Goal: Task Accomplishment & Management: Complete application form

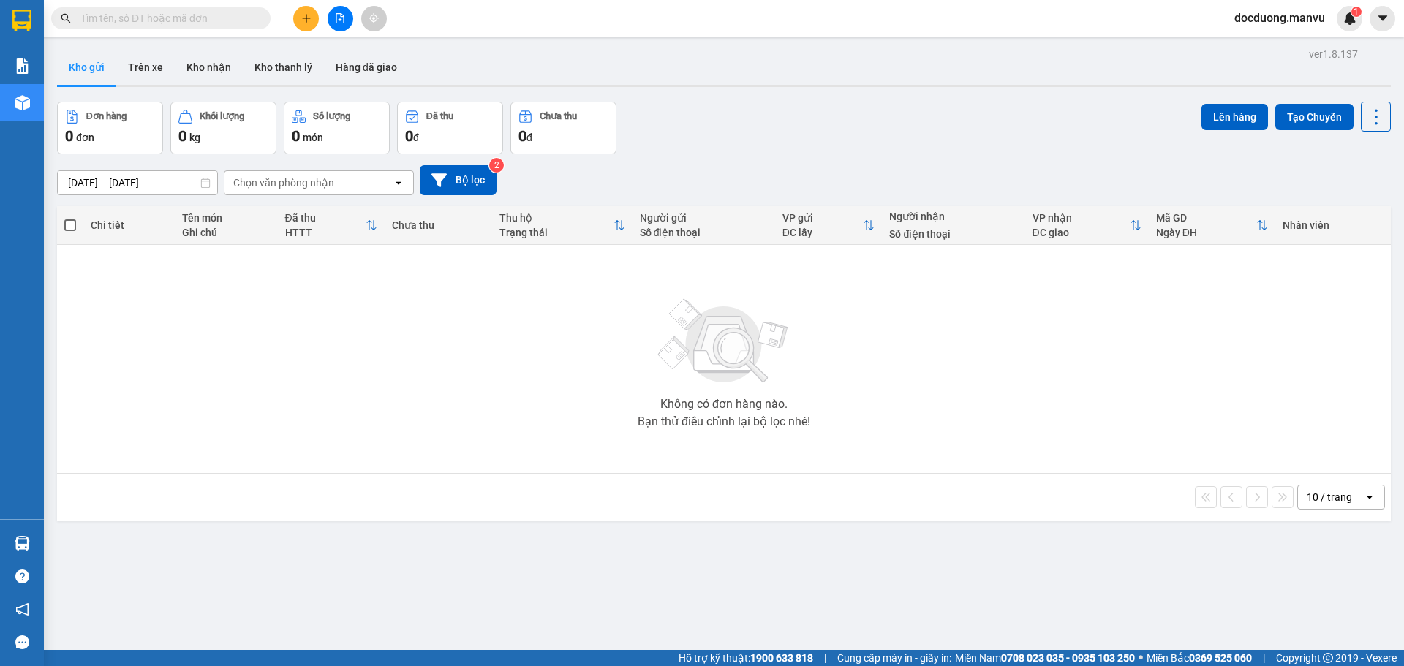
click at [317, 7] on div at bounding box center [340, 19] width 110 height 26
click at [312, 17] on button at bounding box center [306, 19] width 26 height 26
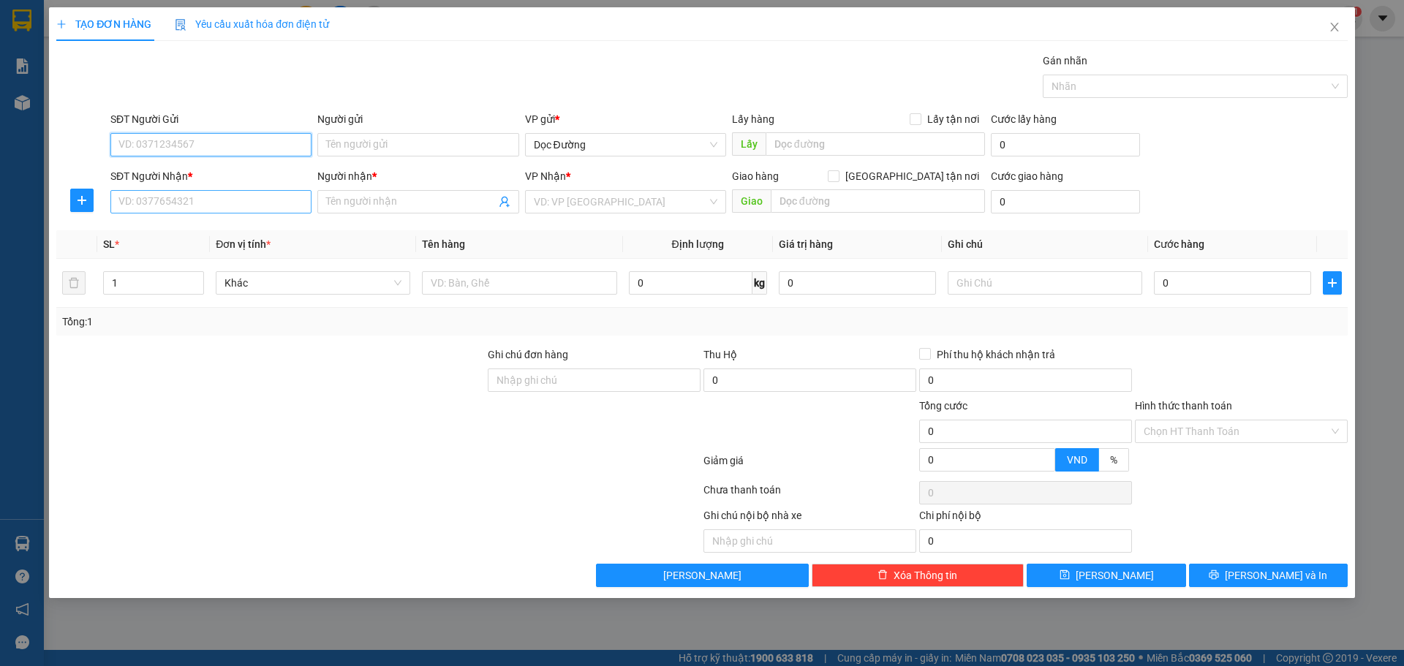
click at [188, 203] on input "SĐT Người Nhận *" at bounding box center [210, 201] width 201 height 23
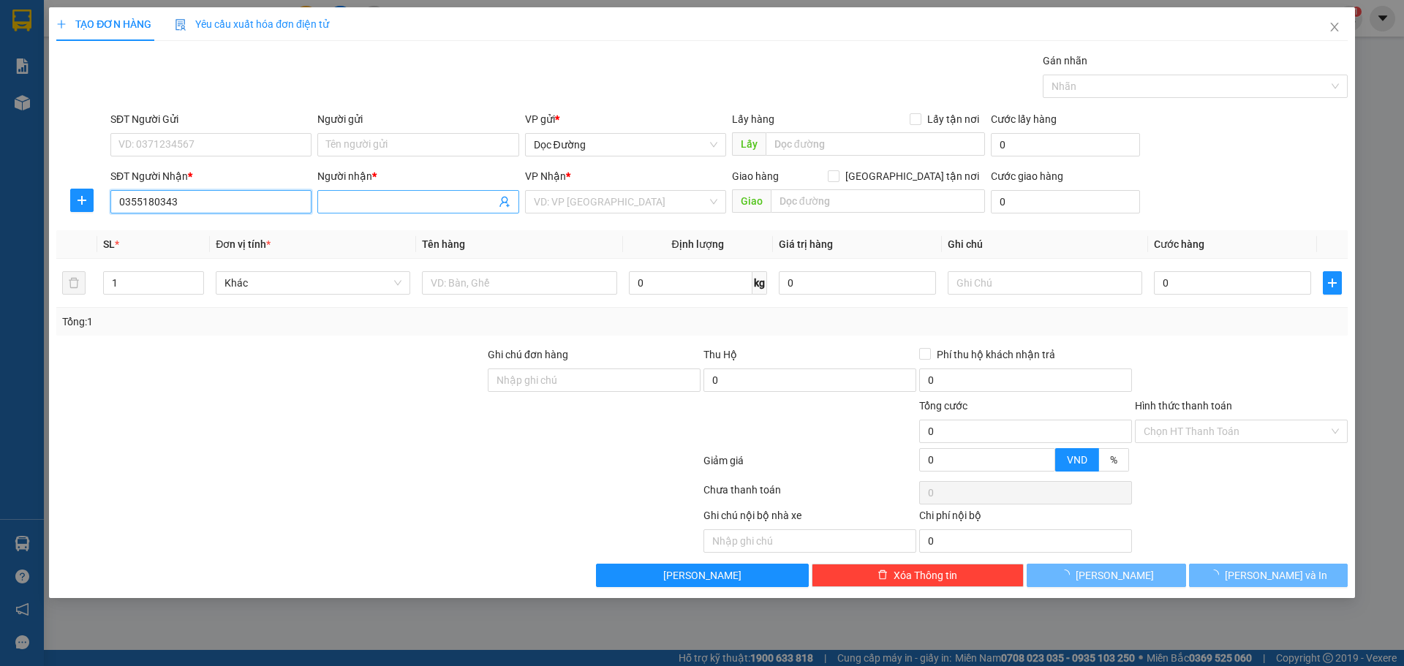
type input "0355180343"
click at [399, 200] on input "Người nhận *" at bounding box center [410, 202] width 169 height 16
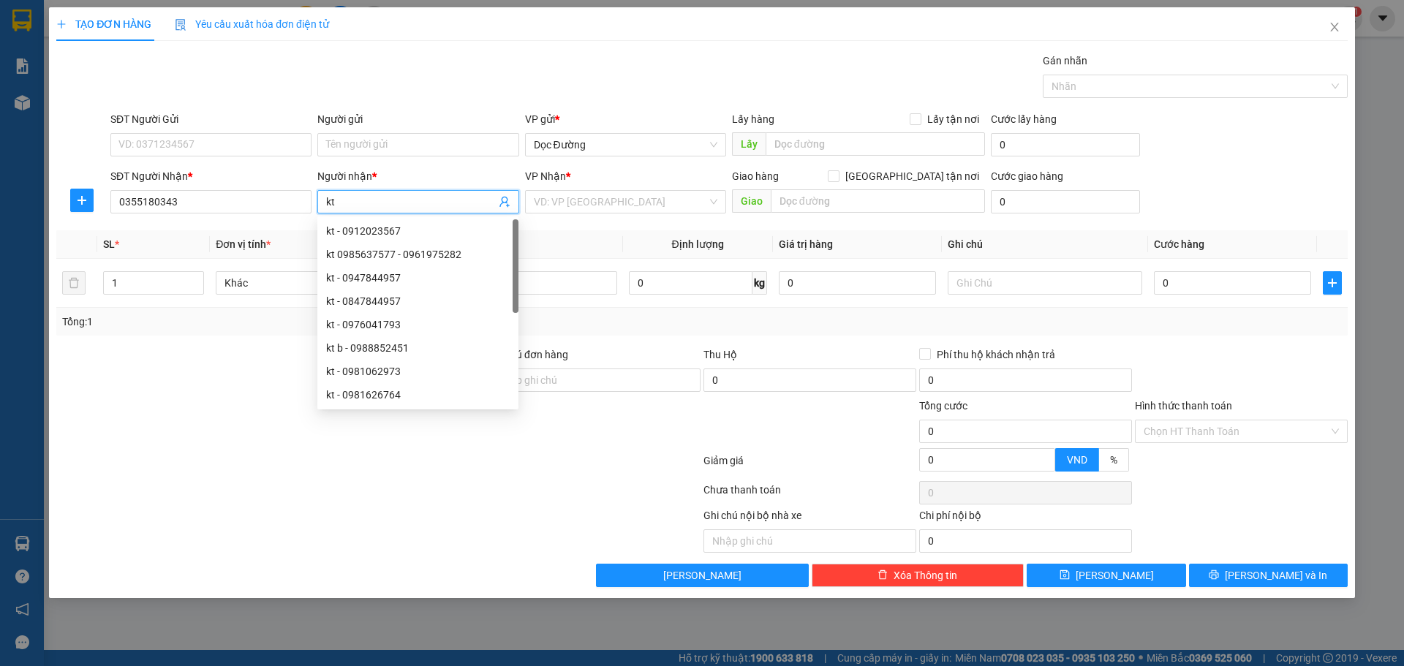
type input "kt"
click at [577, 181] on div "VP Nhận *" at bounding box center [625, 176] width 201 height 16
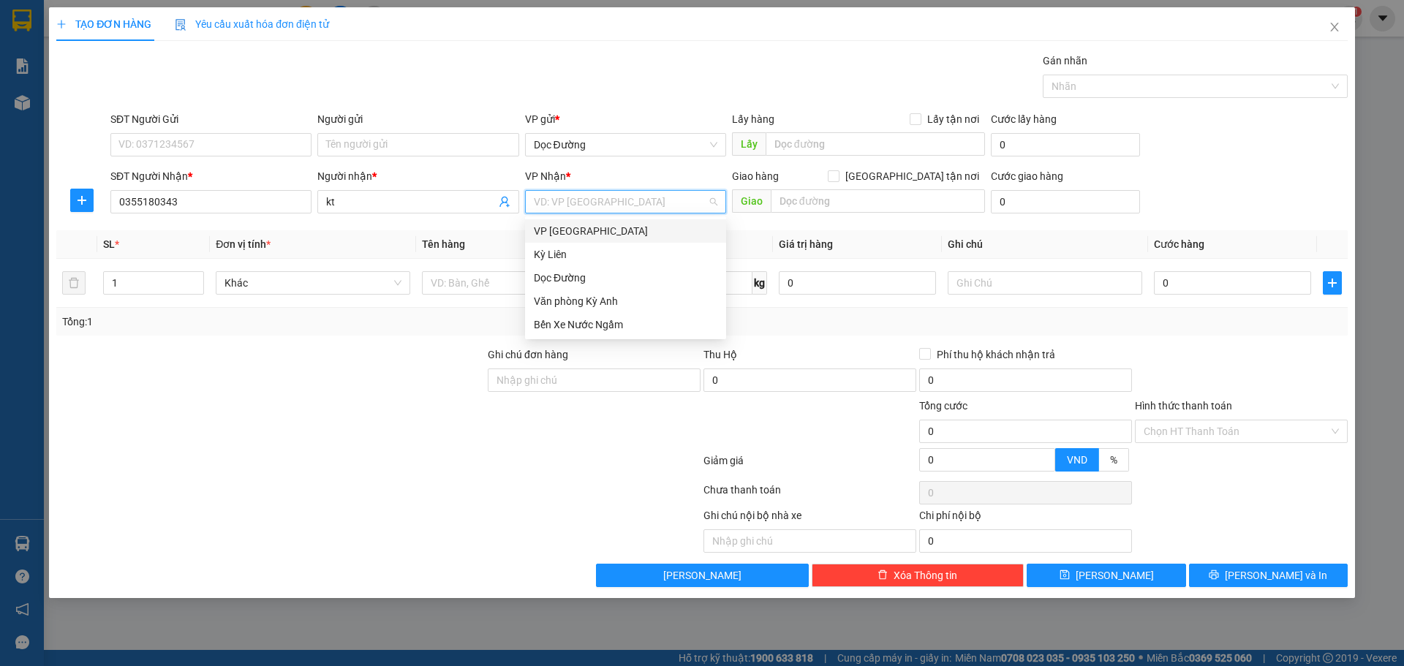
click at [581, 200] on input "search" at bounding box center [620, 202] width 173 height 22
click at [581, 276] on div "Dọc Đường" at bounding box center [626, 278] width 184 height 16
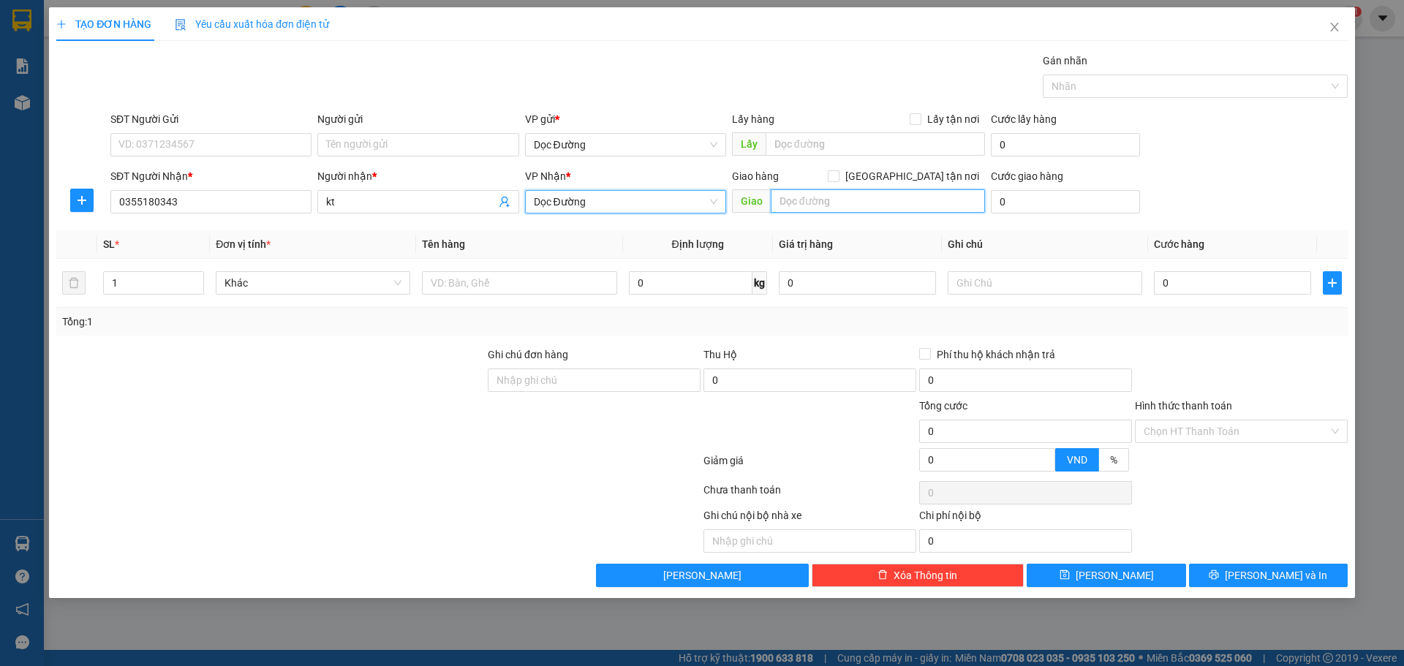
click at [811, 193] on input "text" at bounding box center [878, 200] width 214 height 23
type input "ka"
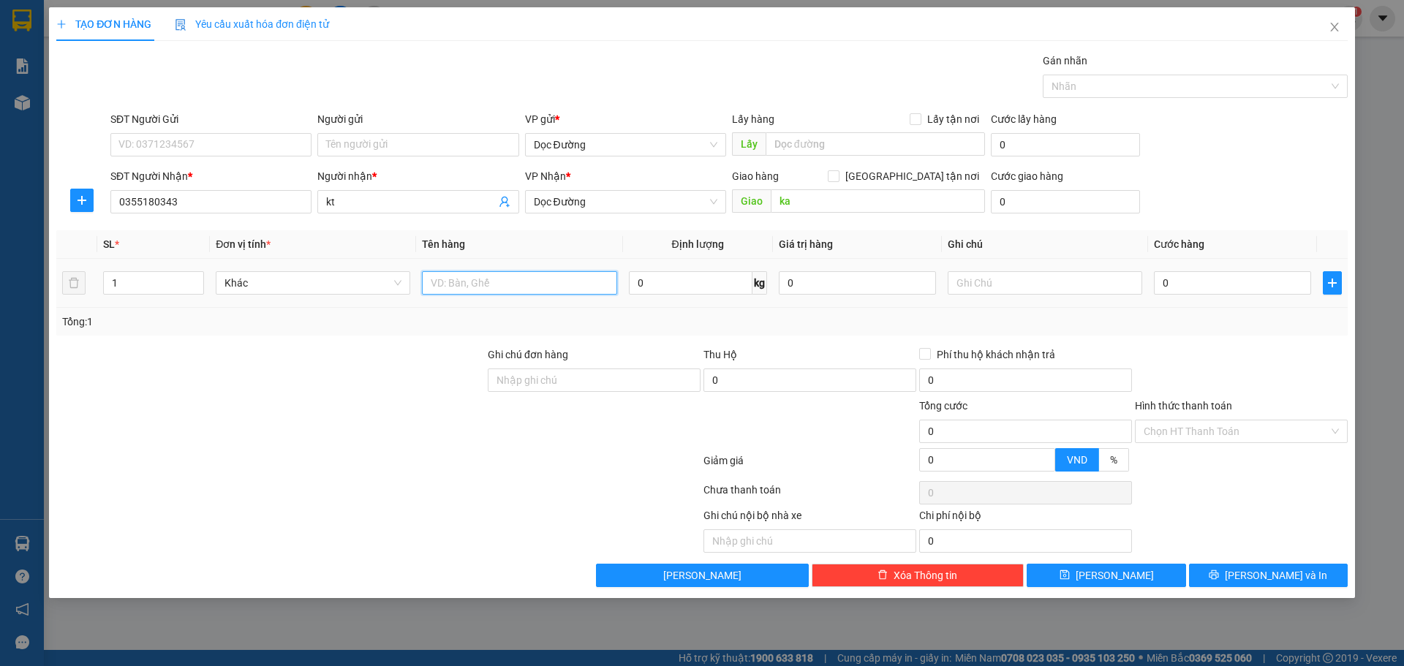
click at [553, 288] on input "text" at bounding box center [519, 282] width 195 height 23
type input "1 xốp"
click at [1220, 290] on input "0" at bounding box center [1232, 282] width 157 height 23
type input "001"
type input "1"
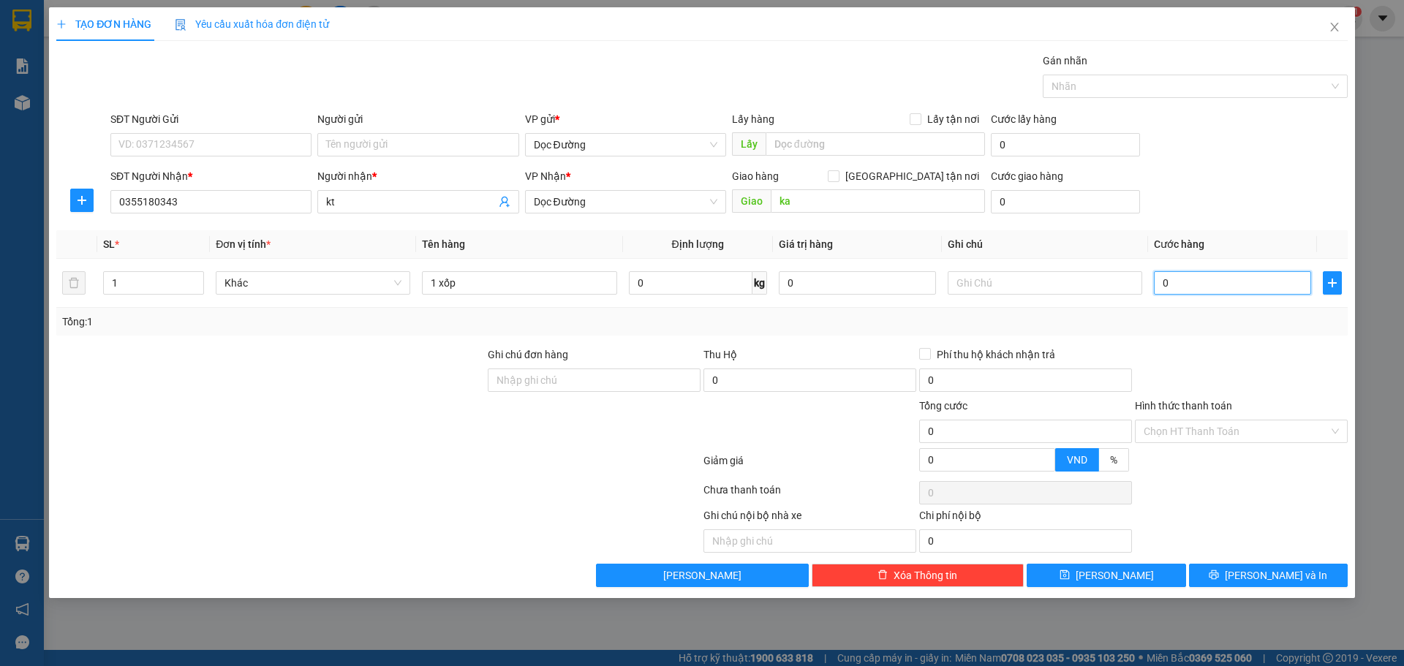
type input "1"
type input "0.010"
type input "10"
type input "00.100"
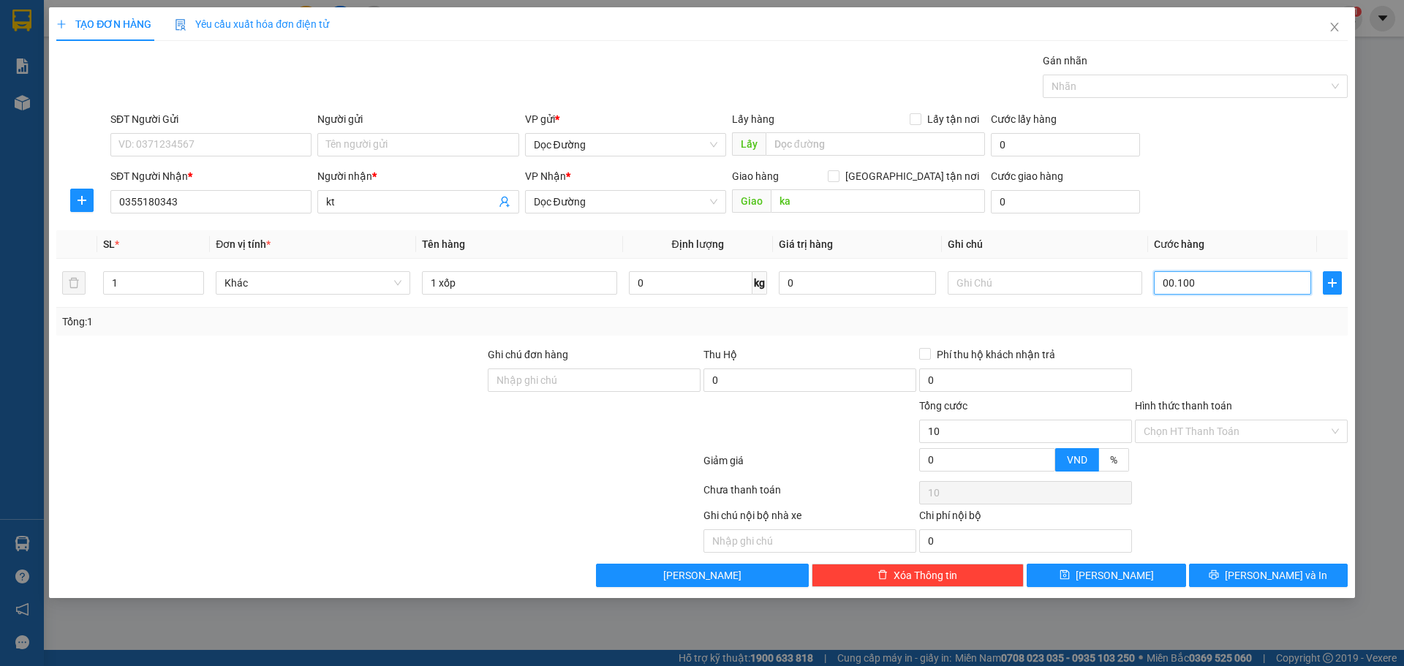
type input "100"
type input "0.001.000"
type input "1.000"
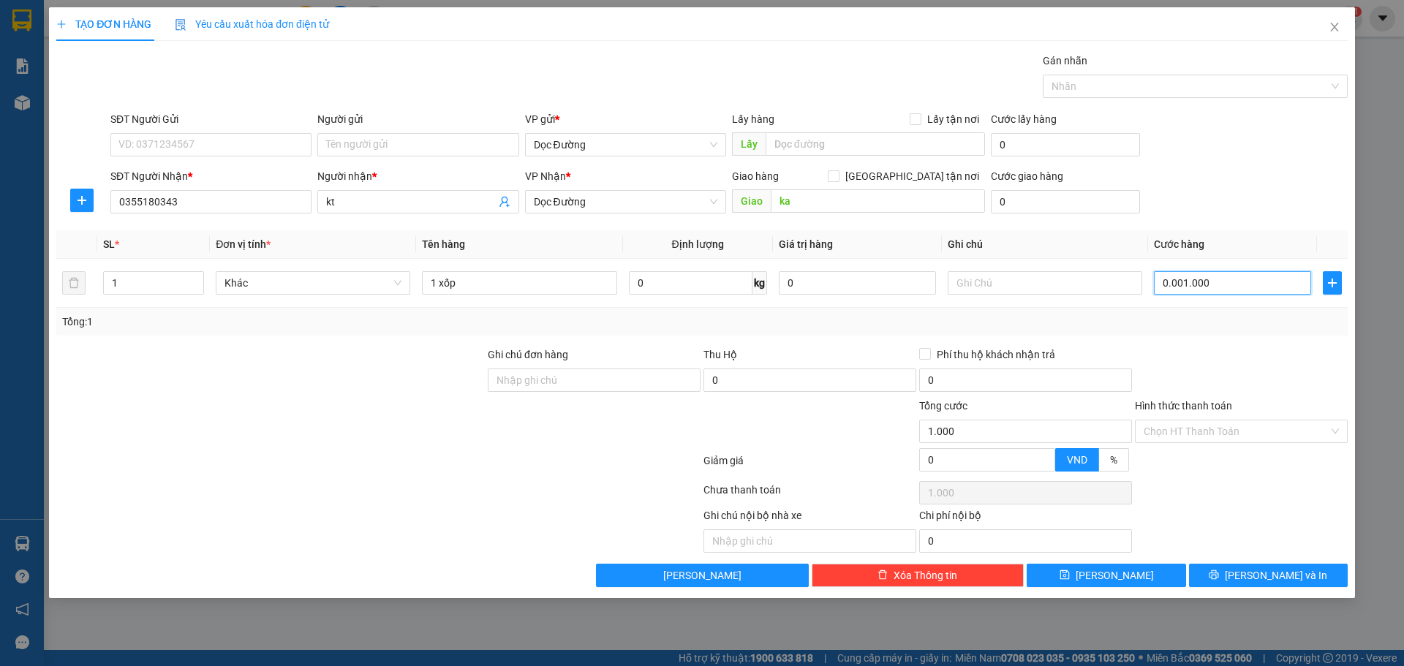
type input "000.010.000"
type input "10.000"
type input "00.000.100.000"
type input "100.000"
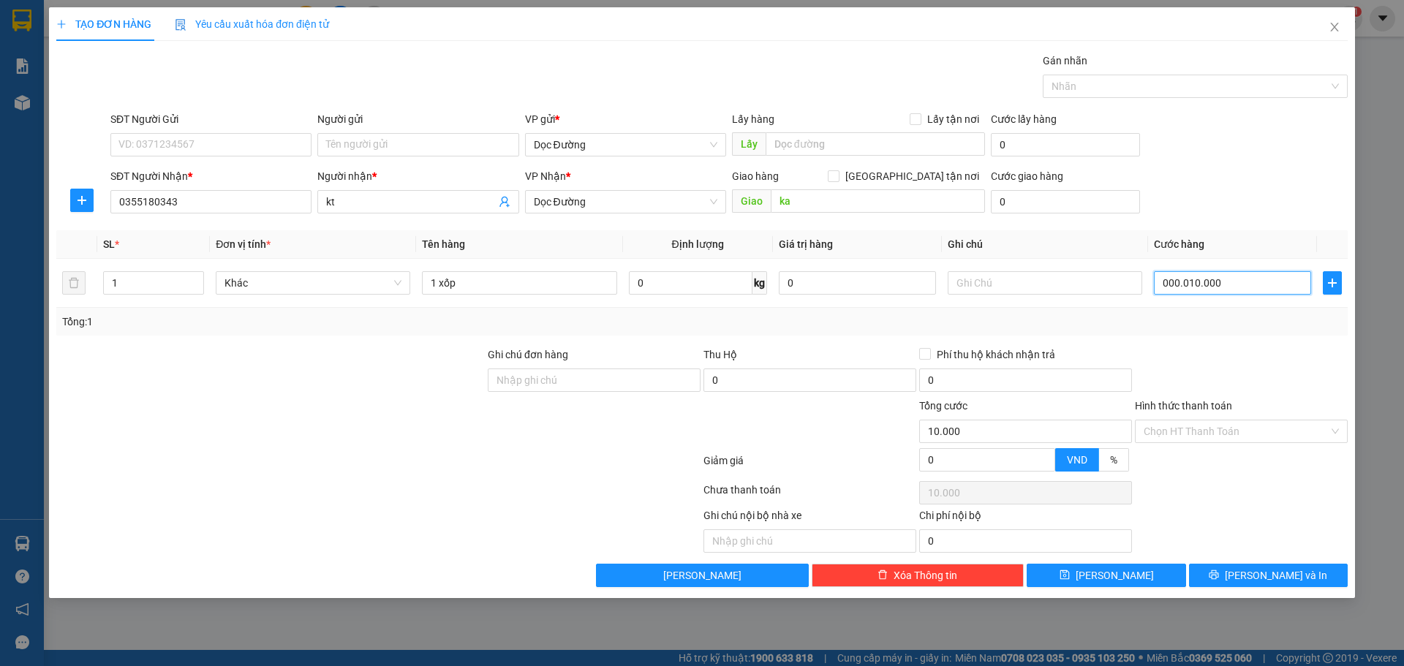
type input "100.000"
drag, startPoint x: 1078, startPoint y: 562, endPoint x: 1079, endPoint y: 570, distance: 8.1
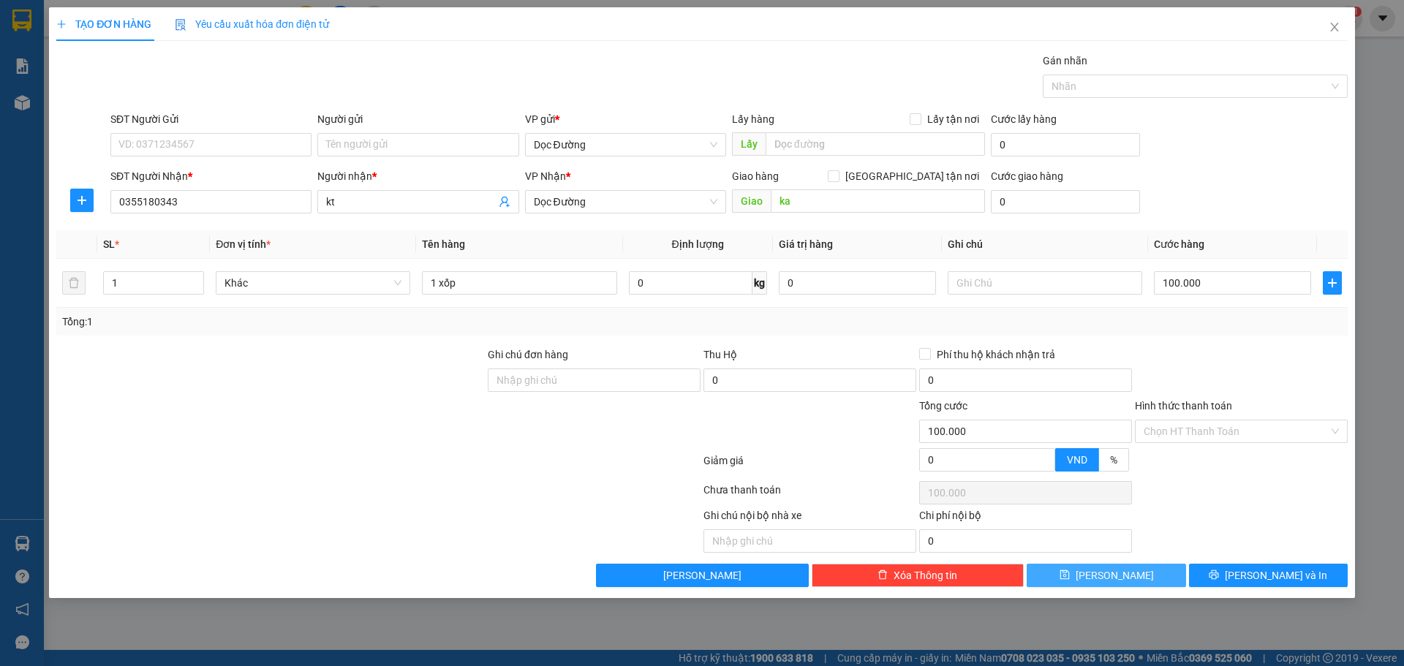
click at [1078, 565] on div "Transit Pickup Surcharge Ids Transit Deliver Surcharge Ids Transit Deliver Surc…" at bounding box center [702, 320] width 1292 height 535
click at [1079, 570] on button "[PERSON_NAME]" at bounding box center [1106, 575] width 159 height 23
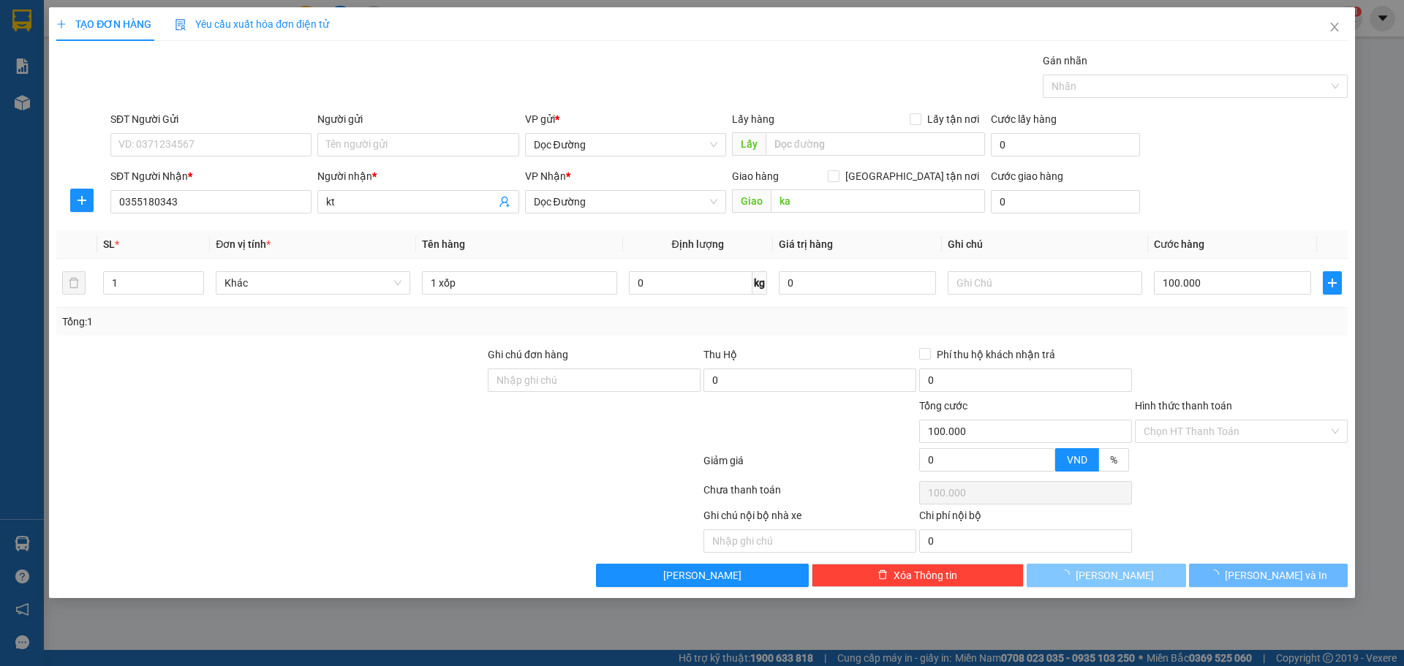
type input "0"
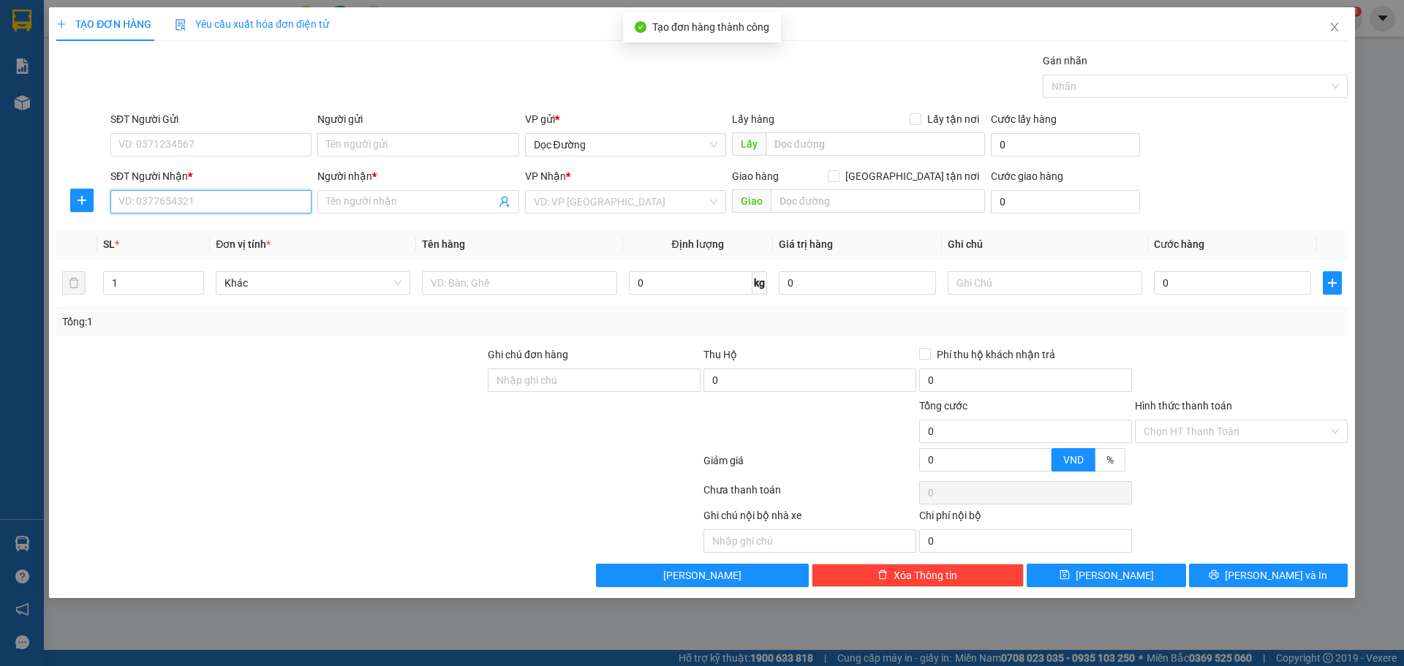
click at [225, 203] on input "SĐT Người Nhận *" at bounding box center [210, 201] width 201 height 23
type input "0973702330"
click at [437, 206] on input "Người nhận *" at bounding box center [410, 202] width 169 height 16
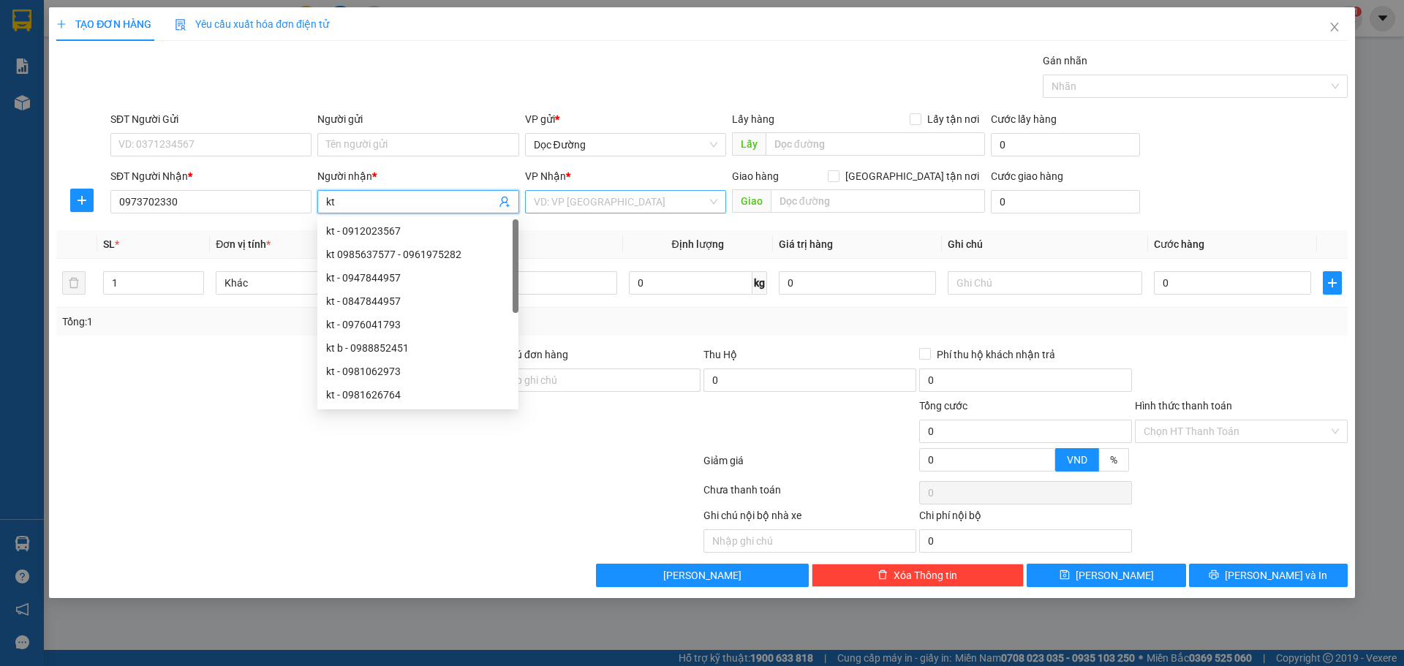
type input "kt"
click at [642, 200] on input "search" at bounding box center [620, 202] width 173 height 22
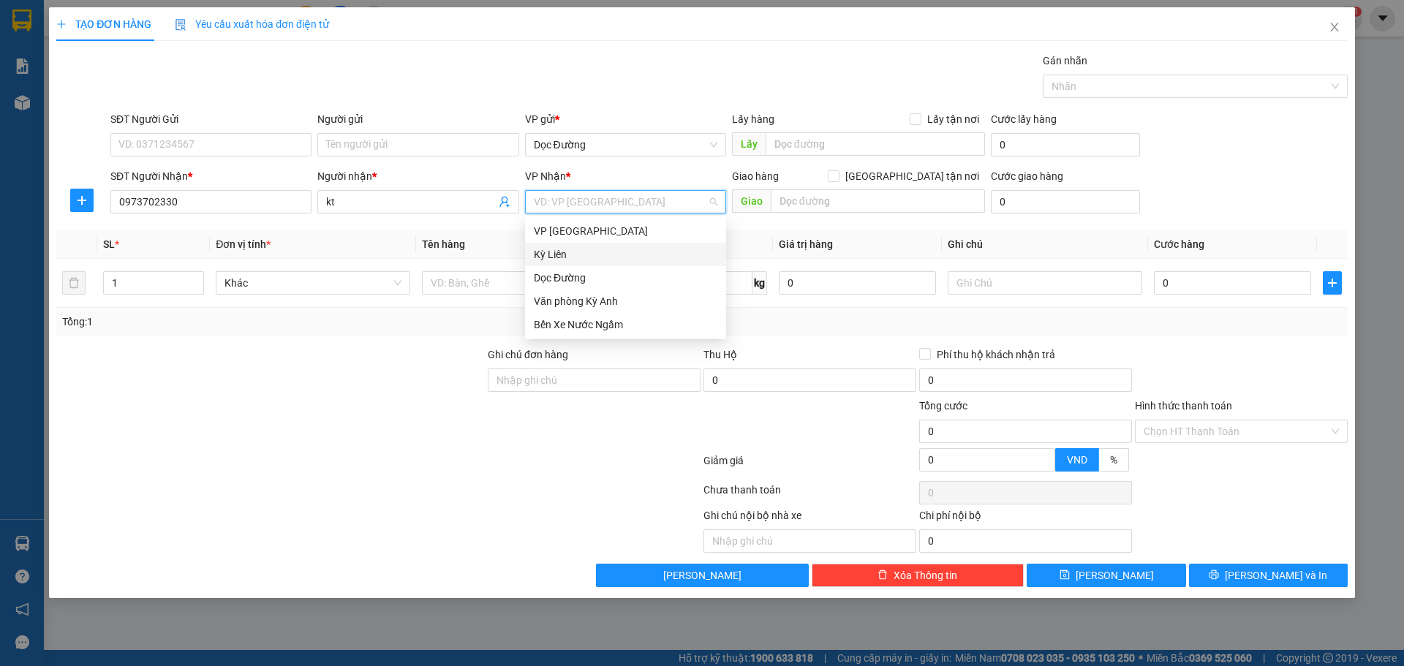
click at [579, 278] on div "Dọc Đường" at bounding box center [626, 278] width 184 height 16
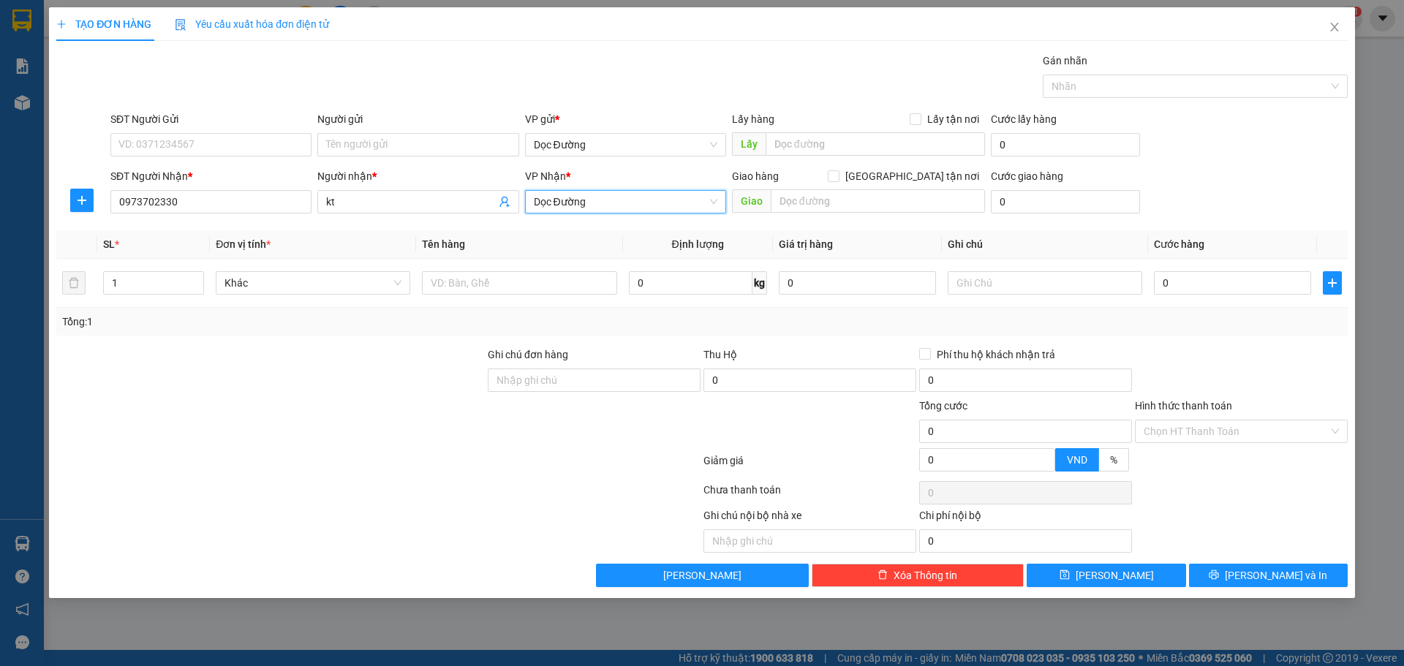
click at [778, 219] on div "Giao hàng [GEOGRAPHIC_DATA] tận nơi [GEOGRAPHIC_DATA]" at bounding box center [858, 193] width 253 height 51
click at [802, 209] on input "text" at bounding box center [878, 200] width 214 height 23
type input "ka"
click at [586, 274] on input "text" at bounding box center [519, 282] width 195 height 23
type input "1 xe"
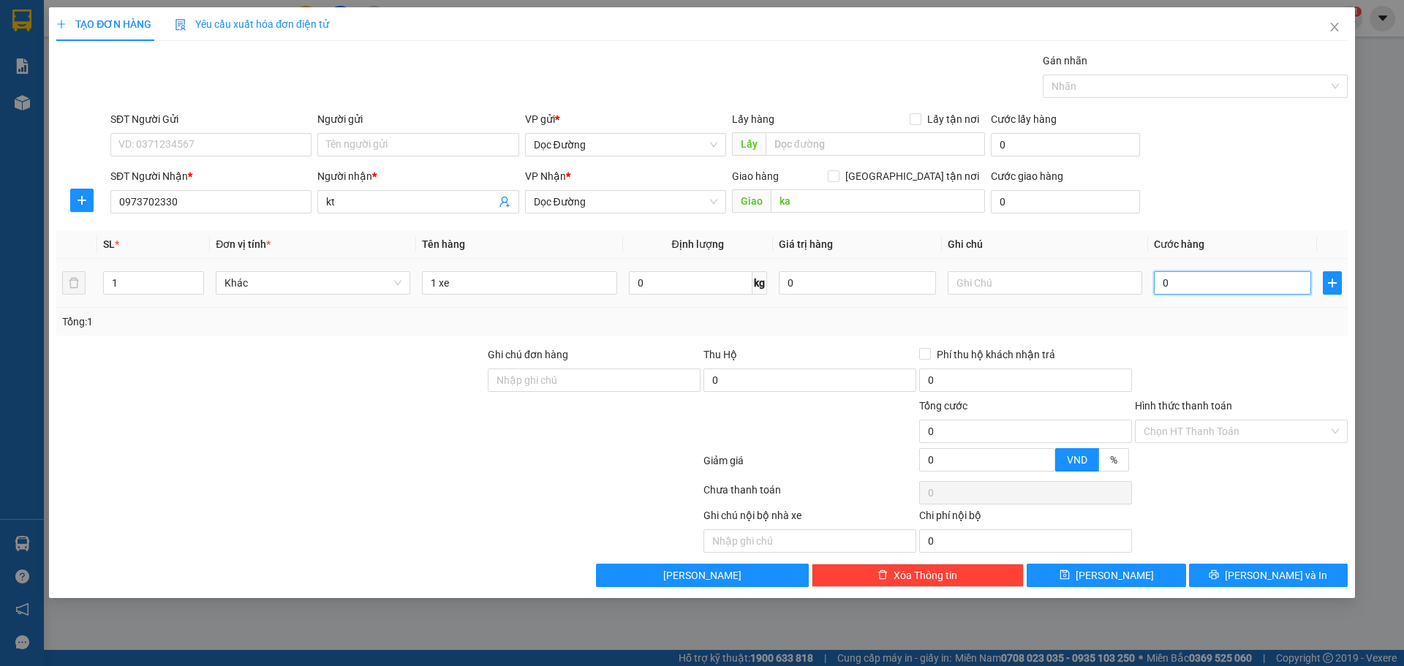
click at [1238, 289] on input "0" at bounding box center [1232, 282] width 157 height 23
type input "005"
type input "5"
type input "0.050"
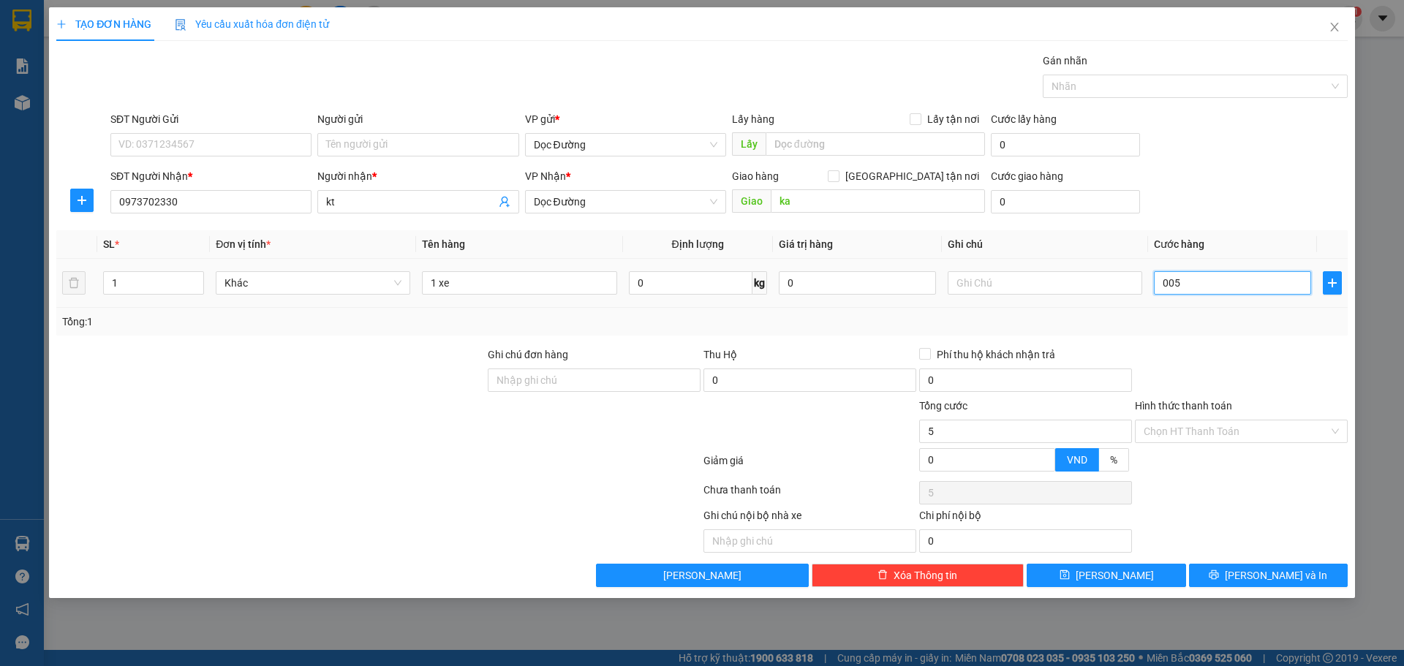
type input "50"
type input "00.500"
type input "500"
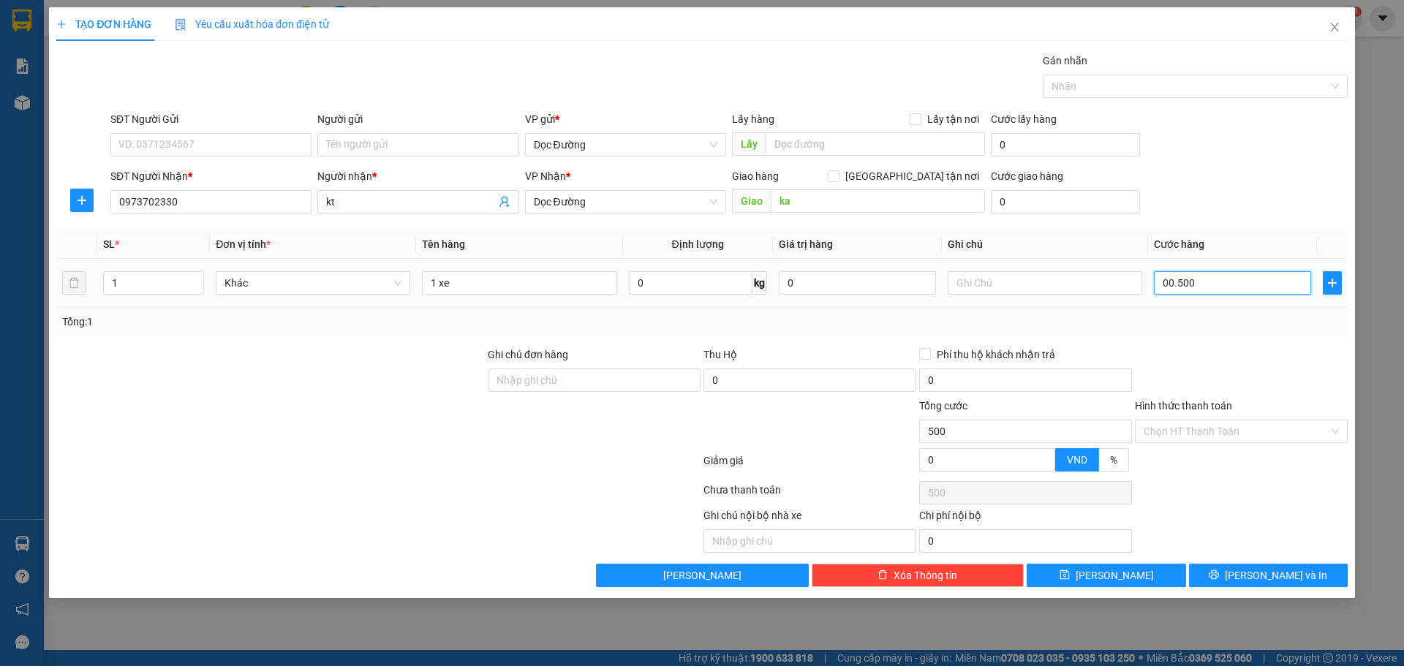
type input "0.005.000"
type input "5.000"
type input "000.050.000"
type input "50.000"
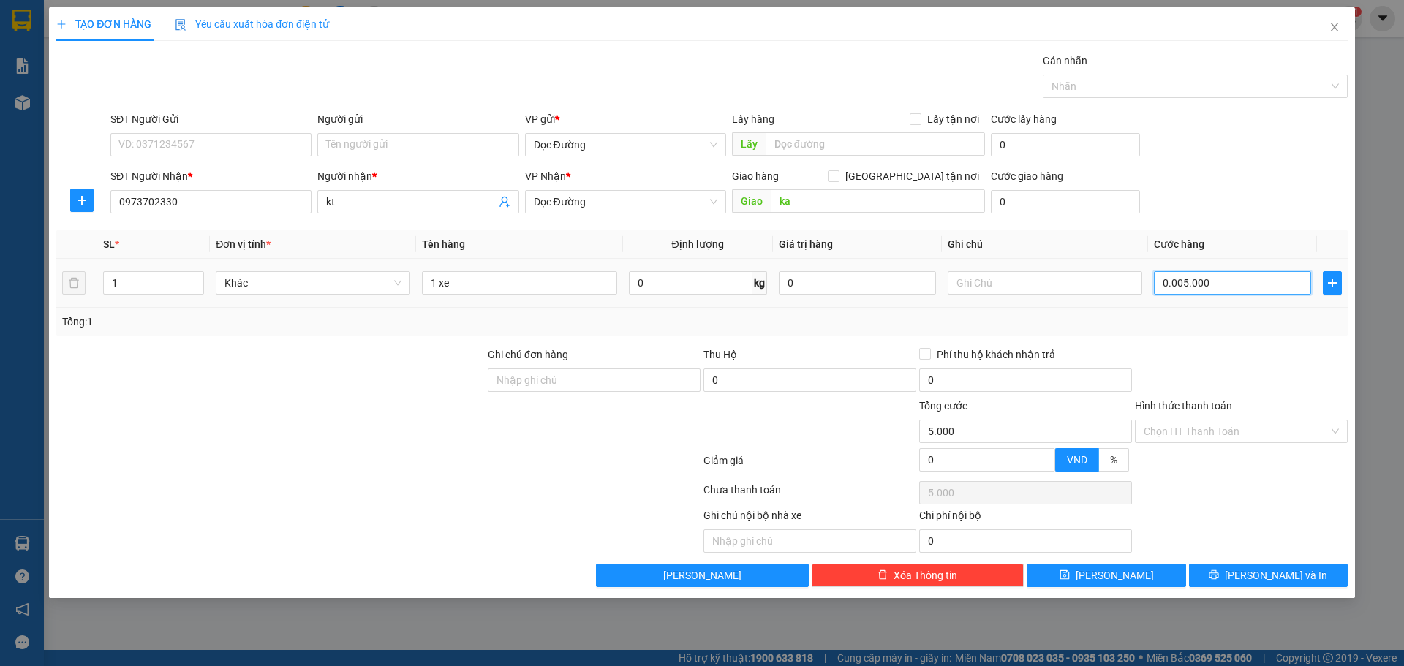
type input "50.000"
type input "[PHONE_NUMBER]"
type input "500.000"
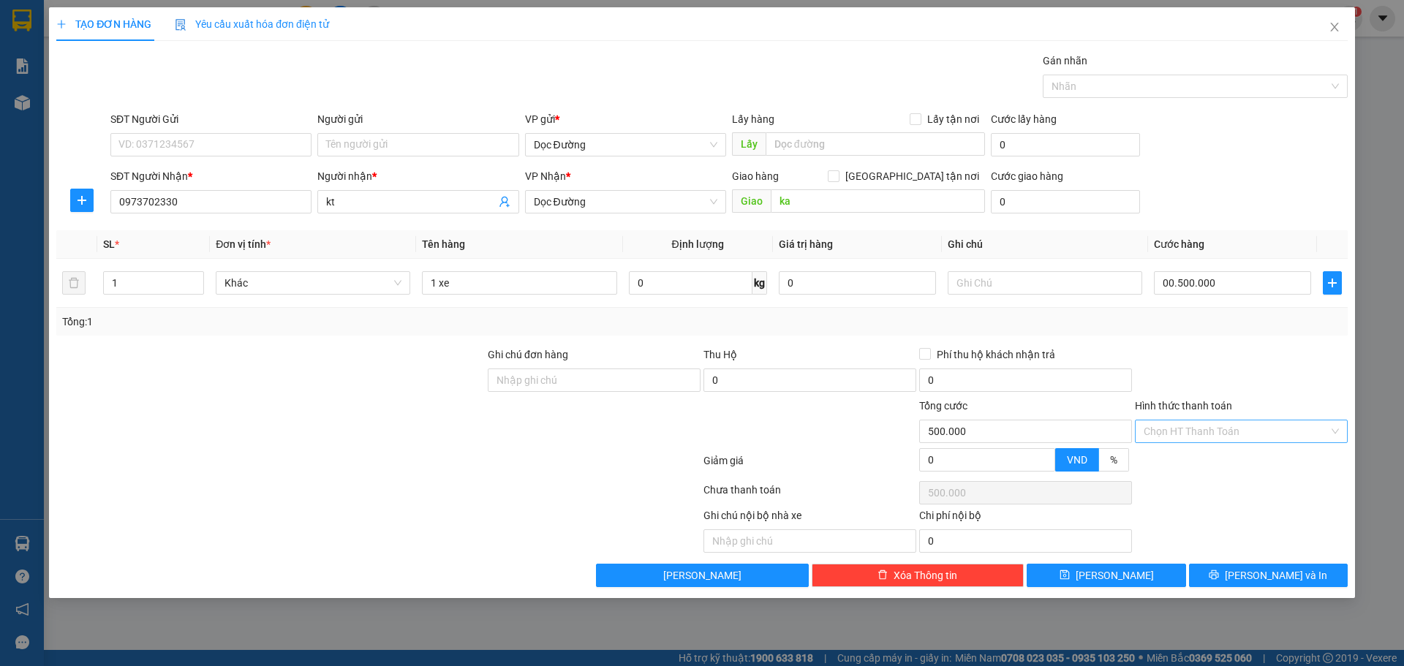
type input "500.000"
click at [1221, 423] on input "Hình thức thanh toán" at bounding box center [1236, 432] width 185 height 22
click at [1203, 442] on input "Hình thức thanh toán" at bounding box center [1236, 432] width 185 height 22
click at [1202, 448] on div "Transit Pickup Surcharge Ids Transit Deliver Surcharge Ids Transit Deliver Surc…" at bounding box center [702, 320] width 1292 height 535
click at [1212, 427] on input "Hình thức thanh toán" at bounding box center [1236, 432] width 185 height 22
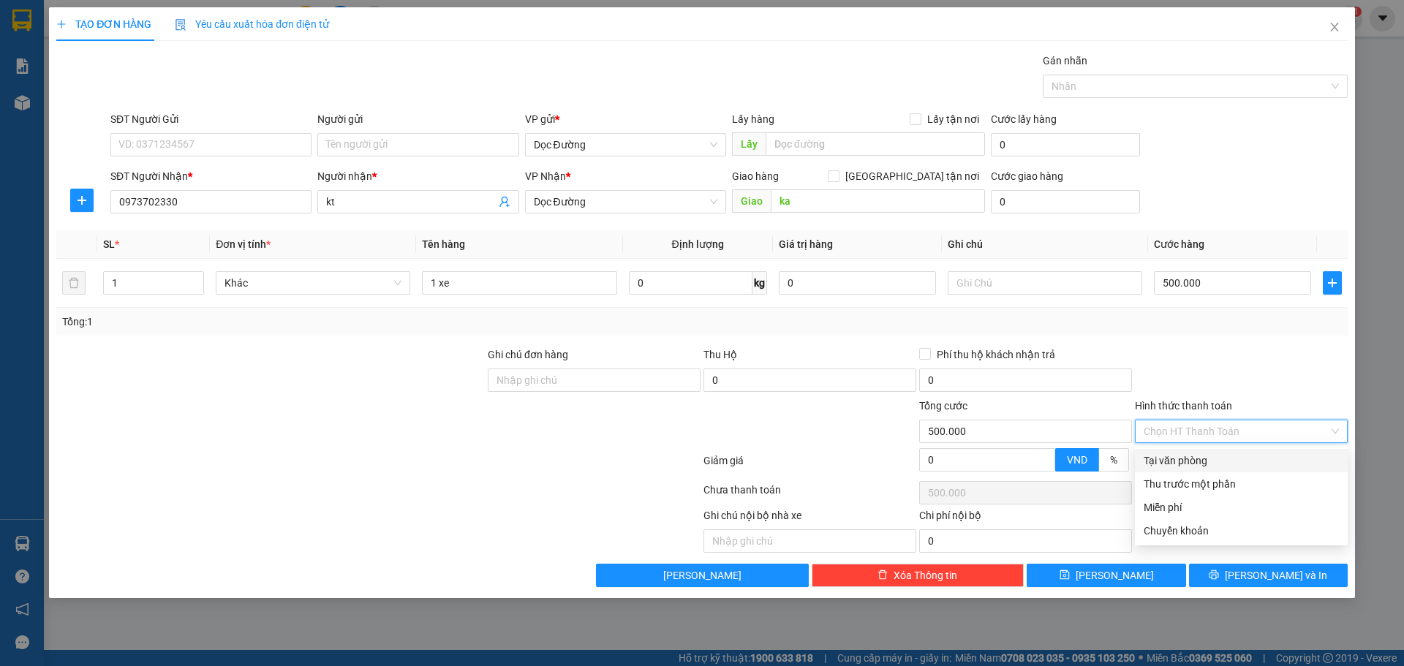
click at [1202, 460] on div "Tại văn phòng" at bounding box center [1241, 461] width 195 height 16
type input "0"
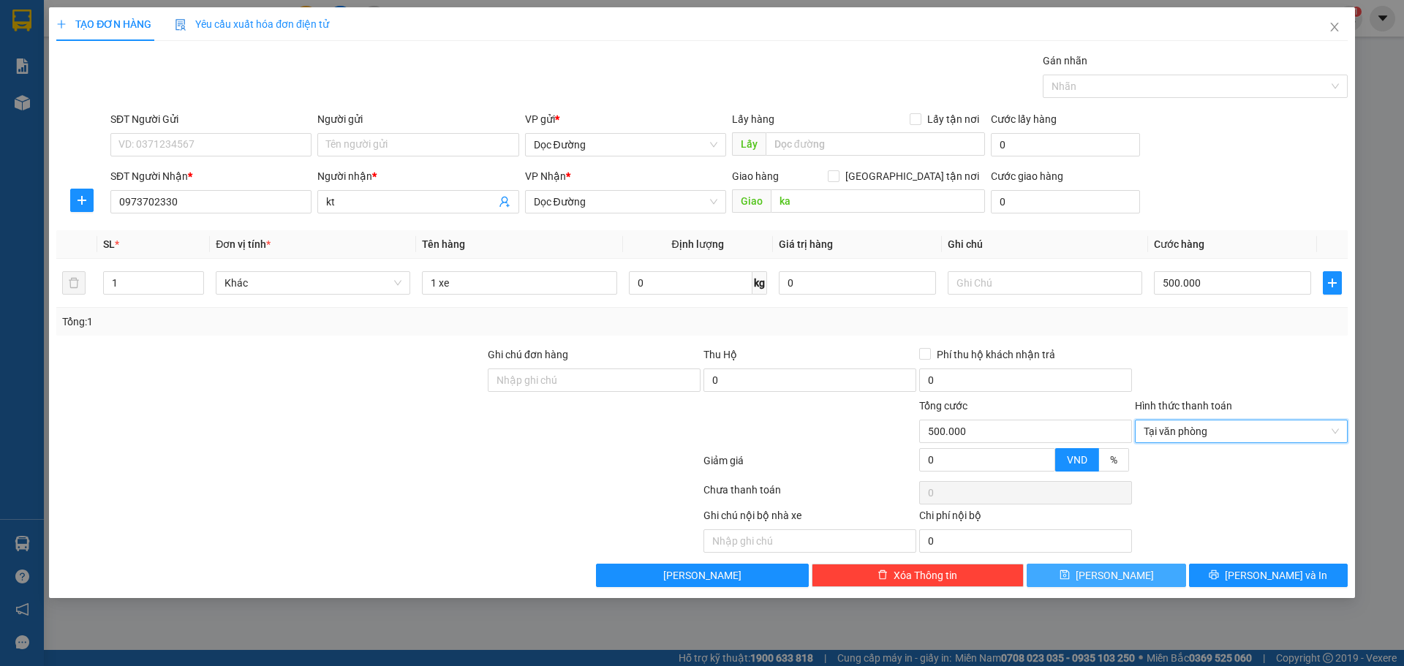
click at [1106, 573] on span "[PERSON_NAME]" at bounding box center [1115, 576] width 78 height 16
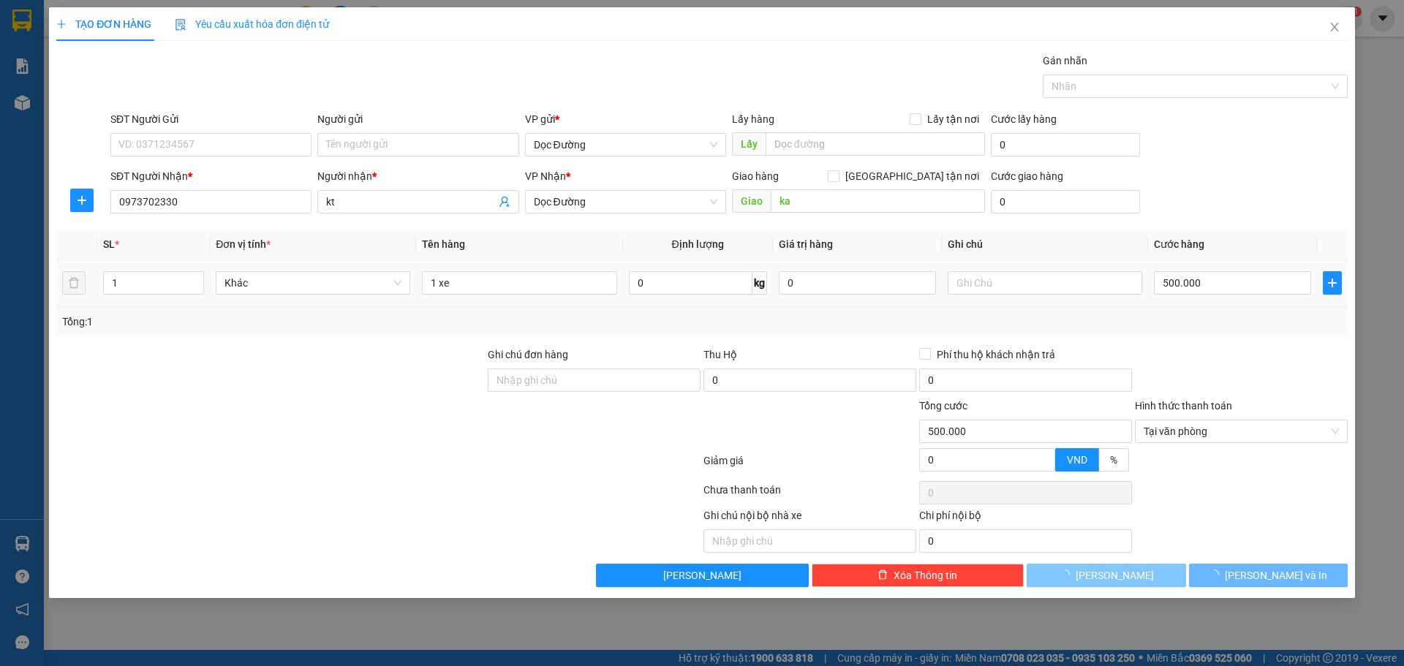
type input "0"
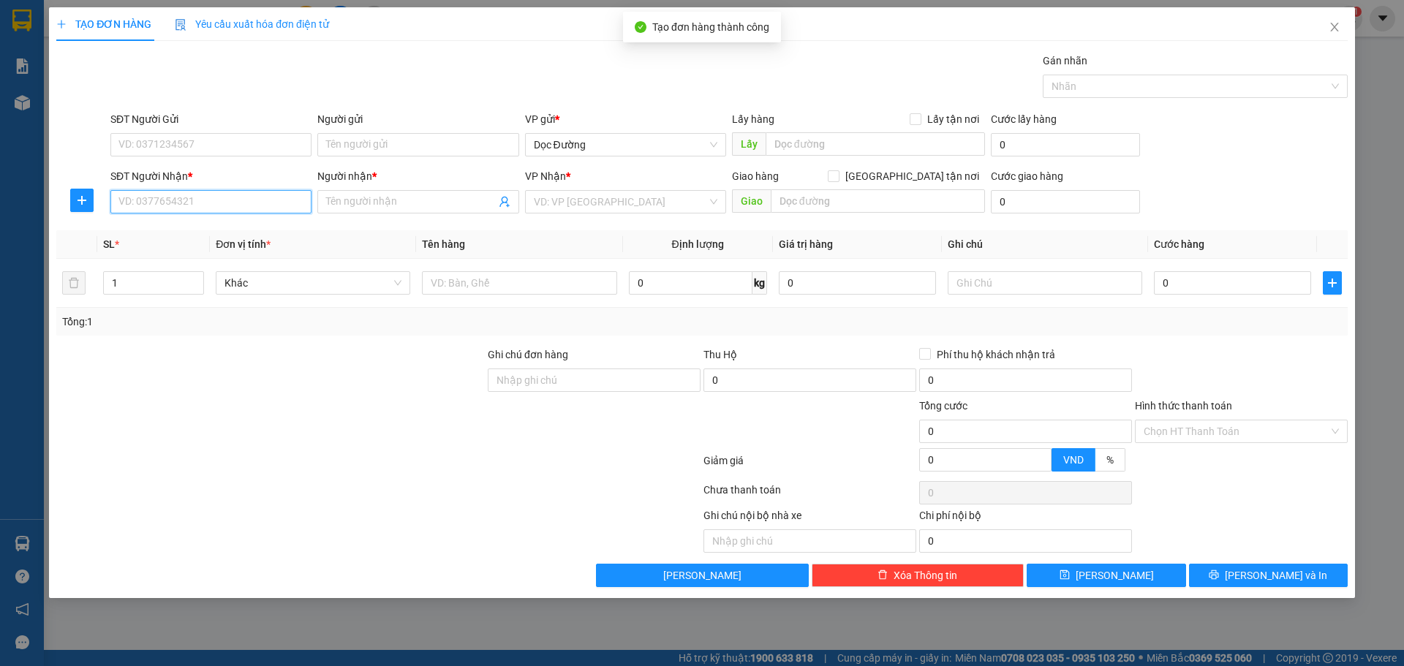
click at [260, 208] on input "SĐT Người Nhận *" at bounding box center [210, 201] width 201 height 23
type input "0967652736"
click at [334, 192] on span at bounding box center [417, 201] width 201 height 23
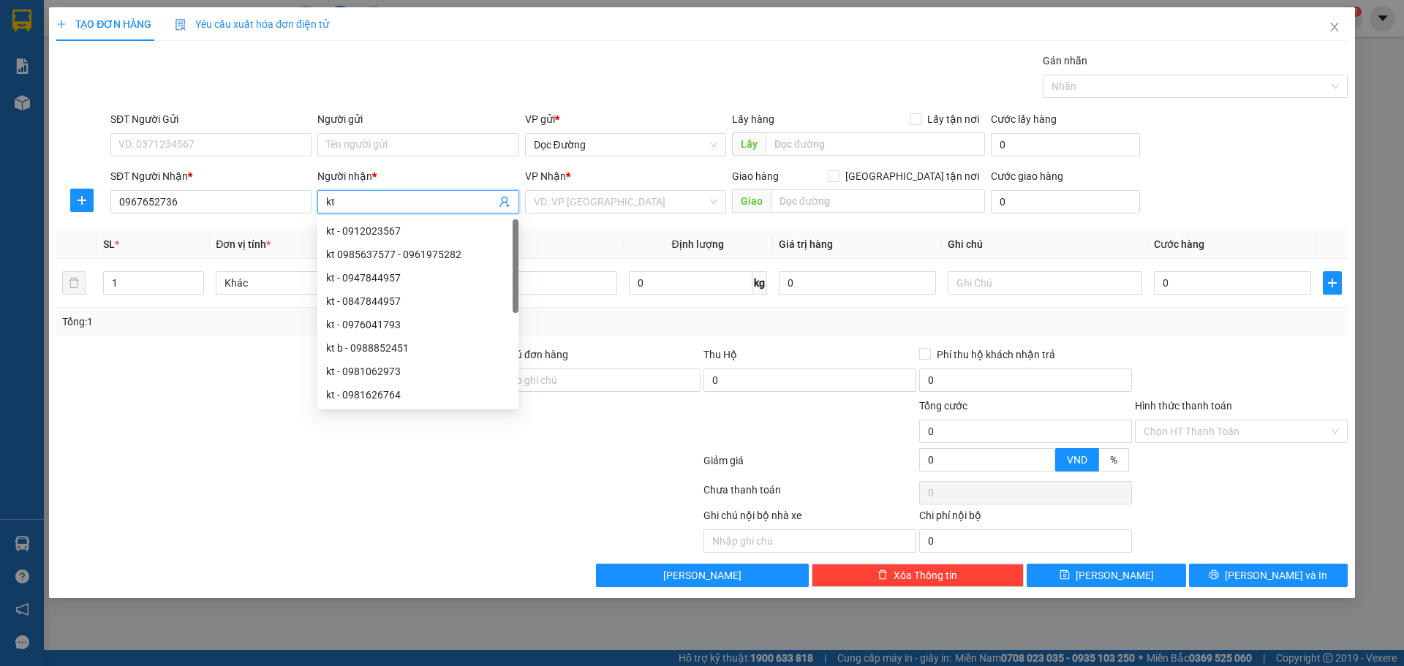
type input "kt"
click at [564, 187] on div "VP Nhận *" at bounding box center [625, 179] width 201 height 22
click at [568, 197] on input "search" at bounding box center [620, 202] width 173 height 22
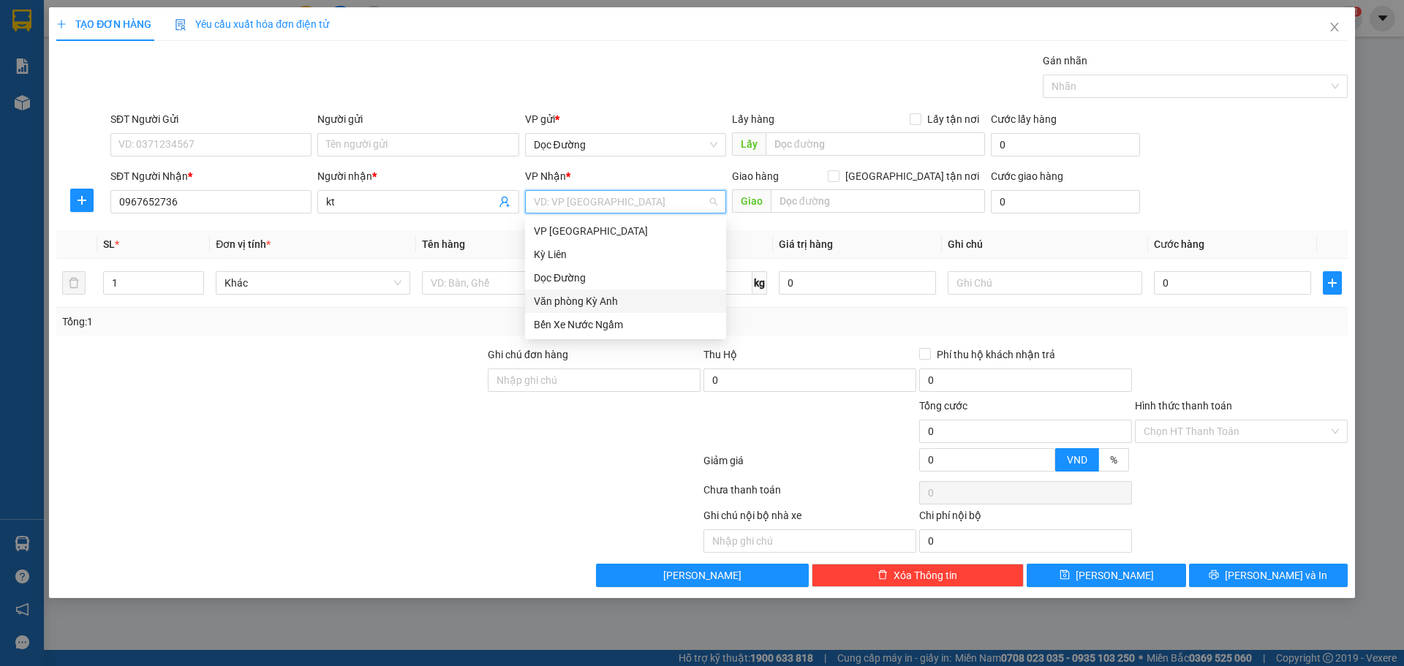
drag, startPoint x: 557, startPoint y: 300, endPoint x: 564, endPoint y: 281, distance: 20.1
click at [557, 298] on div "Văn phòng Kỳ Anh" at bounding box center [626, 301] width 184 height 16
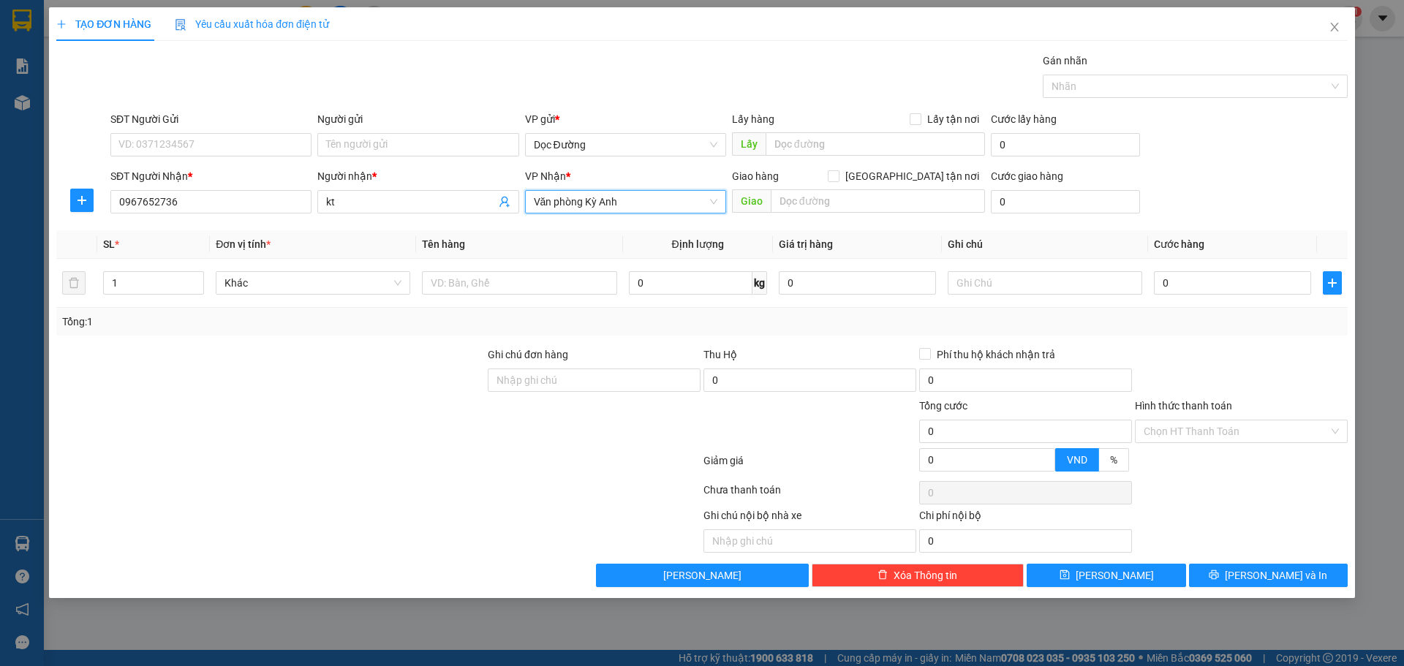
click at [614, 205] on span "Văn phòng Kỳ Anh" at bounding box center [626, 202] width 184 height 22
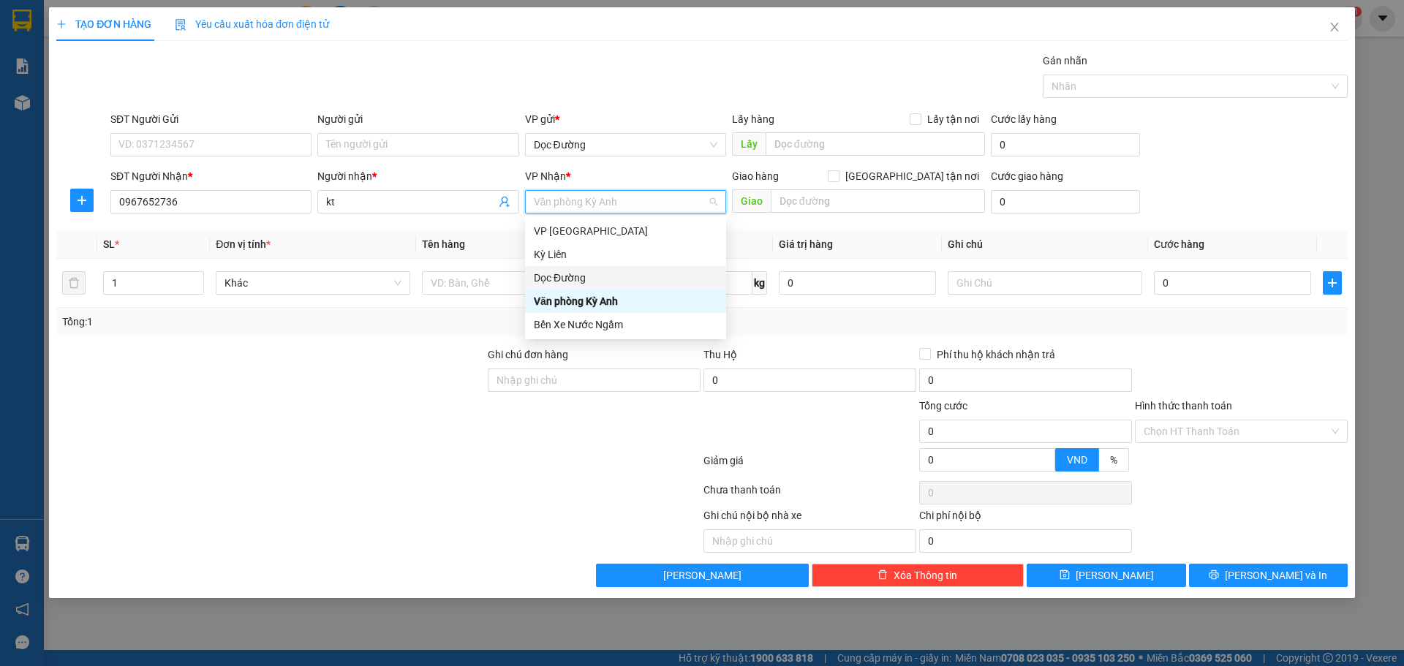
click at [571, 282] on div "Dọc Đường" at bounding box center [626, 278] width 184 height 16
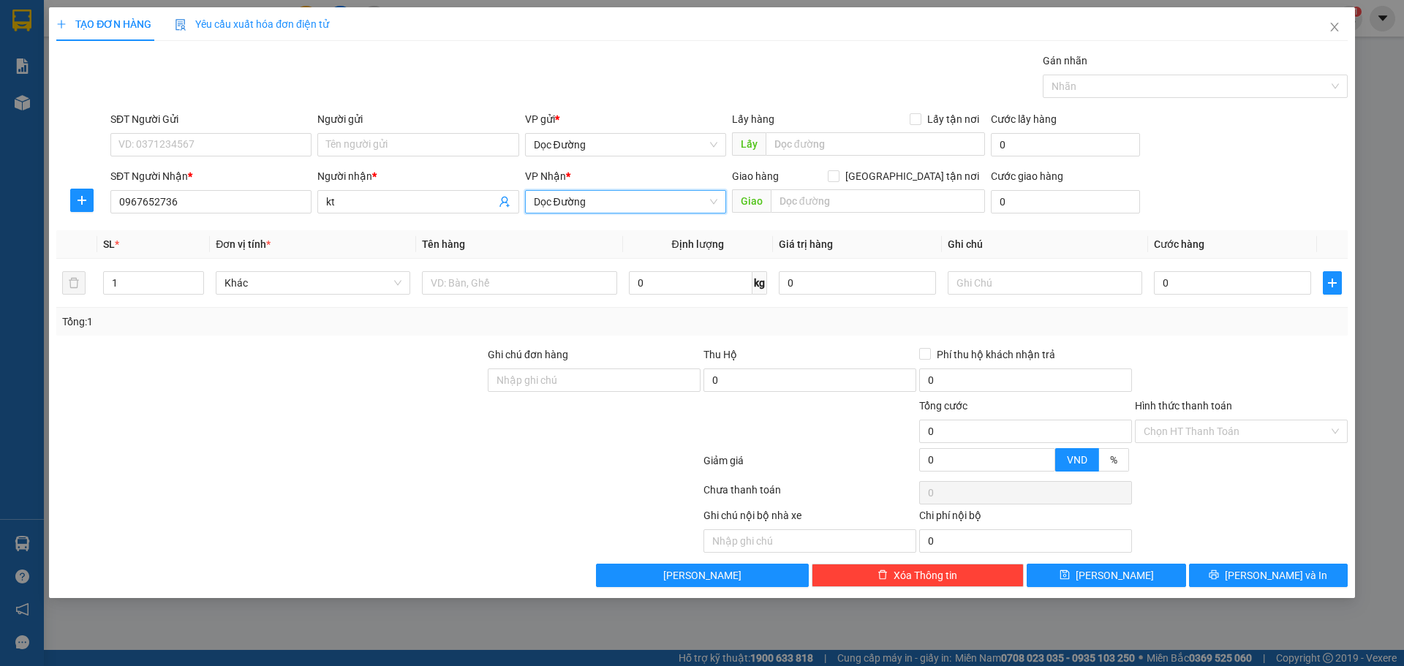
click at [858, 186] on div "Giao hàng [GEOGRAPHIC_DATA] tận nơi" at bounding box center [858, 179] width 253 height 22
click at [818, 207] on input "text" at bounding box center [878, 200] width 214 height 23
type input "ht"
click at [567, 283] on input "text" at bounding box center [519, 282] width 195 height 23
type input "1 hộp"
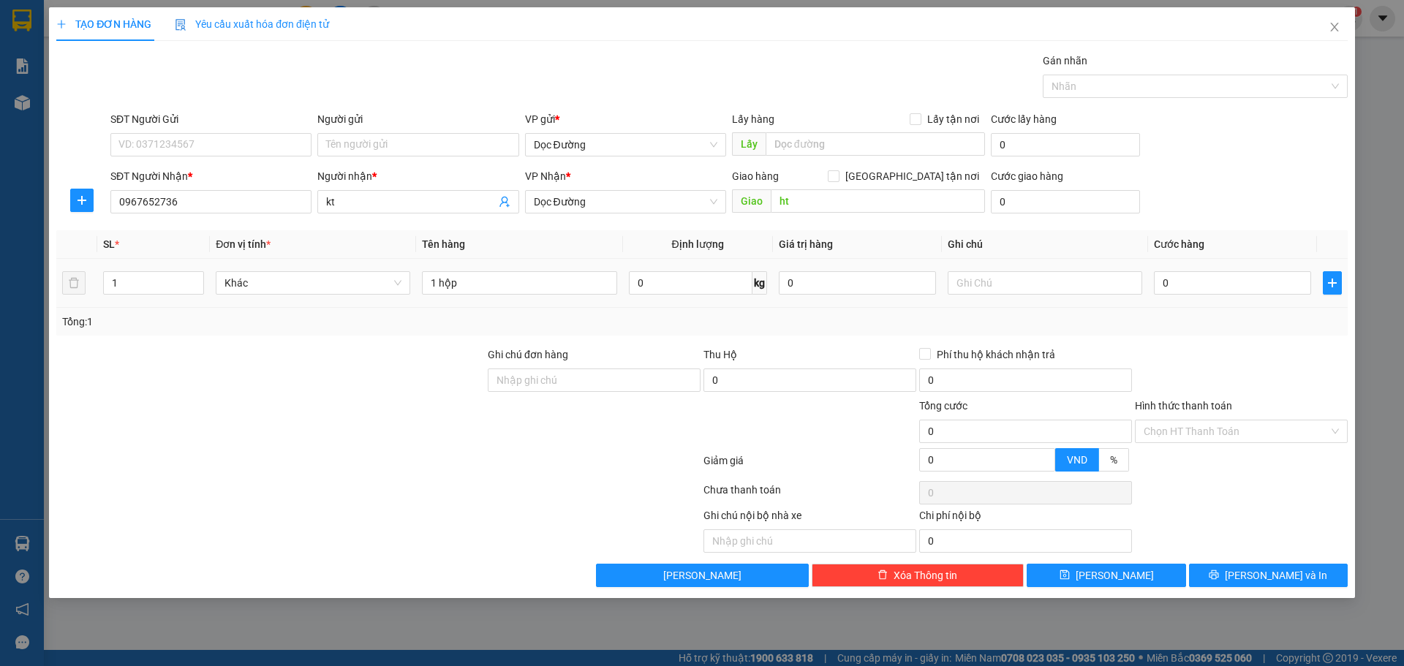
click at [1169, 296] on div "0" at bounding box center [1232, 282] width 157 height 29
click at [1178, 290] on input "0" at bounding box center [1232, 282] width 157 height 23
type input "005"
type input "5"
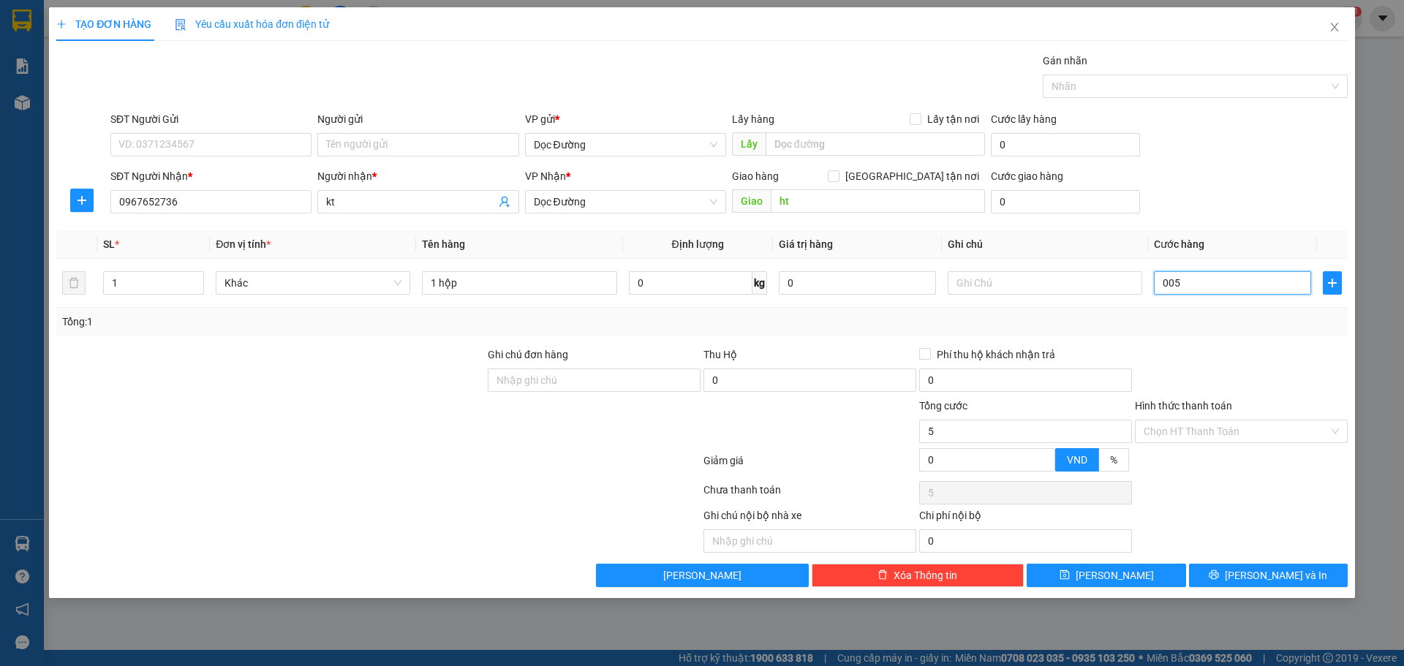
type input "0.050"
type input "50"
type input "00.500"
type input "500"
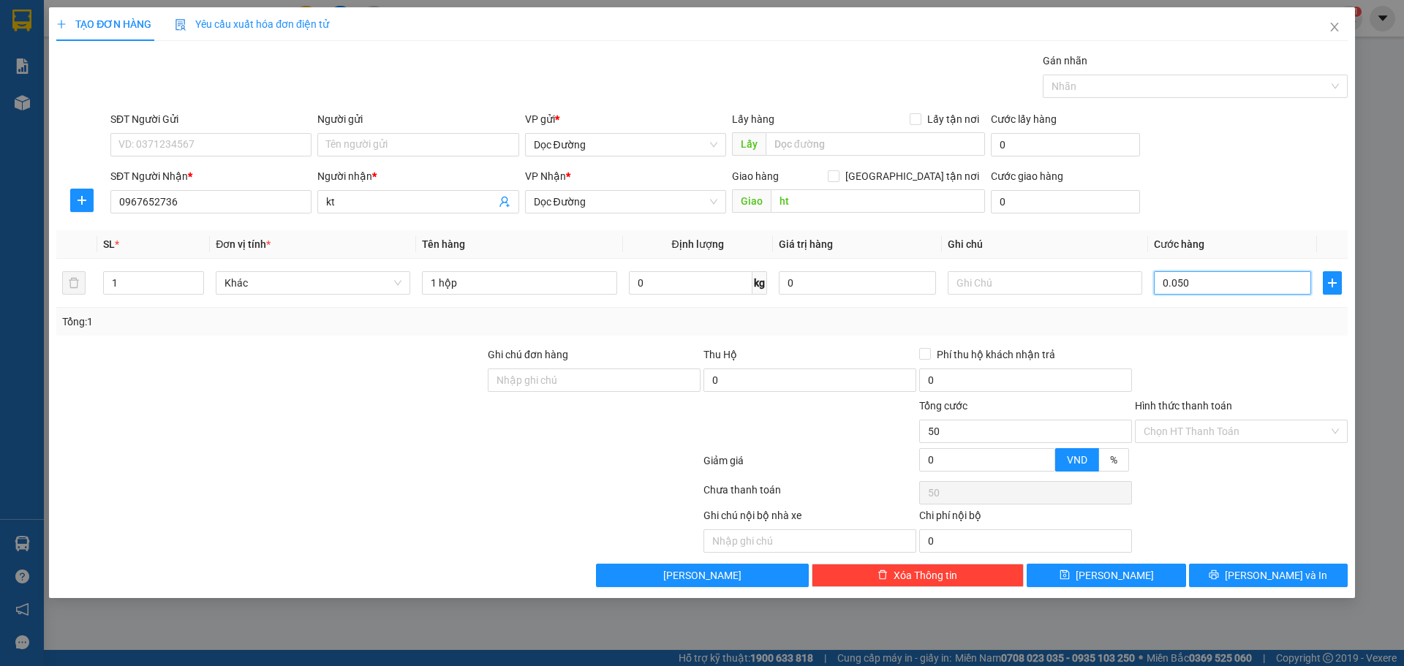
type input "500"
type input "0.005.000"
type input "5.000"
type input "000.050.000"
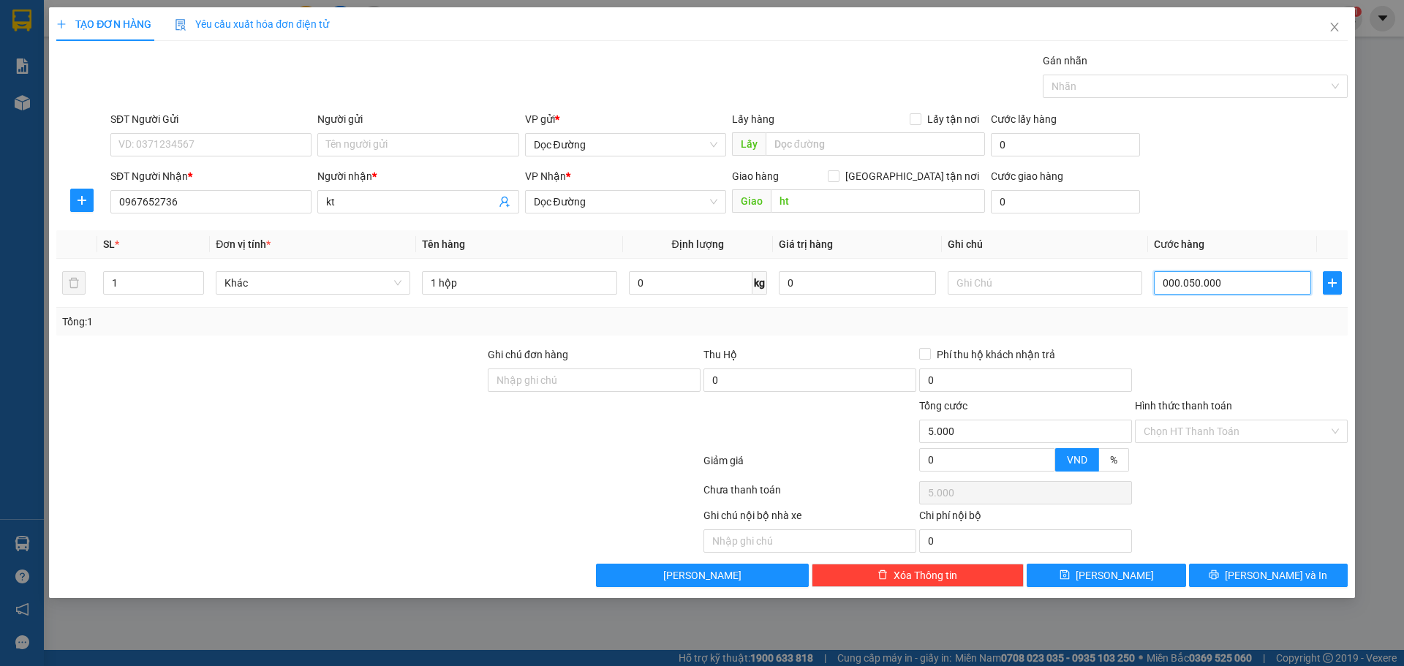
type input "50.000"
click at [1101, 566] on button "[PERSON_NAME]" at bounding box center [1106, 575] width 159 height 23
type input "50.000"
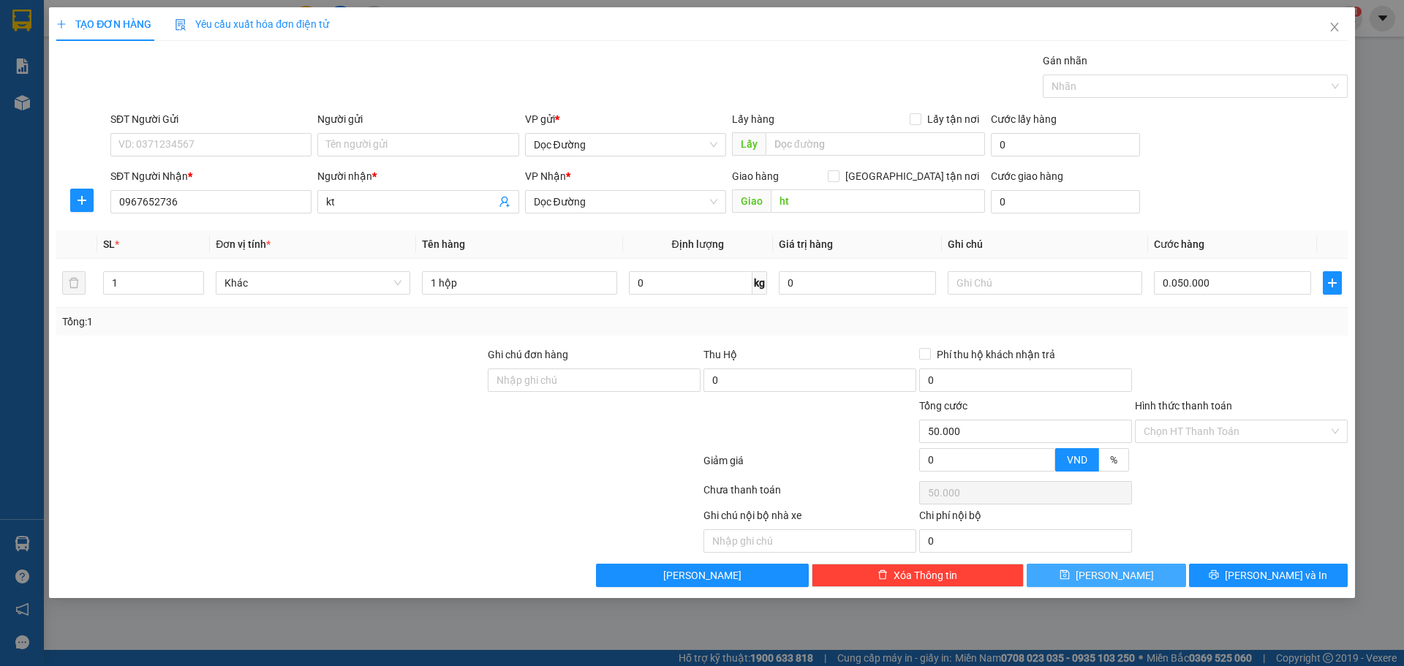
type input "50.000"
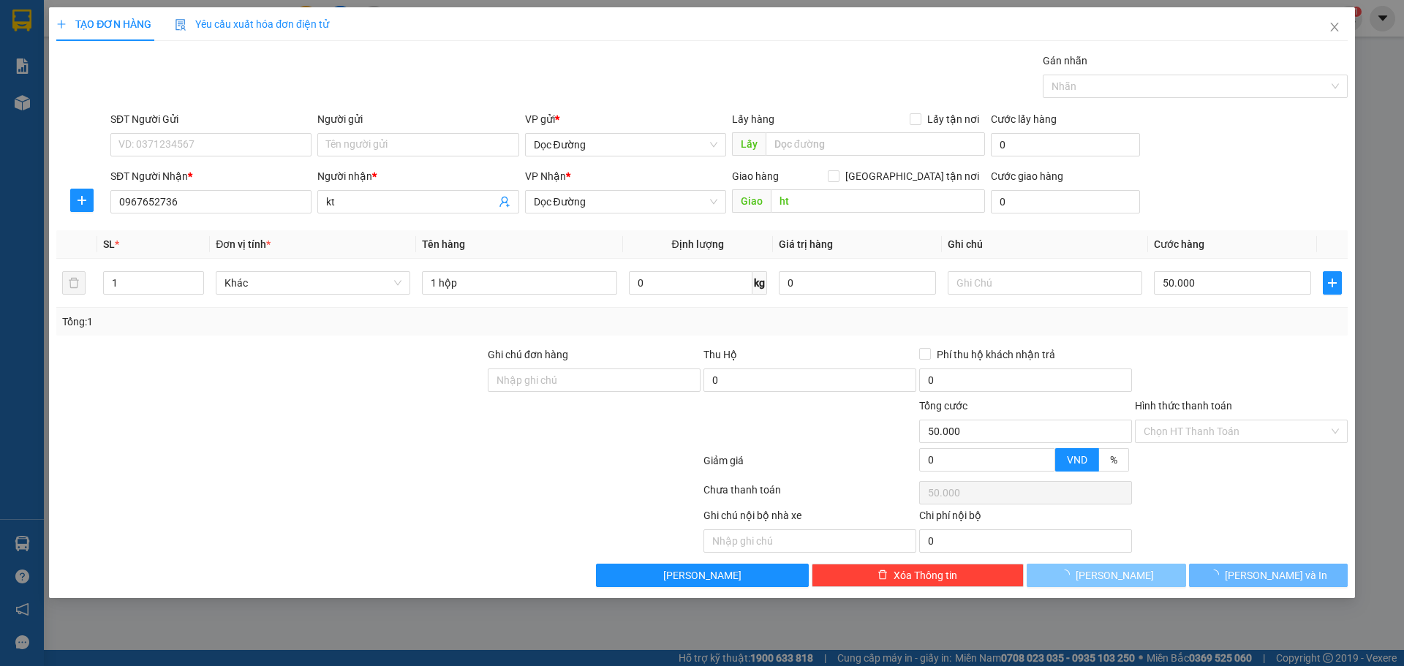
type input "0"
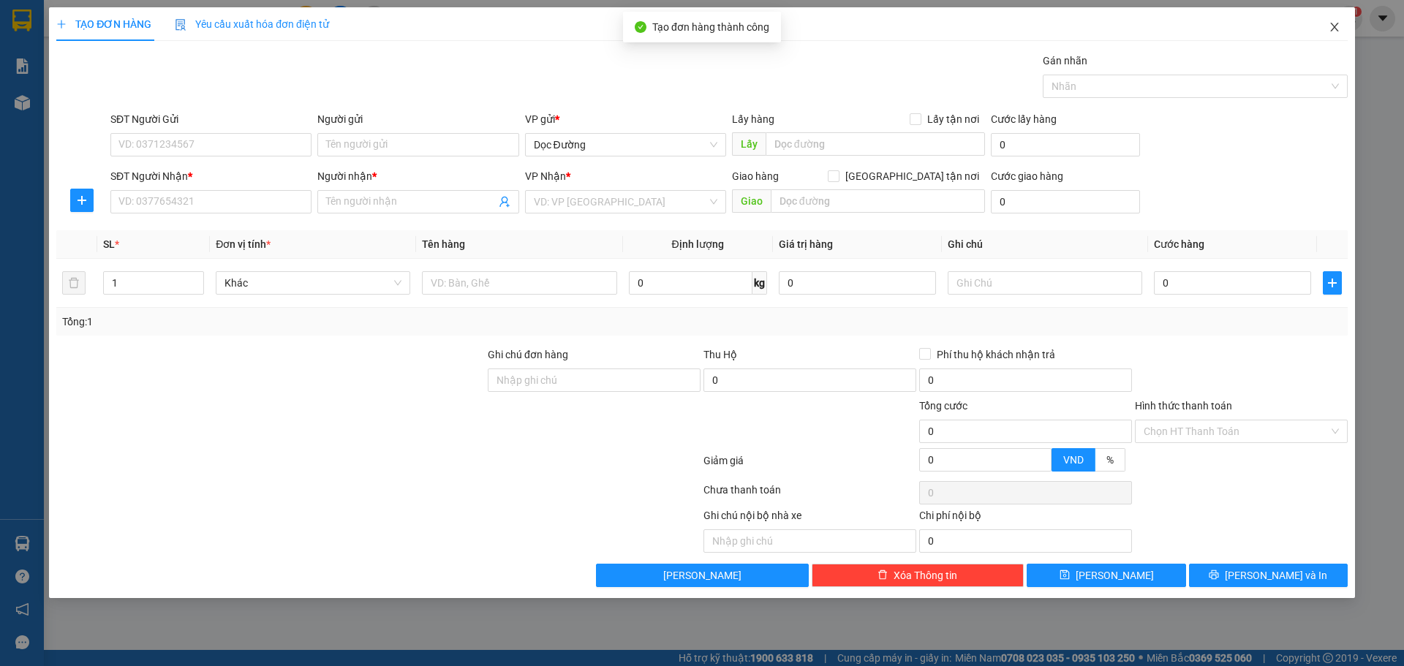
click at [1337, 23] on icon "close" at bounding box center [1335, 27] width 12 height 12
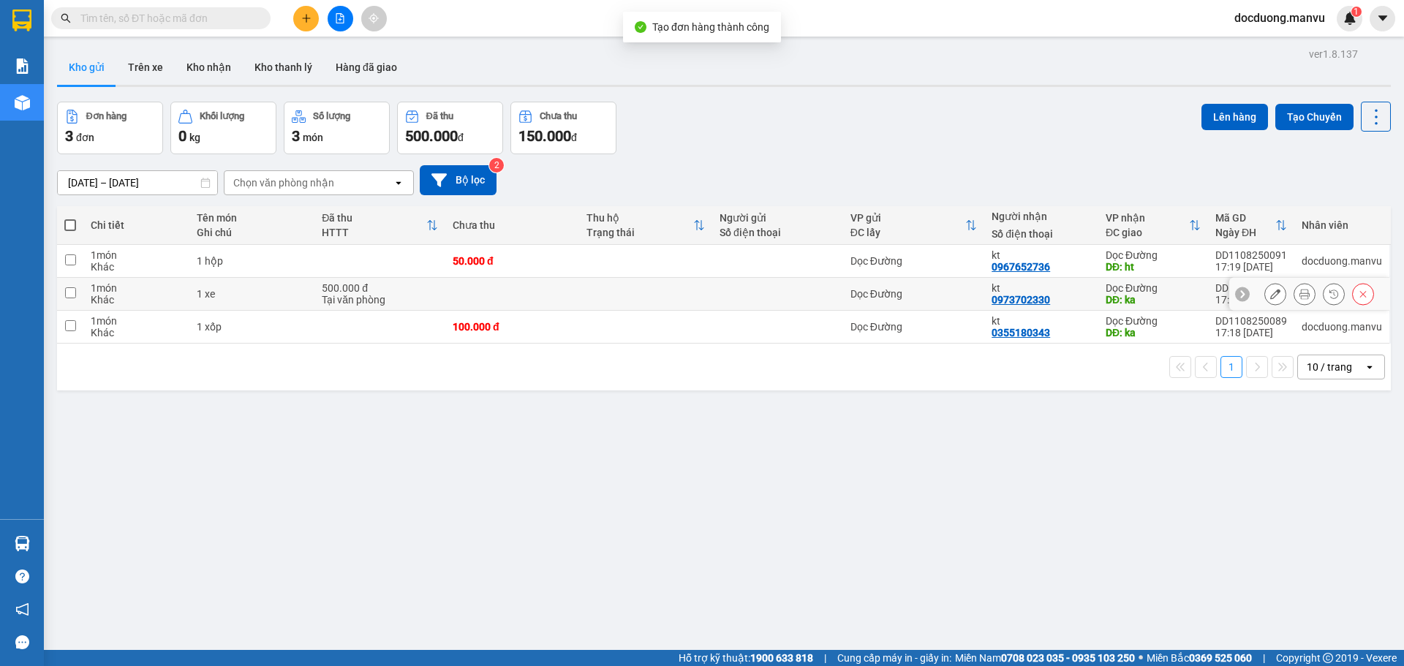
click at [755, 295] on div at bounding box center [778, 294] width 116 height 12
checkbox input "true"
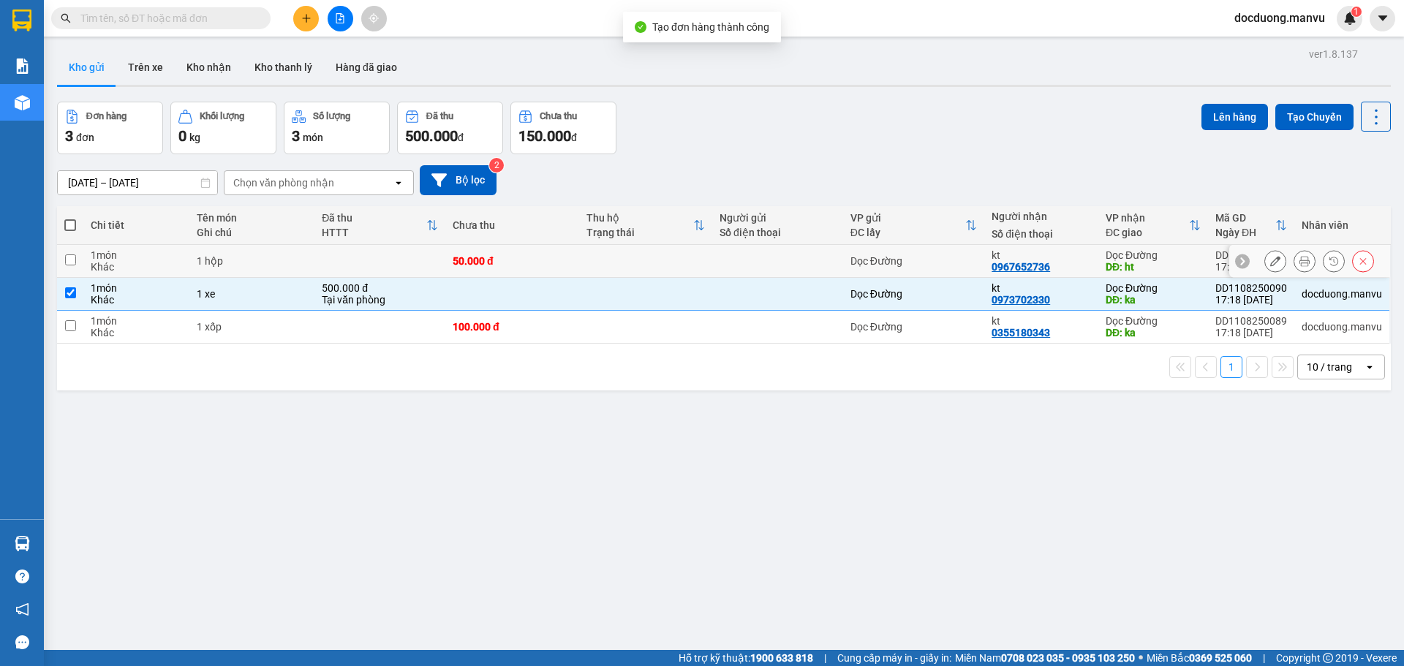
click at [791, 268] on td at bounding box center [777, 261] width 131 height 33
checkbox input "true"
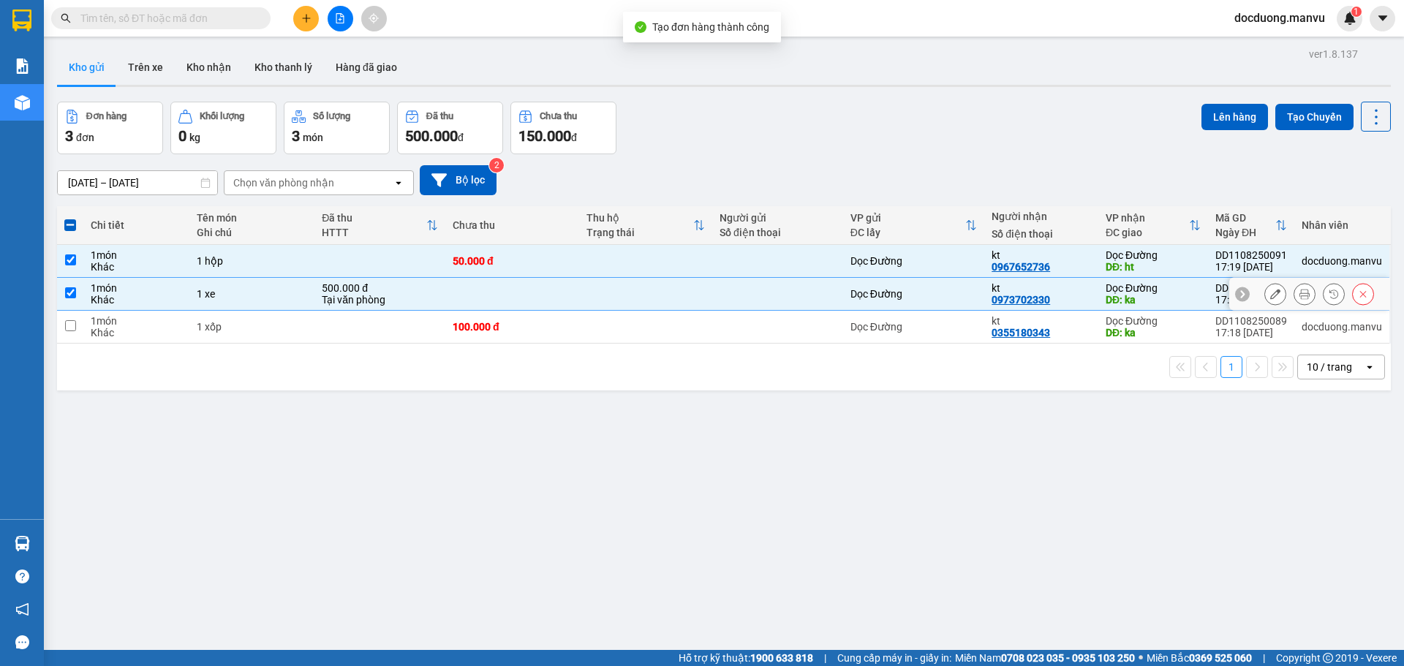
click at [773, 309] on td at bounding box center [777, 294] width 131 height 33
checkbox input "false"
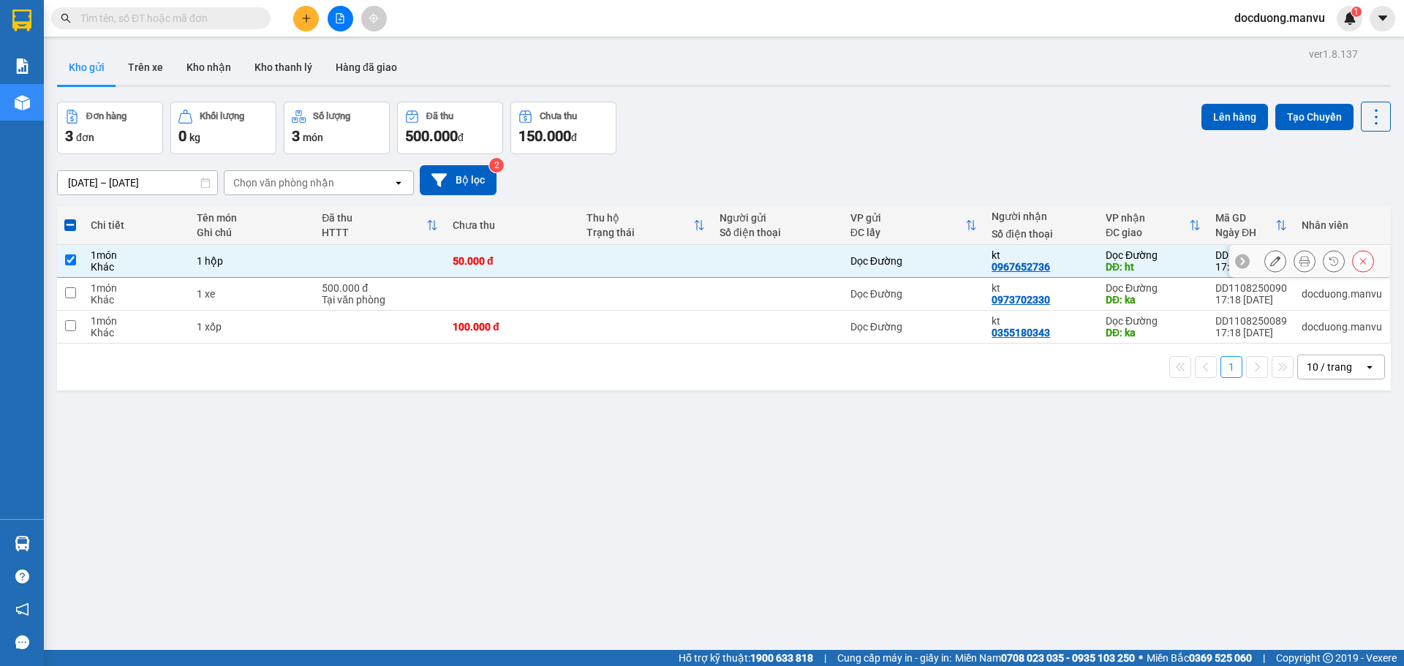
click at [880, 262] on div "Dọc Đường" at bounding box center [914, 261] width 127 height 12
checkbox input "false"
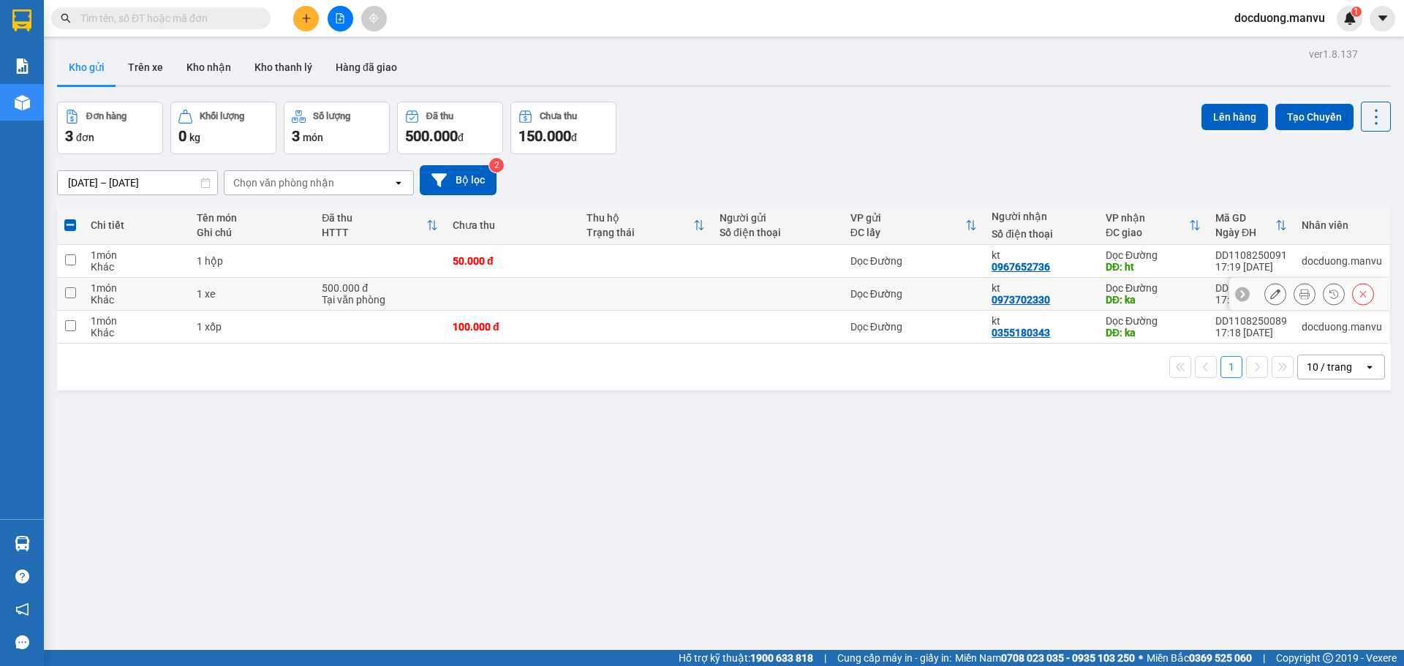
click at [851, 293] on div "Dọc Đường" at bounding box center [914, 294] width 127 height 12
checkbox input "true"
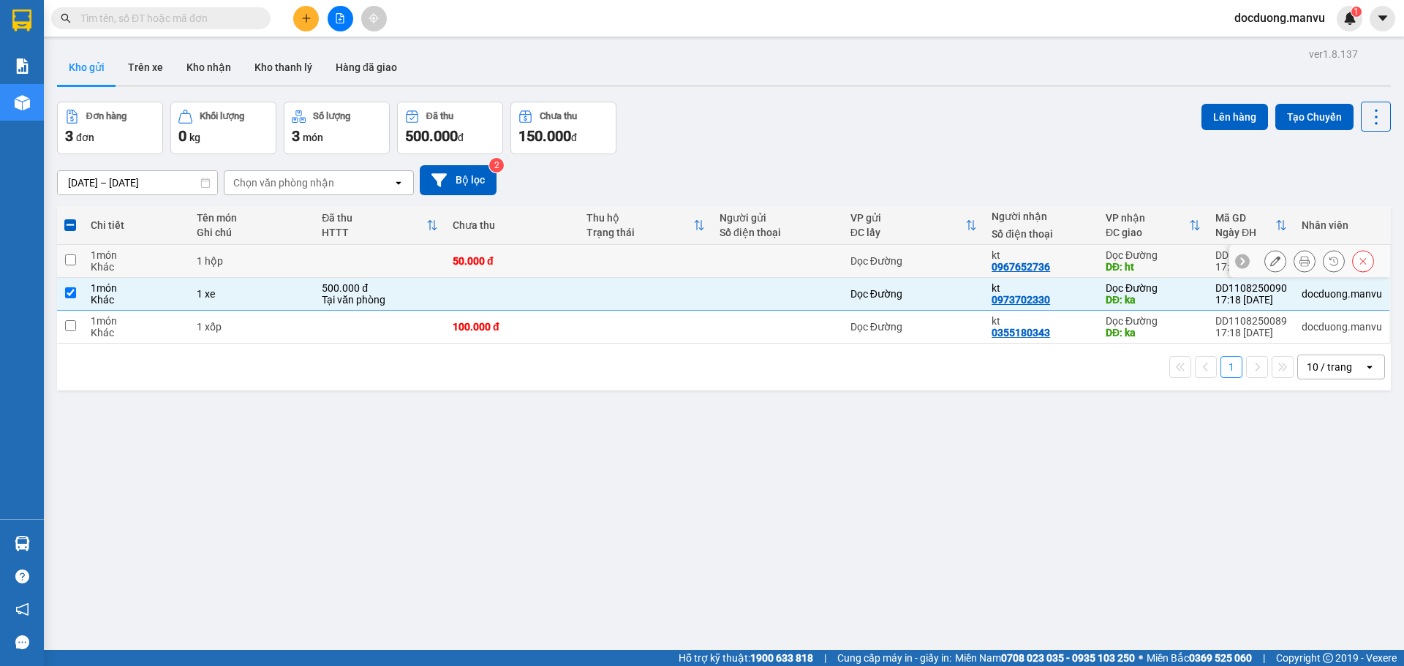
click at [843, 262] on td "Dọc Đường" at bounding box center [914, 261] width 142 height 33
checkbox input "true"
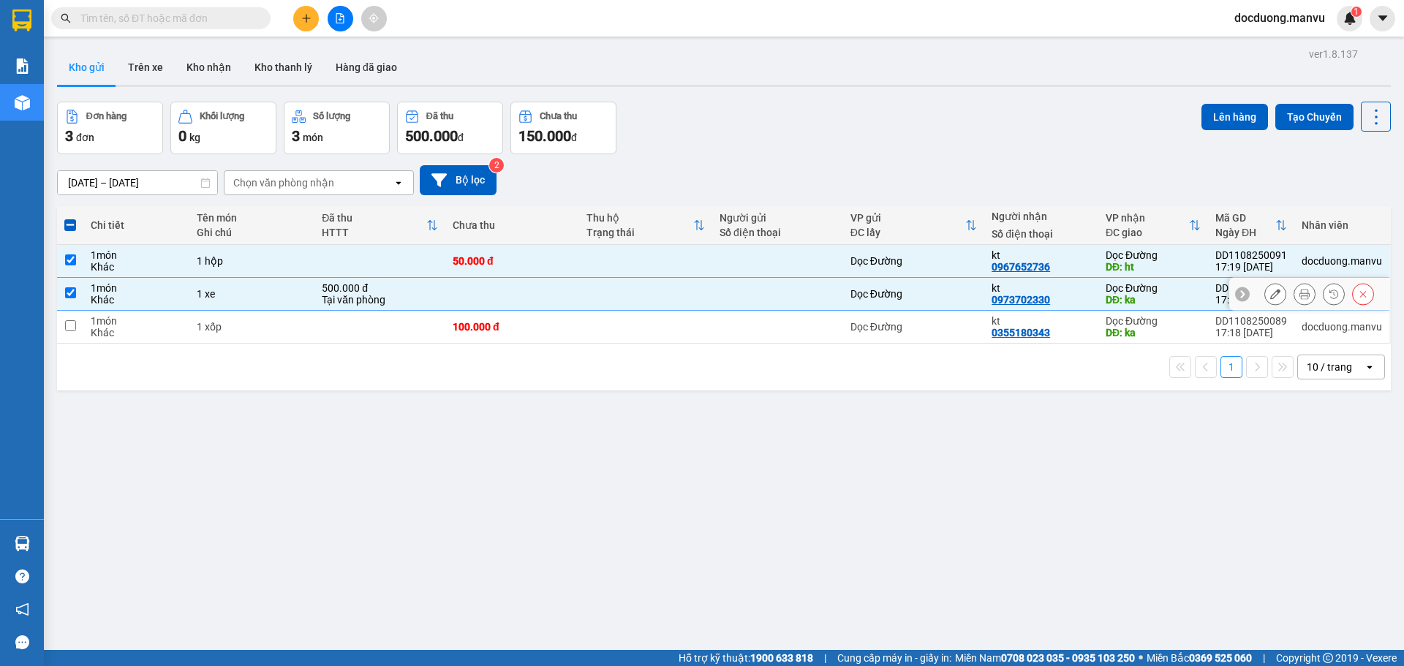
click at [806, 311] on td at bounding box center [777, 327] width 131 height 33
checkbox input "true"
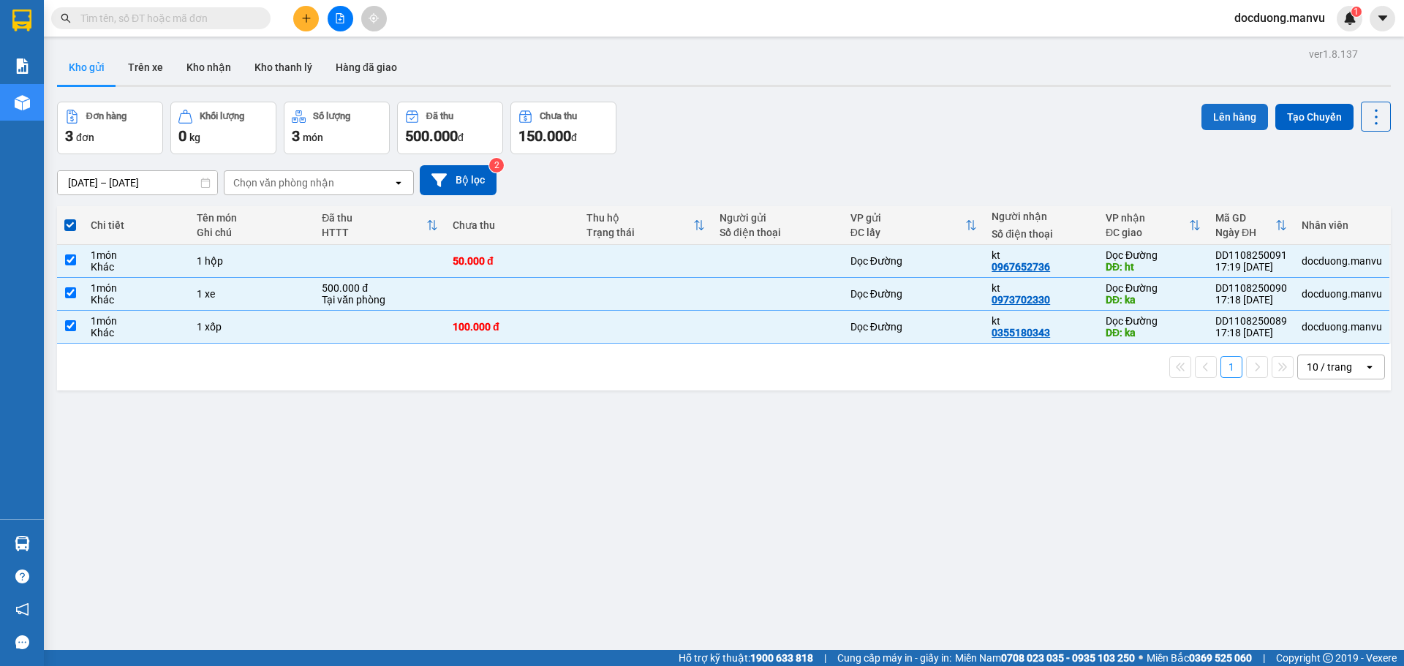
click at [1232, 110] on button "Lên hàng" at bounding box center [1235, 117] width 67 height 26
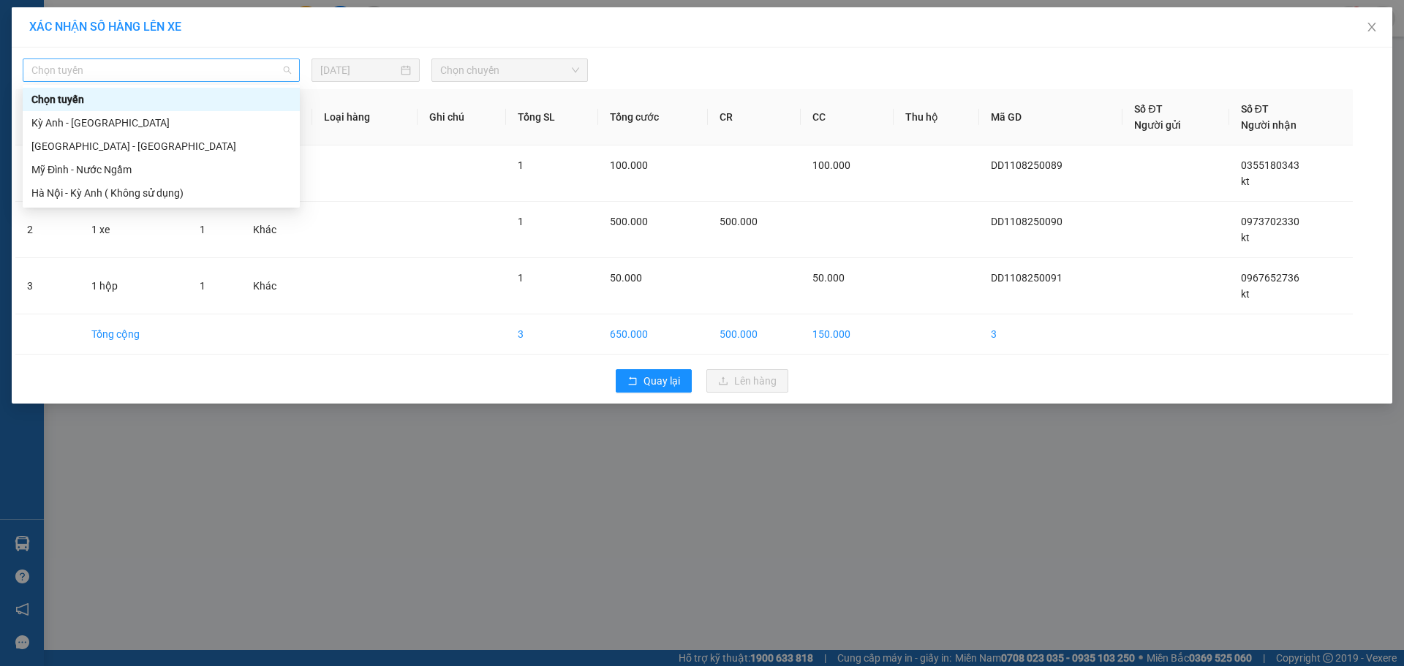
click at [160, 78] on span "Chọn tuyến" at bounding box center [161, 70] width 260 height 22
click at [87, 146] on div "[GEOGRAPHIC_DATA] - [GEOGRAPHIC_DATA]" at bounding box center [161, 146] width 260 height 16
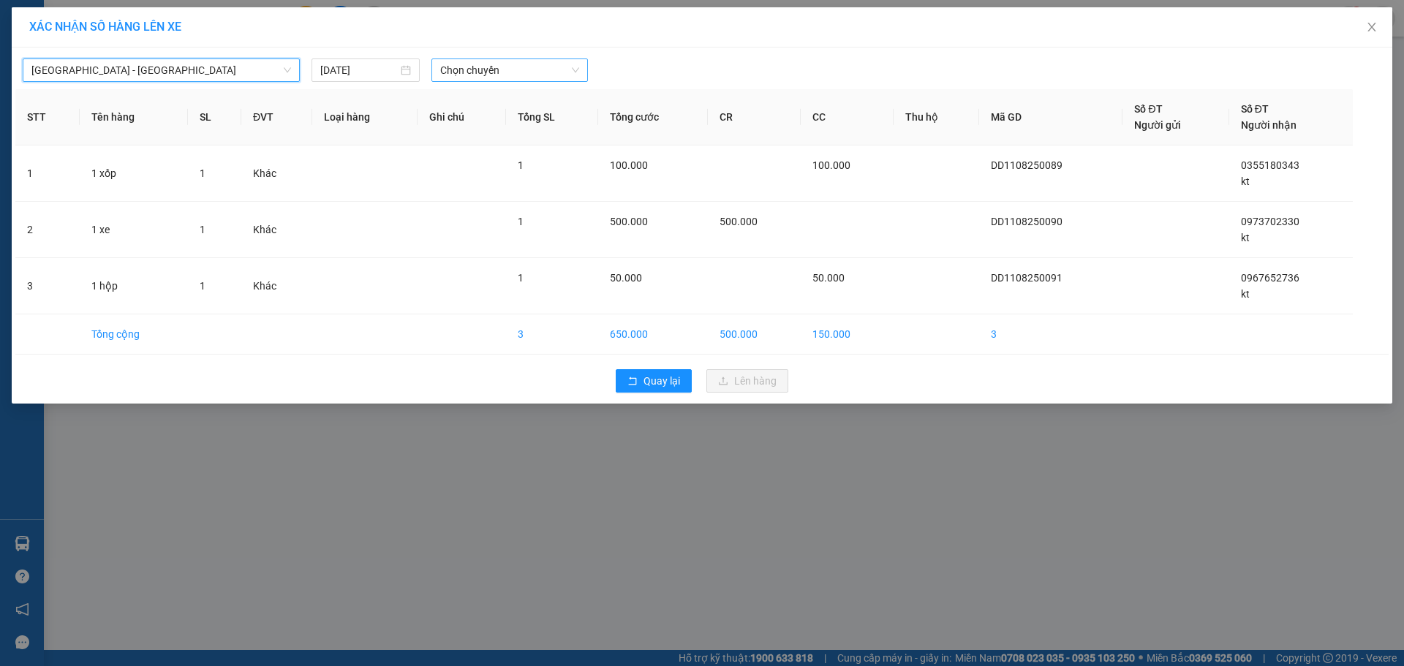
click at [492, 78] on span "Chọn chuyến" at bounding box center [509, 70] width 139 height 22
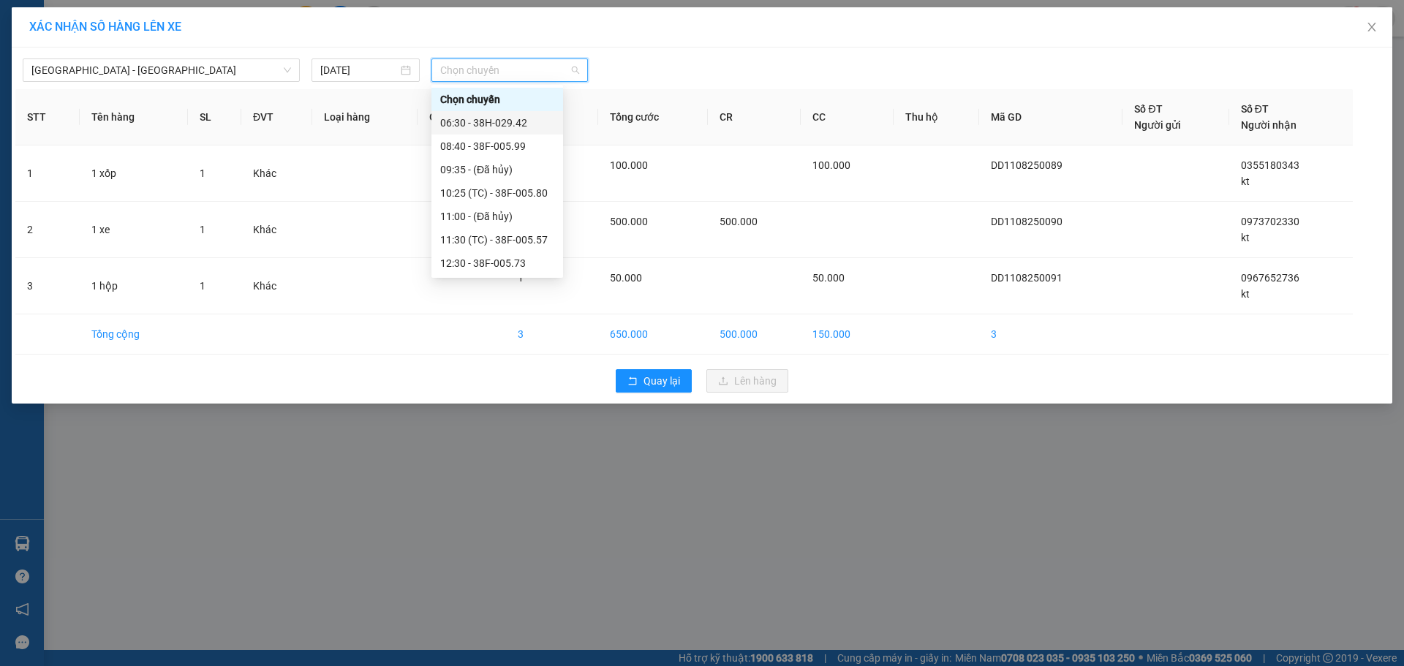
click at [524, 128] on div "06:30 - 38H-029.42" at bounding box center [497, 123] width 114 height 16
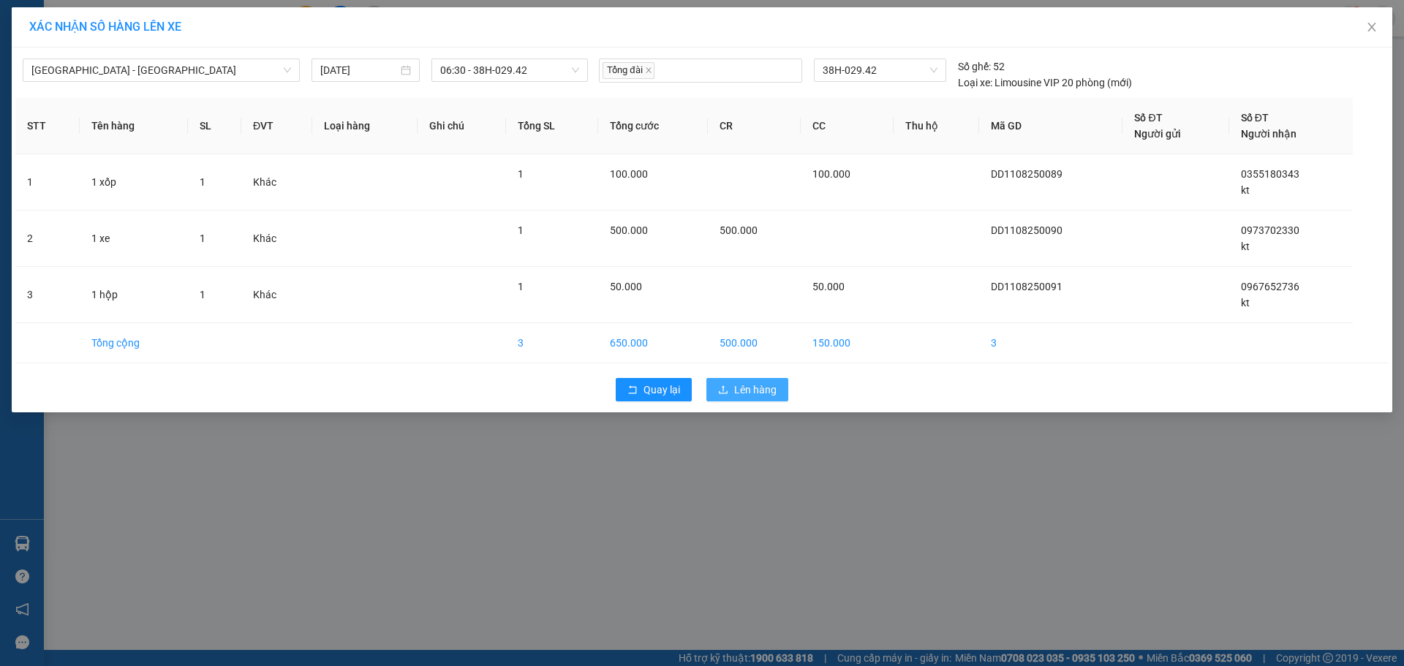
click at [767, 393] on span "Lên hàng" at bounding box center [755, 390] width 42 height 16
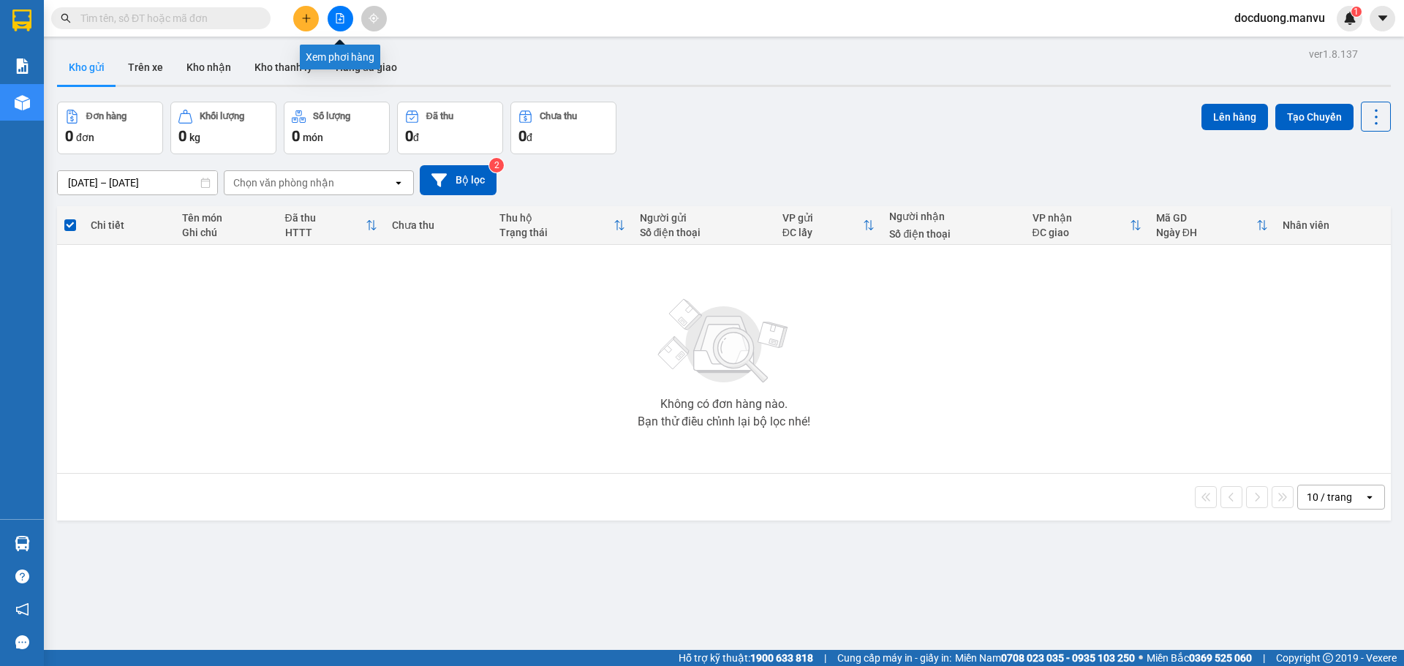
click at [342, 7] on button at bounding box center [341, 19] width 26 height 26
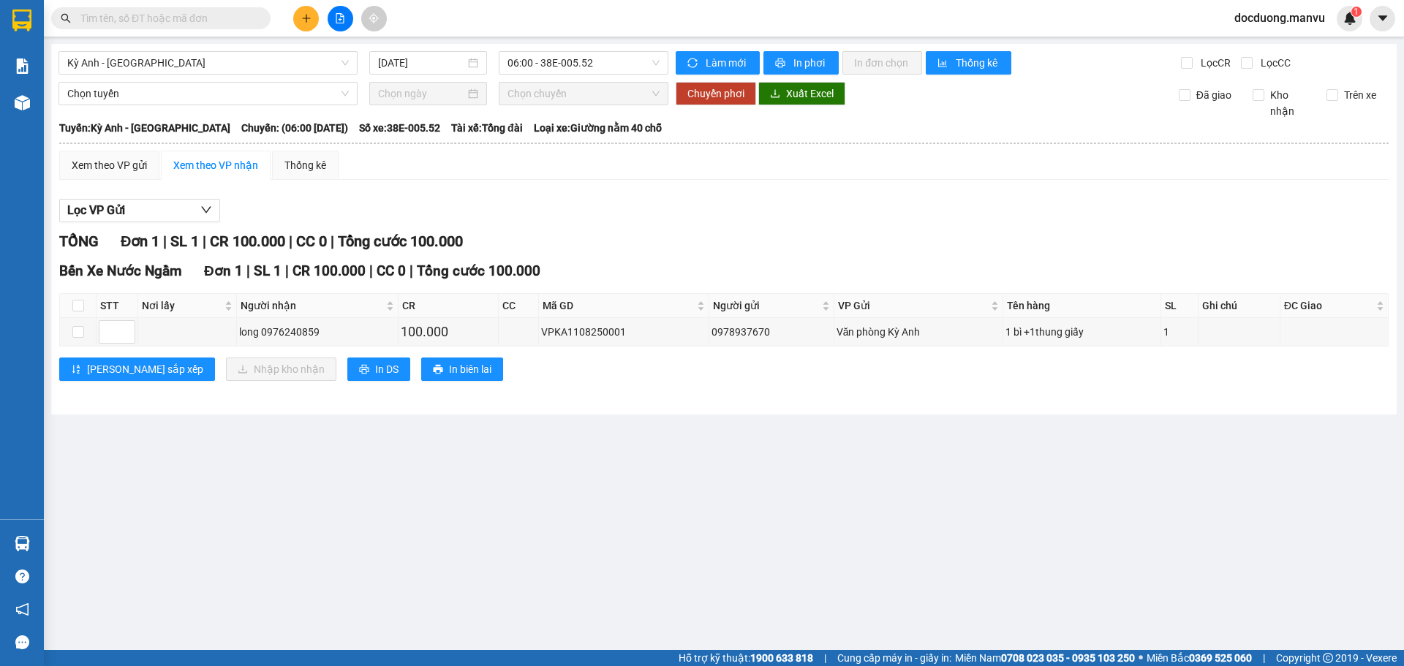
click at [124, 26] on span at bounding box center [160, 18] width 219 height 22
click at [129, 22] on input "text" at bounding box center [166, 18] width 173 height 16
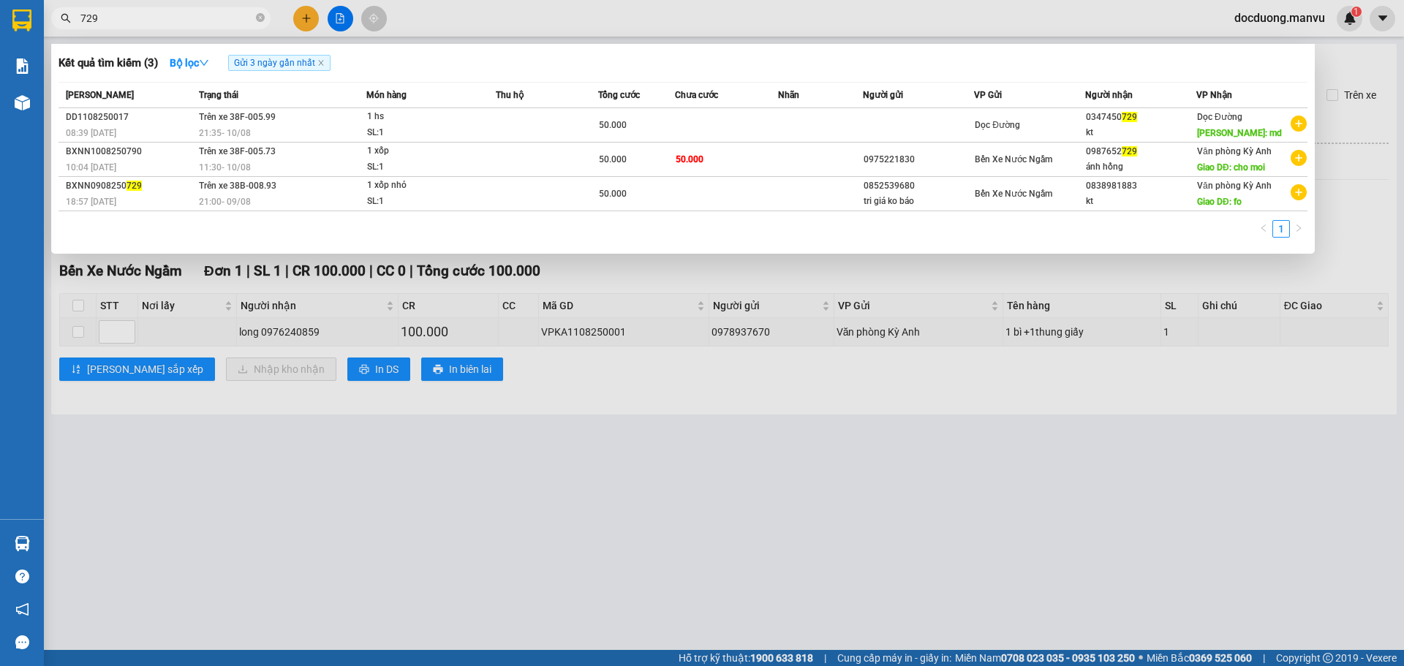
type input "729"
click at [627, 442] on div at bounding box center [702, 333] width 1404 height 666
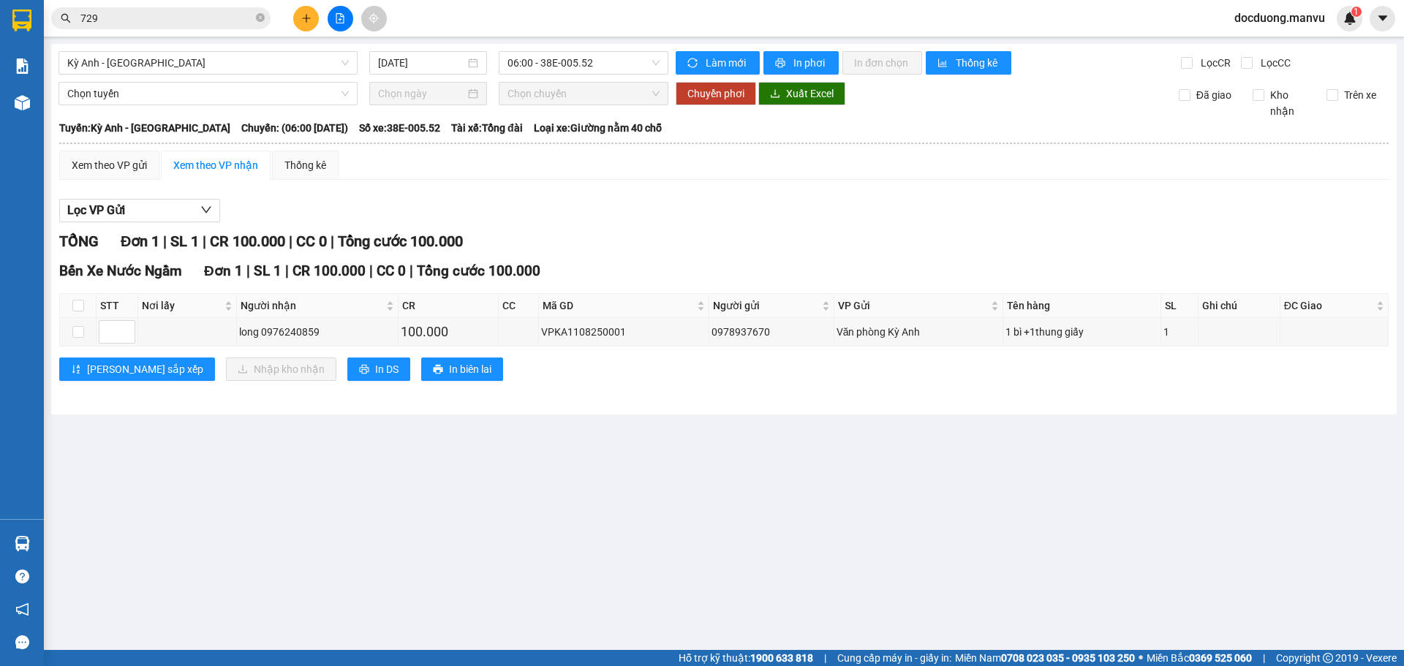
click at [312, 19] on button at bounding box center [306, 19] width 26 height 26
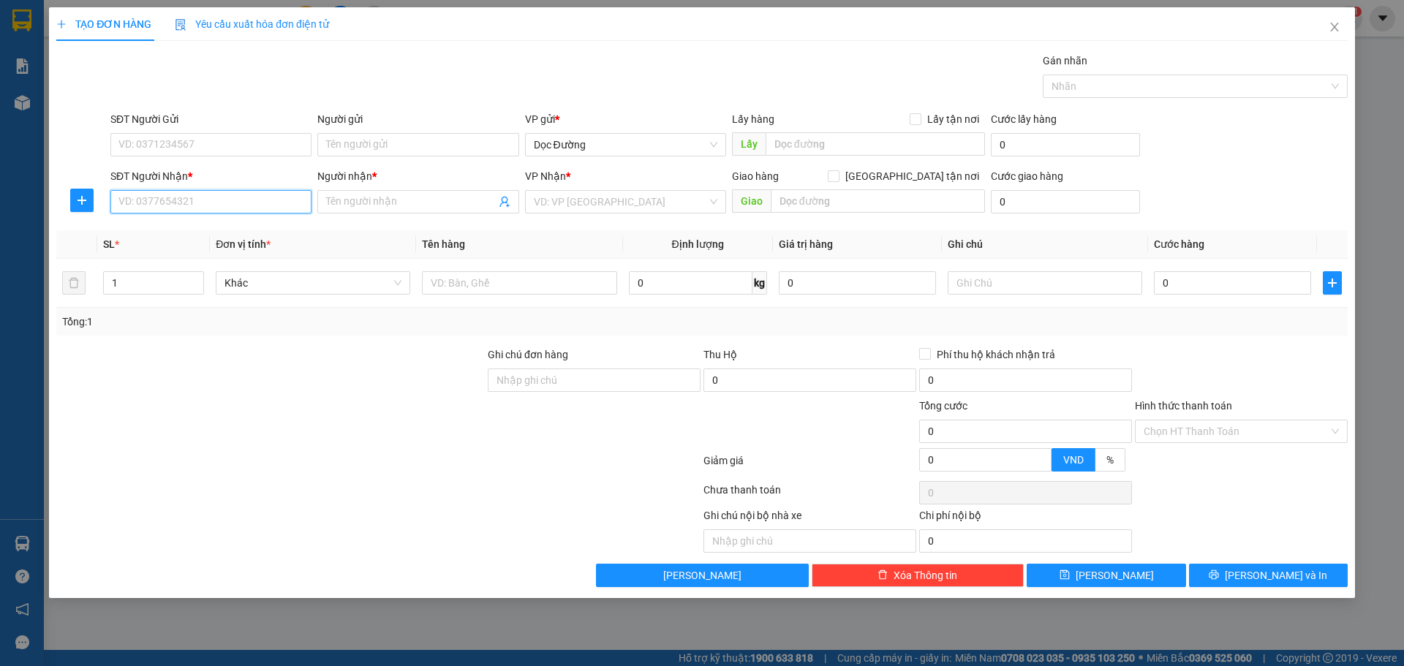
click at [290, 195] on input "SĐT Người Nhận *" at bounding box center [210, 201] width 201 height 23
type input "0972367696"
click at [425, 204] on input "Người nhận *" at bounding box center [410, 202] width 169 height 16
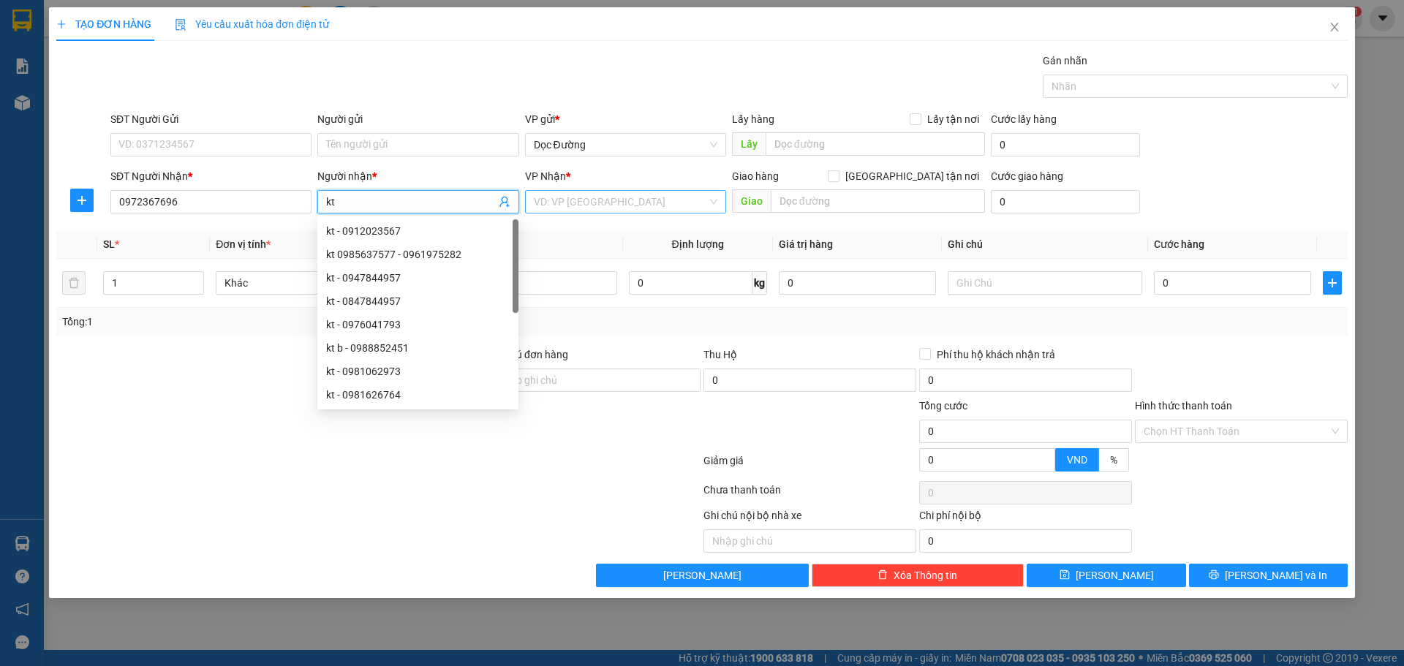
type input "kt"
click at [587, 202] on input "search" at bounding box center [620, 202] width 173 height 22
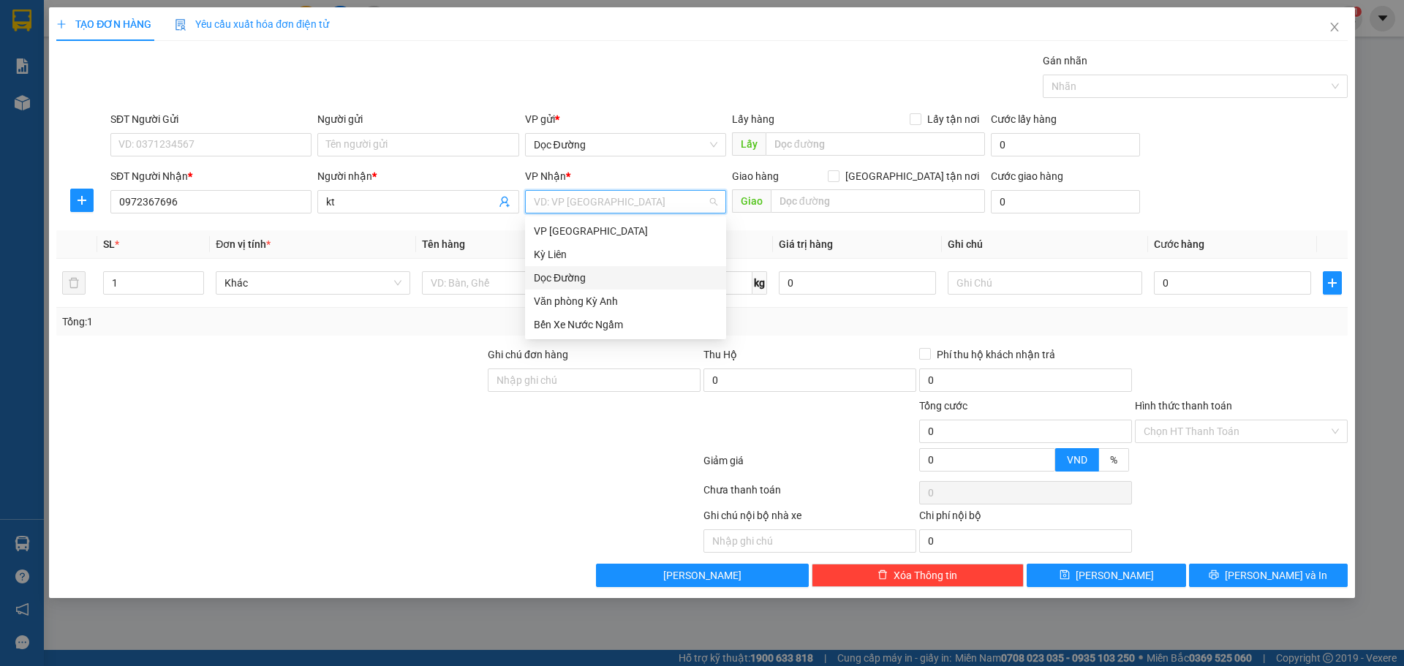
drag, startPoint x: 562, startPoint y: 276, endPoint x: 647, endPoint y: 265, distance: 86.3
click at [562, 276] on div "Dọc Đường" at bounding box center [626, 278] width 184 height 16
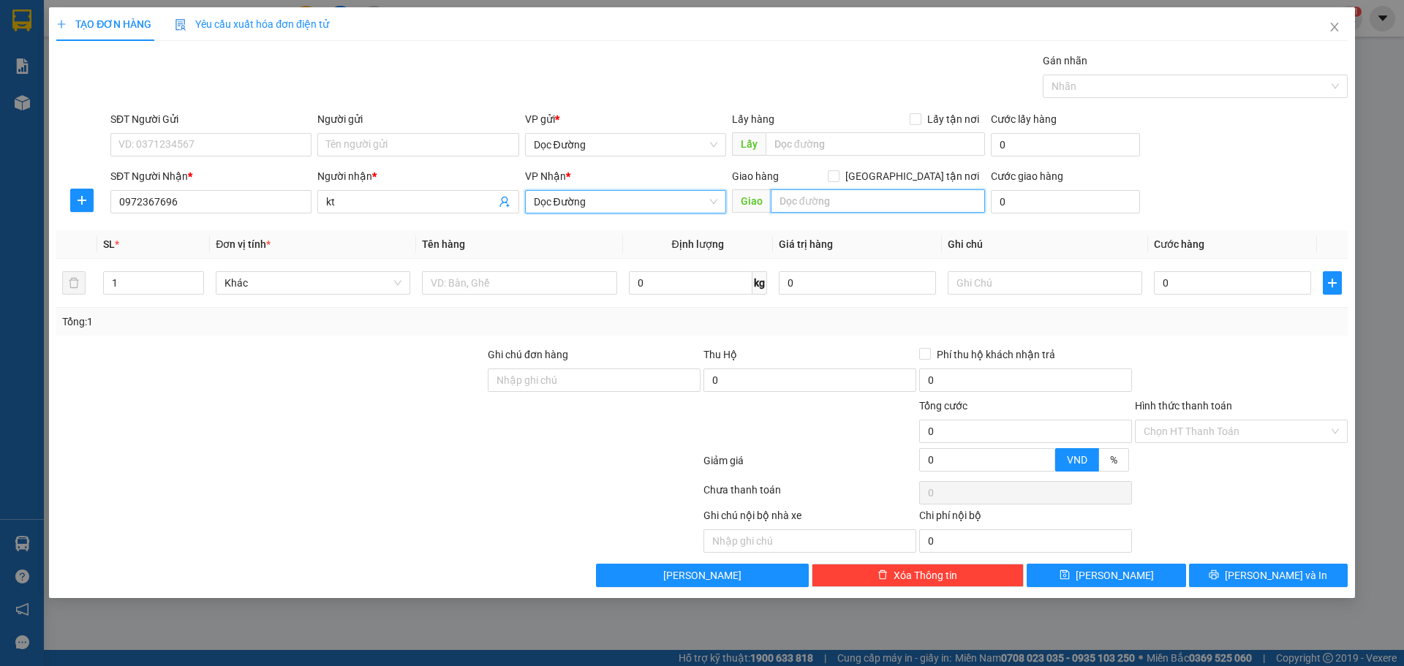
click at [862, 203] on input "text" at bounding box center [878, 200] width 214 height 23
type input "1"
type input "b châu"
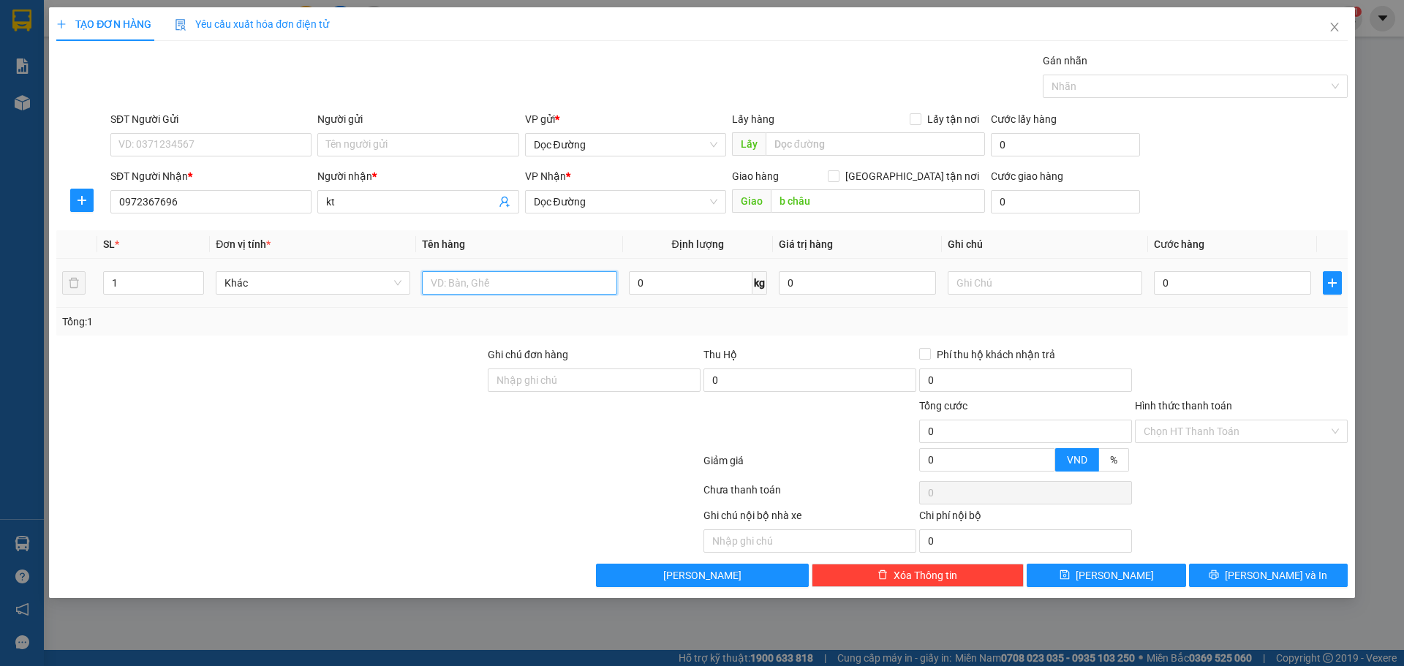
click at [567, 277] on input "text" at bounding box center [519, 282] width 195 height 23
type input "1 xốp"
click at [1194, 287] on input "0" at bounding box center [1232, 282] width 157 height 23
type input "005"
type input "5"
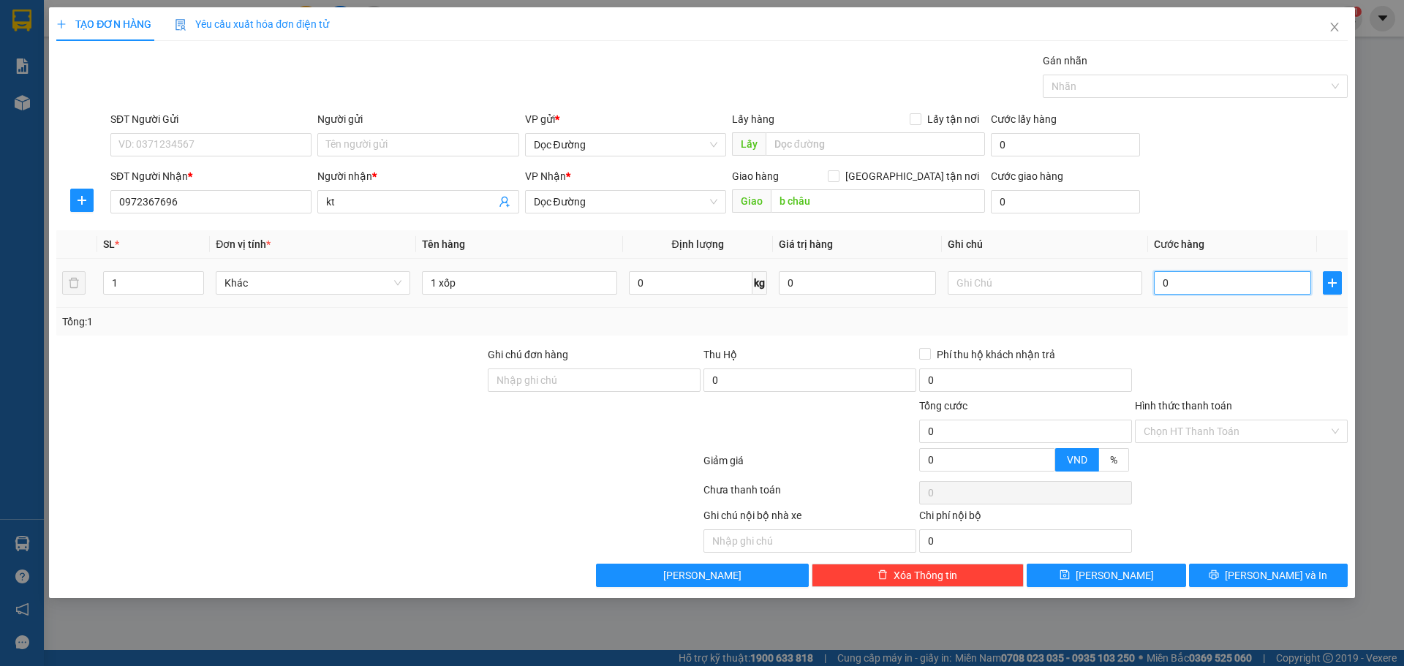
type input "5"
type input "0.050"
type input "50"
type input "00.500"
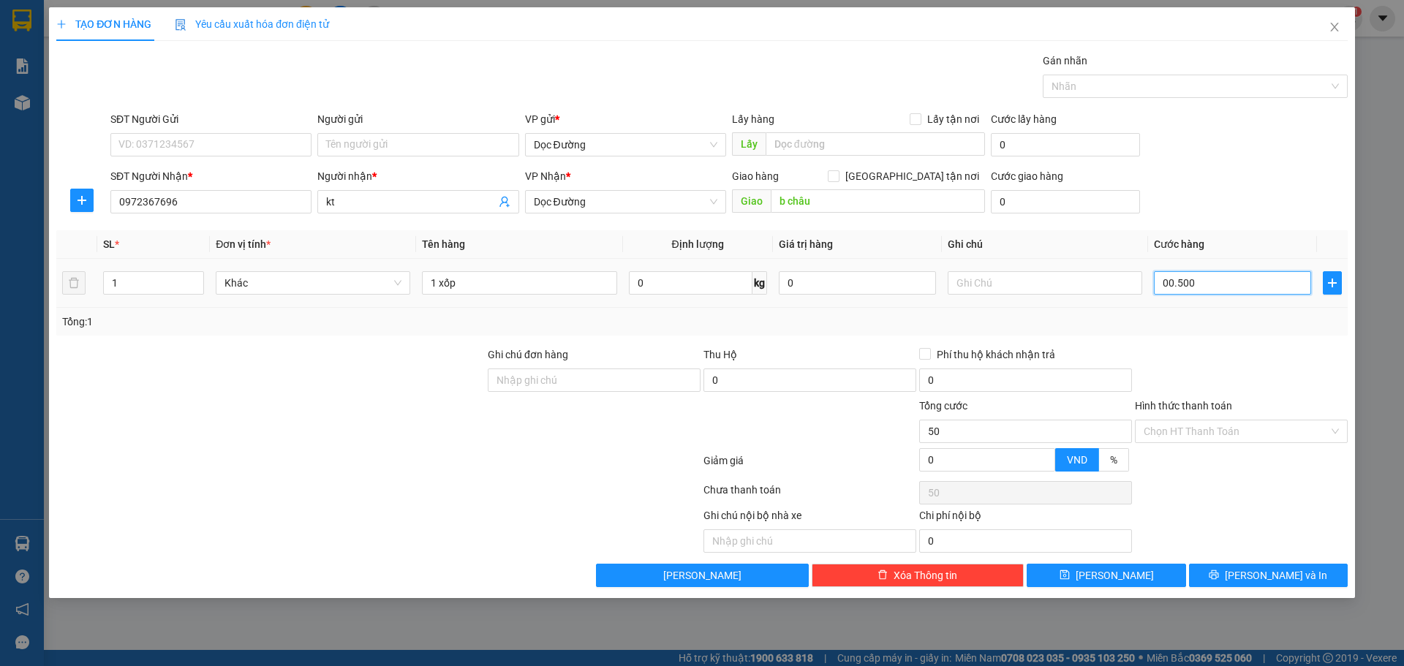
type input "500"
type input "0.005.000"
type input "5.000"
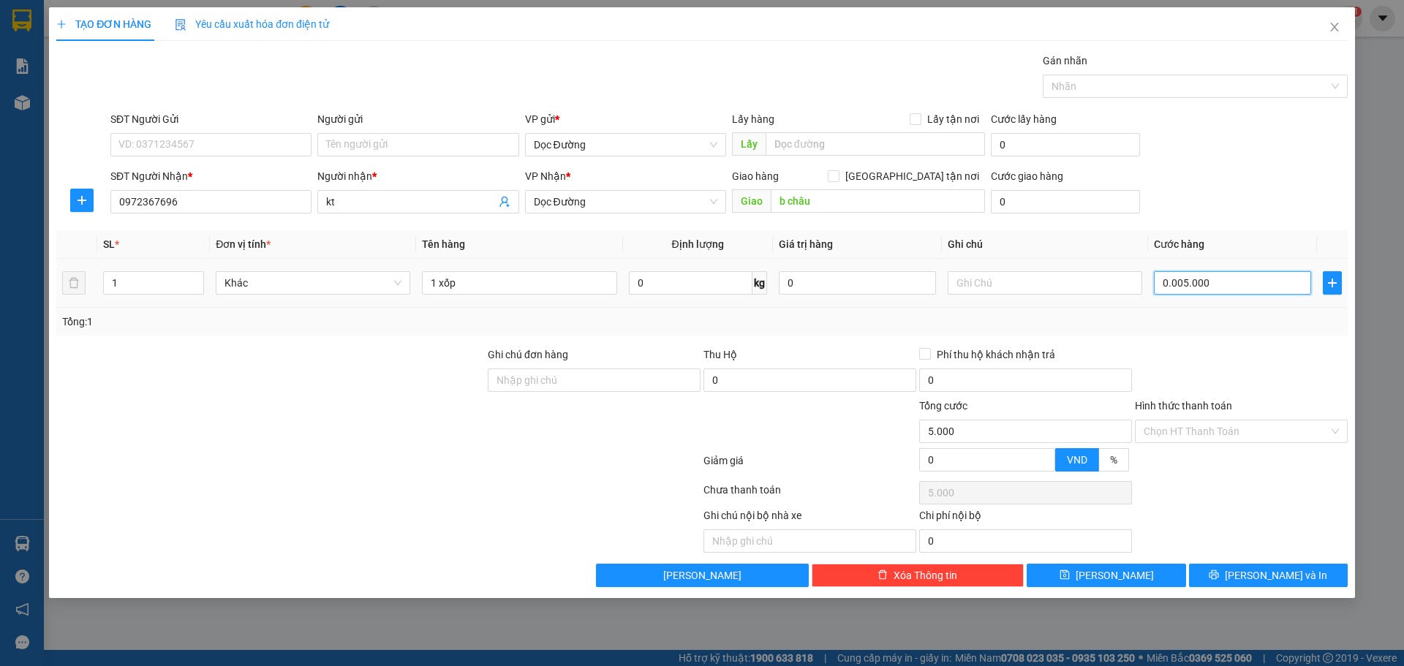
type input "000.050.000"
type input "50.000"
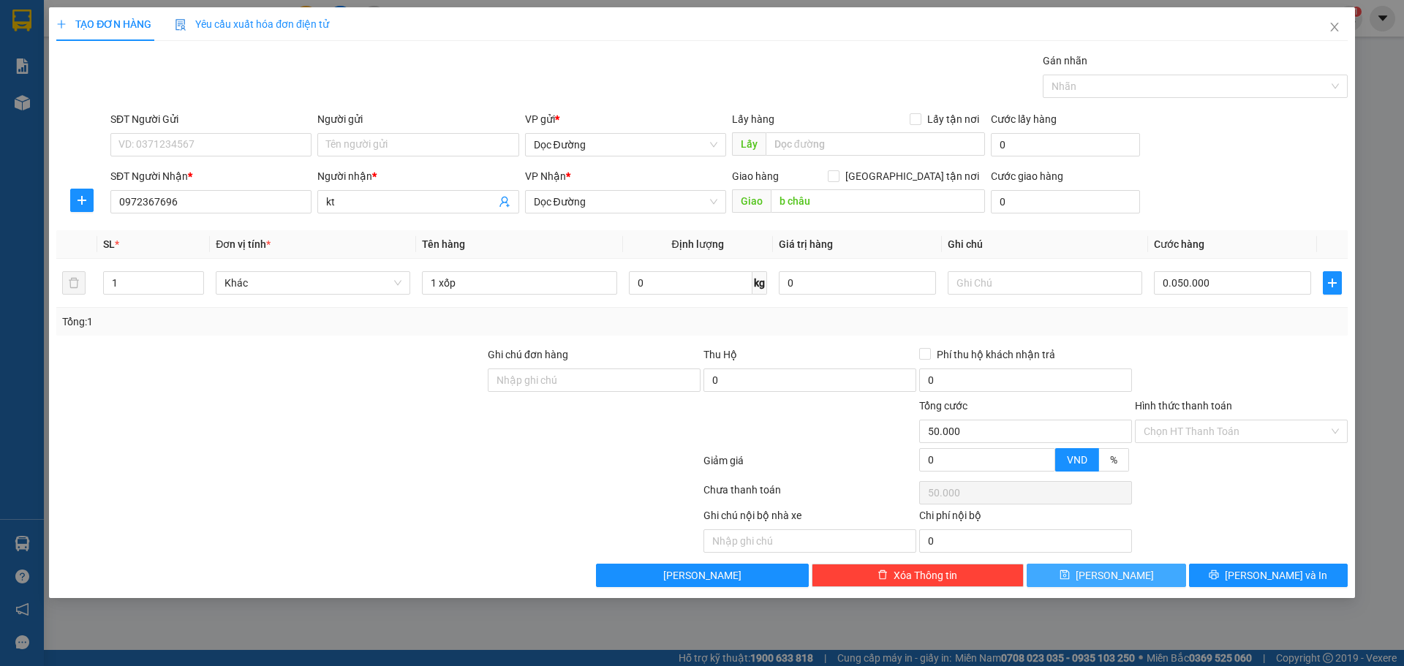
type input "50.000"
click at [1107, 577] on span "[PERSON_NAME]" at bounding box center [1115, 576] width 78 height 16
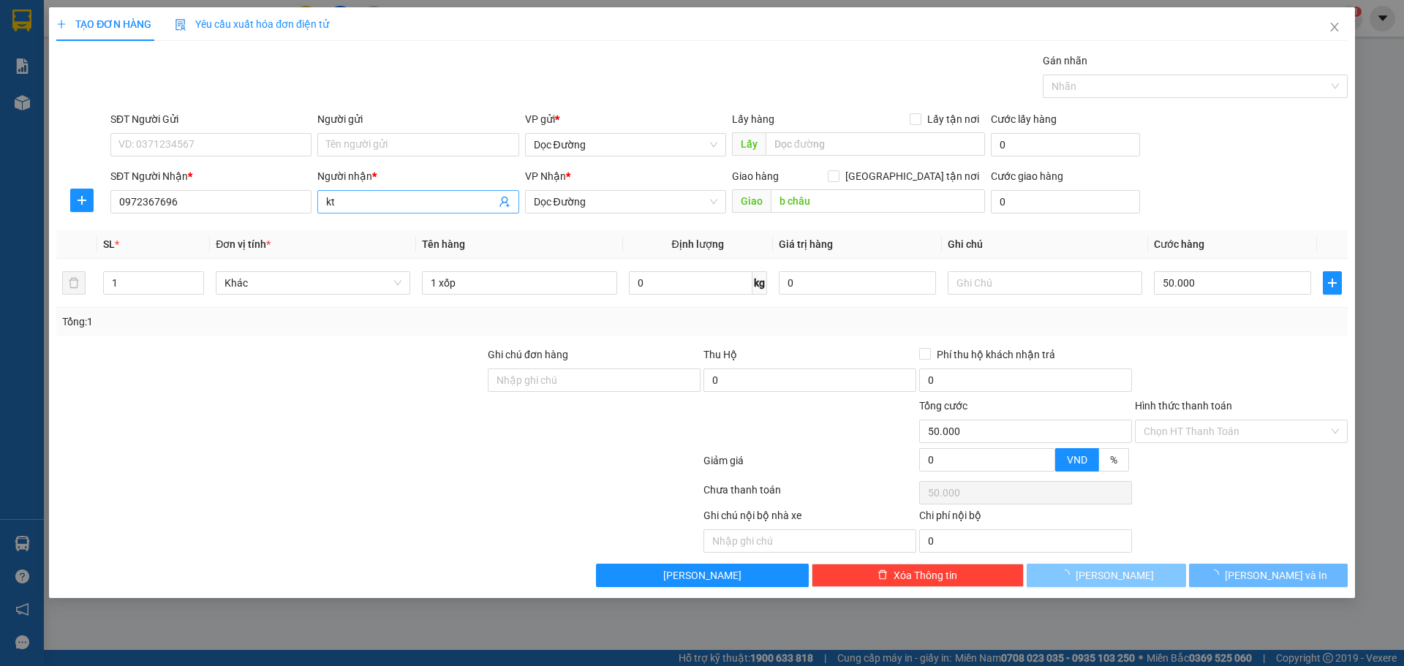
type input "0"
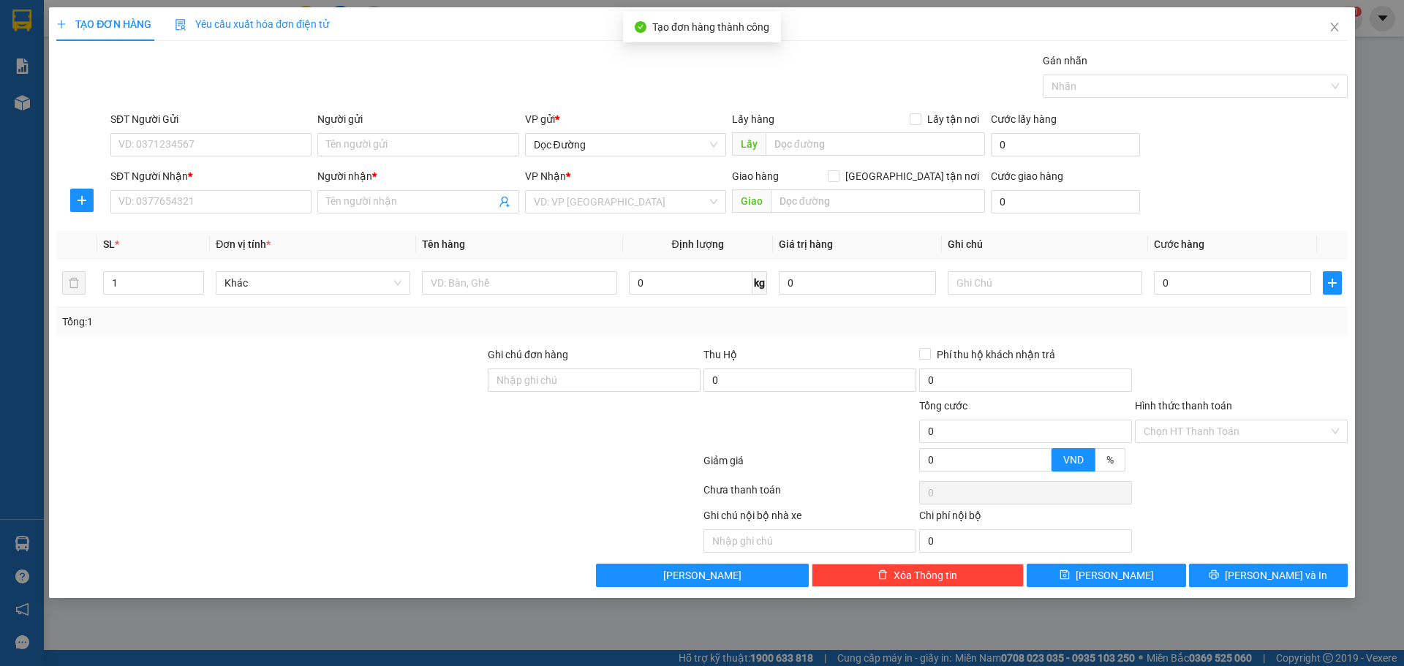
click at [305, 186] on div "SĐT Người Nhận *" at bounding box center [210, 179] width 201 height 22
click at [294, 196] on input "SĐT Người Nhận *" at bounding box center [210, 201] width 201 height 23
type input "0974029766"
click at [331, 192] on span at bounding box center [417, 201] width 201 height 23
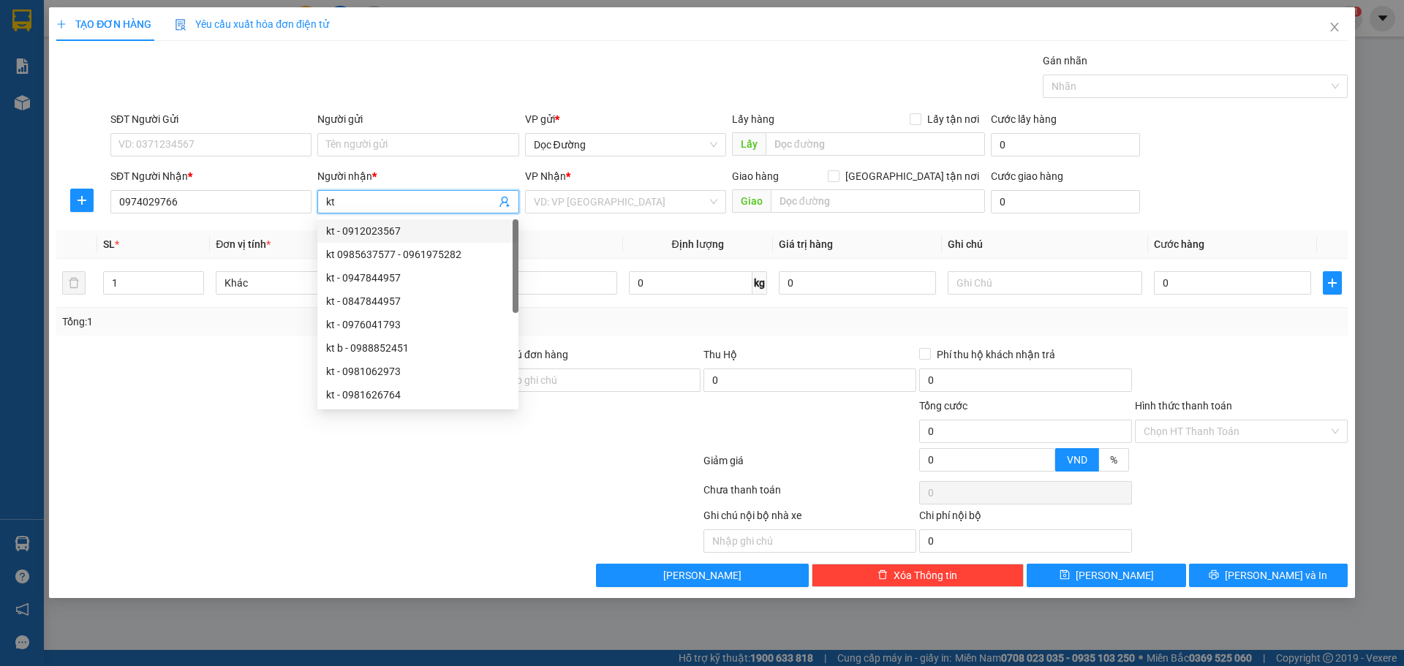
type input "kt"
drag, startPoint x: 619, startPoint y: 178, endPoint x: 603, endPoint y: 194, distance: 23.3
click at [617, 179] on div "VP Nhận *" at bounding box center [625, 176] width 201 height 16
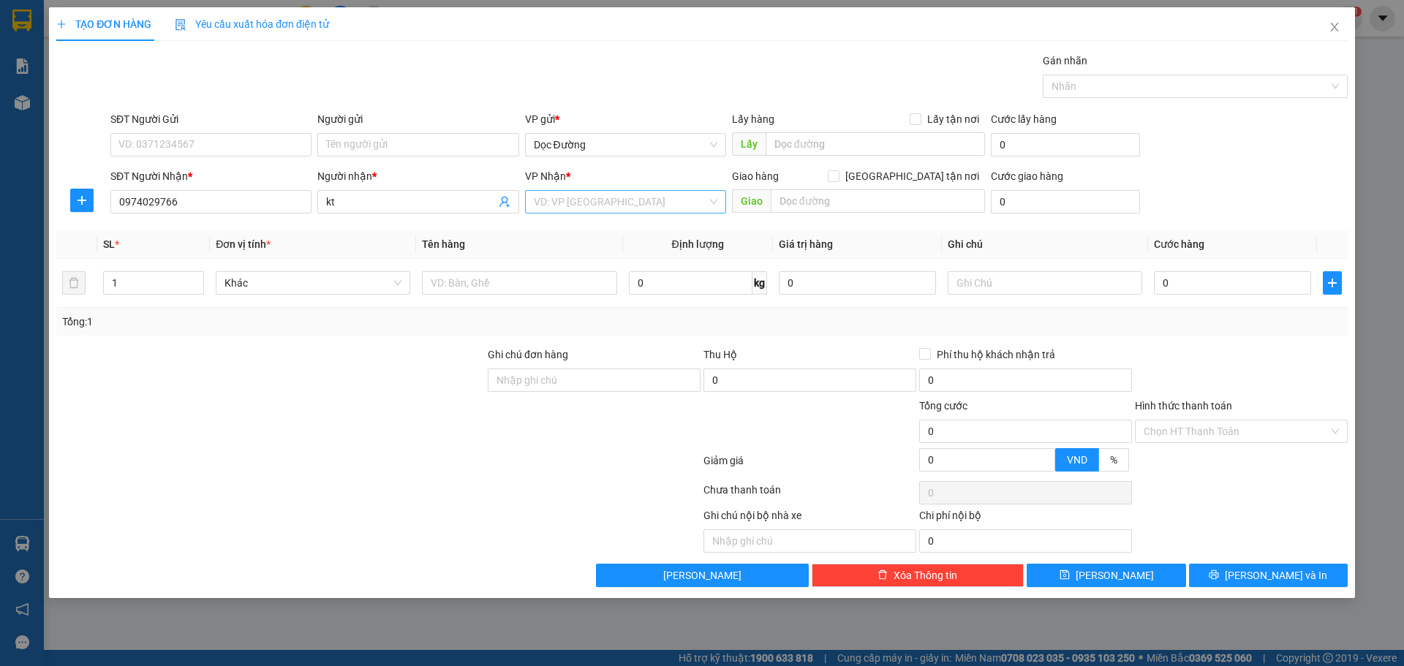
click at [603, 195] on input "search" at bounding box center [620, 202] width 173 height 22
click at [573, 282] on div "Dọc Đường" at bounding box center [626, 278] width 184 height 16
click at [821, 177] on div "Giao hàng [GEOGRAPHIC_DATA] tận nơi" at bounding box center [858, 176] width 253 height 16
click at [813, 193] on input "text" at bounding box center [878, 200] width 214 height 23
type input "k long"
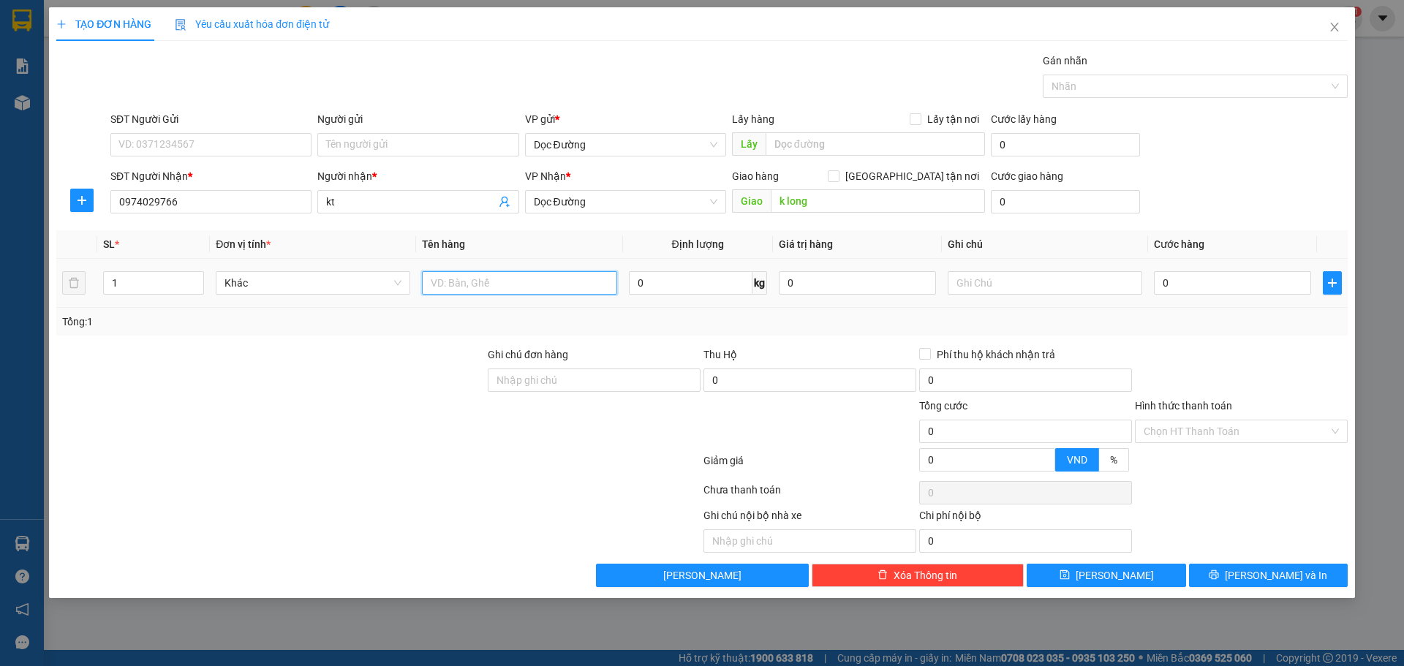
click at [542, 280] on input "text" at bounding box center [519, 282] width 195 height 23
type input "1 bao"
click at [1199, 275] on input "0" at bounding box center [1232, 282] width 157 height 23
type input "005"
type input "5"
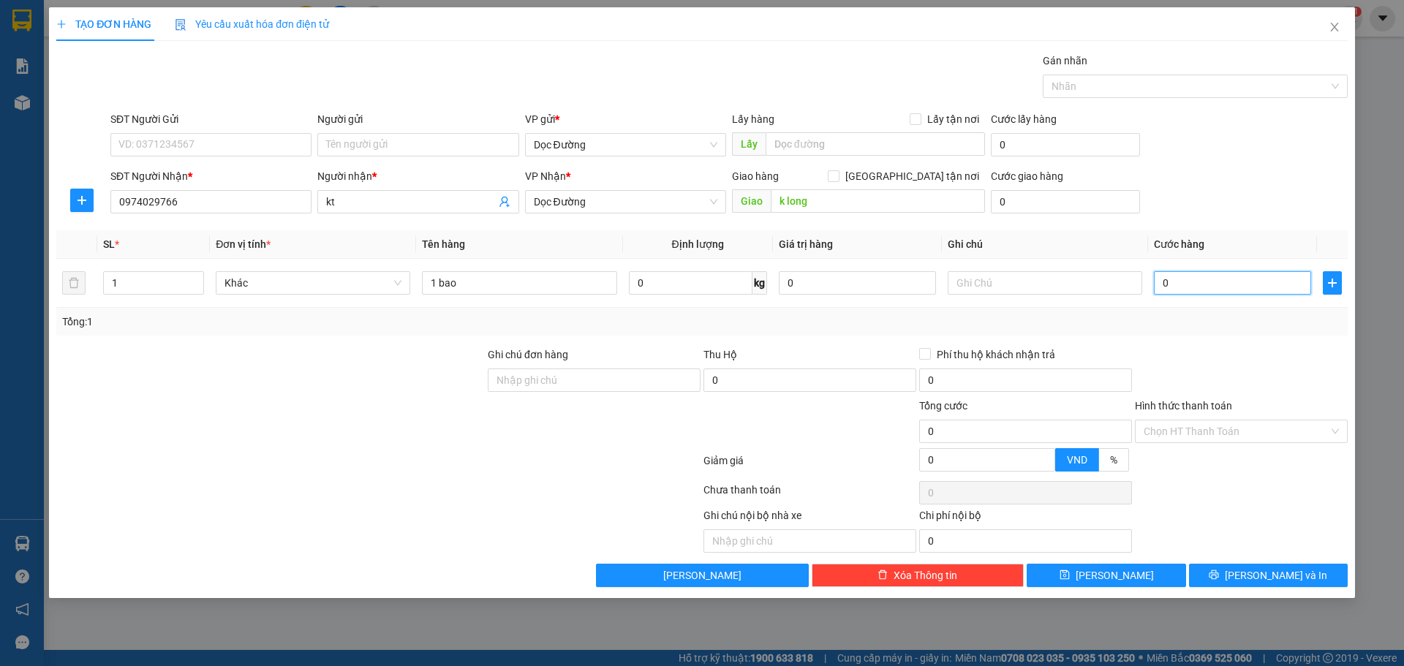
type input "5"
type input "0.050"
type input "50"
type input "00.500"
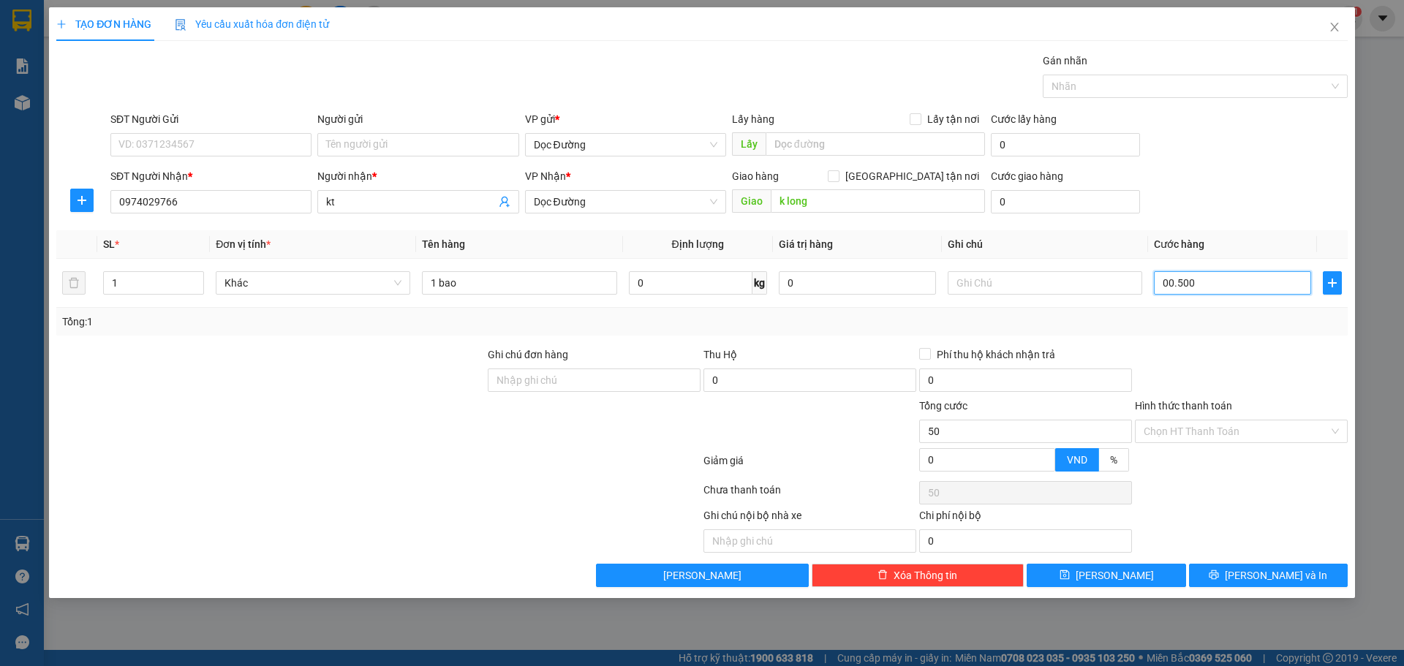
type input "500"
type input "0.005.000"
type input "5.000"
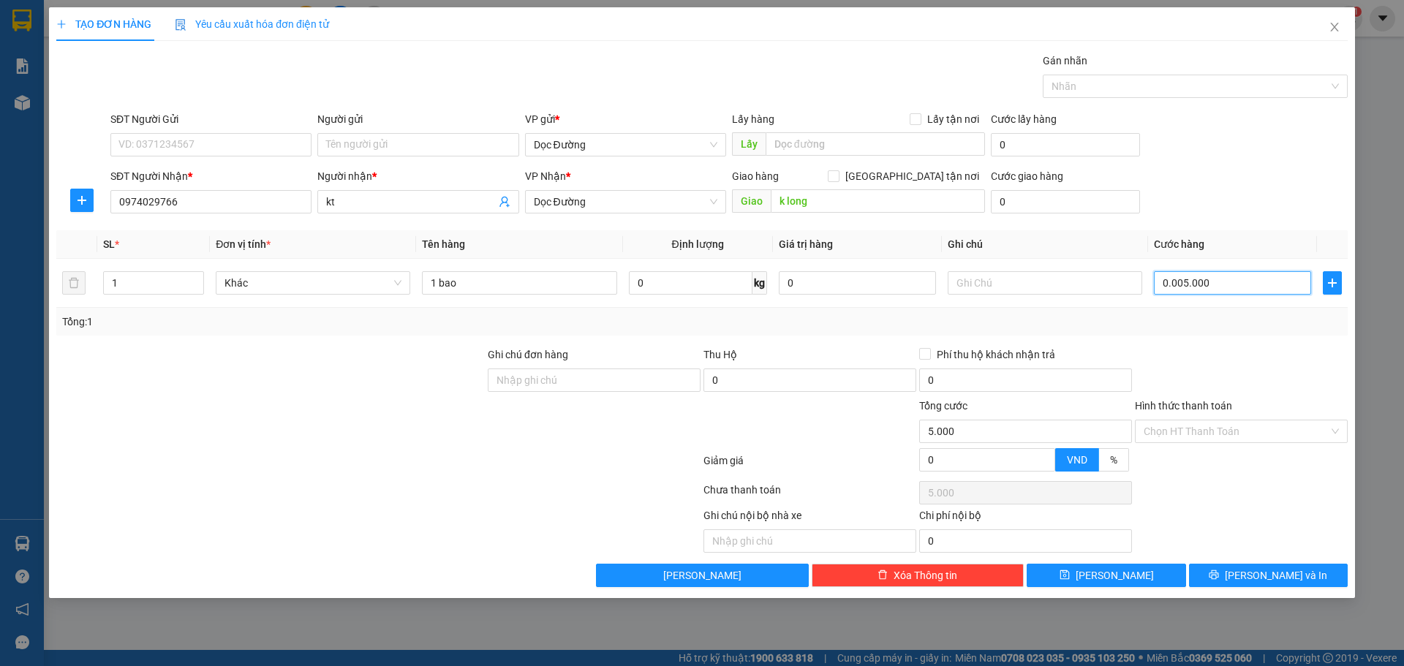
type input "000.050.000"
type input "50.000"
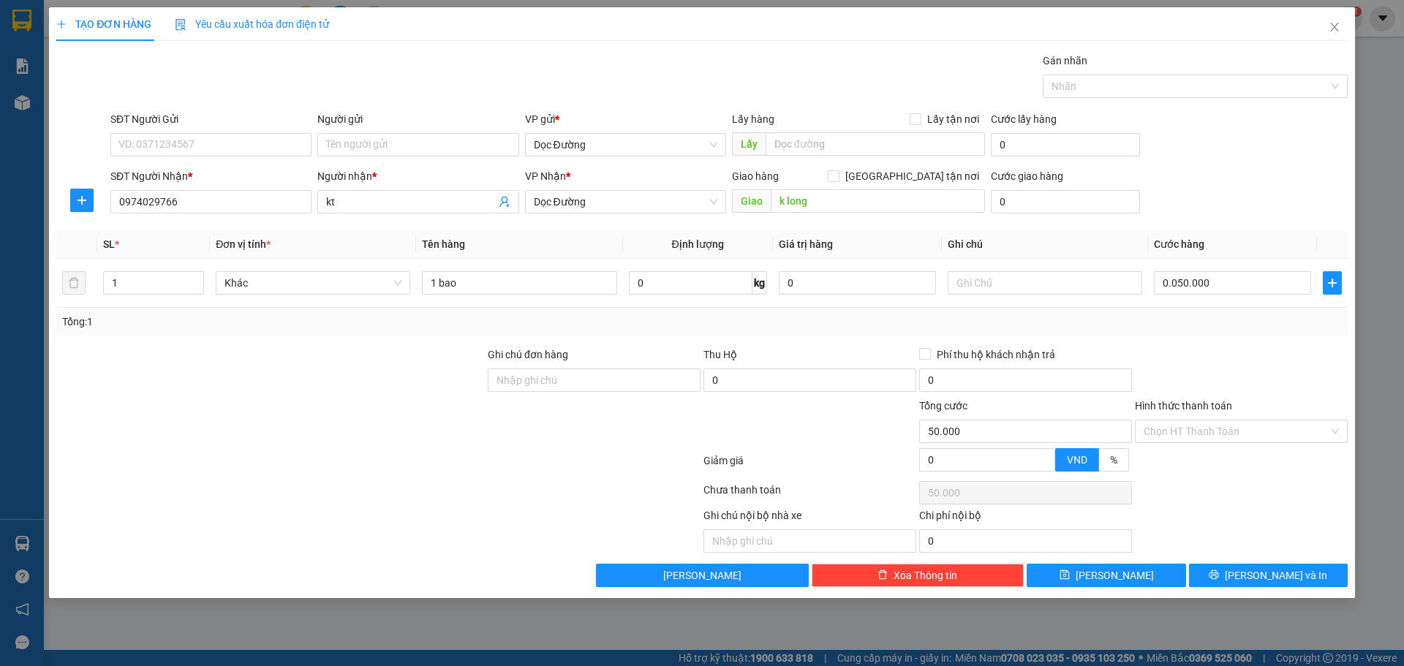
type input "50.000"
click at [1121, 561] on div "Transit Pickup Surcharge Ids Transit Deliver Surcharge Ids Transit Deliver Surc…" at bounding box center [702, 320] width 1292 height 535
click at [1117, 565] on button "[PERSON_NAME]" at bounding box center [1106, 575] width 159 height 23
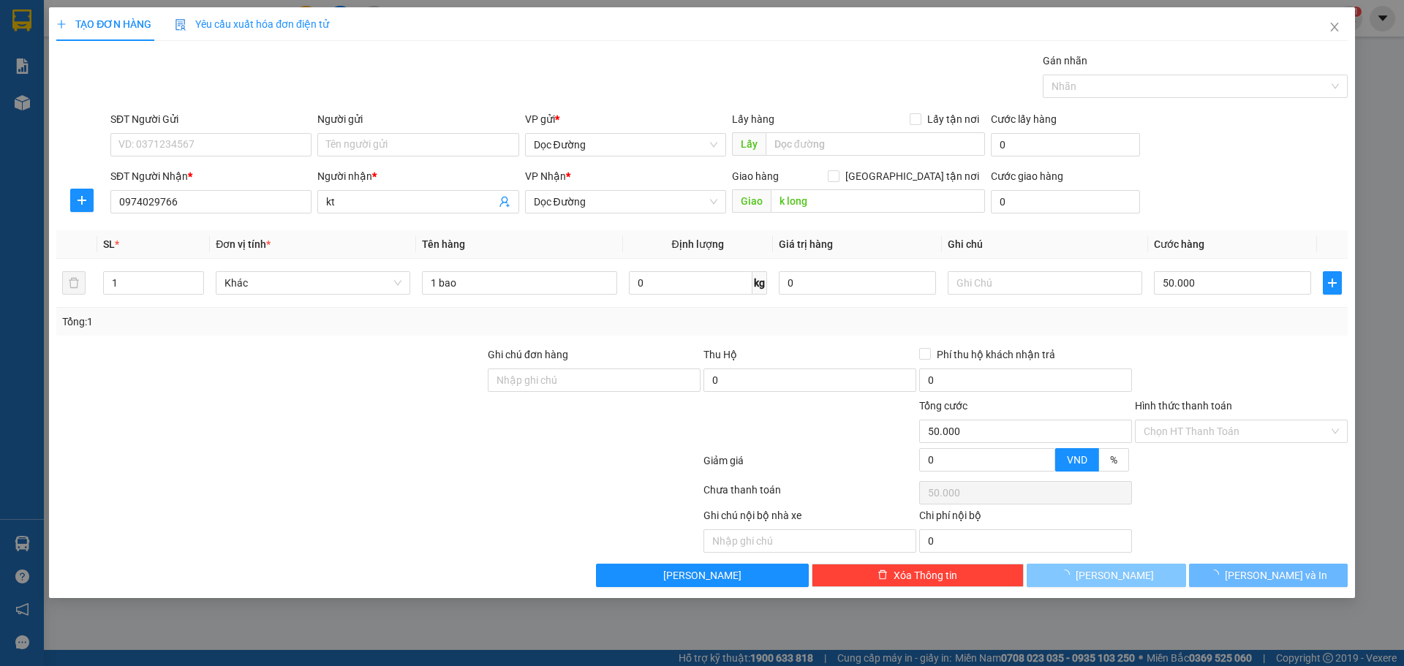
type input "0"
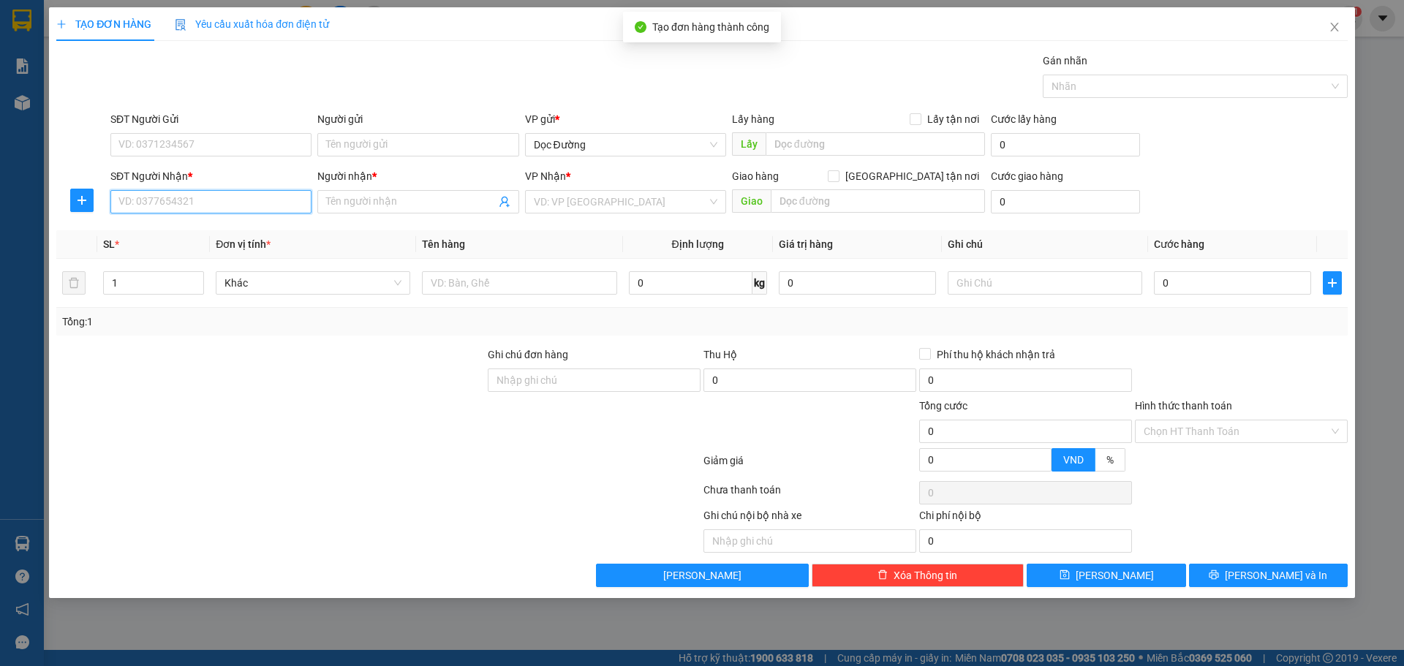
click at [273, 212] on input "SĐT Người Nhận *" at bounding box center [210, 201] width 201 height 23
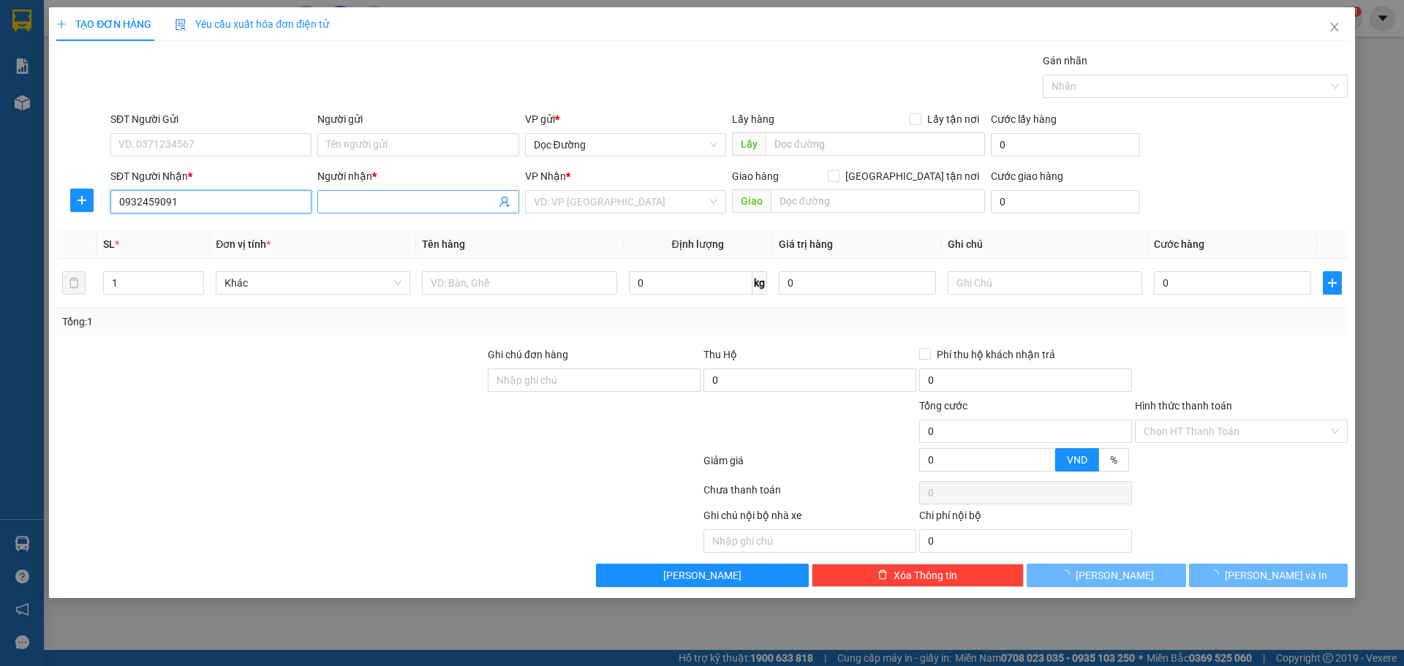
type input "0932459091"
click at [461, 205] on input "Người nhận *" at bounding box center [410, 202] width 169 height 16
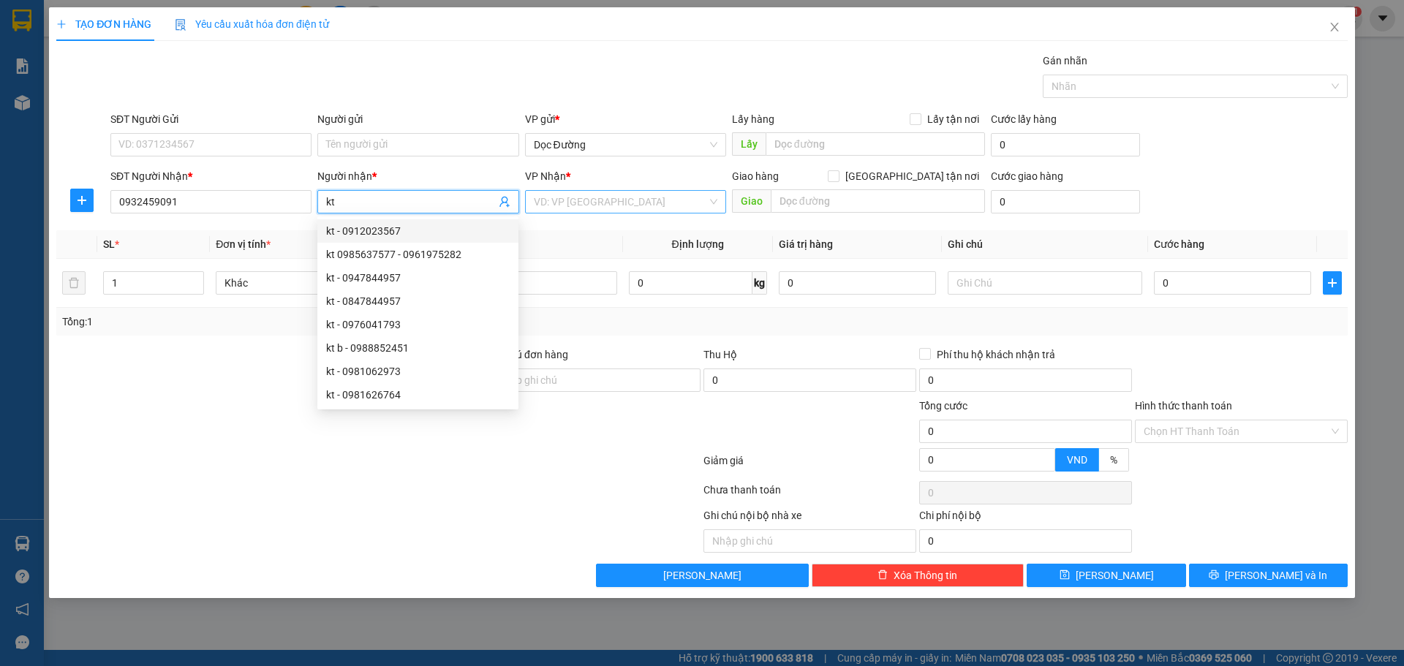
type input "kt"
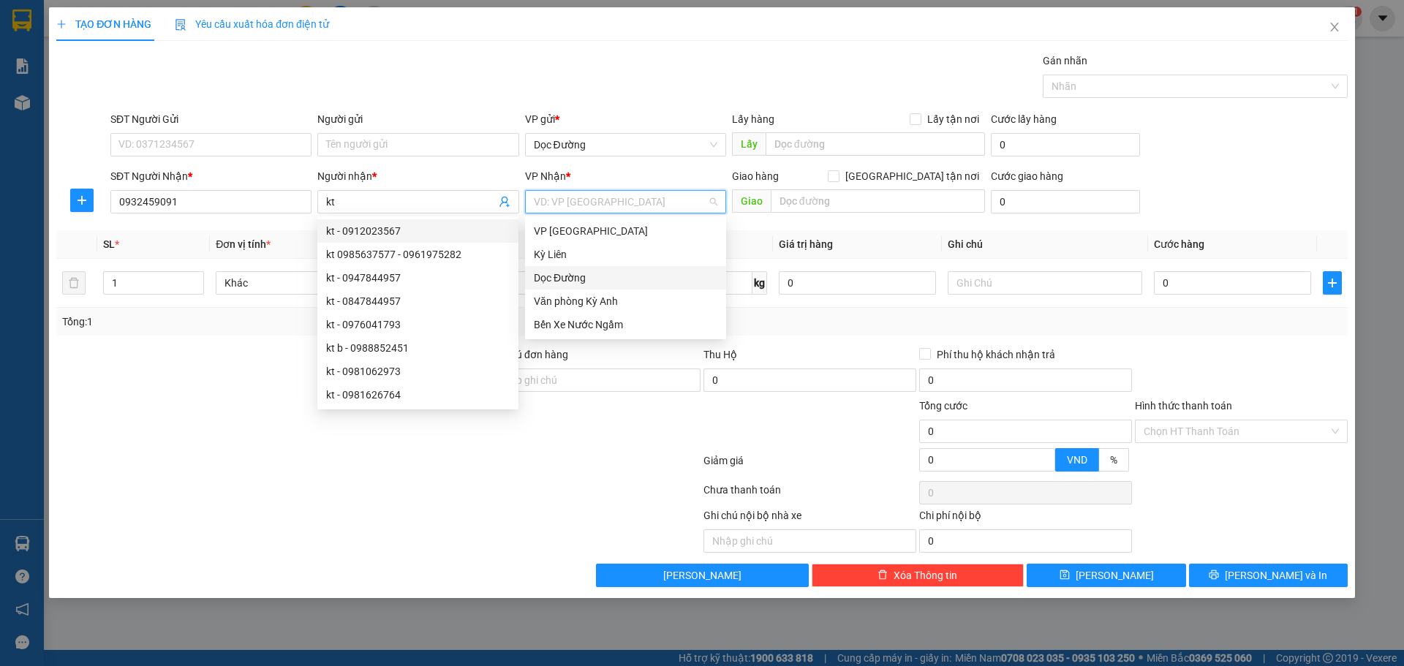
click at [608, 213] on div "VD: VP [GEOGRAPHIC_DATA]" at bounding box center [625, 201] width 201 height 23
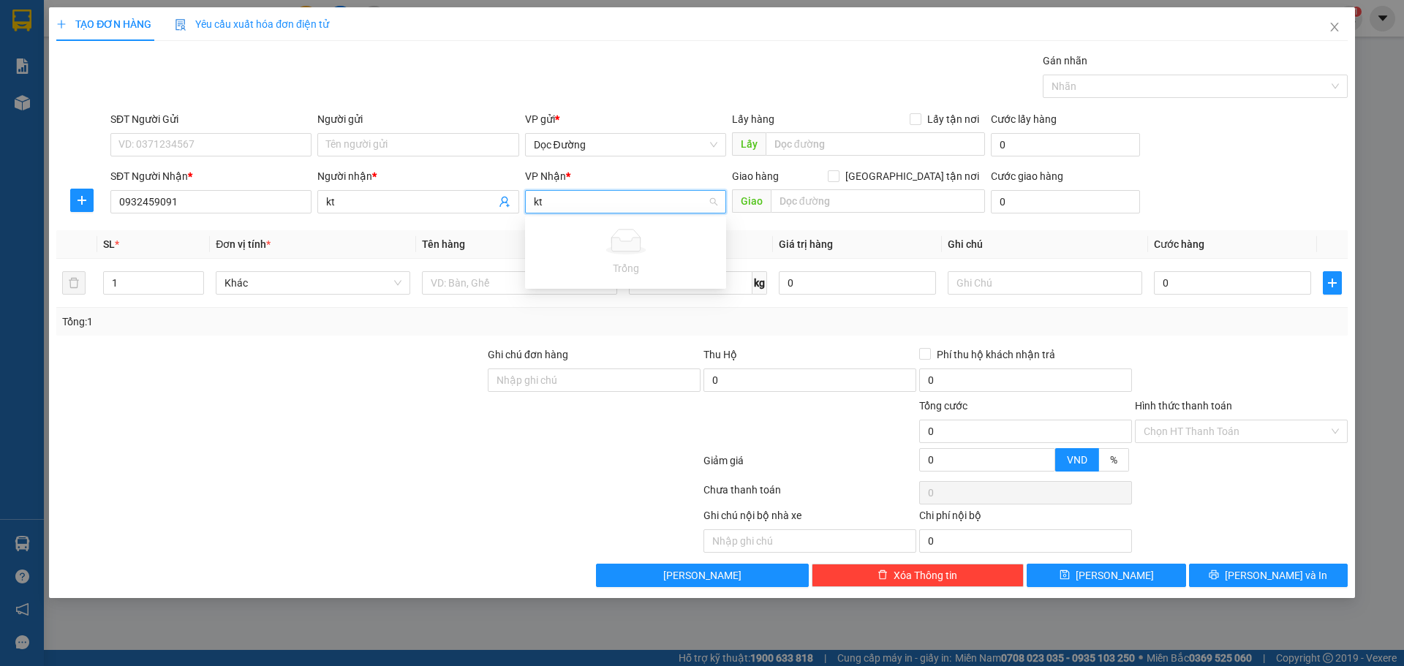
type input "k"
click at [562, 285] on div "Dọc Đường" at bounding box center [626, 278] width 184 height 16
click at [854, 197] on input "text" at bounding box center [878, 200] width 214 height 23
type input "c lộc"
click at [574, 274] on input "text" at bounding box center [519, 282] width 195 height 23
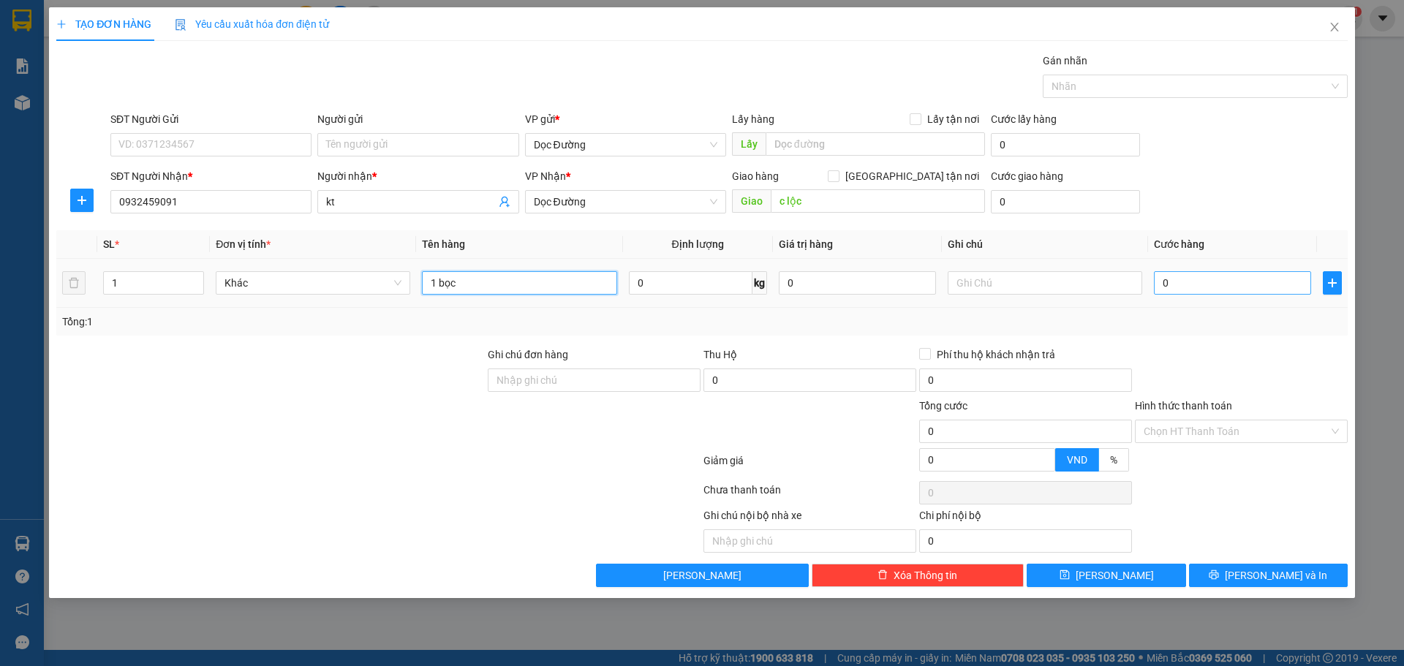
type input "1 bọc"
click at [1193, 290] on input "0" at bounding box center [1232, 282] width 157 height 23
type input "005"
type input "5"
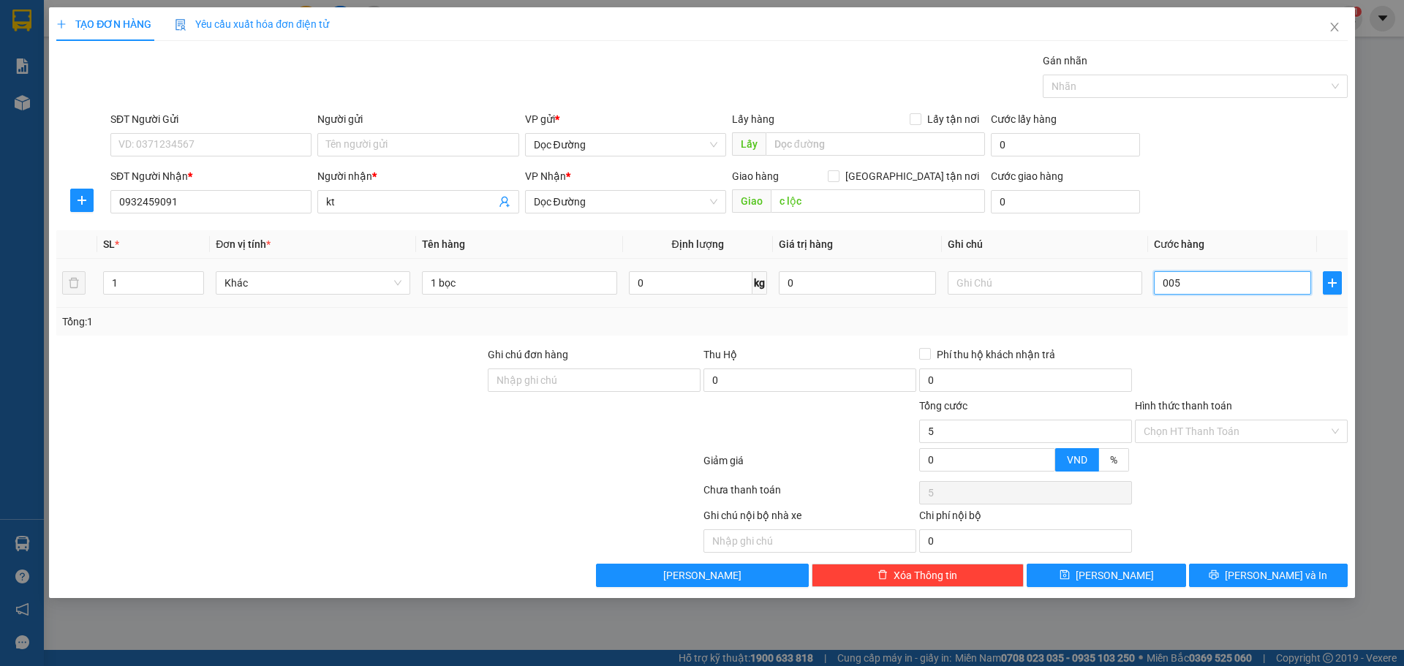
type input "0.050"
type input "50"
type input "00.500"
type input "500"
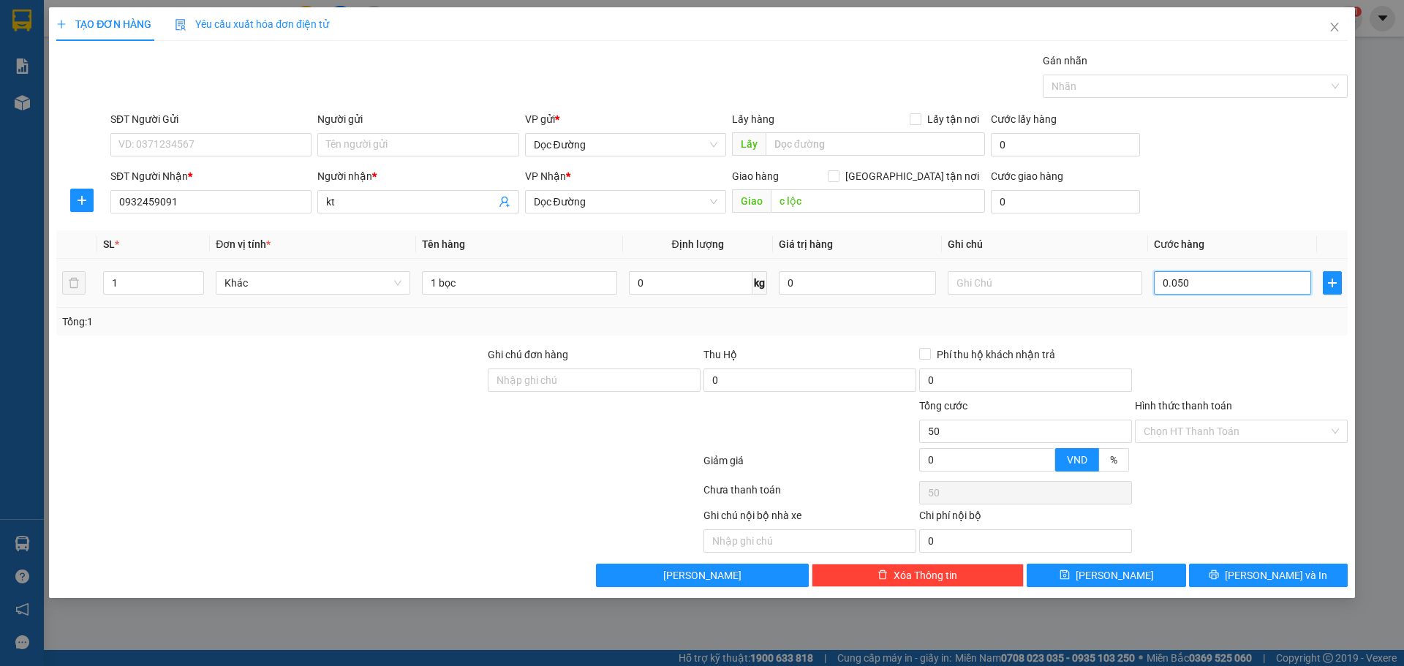
type input "500"
type input "0.005.000"
type input "5.000"
type input "000.050.000"
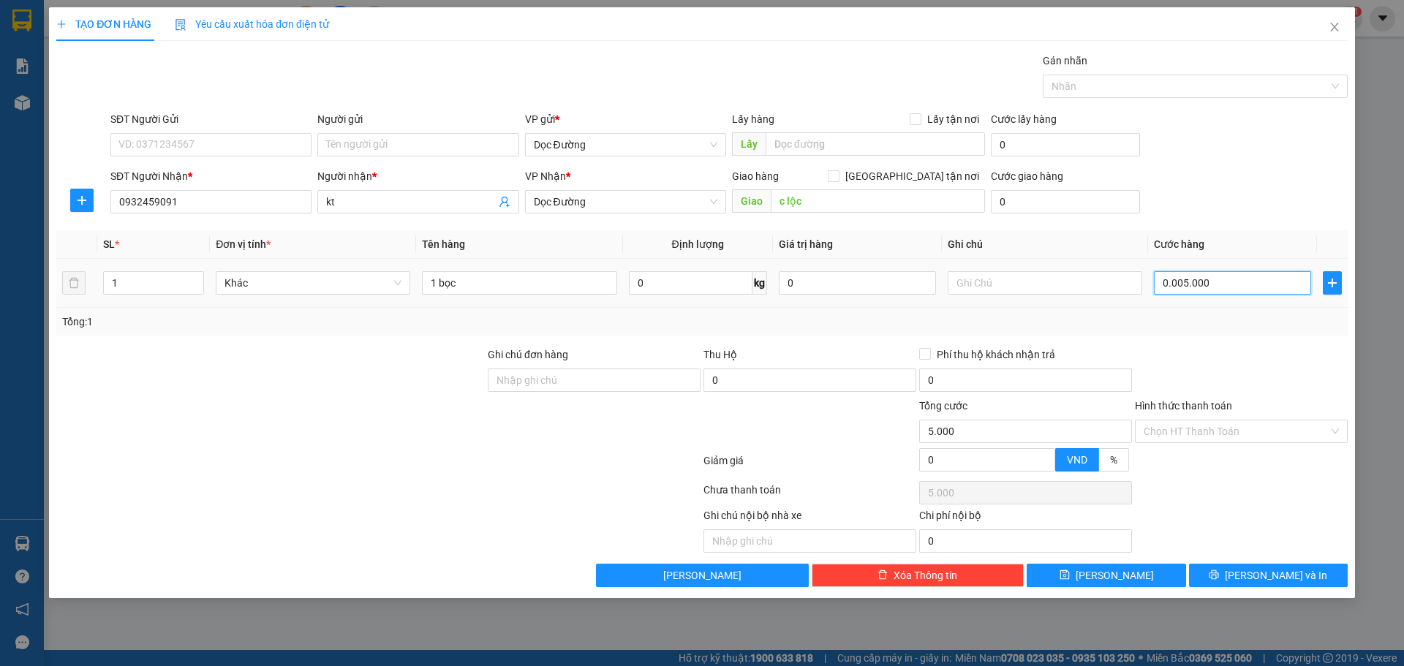
type input "50.000"
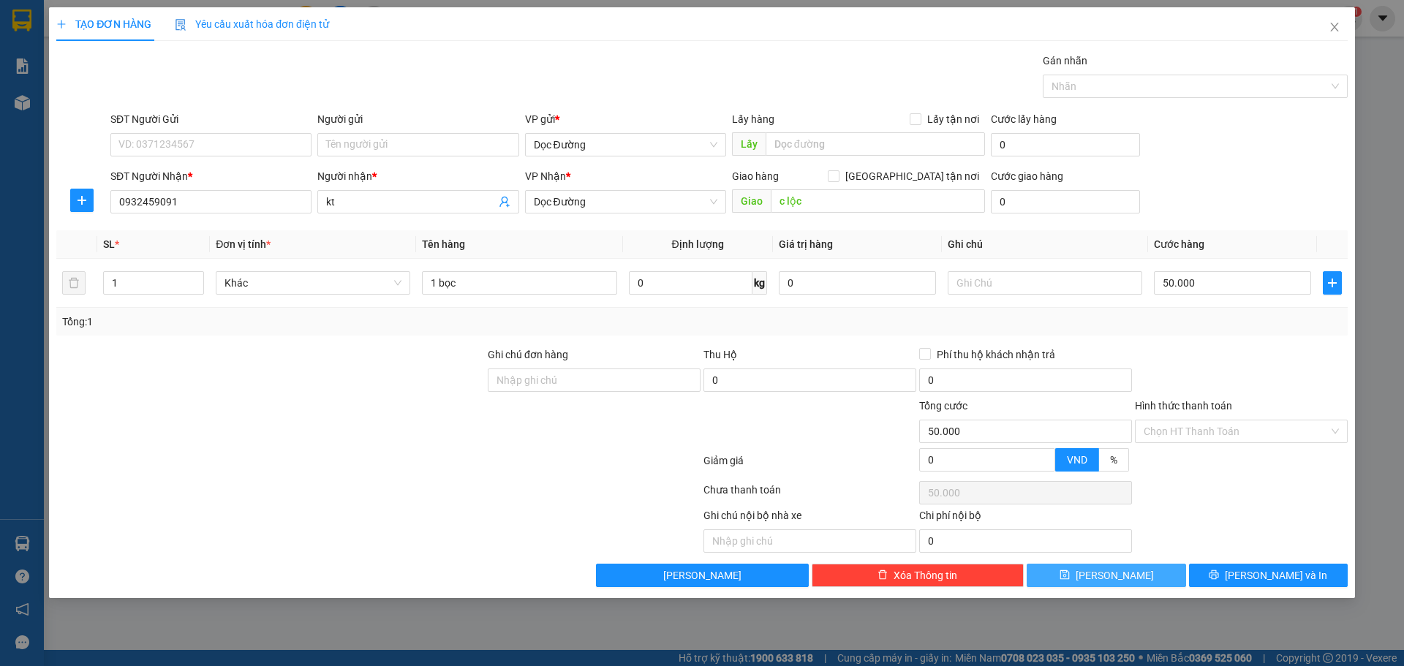
click at [1091, 584] on button "[PERSON_NAME]" at bounding box center [1106, 575] width 159 height 23
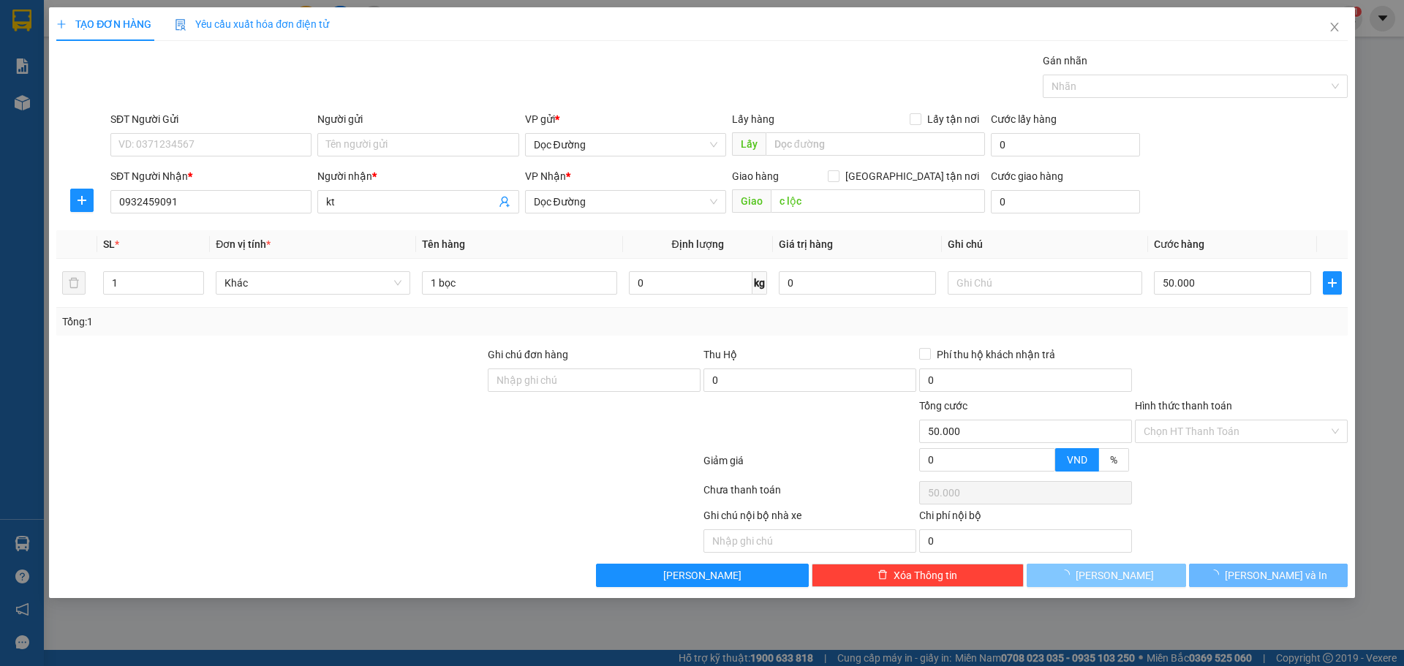
type input "0"
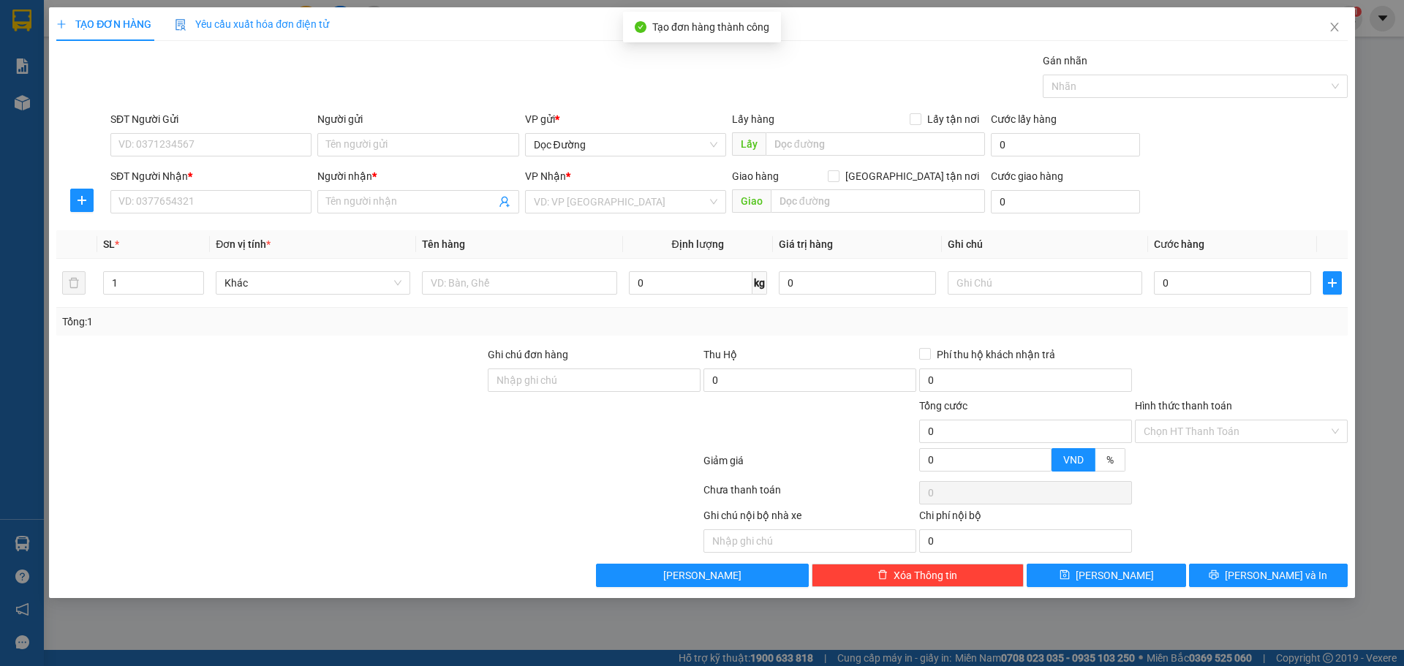
drag, startPoint x: 259, startPoint y: 222, endPoint x: 263, endPoint y: 216, distance: 7.9
click at [260, 219] on div "Transit Pickup Surcharge Ids Transit Deliver Surcharge Ids Transit Deliver Surc…" at bounding box center [702, 320] width 1292 height 535
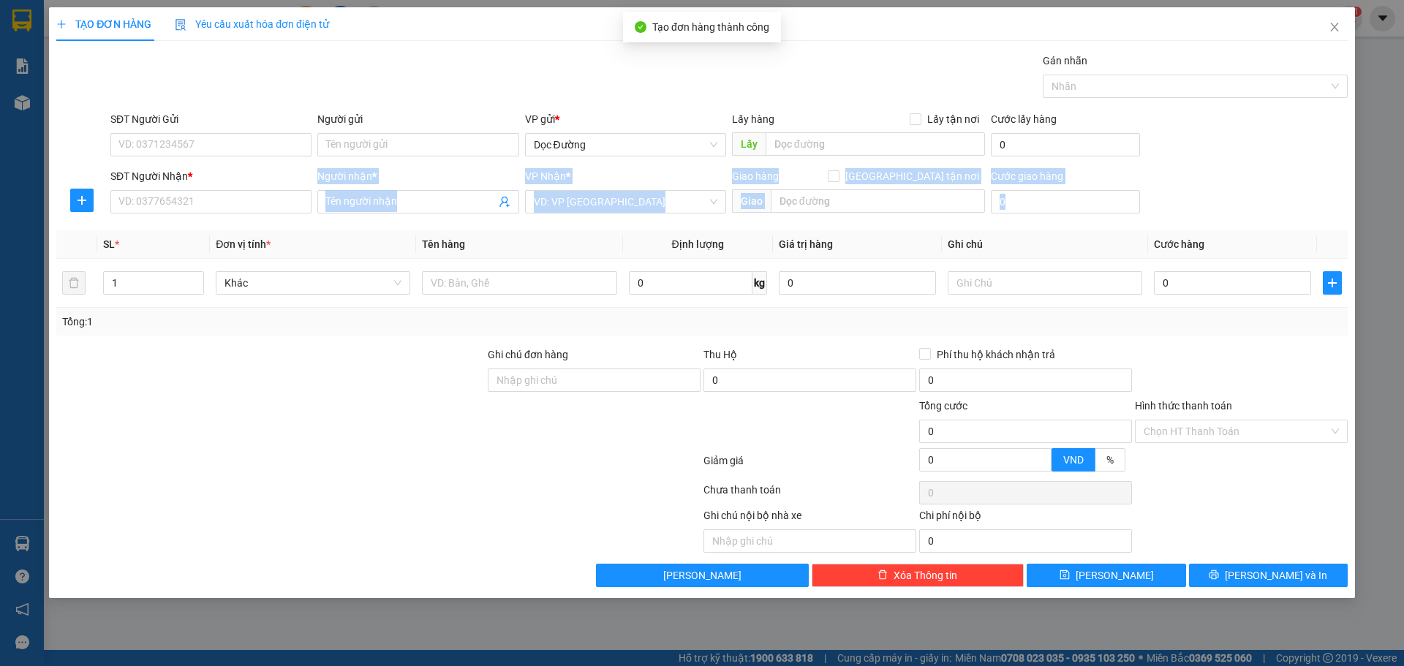
click at [265, 214] on div "SĐT Người Nhận * VD: 0377654321" at bounding box center [210, 193] width 201 height 51
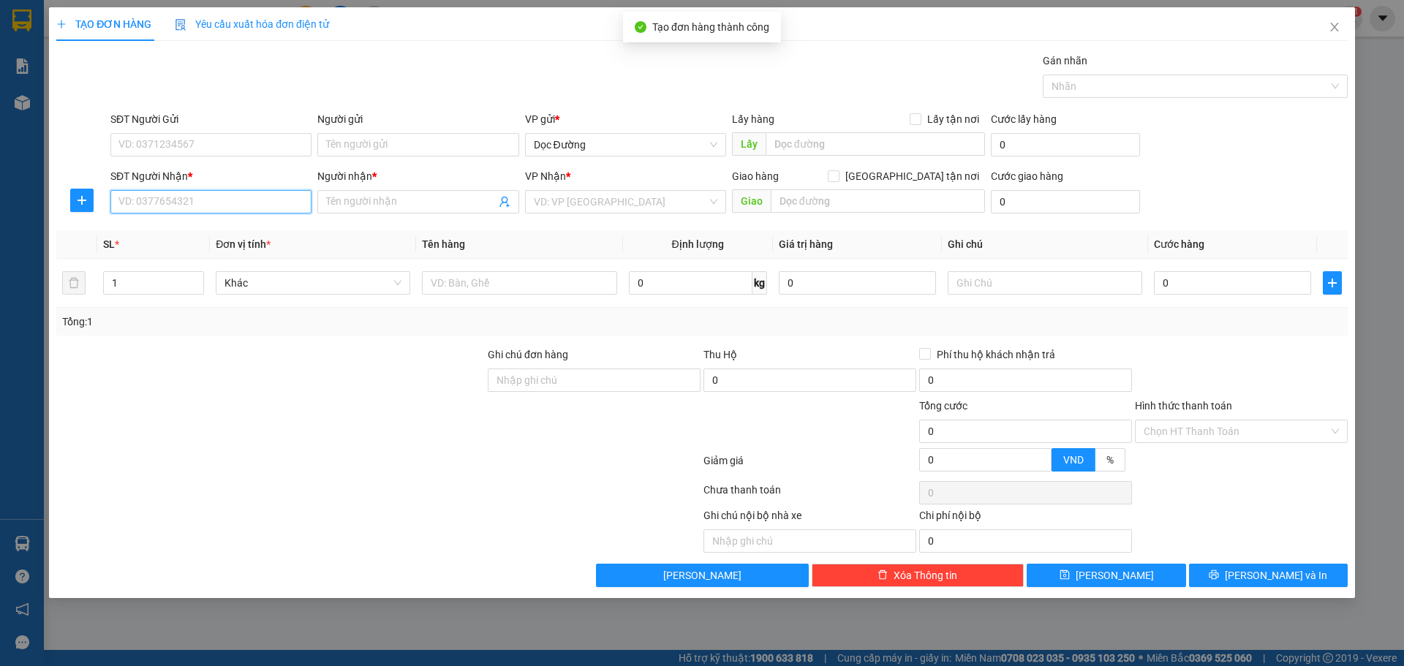
click at [268, 211] on input "SĐT Người Nhận *" at bounding box center [210, 201] width 201 height 23
type input "0866930987"
click at [343, 199] on input "Người nhận *" at bounding box center [410, 202] width 169 height 16
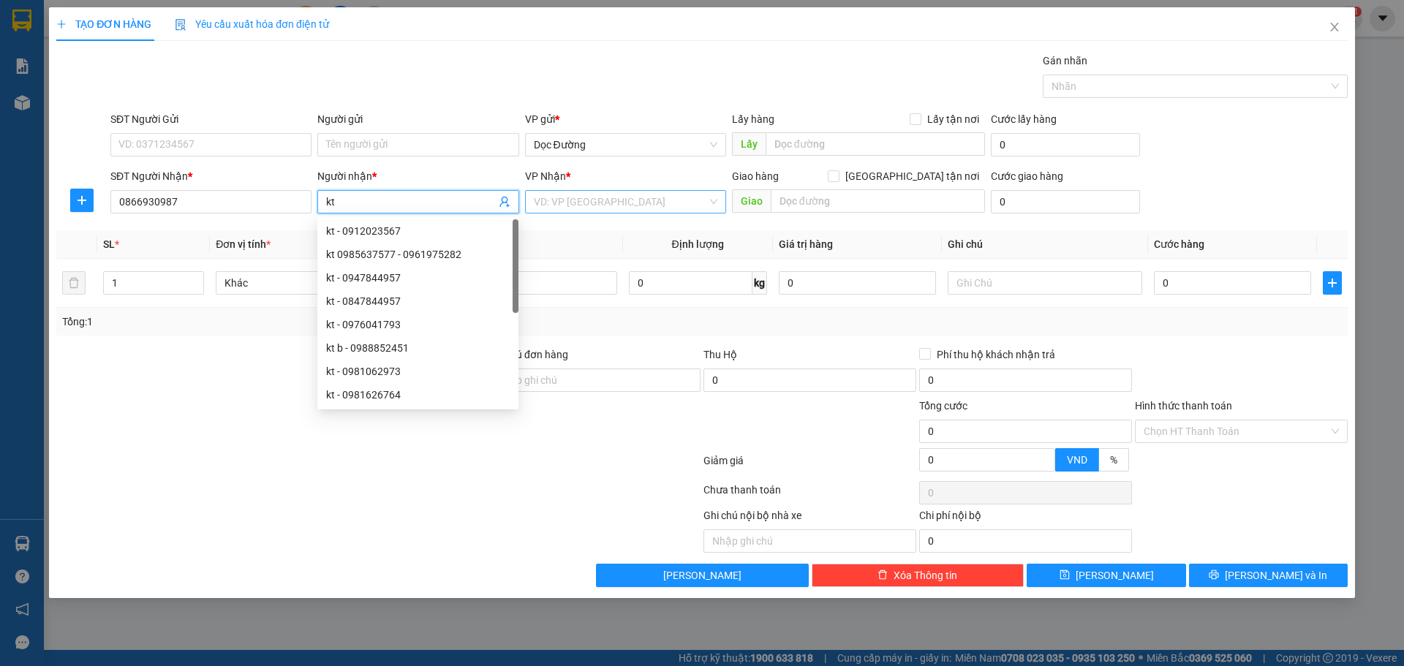
type input "kt"
click at [565, 200] on input "search" at bounding box center [620, 202] width 173 height 22
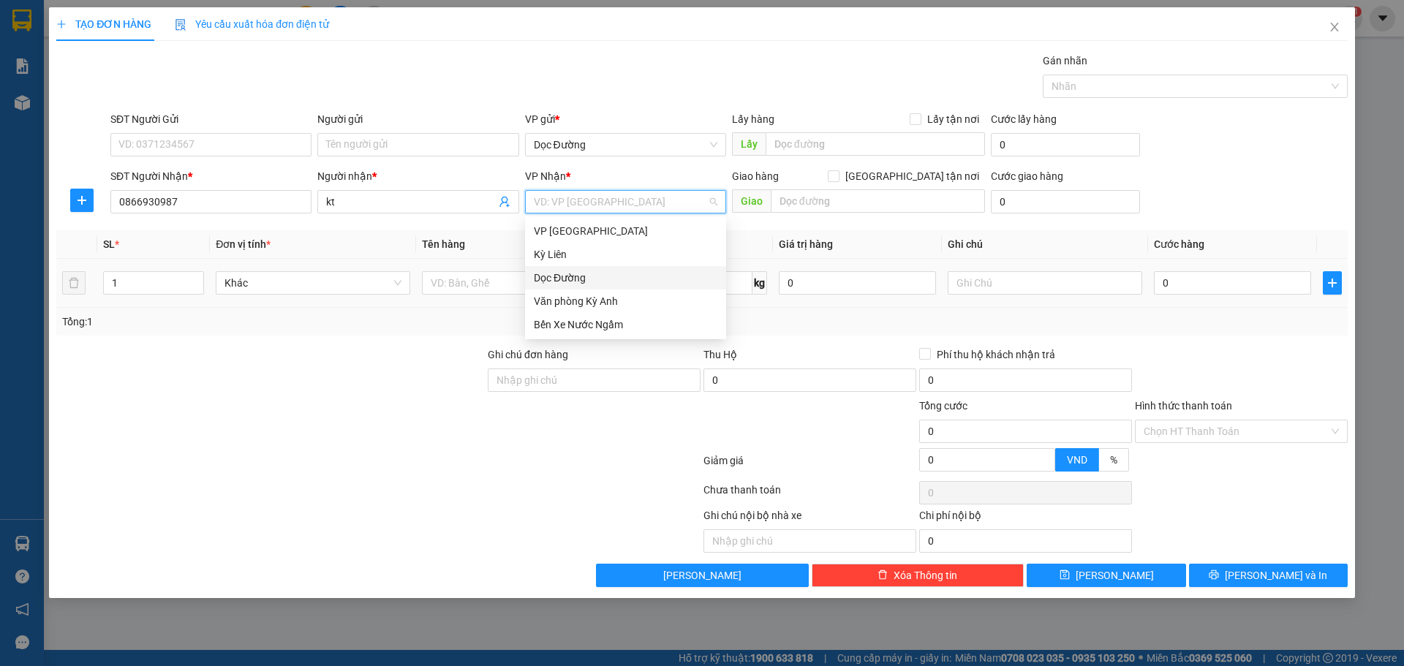
click at [603, 270] on div "Dọc Đường" at bounding box center [625, 277] width 201 height 23
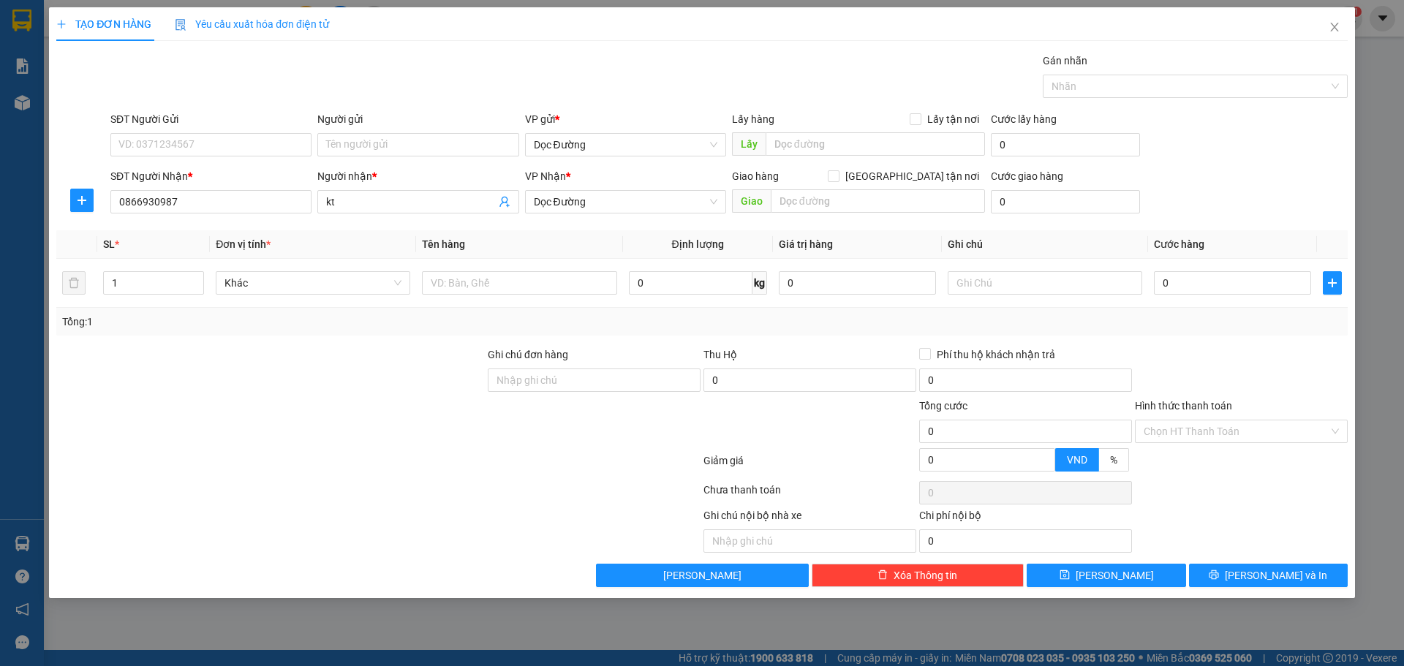
click at [812, 219] on div "Transit Pickup Surcharge Ids Transit Deliver Surcharge Ids Transit Deliver Surc…" at bounding box center [702, 320] width 1292 height 535
click at [823, 214] on div "Giao hàng [GEOGRAPHIC_DATA] tận nơi [GEOGRAPHIC_DATA]" at bounding box center [858, 193] width 253 height 51
click at [827, 208] on input "text" at bounding box center [878, 200] width 214 height 23
click at [825, 206] on input "text" at bounding box center [878, 200] width 214 height 23
click at [828, 202] on input "text" at bounding box center [878, 200] width 214 height 23
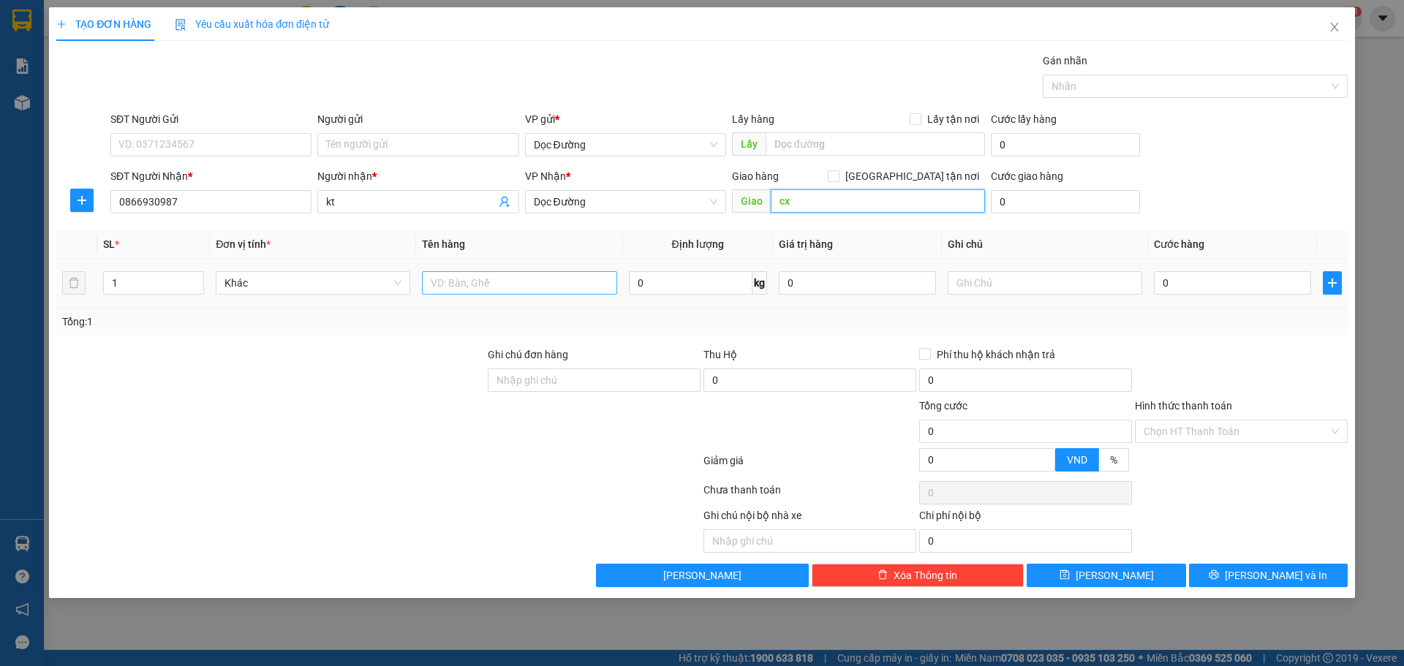
type input "cx"
click at [529, 288] on input "text" at bounding box center [519, 282] width 195 height 23
type input "1 hộp"
click at [1243, 295] on div "0" at bounding box center [1232, 282] width 157 height 29
click at [1245, 286] on input "0" at bounding box center [1232, 282] width 157 height 23
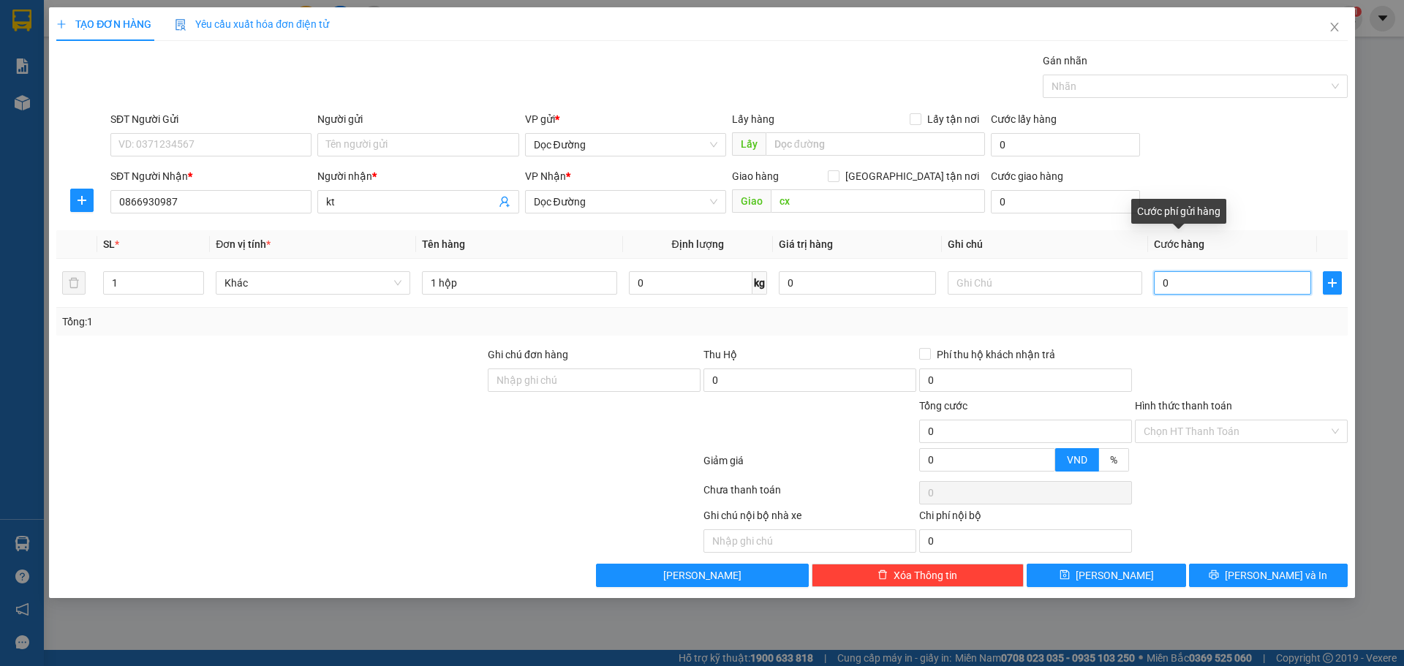
type input "005"
type input "5"
type input "0.050"
type input "50"
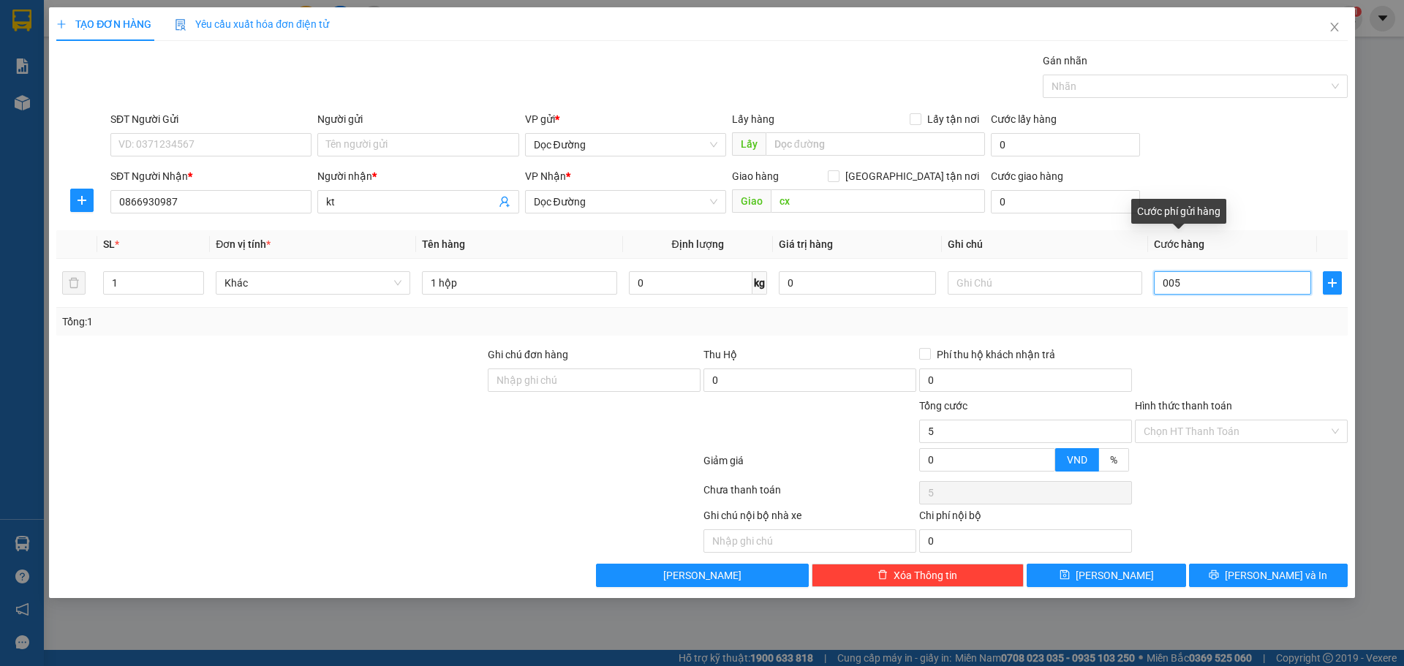
type input "50"
click at [1203, 429] on input "Hình thức thanh toán" at bounding box center [1236, 432] width 185 height 22
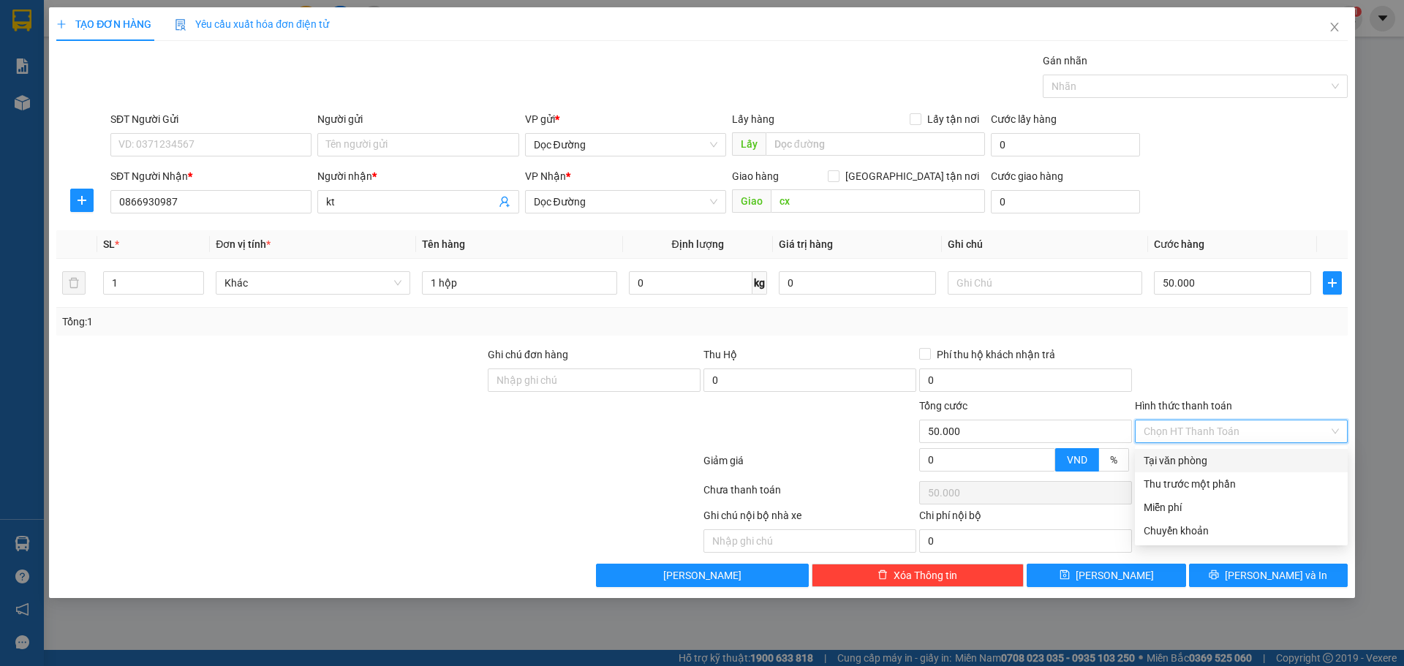
click at [1186, 456] on div "Tại văn phòng" at bounding box center [1241, 461] width 195 height 16
click at [1134, 562] on div "Transit Pickup Surcharge Ids Transit Deliver Surcharge Ids Transit Deliver Surc…" at bounding box center [702, 320] width 1292 height 535
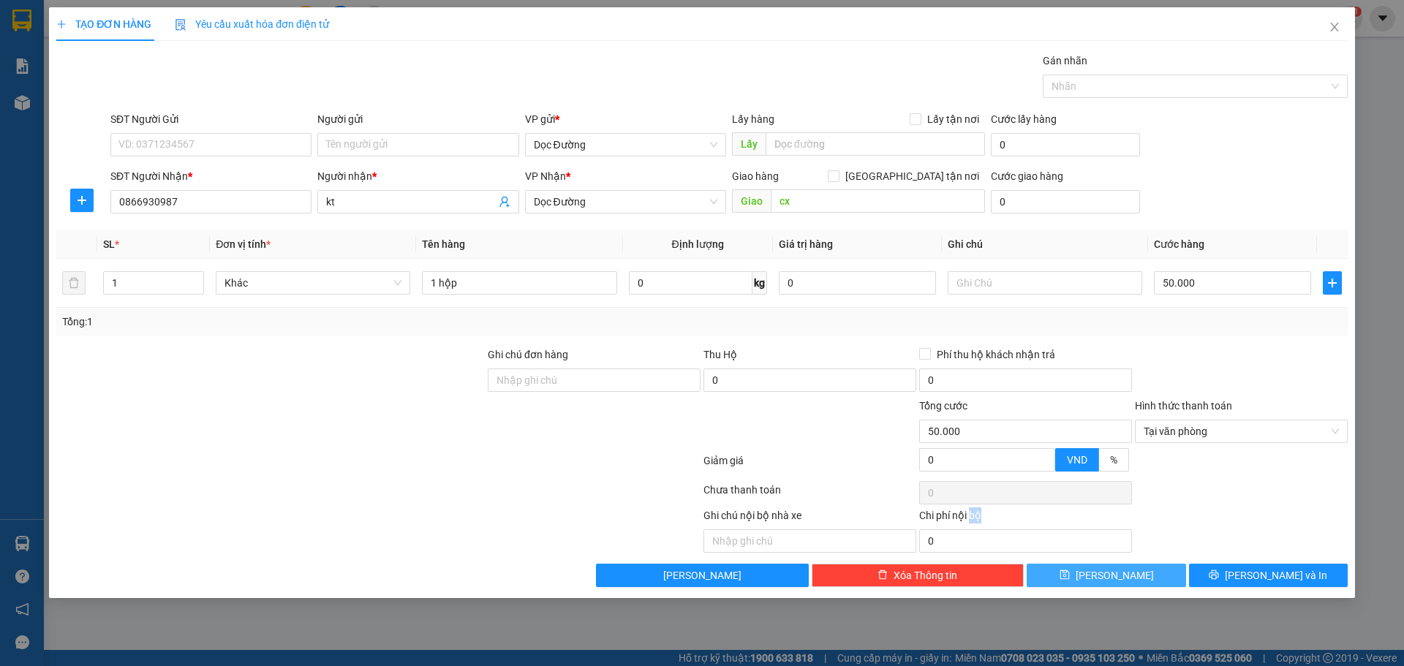
drag, startPoint x: 1134, startPoint y: 565, endPoint x: 1141, endPoint y: 552, distance: 14.4
click at [1133, 566] on div "Transit Pickup Surcharge Ids Transit Deliver Surcharge Ids Transit Deliver Surc…" at bounding box center [702, 320] width 1292 height 535
click at [1117, 563] on div "Transit Pickup Surcharge Ids Transit Deliver Surcharge Ids Transit Deliver Surc…" at bounding box center [702, 320] width 1292 height 535
click at [1117, 573] on span "[PERSON_NAME]" at bounding box center [1115, 576] width 78 height 16
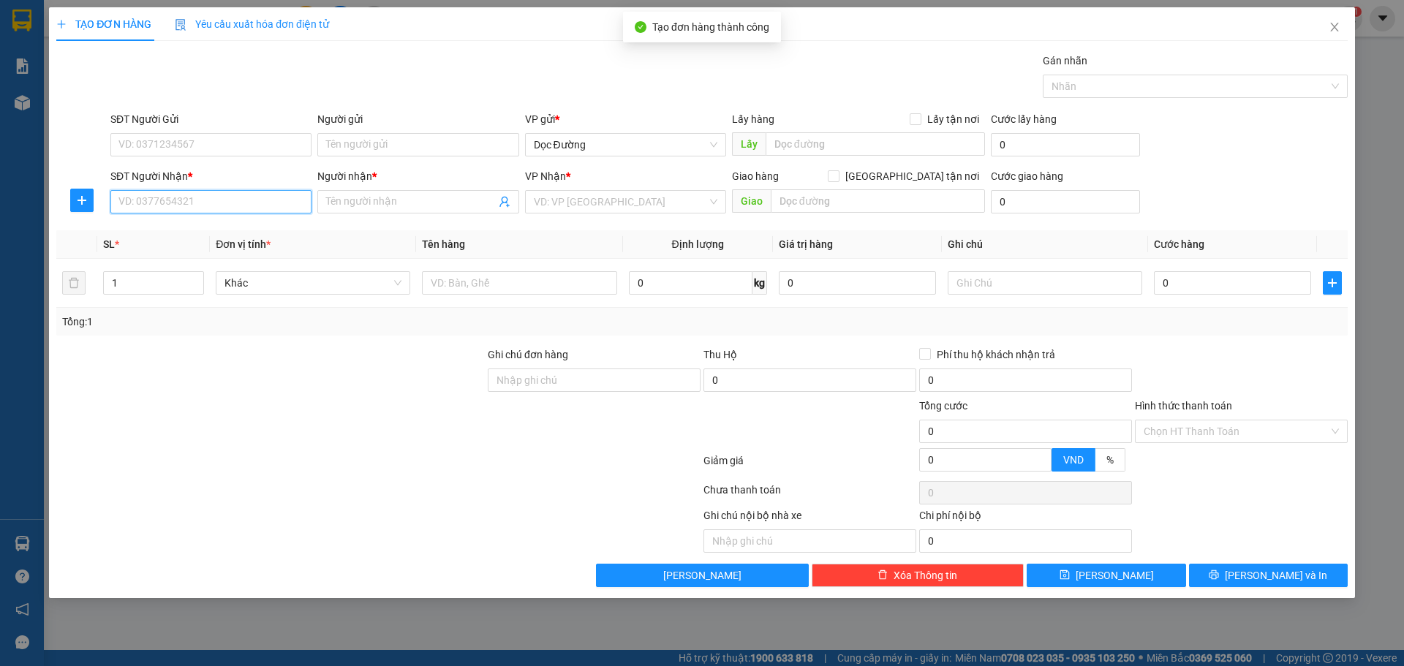
click at [221, 192] on input "SĐT Người Nhận *" at bounding box center [210, 201] width 201 height 23
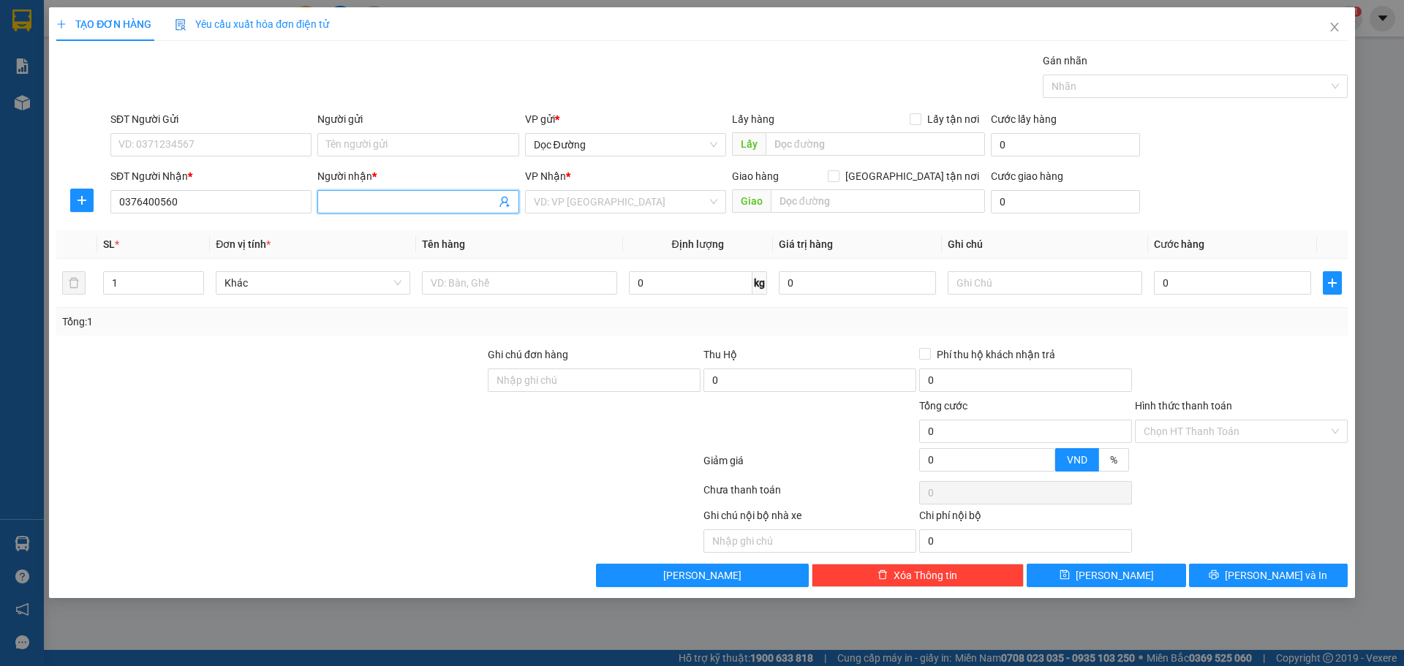
click at [360, 200] on input "Người nhận *" at bounding box center [410, 202] width 169 height 16
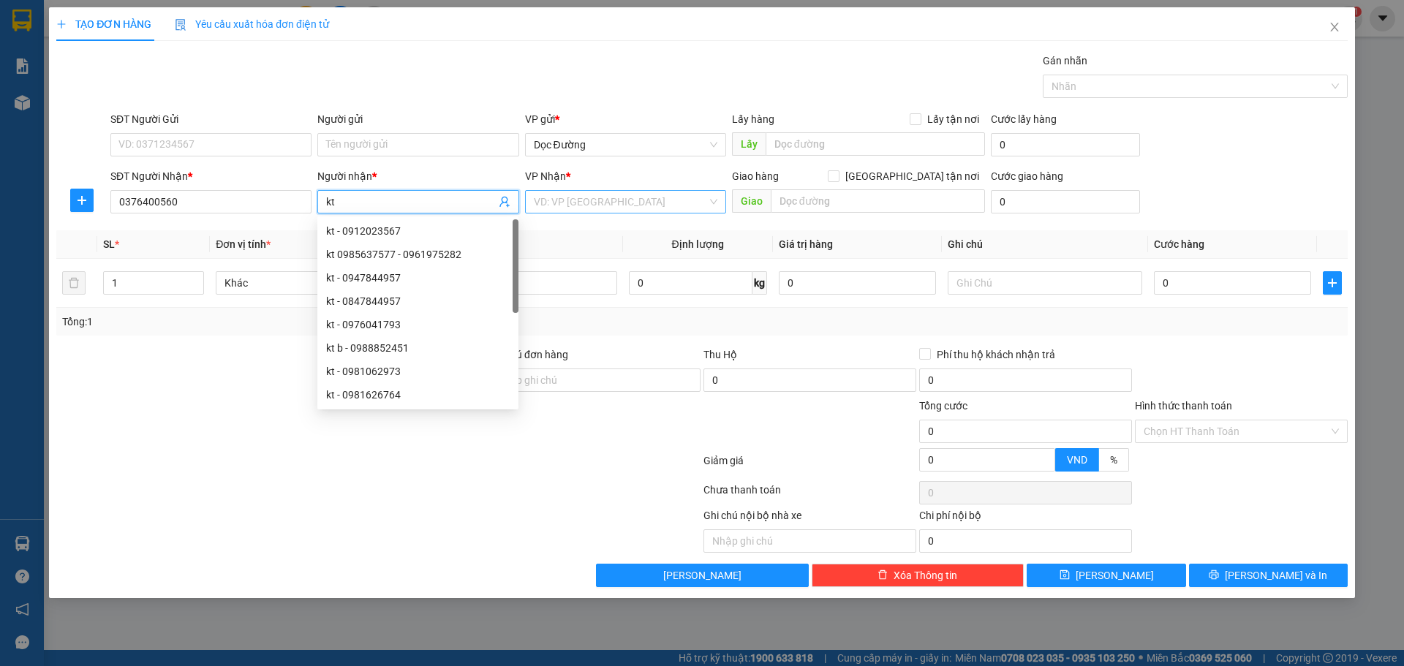
click at [584, 210] on input "search" at bounding box center [620, 202] width 173 height 22
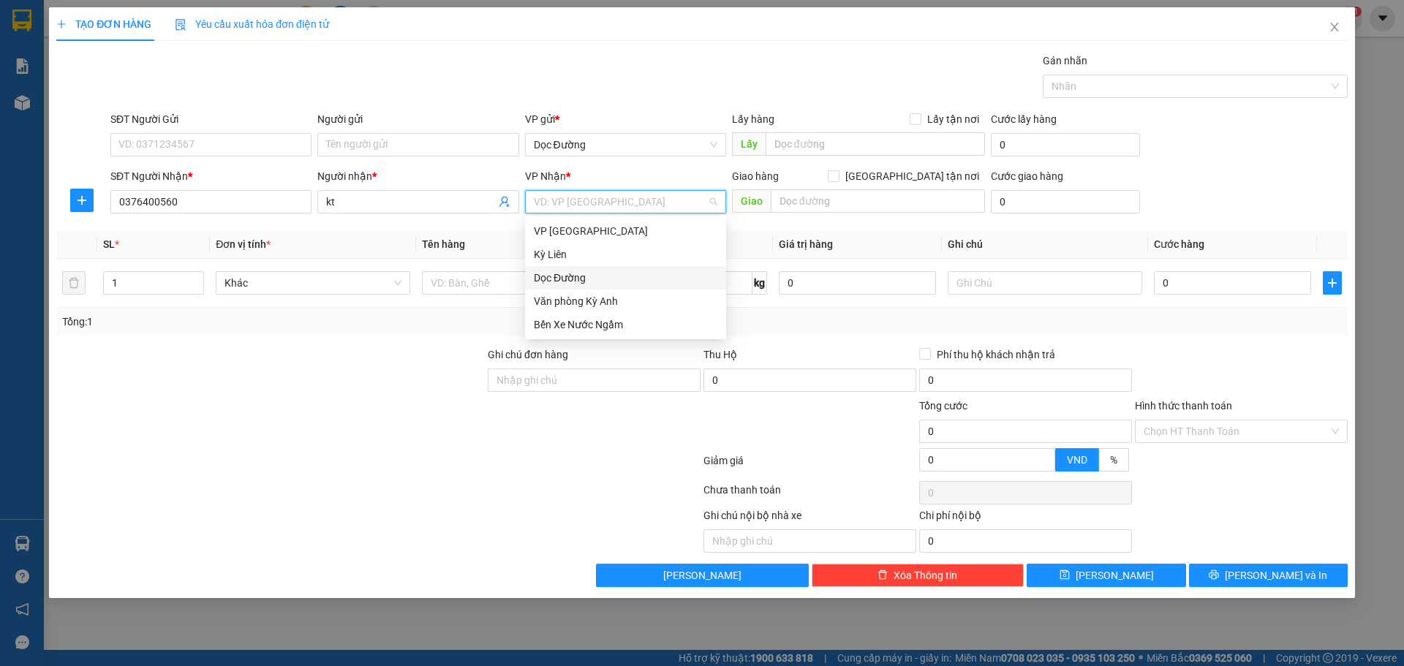
click at [573, 275] on div "Dọc Đường" at bounding box center [626, 278] width 184 height 16
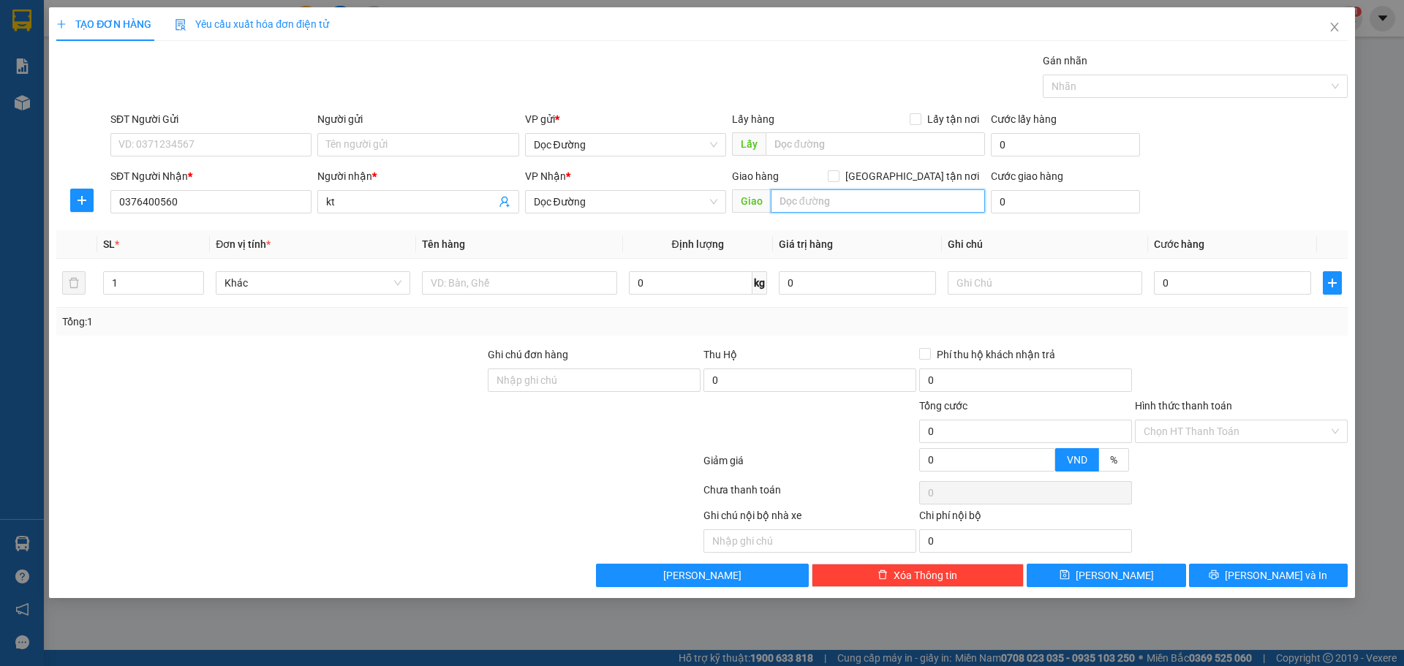
click at [813, 205] on input "text" at bounding box center [878, 200] width 214 height 23
click at [562, 274] on input "text" at bounding box center [519, 282] width 195 height 23
click at [1231, 279] on input "0" at bounding box center [1232, 282] width 157 height 23
click at [1271, 208] on div "SĐT Người Nhận * 0376400560 Người nhận * kt VP Nhận * Dọc Đường Giao hàng Giao …" at bounding box center [729, 193] width 1243 height 51
click at [1175, 432] on input "Hình thức thanh toán" at bounding box center [1236, 432] width 185 height 22
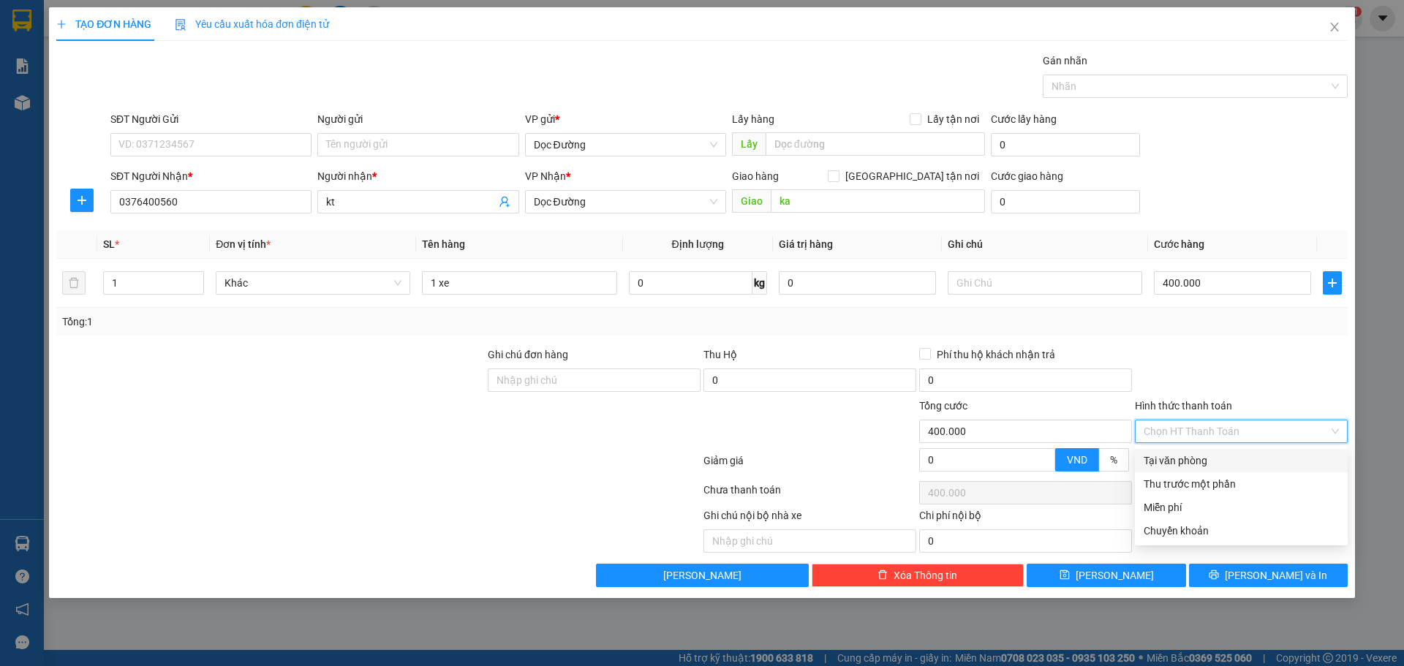
click at [1167, 451] on div "Tại văn phòng" at bounding box center [1241, 460] width 213 height 23
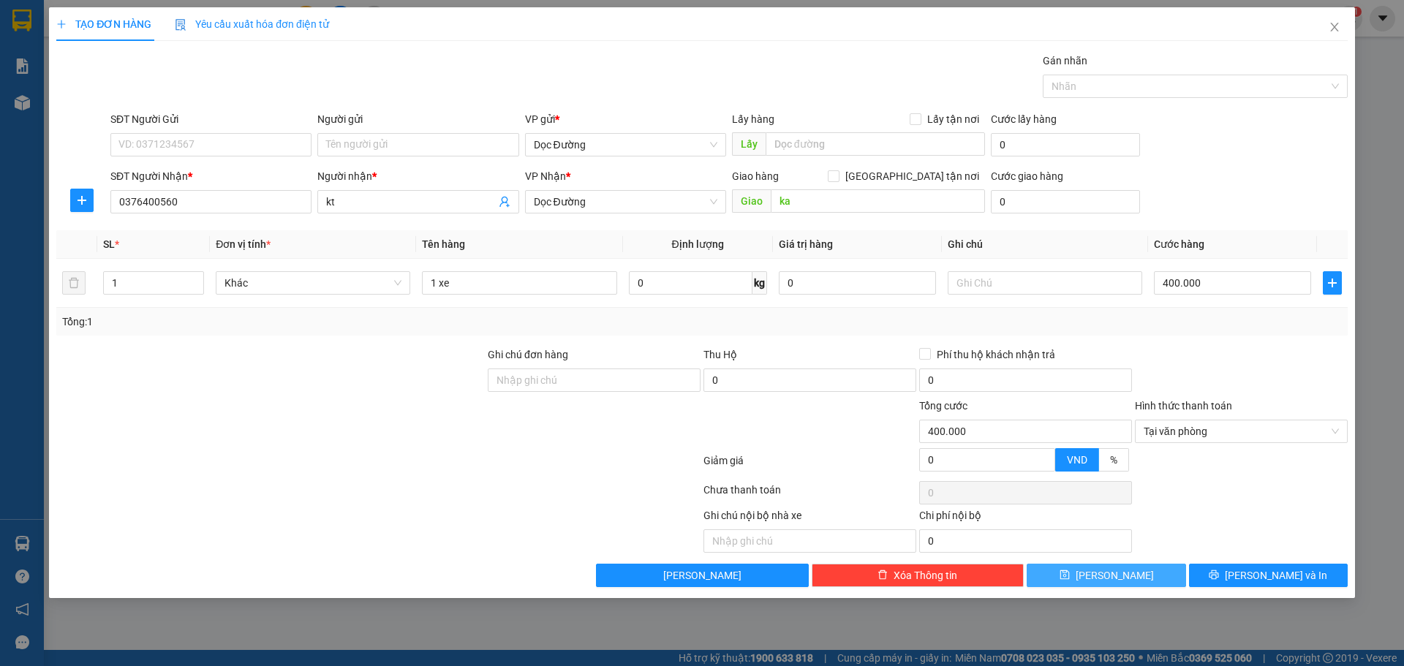
drag, startPoint x: 1137, startPoint y: 555, endPoint x: 1134, endPoint y: 565, distance: 10.2
click at [1134, 564] on div "Transit Pickup Surcharge Ids Transit Deliver Surcharge Ids Transit Deliver Surc…" at bounding box center [702, 320] width 1292 height 535
click at [1134, 565] on button "[PERSON_NAME]" at bounding box center [1106, 575] width 159 height 23
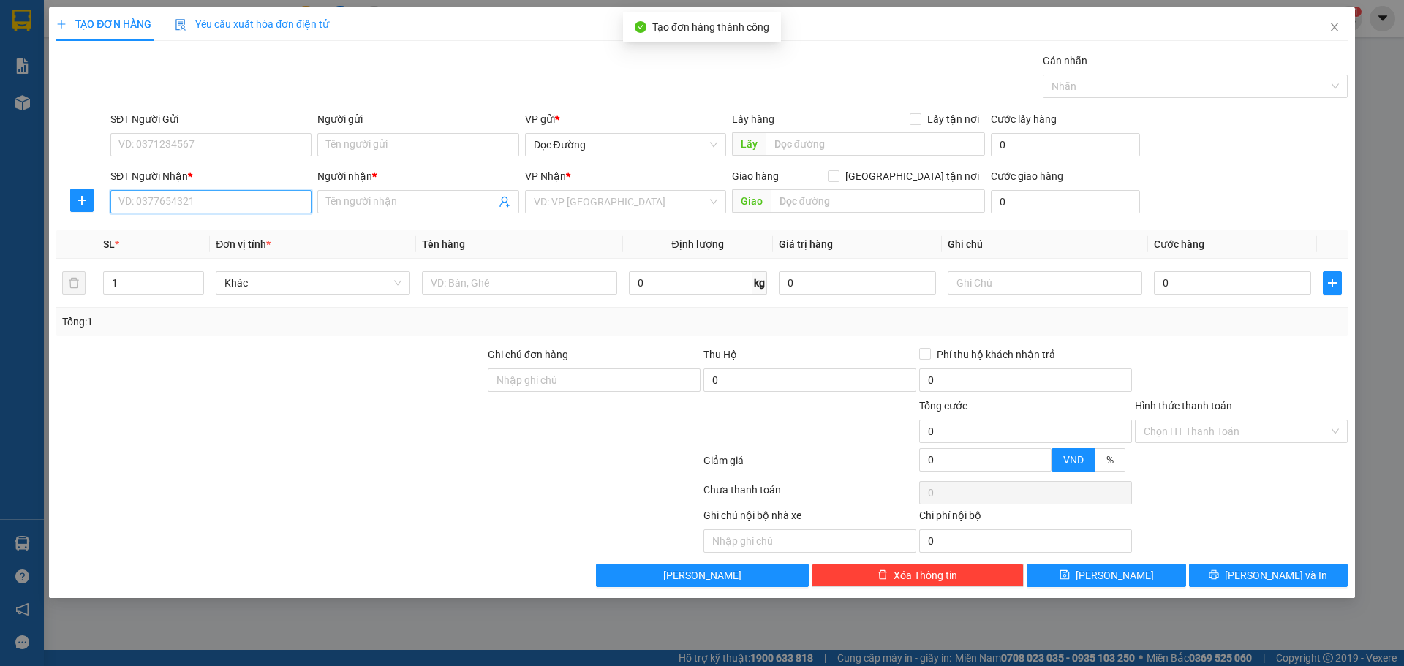
click at [166, 203] on input "SĐT Người Nhận *" at bounding box center [210, 201] width 201 height 23
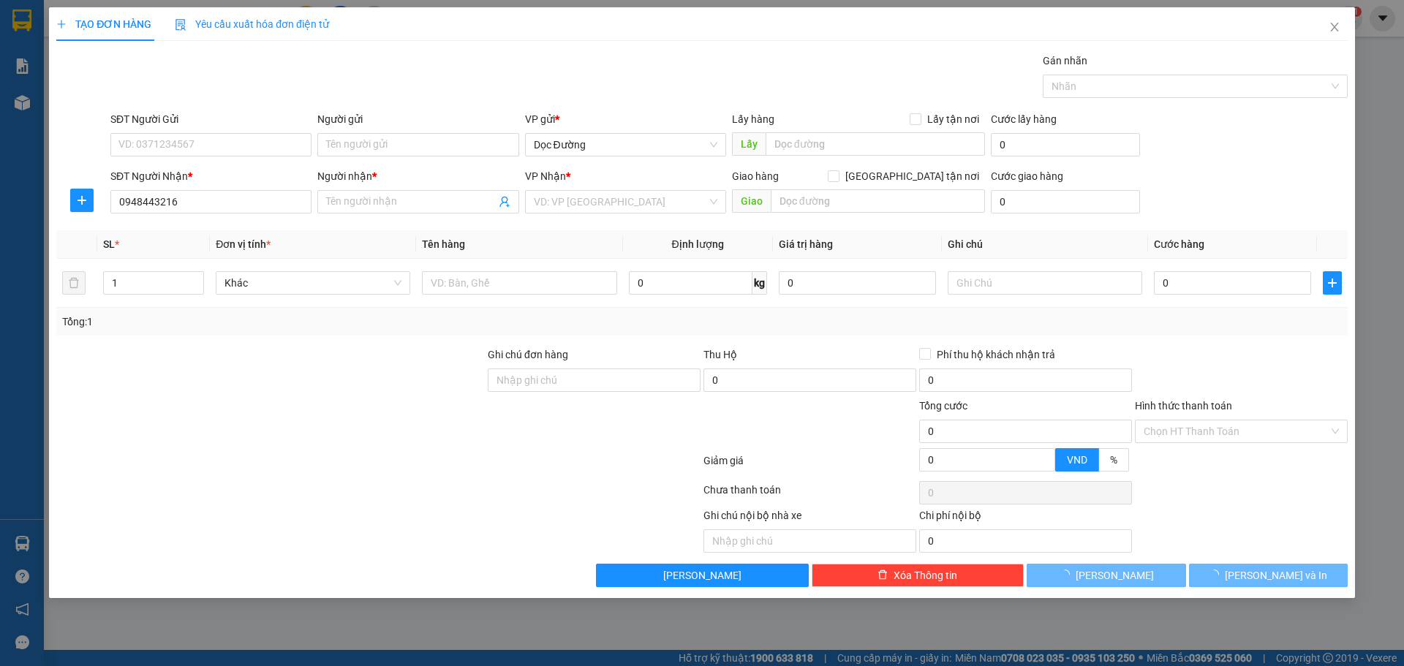
click at [312, 203] on div "SĐT Người Nhận * 0948443216 0948443216" at bounding box center [211, 193] width 207 height 51
click at [353, 199] on input "Người nhận *" at bounding box center [410, 202] width 169 height 16
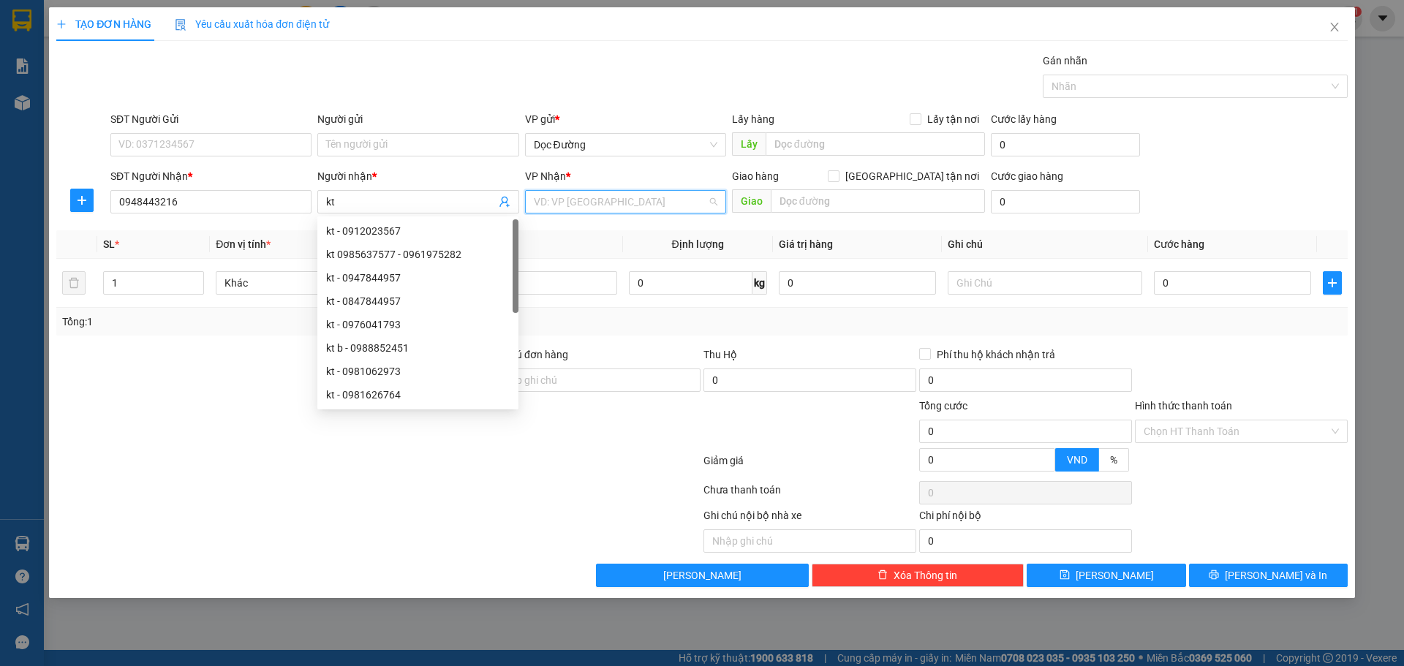
drag, startPoint x: 704, startPoint y: 206, endPoint x: 657, endPoint y: 243, distance: 60.4
click at [704, 205] on input "search" at bounding box center [620, 202] width 173 height 22
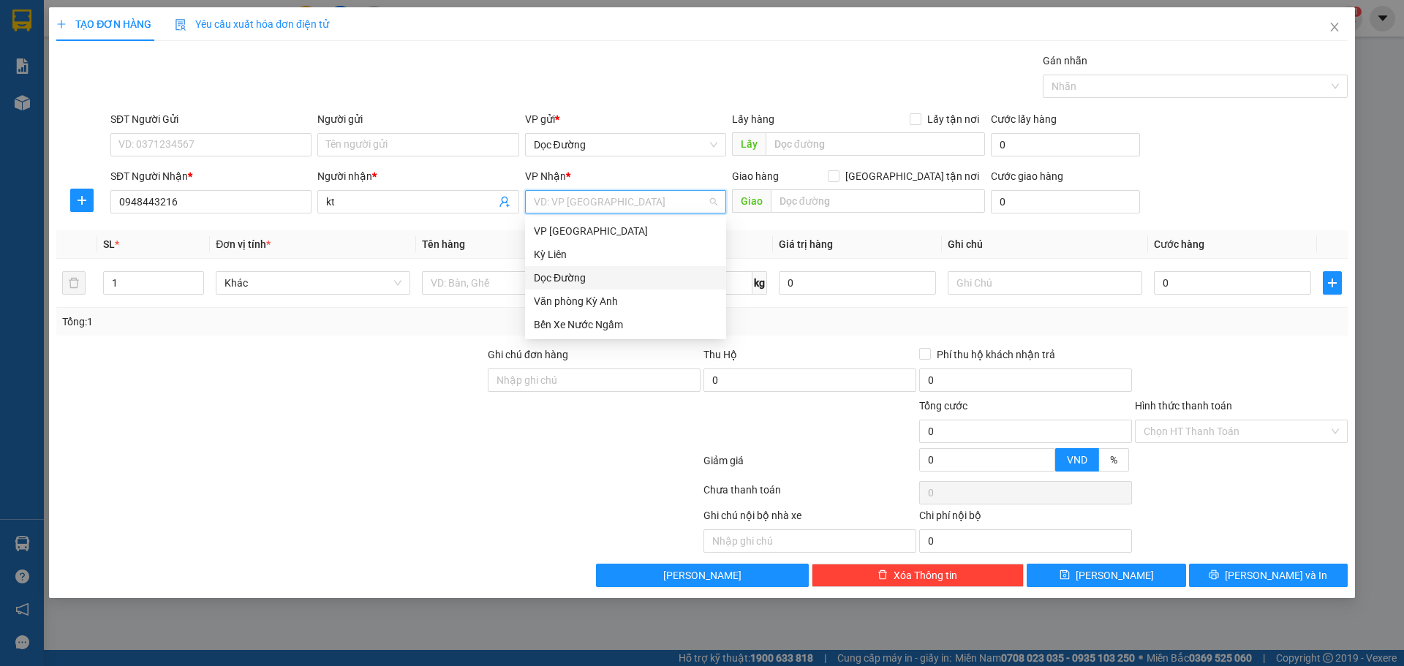
click at [630, 272] on div "Dọc Đường" at bounding box center [626, 278] width 184 height 16
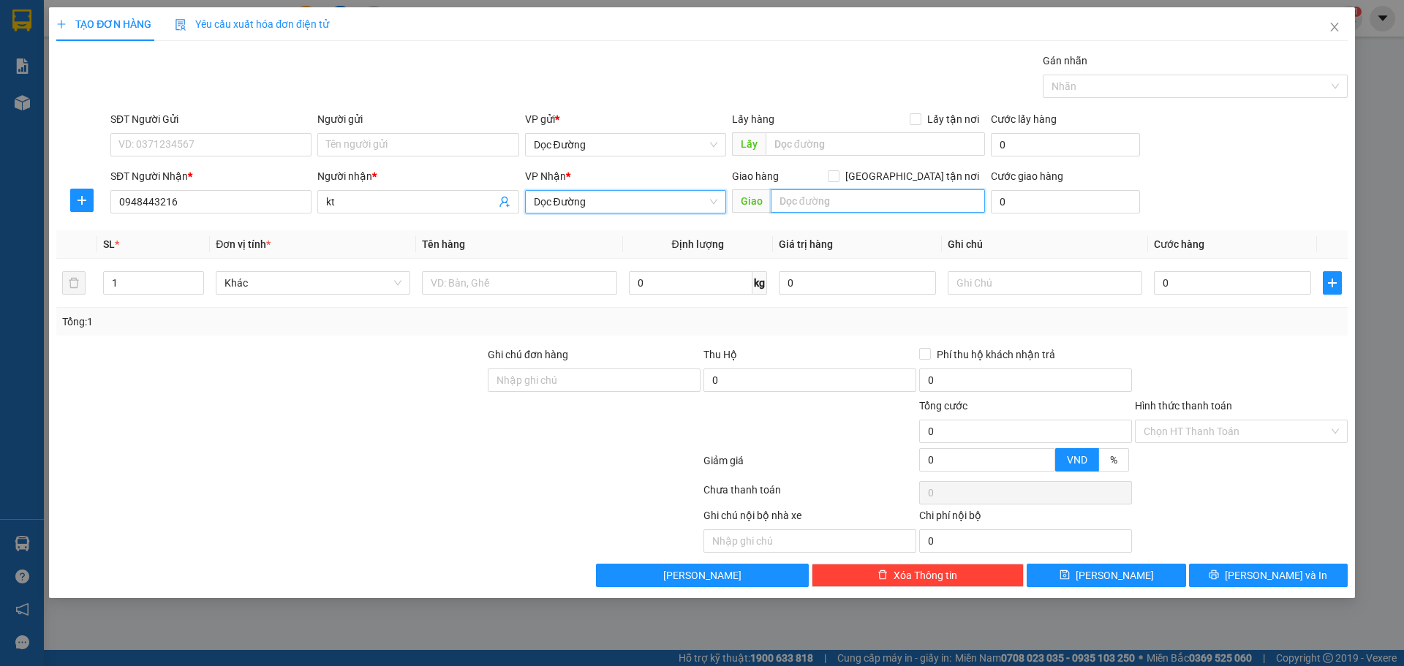
click at [809, 203] on input "text" at bounding box center [878, 200] width 214 height 23
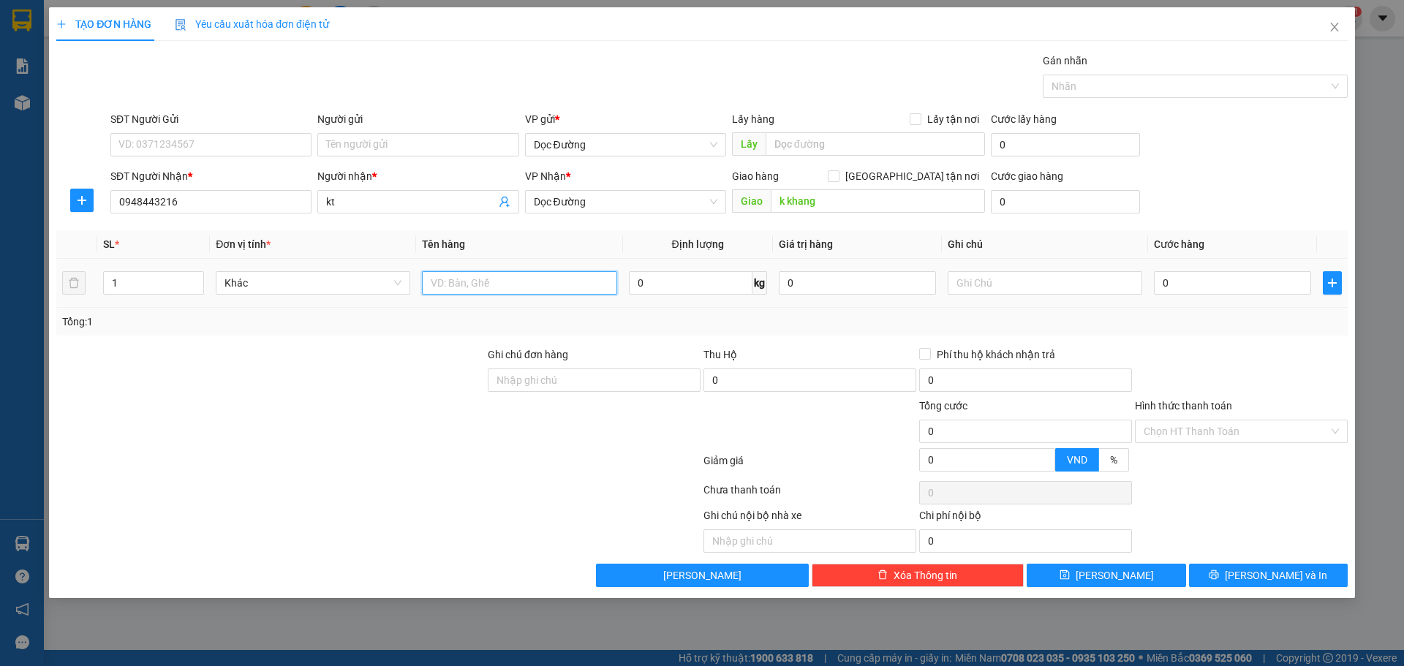
click at [521, 280] on input "text" at bounding box center [519, 282] width 195 height 23
click at [1176, 280] on input "0" at bounding box center [1232, 282] width 157 height 23
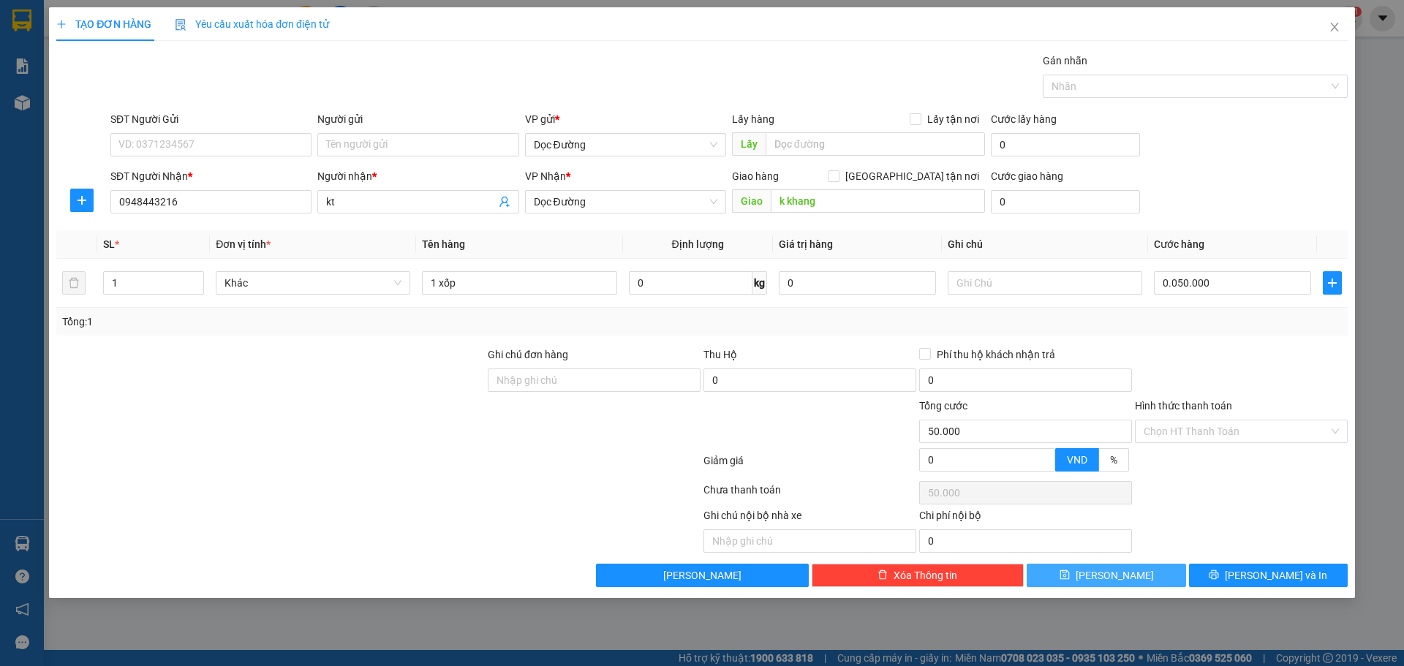
click at [1121, 566] on button "[PERSON_NAME]" at bounding box center [1106, 575] width 159 height 23
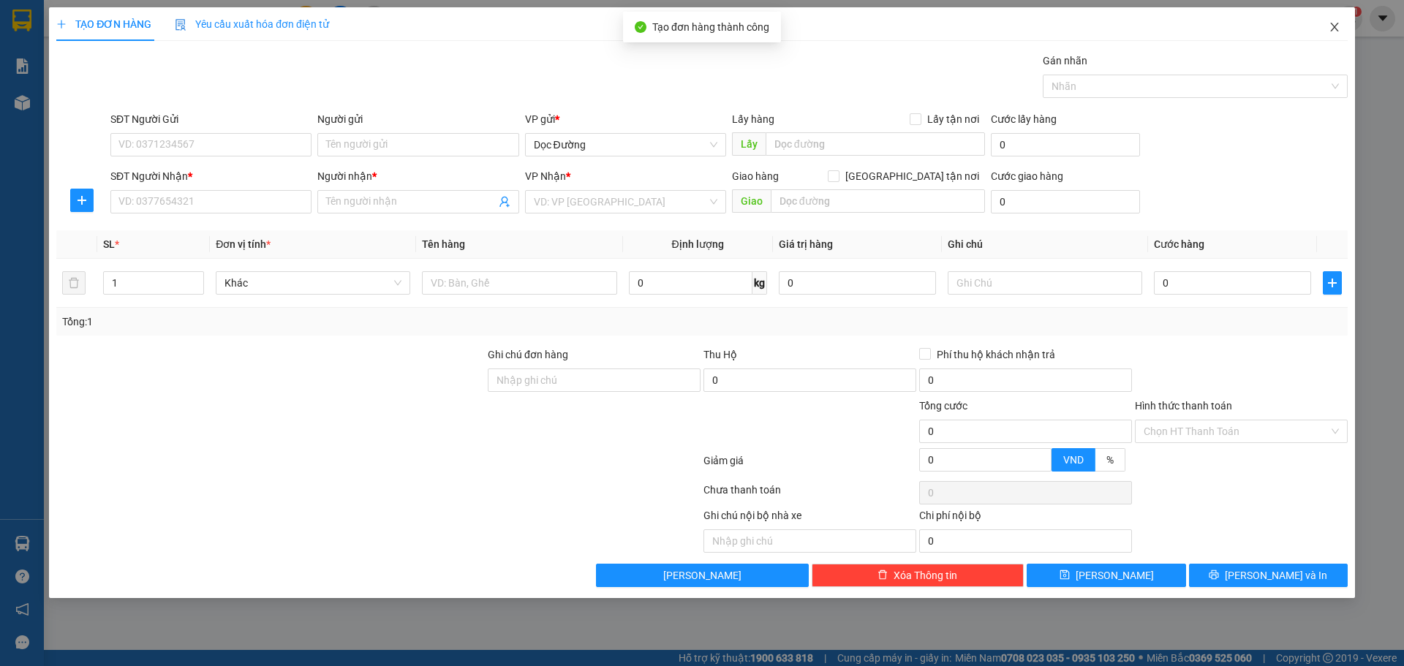
click at [1350, 26] on span "Close" at bounding box center [1334, 27] width 41 height 41
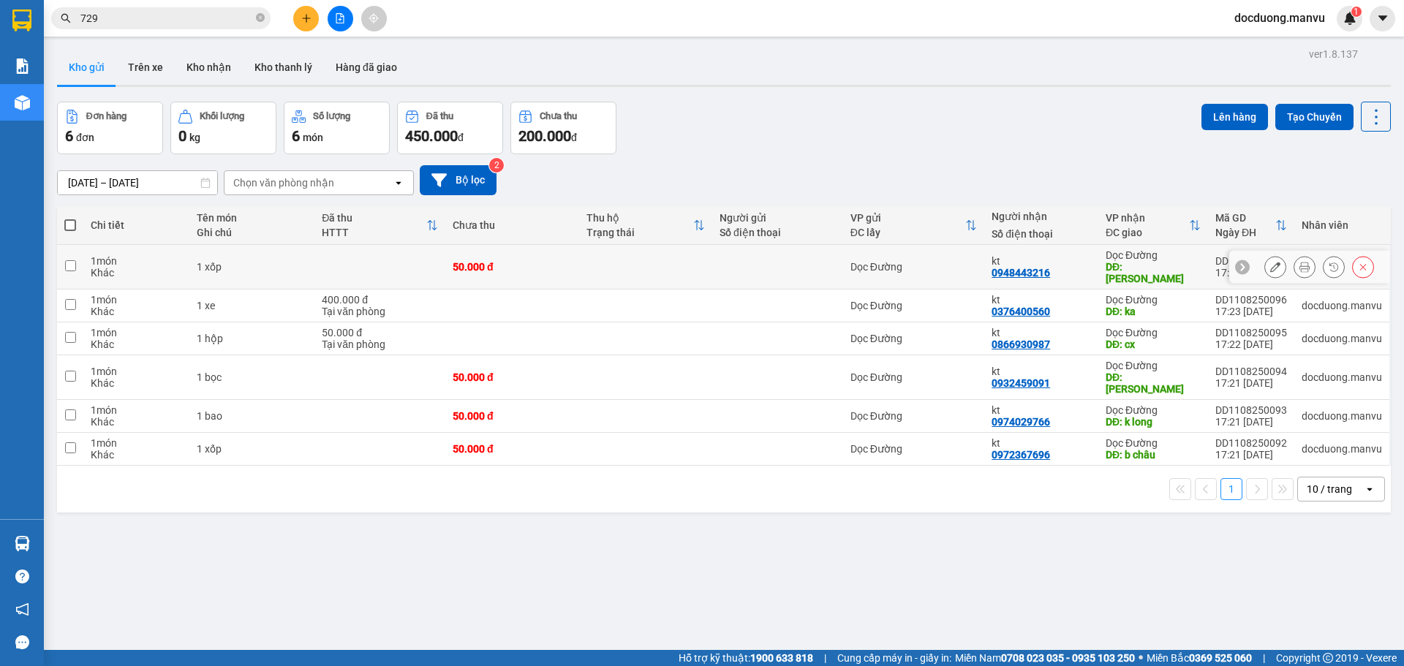
click at [472, 261] on div "50.000 đ" at bounding box center [512, 267] width 118 height 12
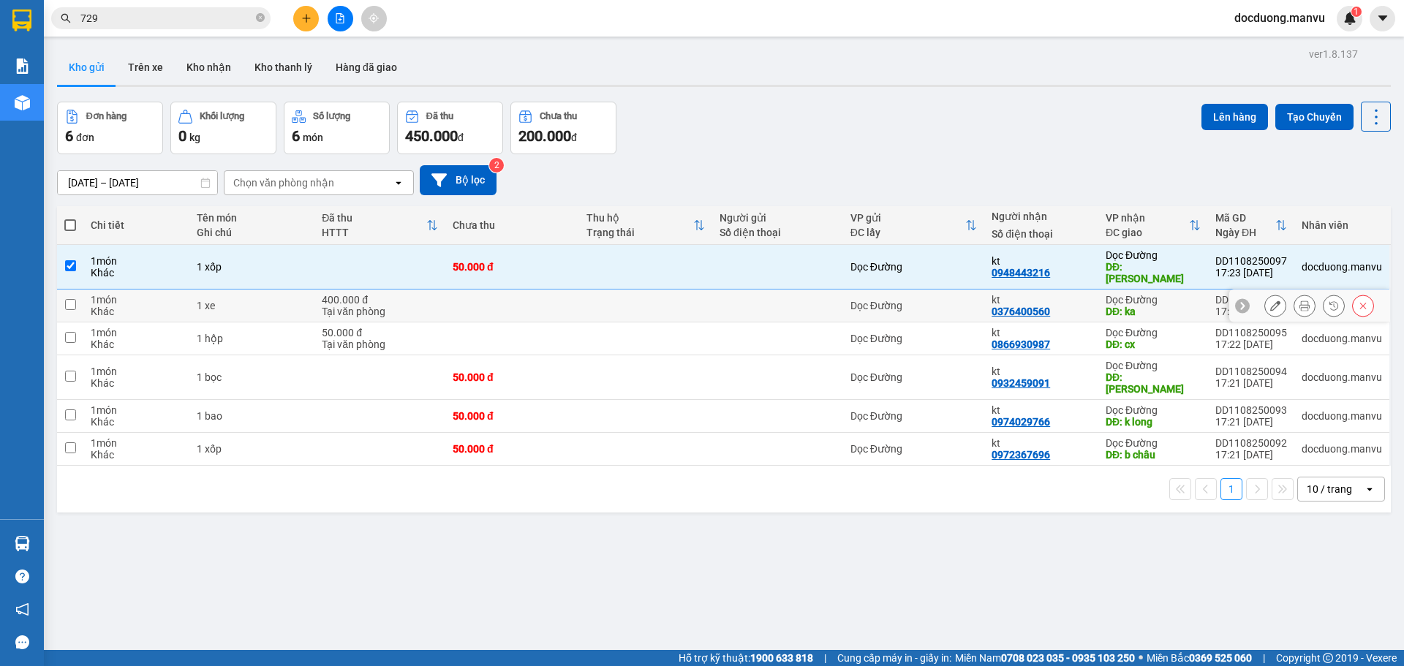
click at [446, 323] on td at bounding box center [511, 339] width 133 height 33
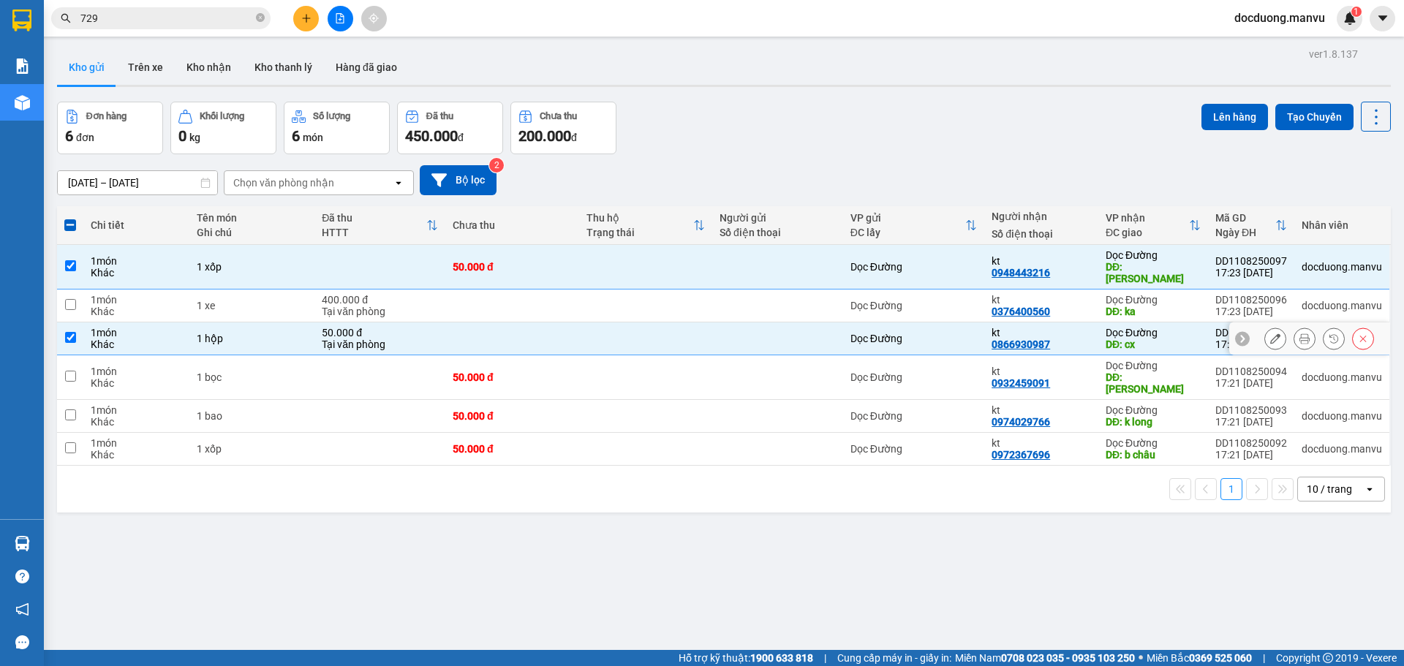
click at [446, 299] on td at bounding box center [511, 306] width 133 height 33
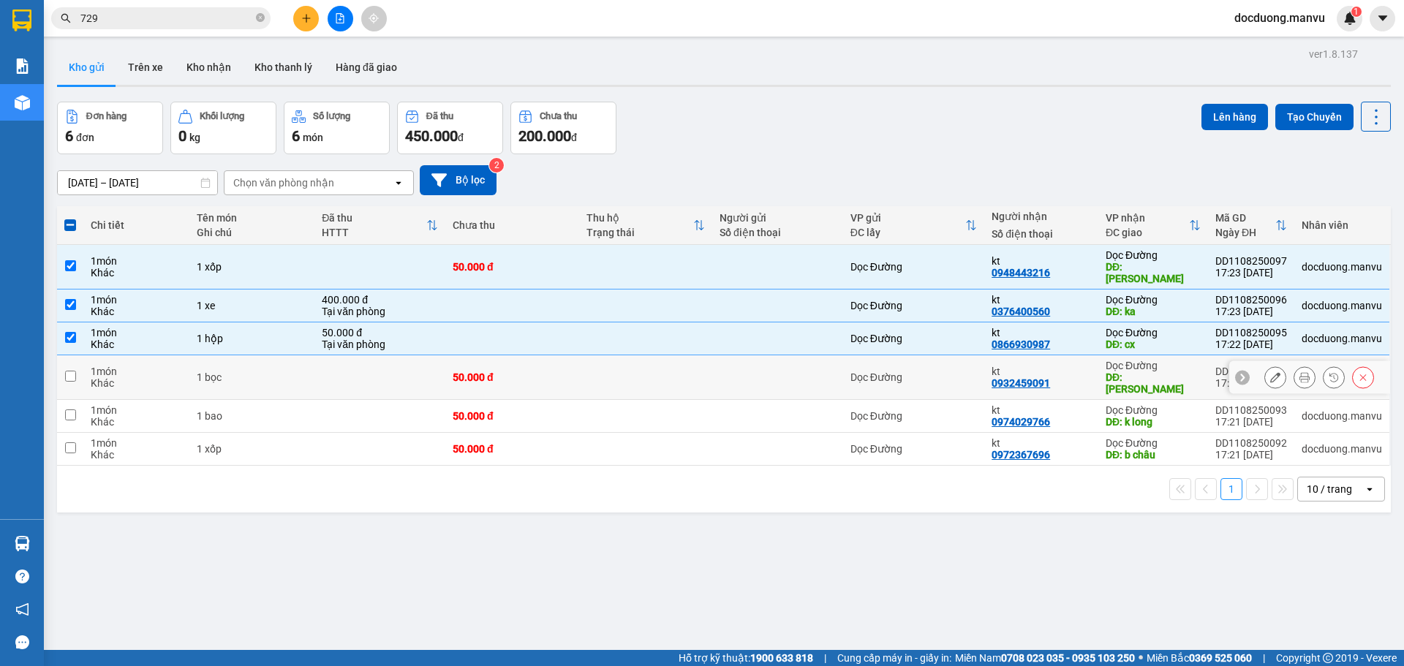
click at [456, 373] on td "50.000 đ" at bounding box center [511, 377] width 133 height 45
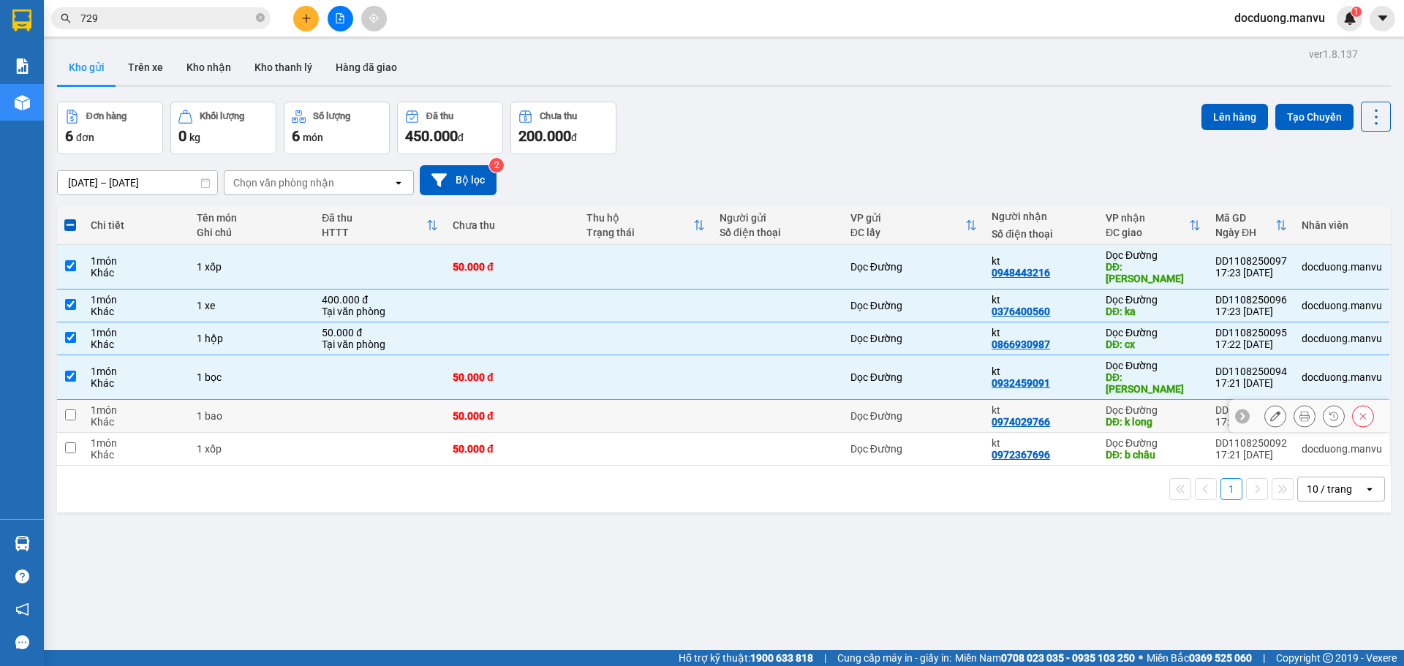
click at [460, 410] on div "50.000 đ" at bounding box center [512, 416] width 118 height 12
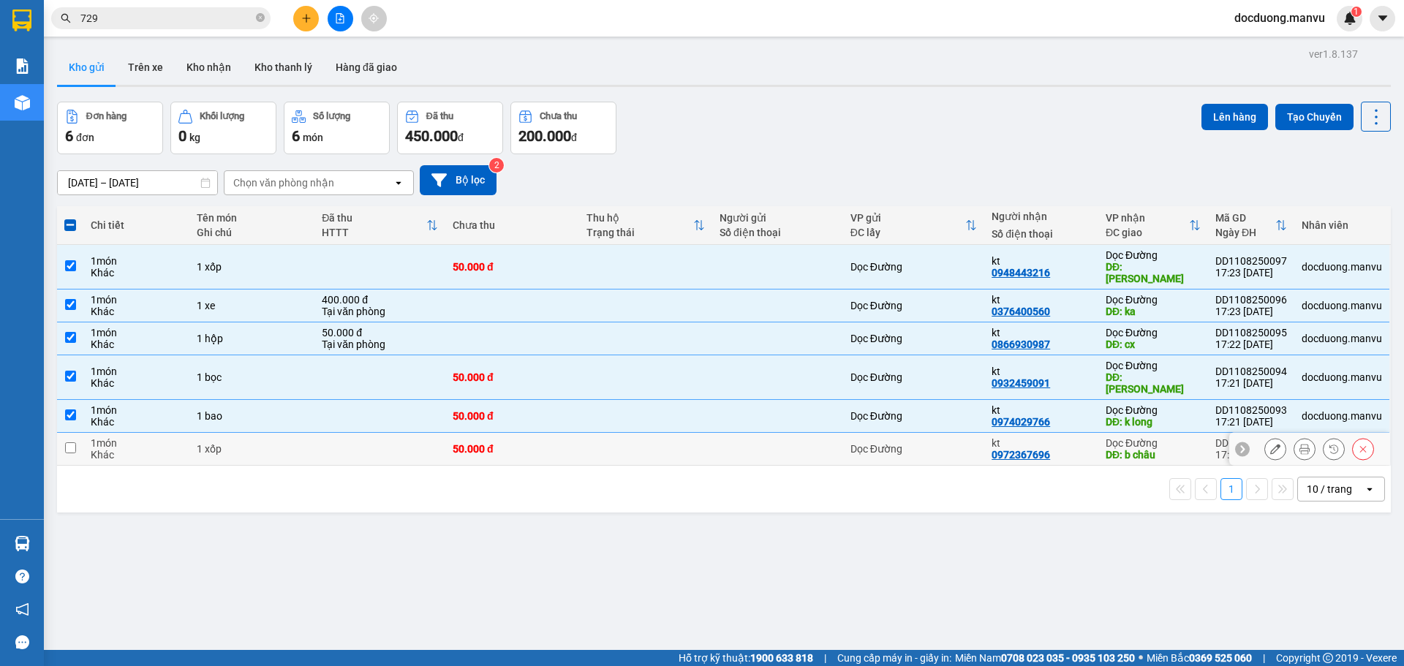
click at [458, 433] on td "50.000 đ" at bounding box center [511, 449] width 133 height 33
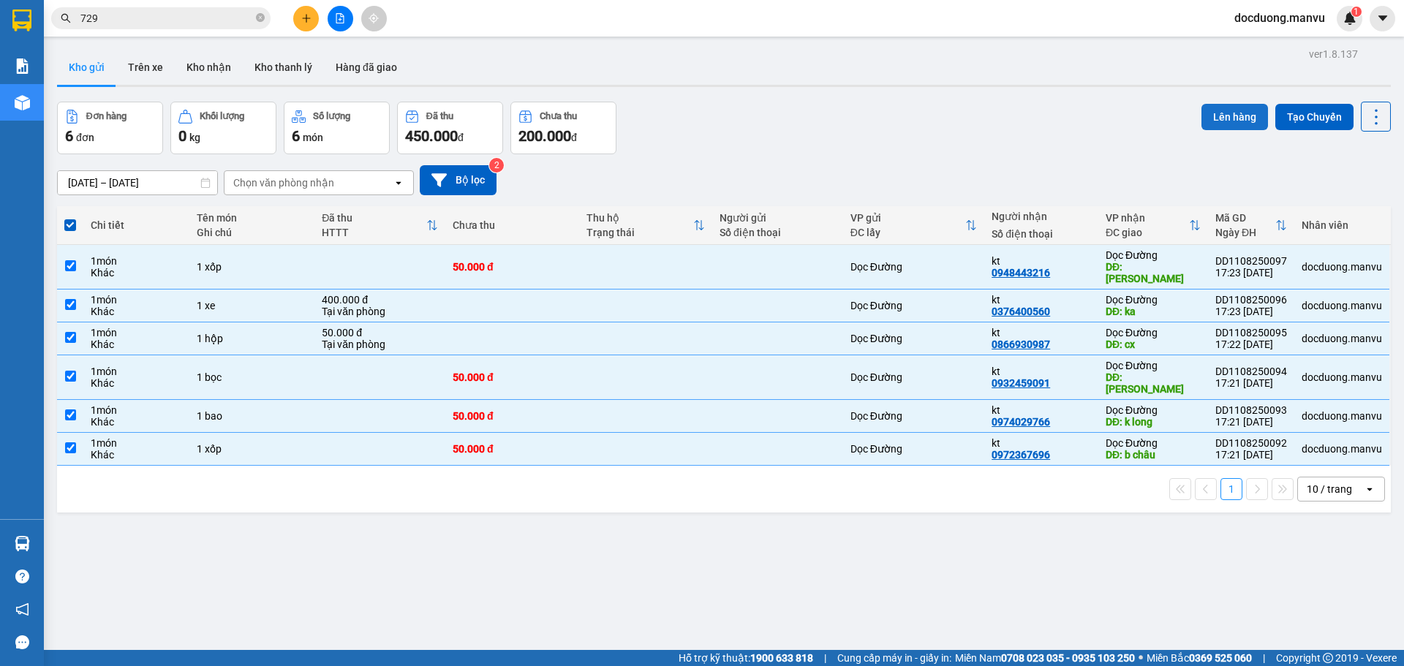
click at [1214, 118] on button "Lên hàng" at bounding box center [1235, 117] width 67 height 26
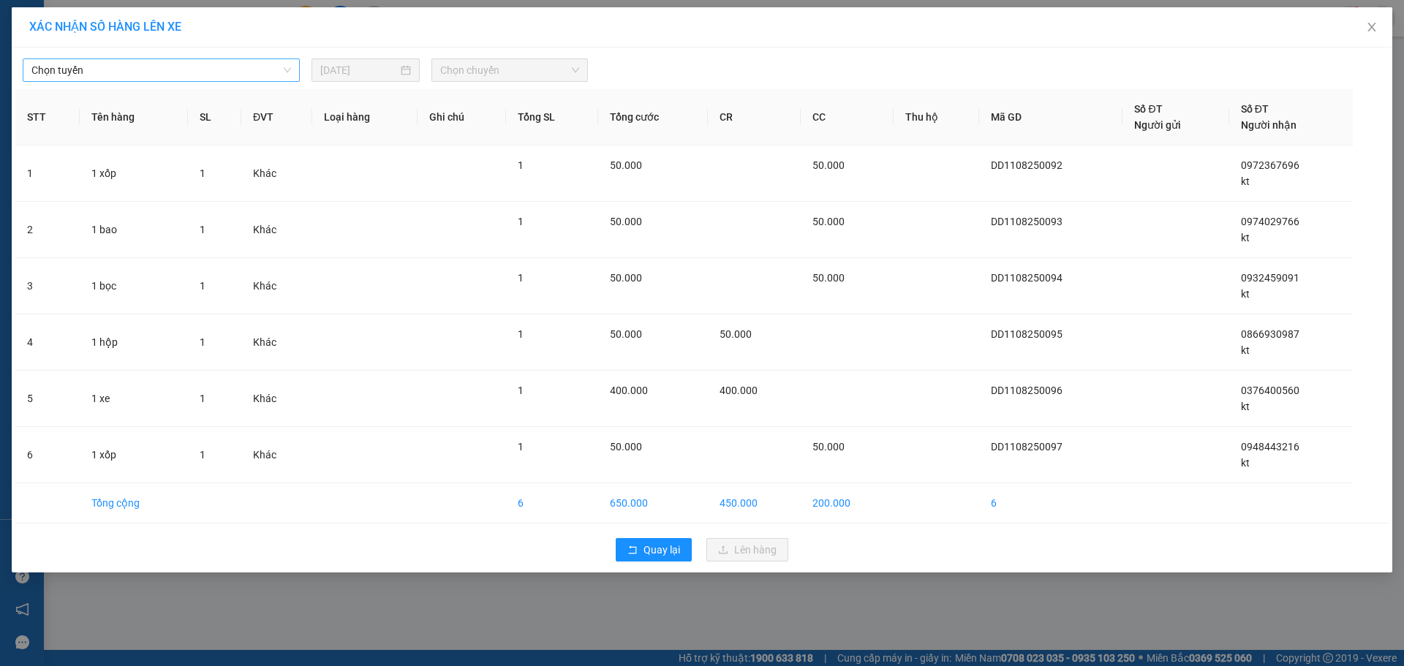
click at [155, 78] on span "Chọn tuyến" at bounding box center [161, 70] width 260 height 22
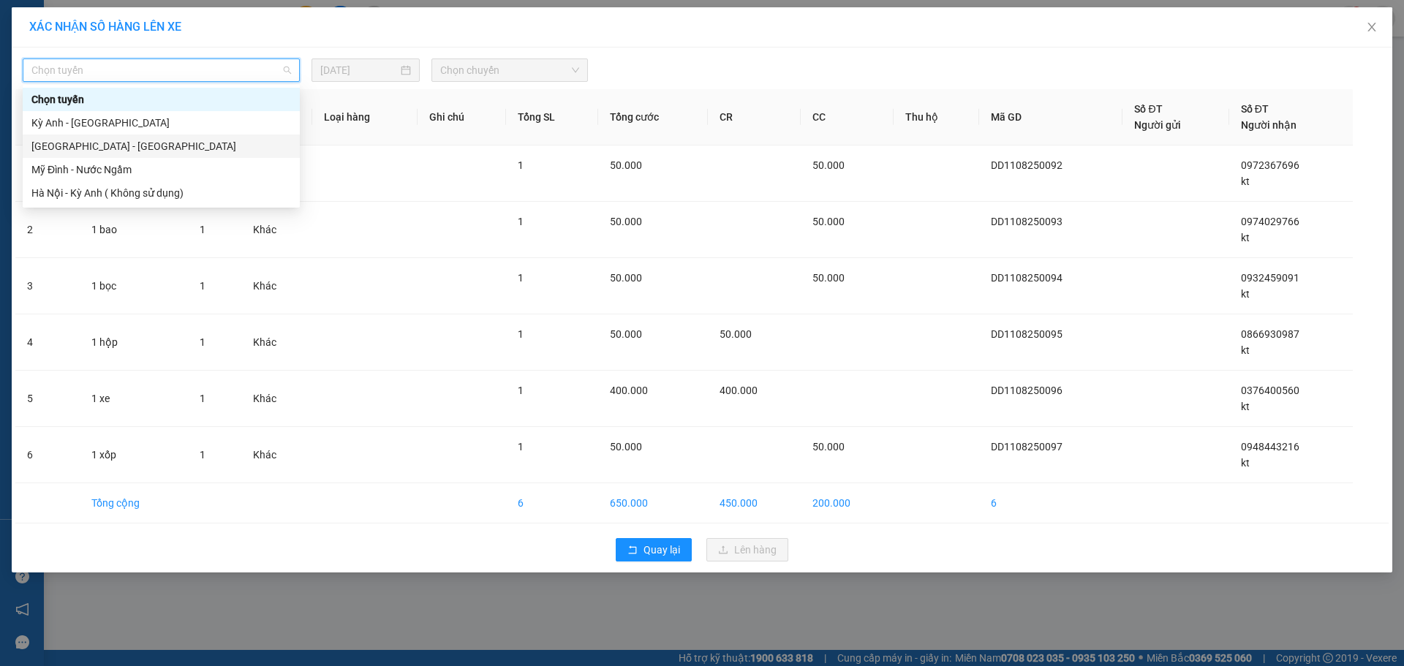
click at [96, 154] on div "[GEOGRAPHIC_DATA] - [GEOGRAPHIC_DATA]" at bounding box center [161, 146] width 277 height 23
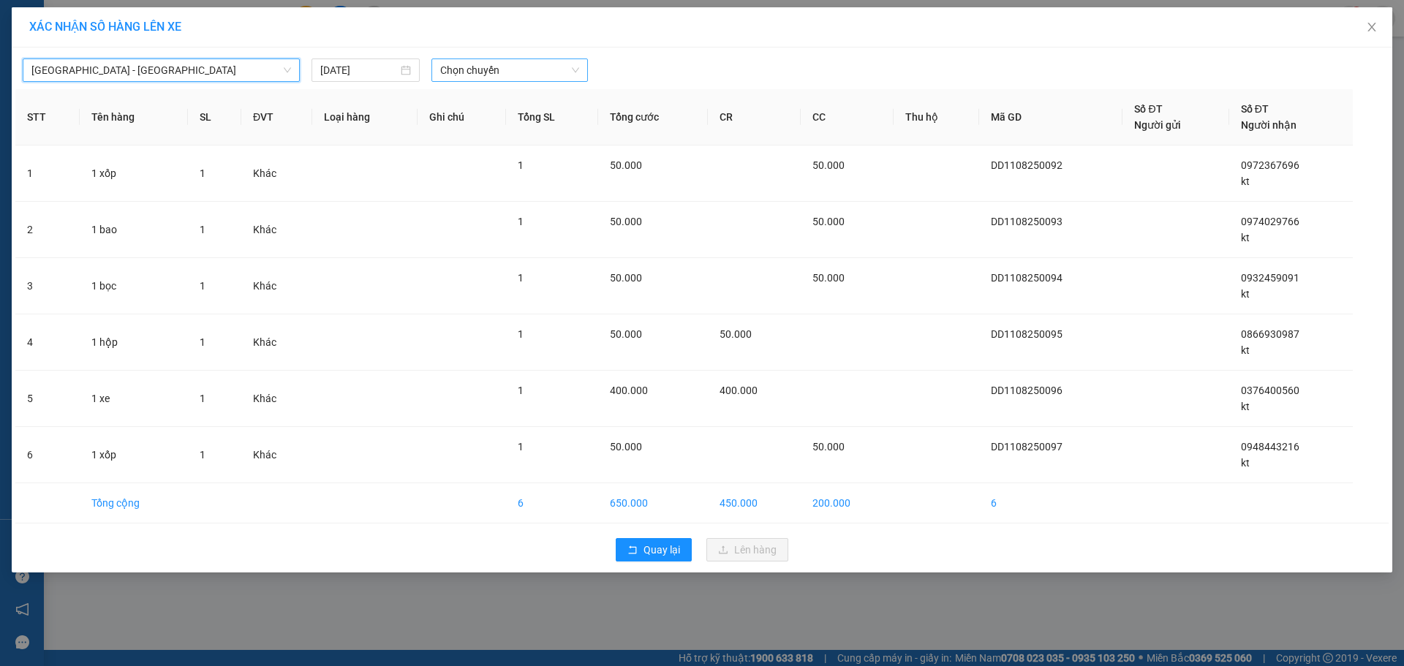
click at [508, 80] on span "Chọn chuyến" at bounding box center [509, 70] width 139 height 22
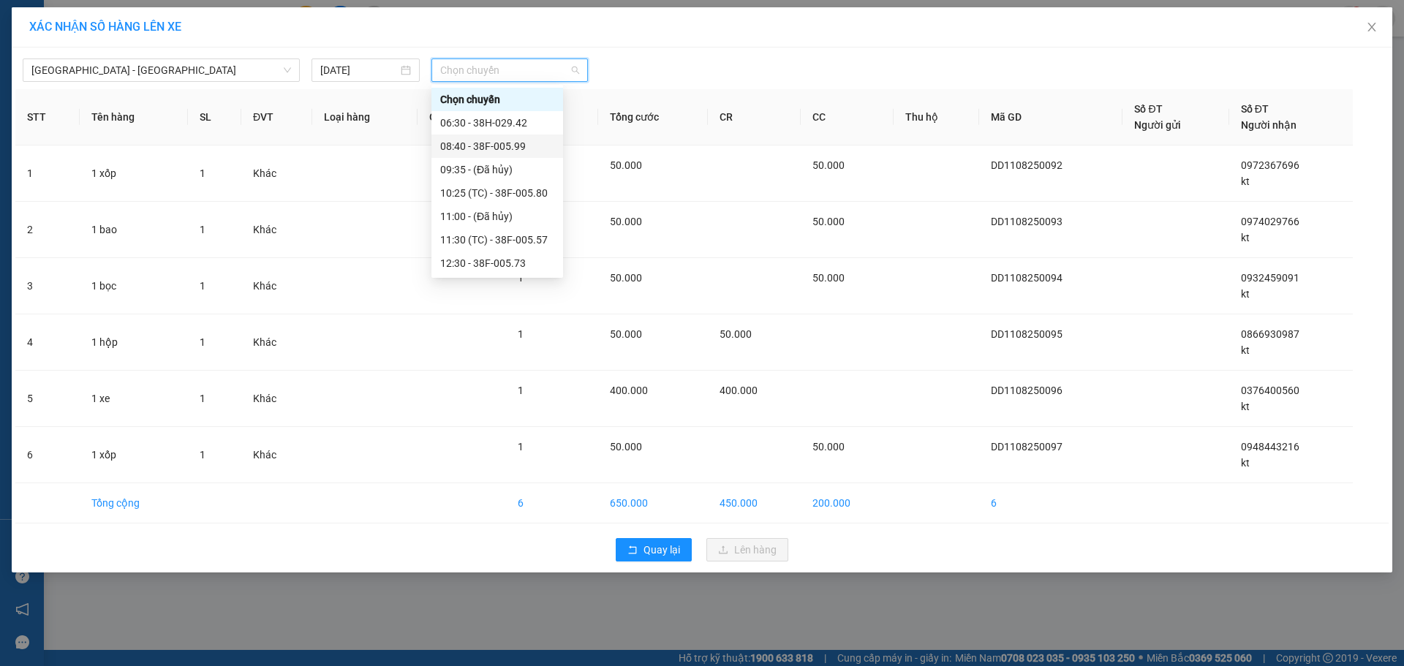
click at [524, 140] on div "08:40 - 38F-005.99" at bounding box center [497, 146] width 114 height 16
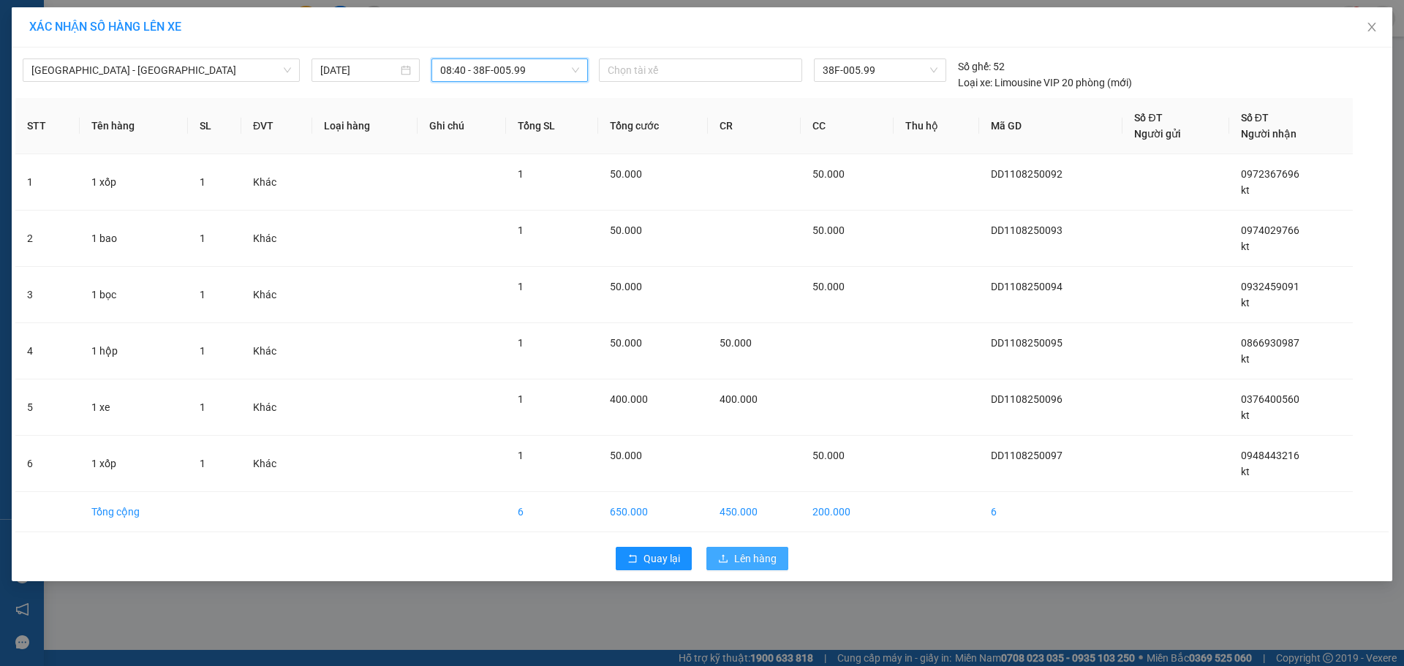
click at [770, 558] on span "Lên hàng" at bounding box center [755, 559] width 42 height 16
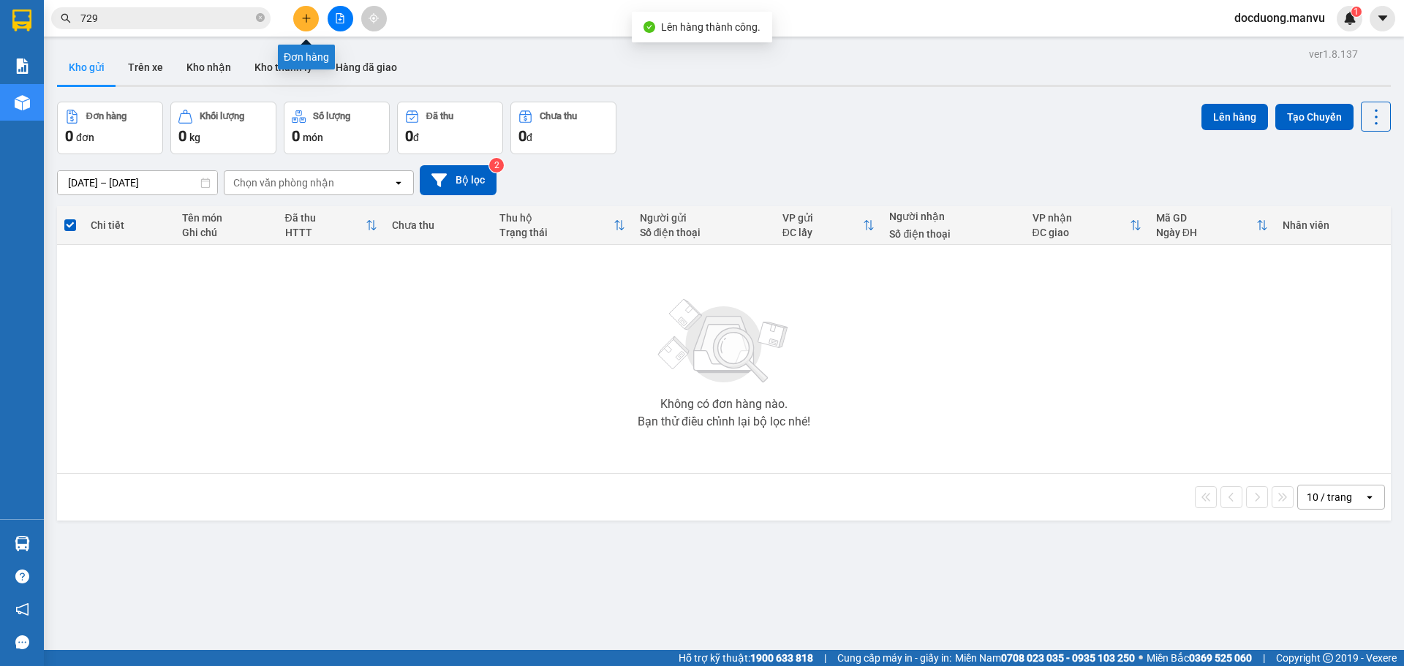
click at [300, 23] on button at bounding box center [306, 19] width 26 height 26
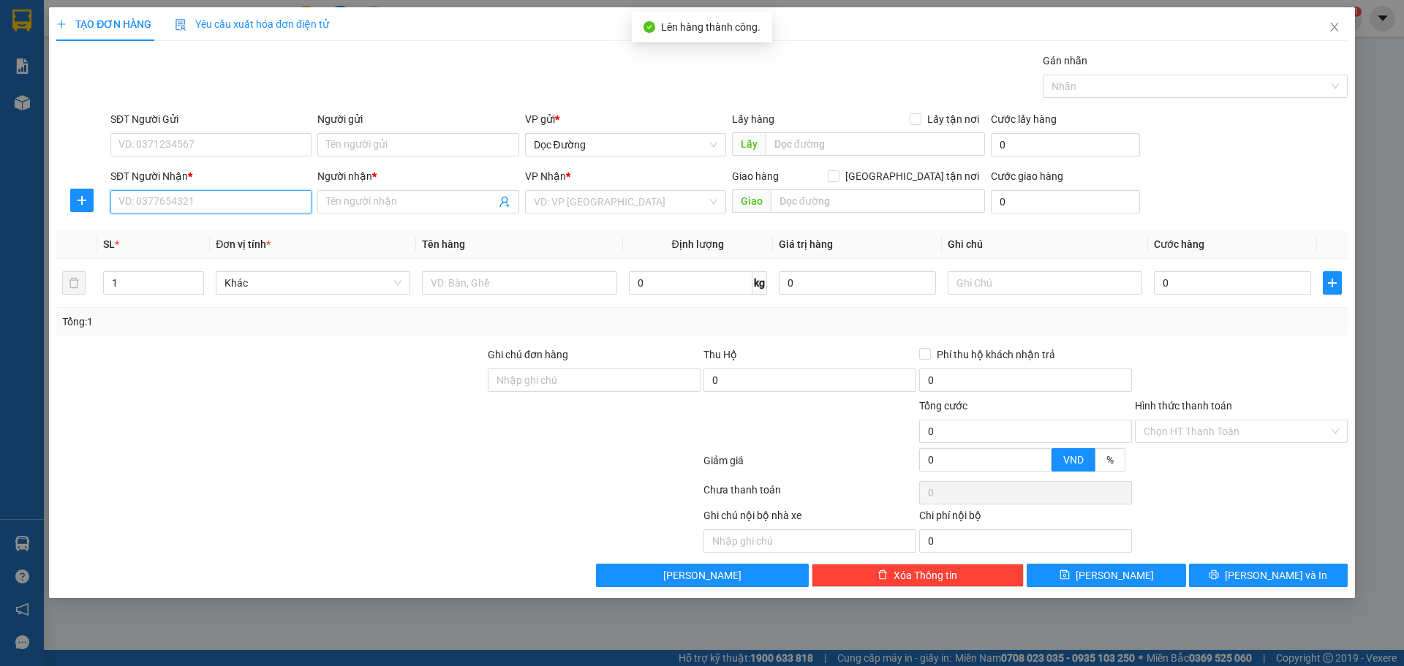
click at [219, 201] on input "SĐT Người Nhận *" at bounding box center [210, 201] width 201 height 23
click at [244, 230] on div "0777435321 - kt" at bounding box center [211, 231] width 184 height 16
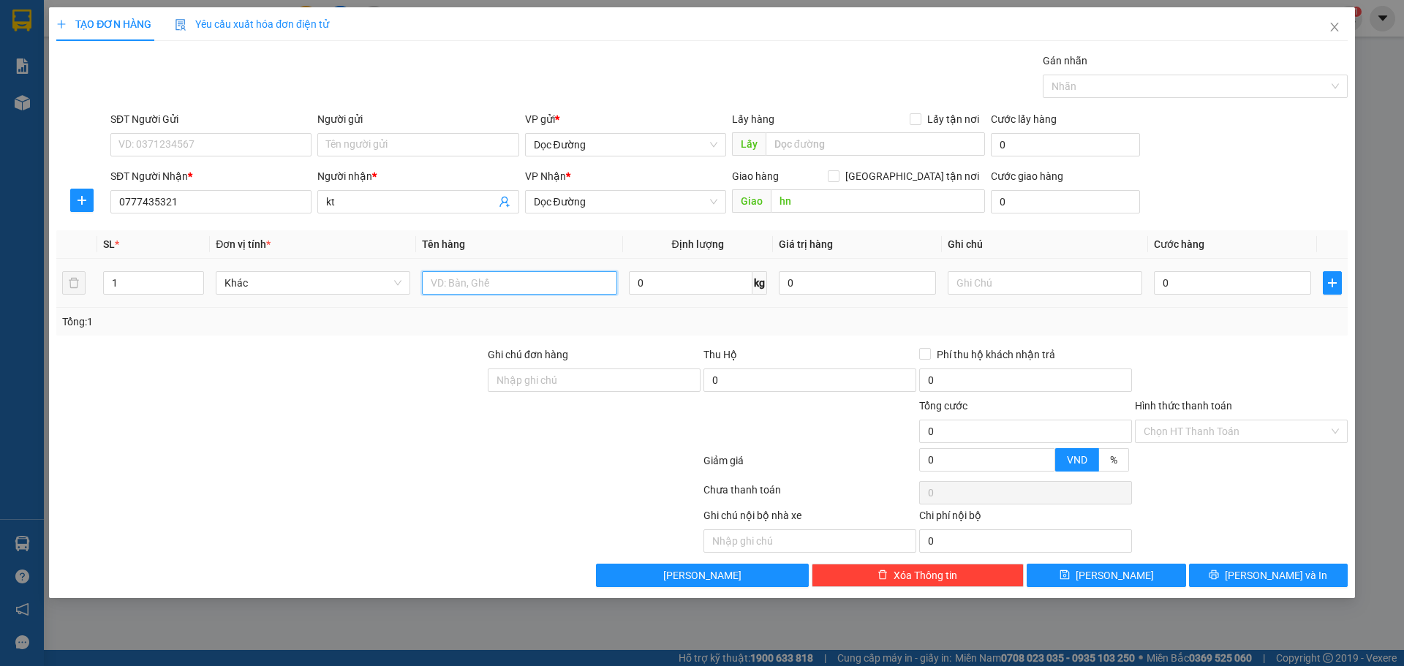
click at [504, 293] on input "text" at bounding box center [519, 282] width 195 height 23
click at [1196, 300] on td "0" at bounding box center [1232, 283] width 169 height 49
click at [1201, 281] on input "0" at bounding box center [1232, 282] width 157 height 23
click at [1221, 216] on div "SĐT Người Nhận * 0777435321 Người nhận * kt VP Nhận * Dọc Đường Giao hàng [GEOG…" at bounding box center [729, 193] width 1243 height 51
click at [1276, 440] on input "Hình thức thanh toán" at bounding box center [1236, 432] width 185 height 22
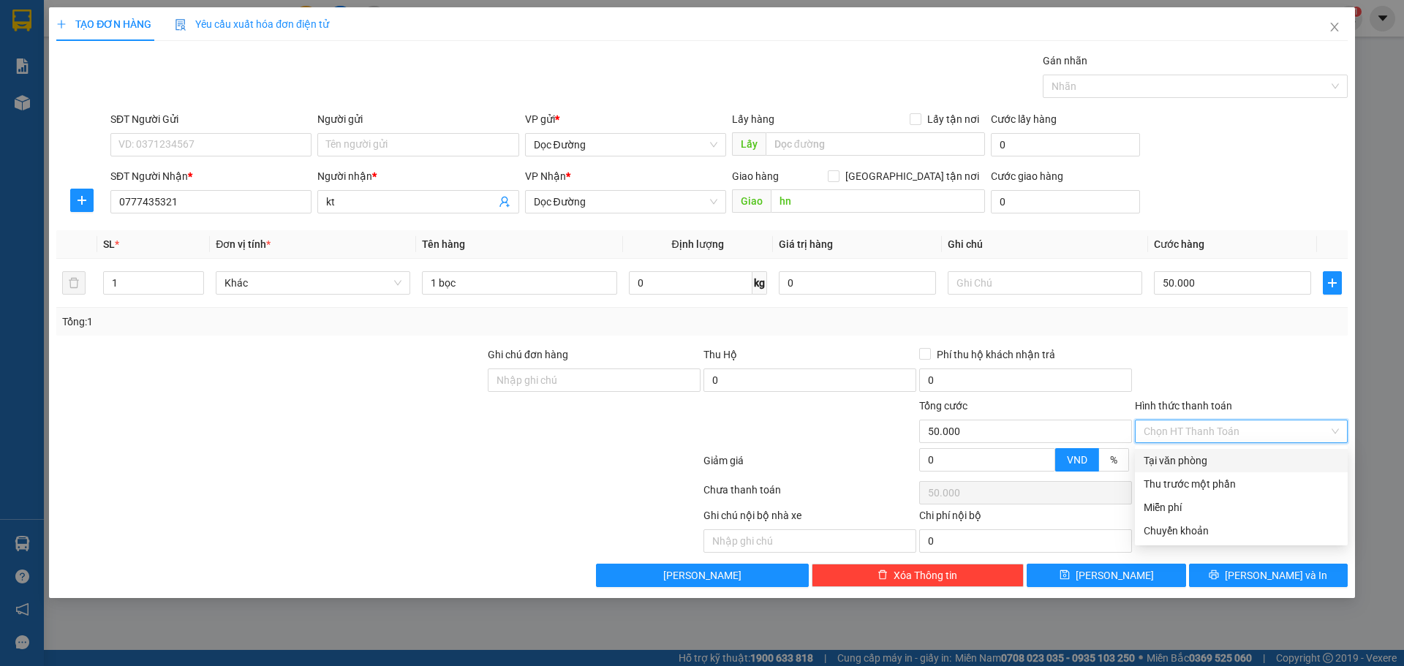
click at [1198, 466] on div "Tại văn phòng" at bounding box center [1241, 461] width 195 height 16
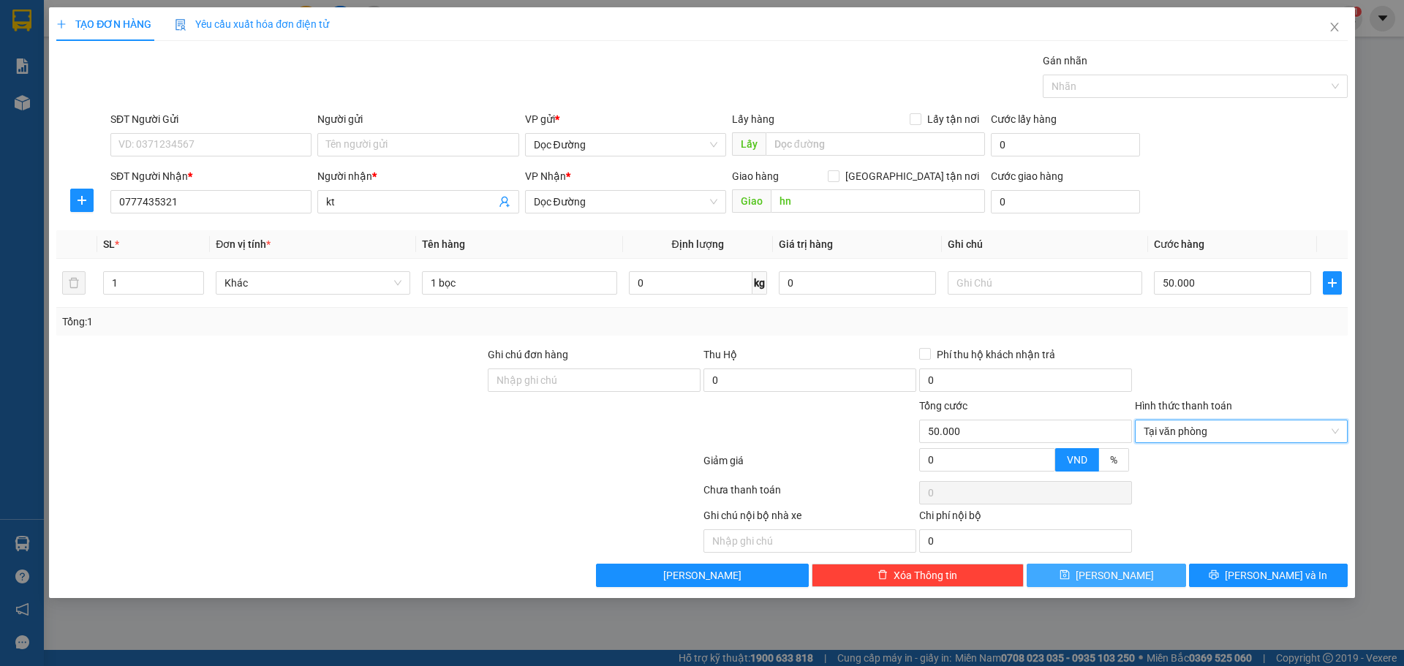
drag, startPoint x: 1137, startPoint y: 570, endPoint x: 1131, endPoint y: 565, distance: 7.8
click at [1137, 571] on button "[PERSON_NAME]" at bounding box center [1106, 575] width 159 height 23
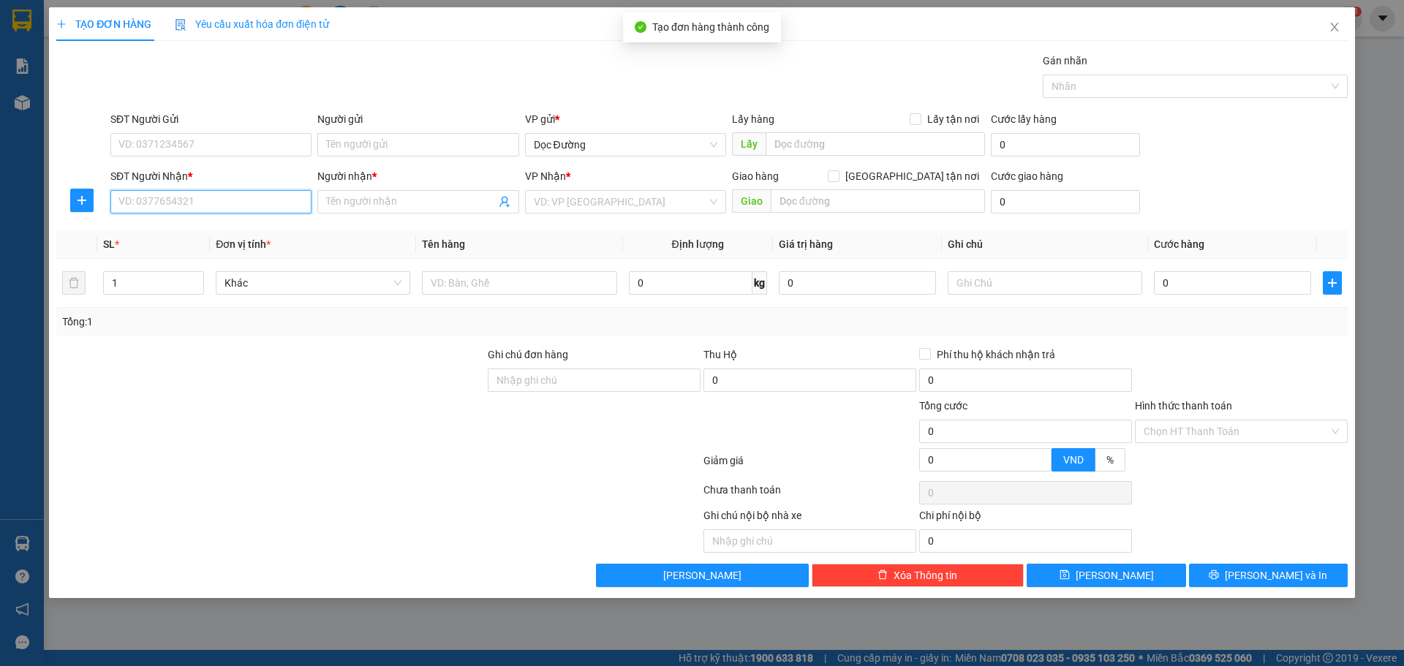
click at [229, 211] on input "SĐT Người Nhận *" at bounding box center [210, 201] width 201 height 23
click at [350, 203] on input "Người nhận *" at bounding box center [410, 202] width 169 height 16
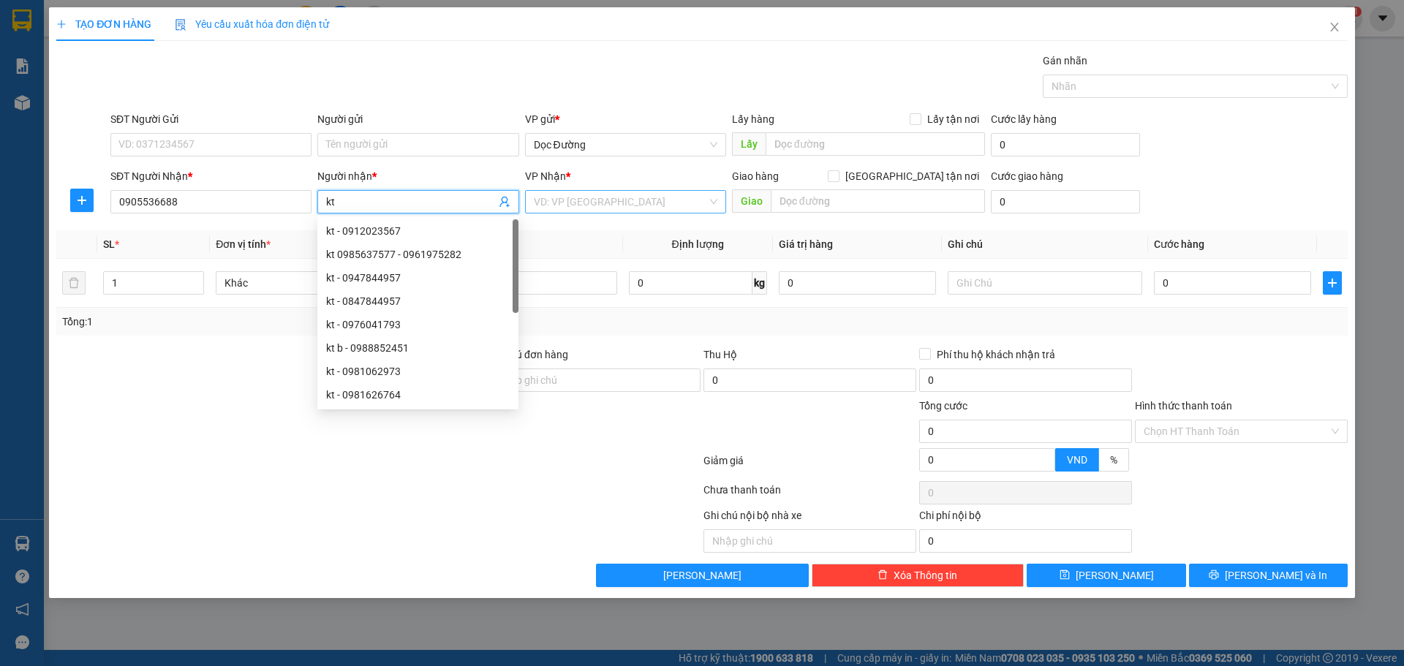
click at [627, 192] on input "search" at bounding box center [620, 202] width 173 height 22
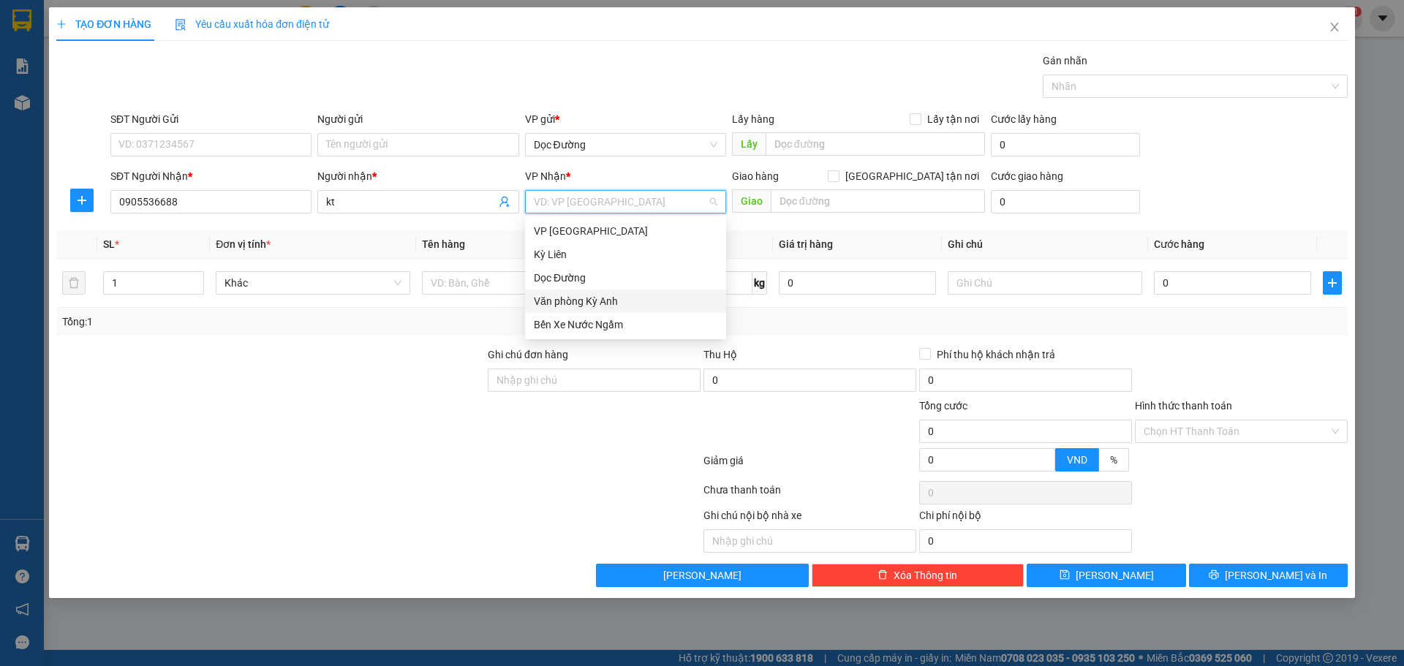
click at [570, 292] on div "Văn phòng Kỳ Anh" at bounding box center [625, 301] width 201 height 23
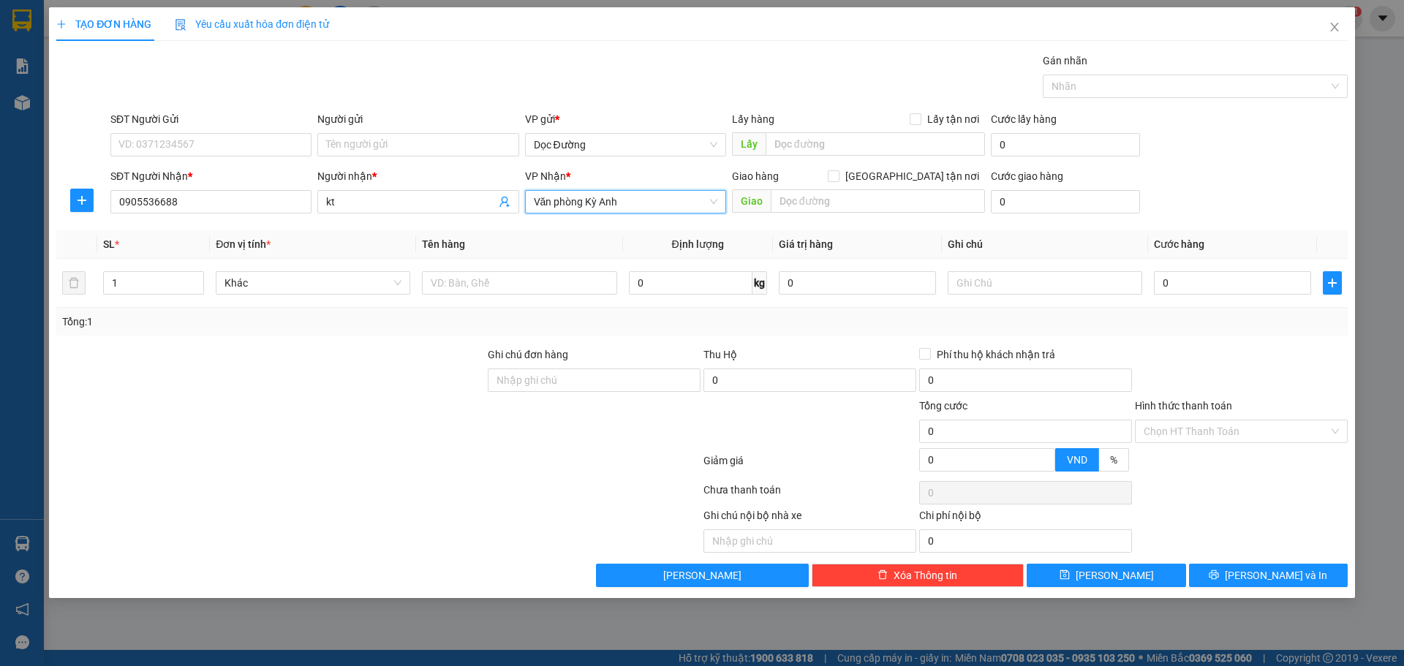
click at [639, 222] on div "Transit Pickup Surcharge Ids Transit Deliver Surcharge Ids Transit Deliver Surc…" at bounding box center [702, 320] width 1292 height 535
click at [646, 208] on span "Văn phòng Kỳ Anh" at bounding box center [626, 202] width 184 height 22
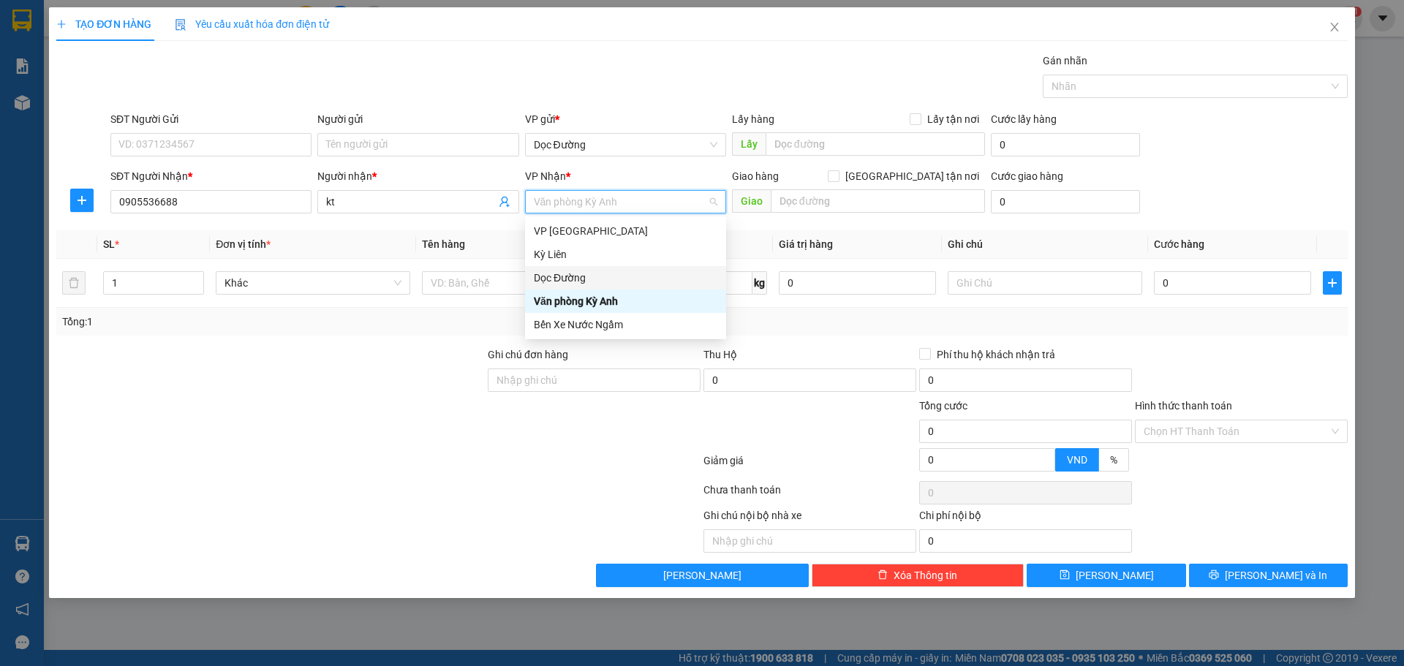
click at [587, 274] on div "Dọc Đường" at bounding box center [626, 278] width 184 height 16
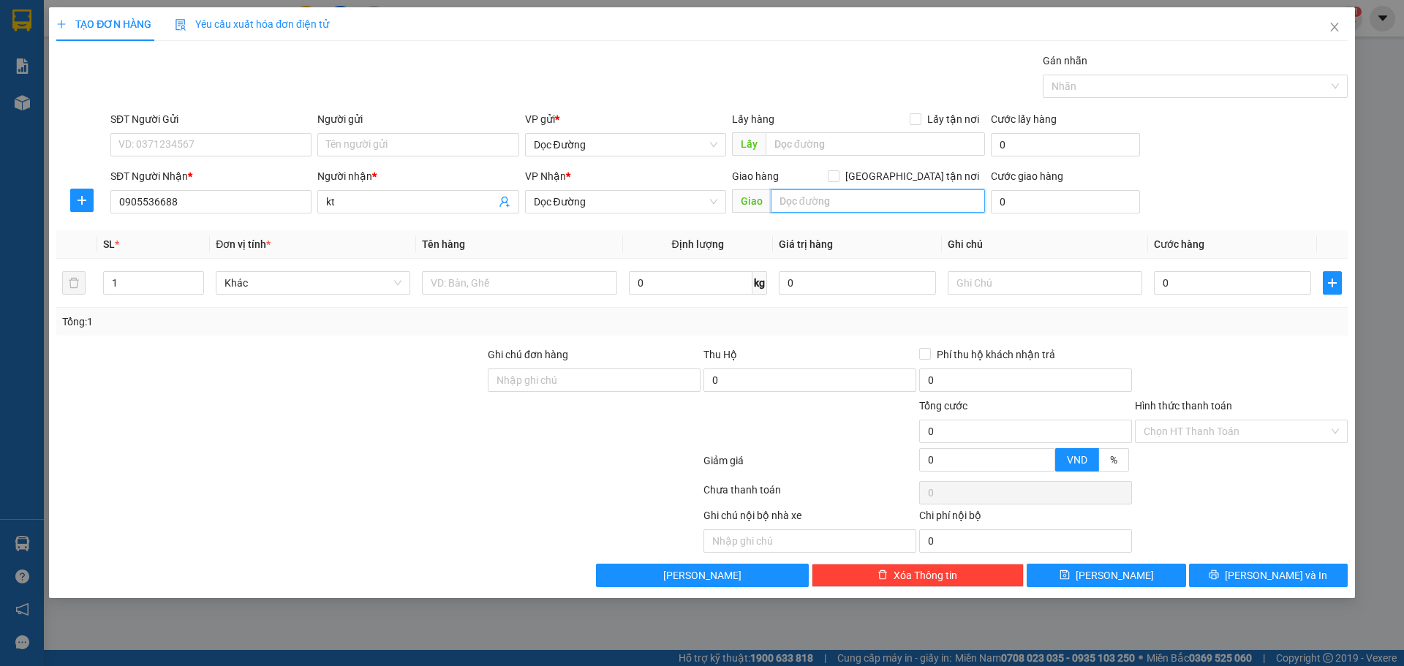
click at [883, 200] on input "text" at bounding box center [878, 200] width 214 height 23
click at [513, 287] on input "text" at bounding box center [519, 282] width 195 height 23
click at [1202, 276] on input "0" at bounding box center [1232, 282] width 157 height 23
click at [1104, 584] on button "[PERSON_NAME]" at bounding box center [1106, 575] width 159 height 23
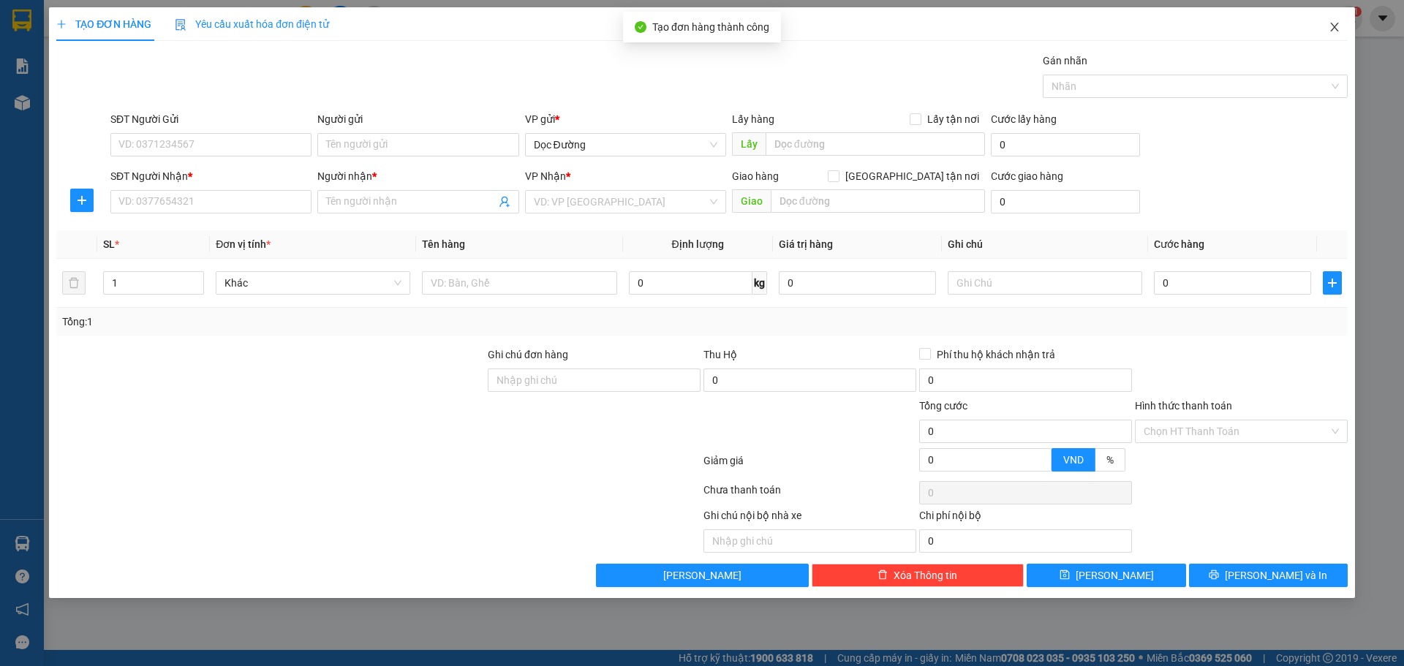
click at [1333, 45] on span "Close" at bounding box center [1334, 27] width 41 height 41
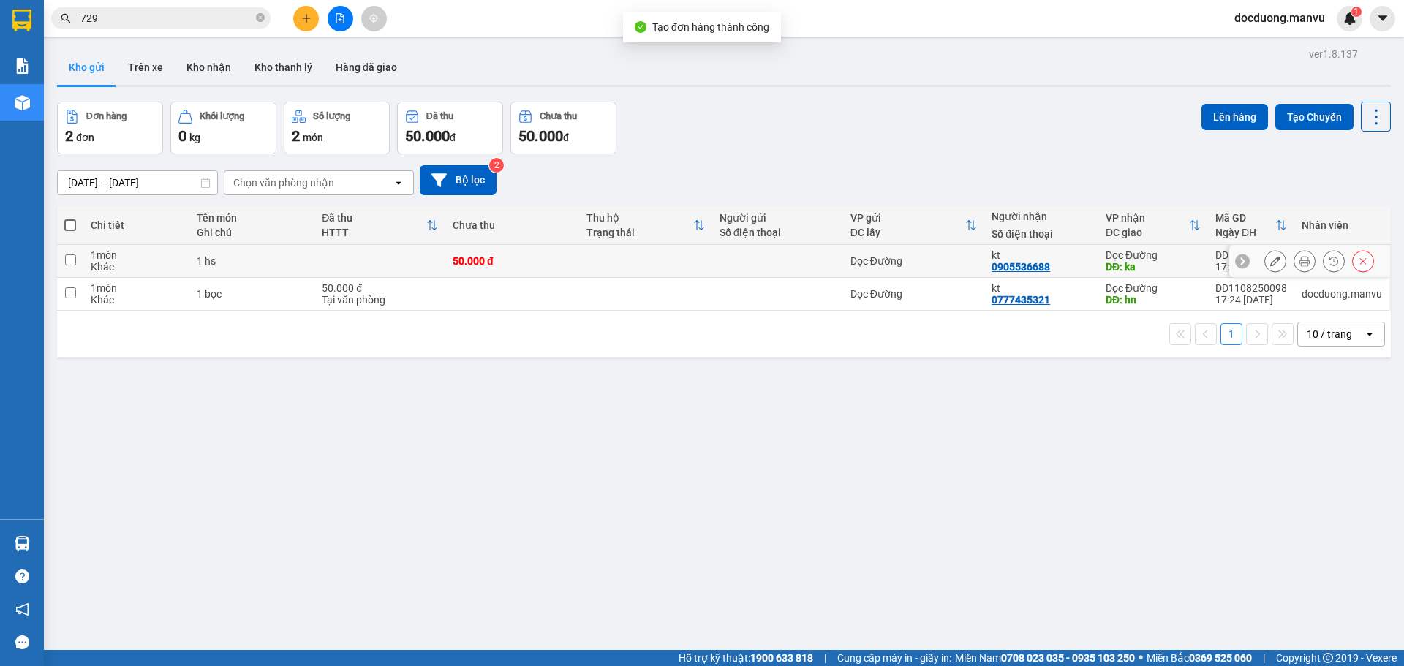
click at [624, 254] on td at bounding box center [645, 261] width 133 height 33
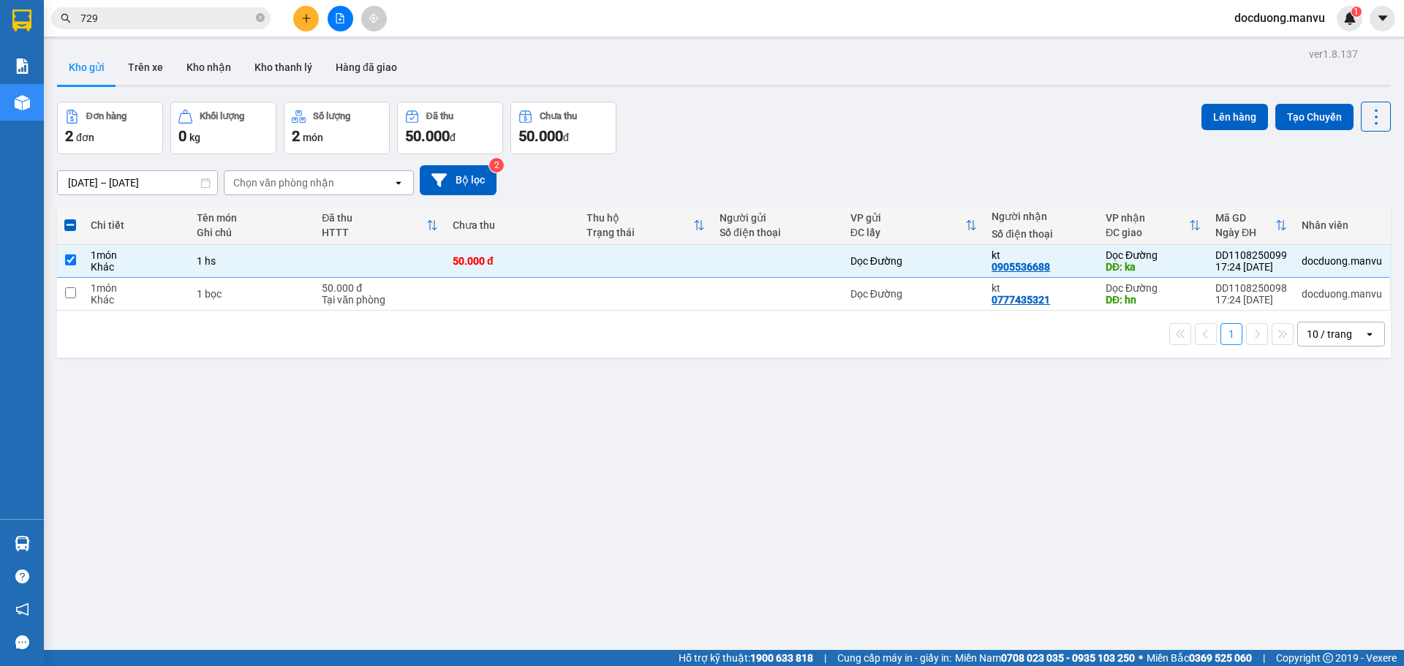
click at [1188, 129] on div "Đơn hàng 2 đơn Khối lượng 0 kg Số lượng 2 món Đã thu 50.000 đ Chưa thu 50.000 đ…" at bounding box center [724, 128] width 1334 height 53
click at [1233, 113] on button "Lên hàng" at bounding box center [1235, 117] width 67 height 26
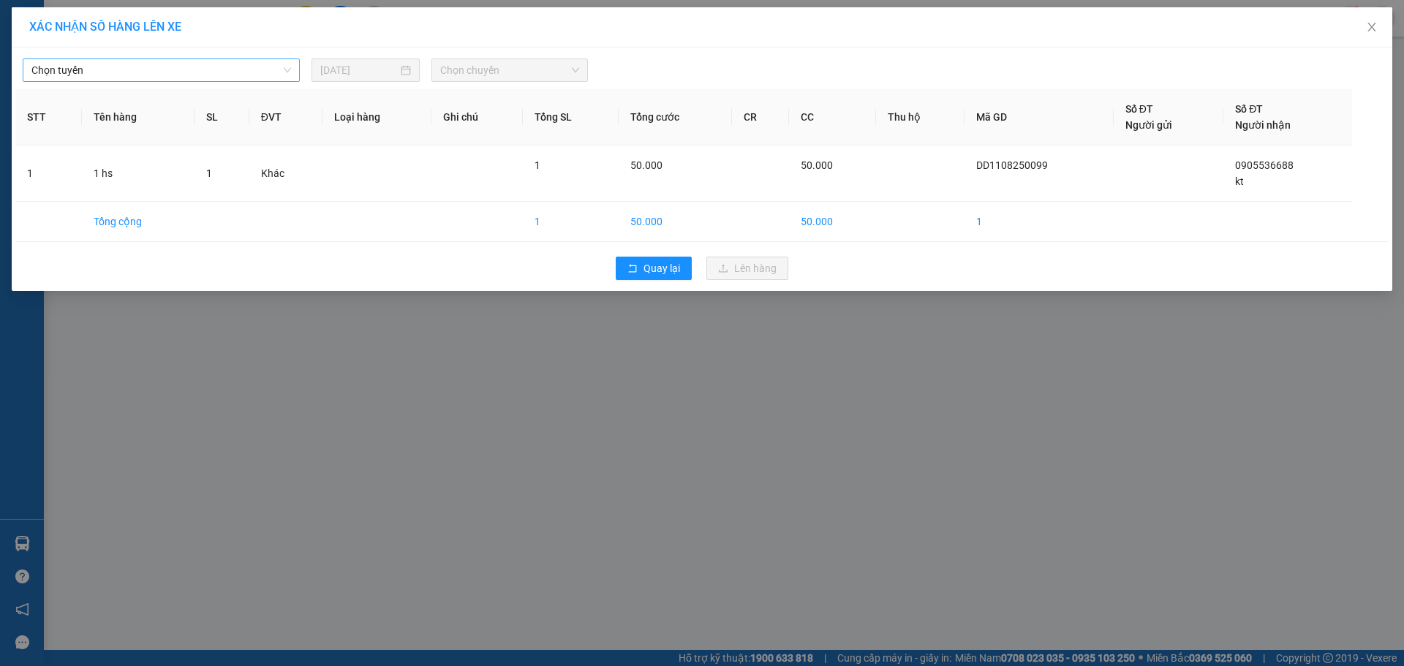
click at [206, 74] on span "Chọn tuyến" at bounding box center [161, 70] width 260 height 22
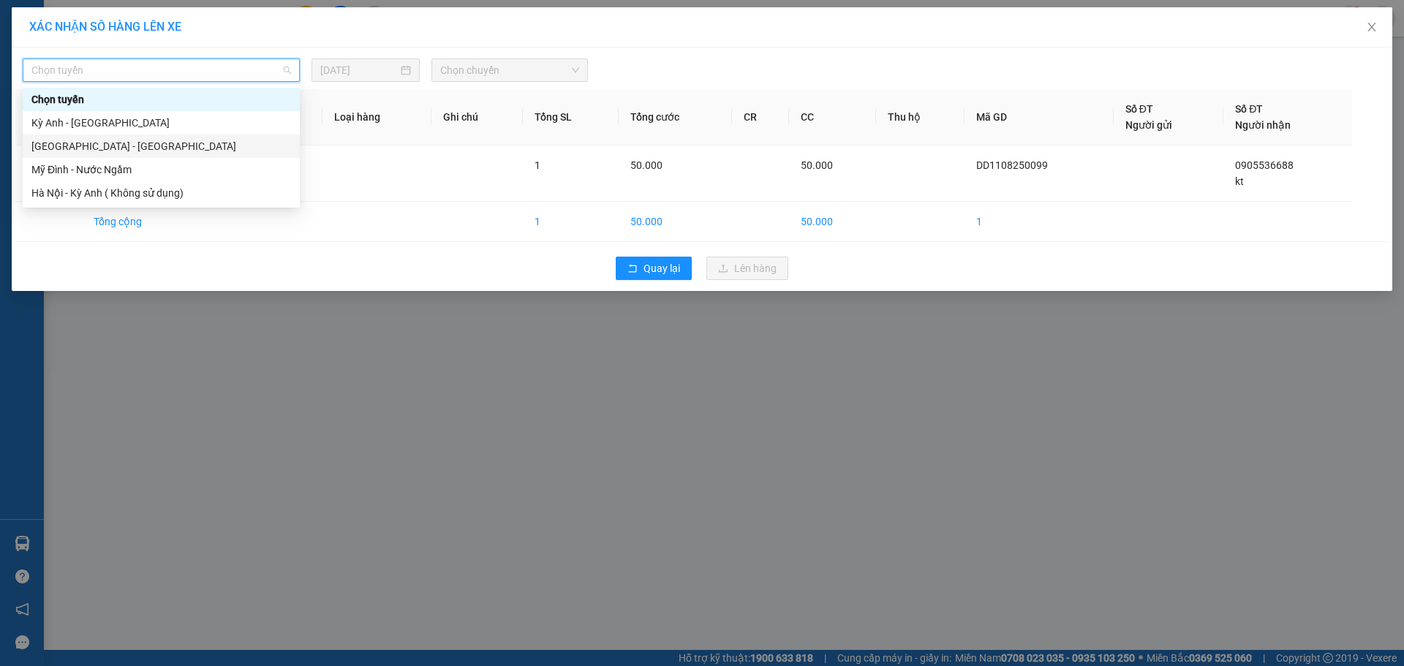
drag, startPoint x: 106, startPoint y: 137, endPoint x: 132, endPoint y: 127, distance: 27.8
click at [106, 138] on div "[GEOGRAPHIC_DATA] - [GEOGRAPHIC_DATA]" at bounding box center [161, 146] width 277 height 23
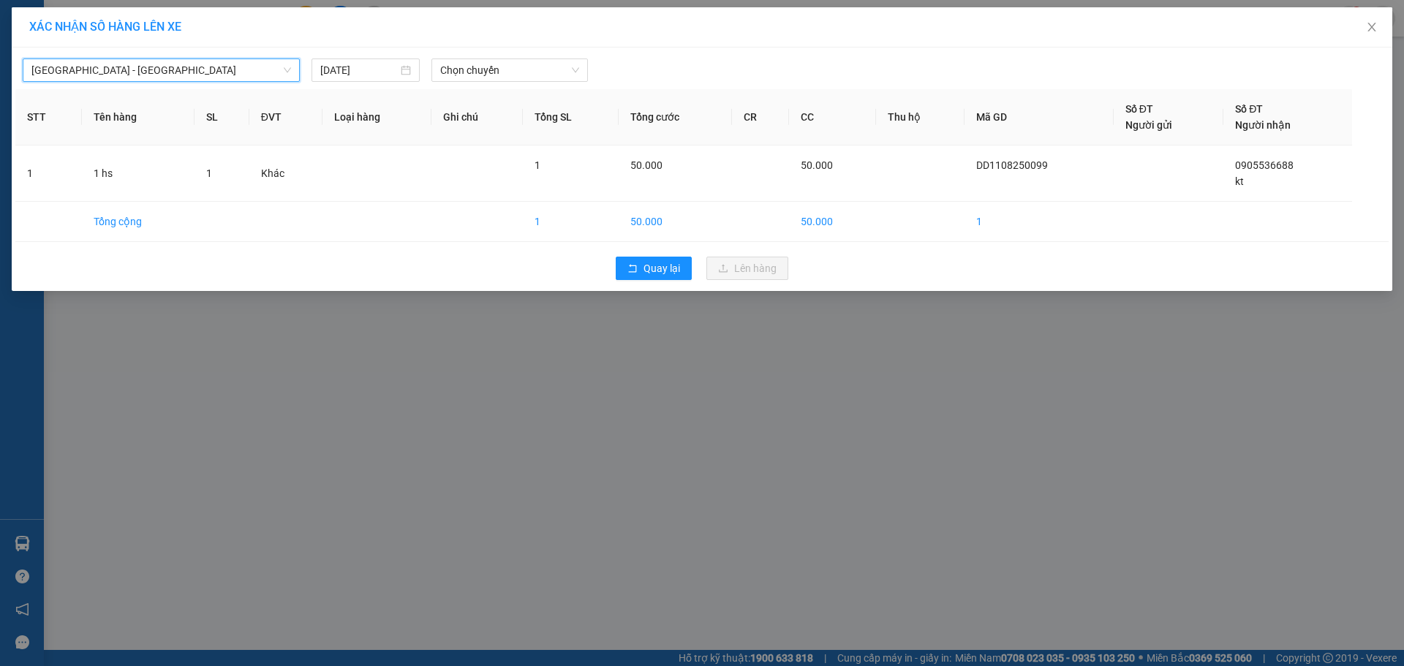
click at [369, 82] on div "[GEOGRAPHIC_DATA] - [GEOGRAPHIC_DATA] [GEOGRAPHIC_DATA] - [GEOGRAPHIC_DATA] Anh…" at bounding box center [702, 170] width 1381 height 244
click at [372, 80] on div "[DATE]" at bounding box center [366, 70] width 108 height 23
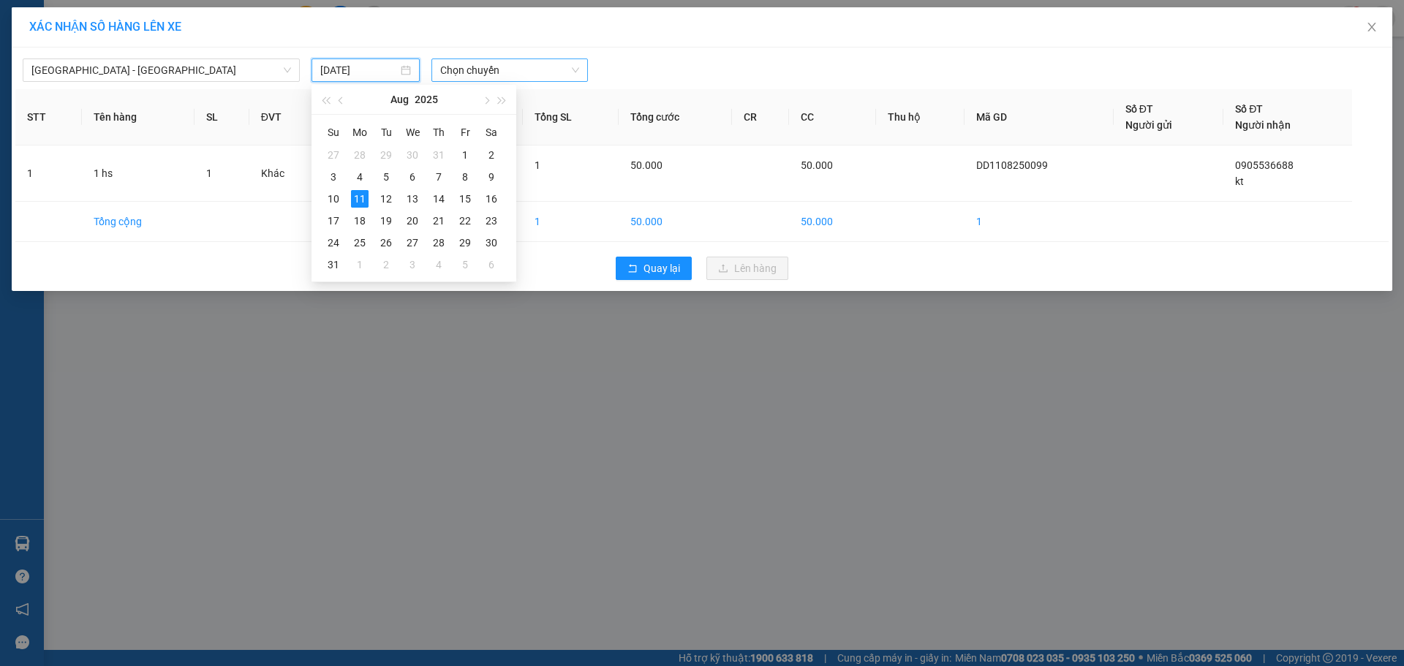
click at [487, 78] on span "Chọn chuyến" at bounding box center [509, 70] width 139 height 22
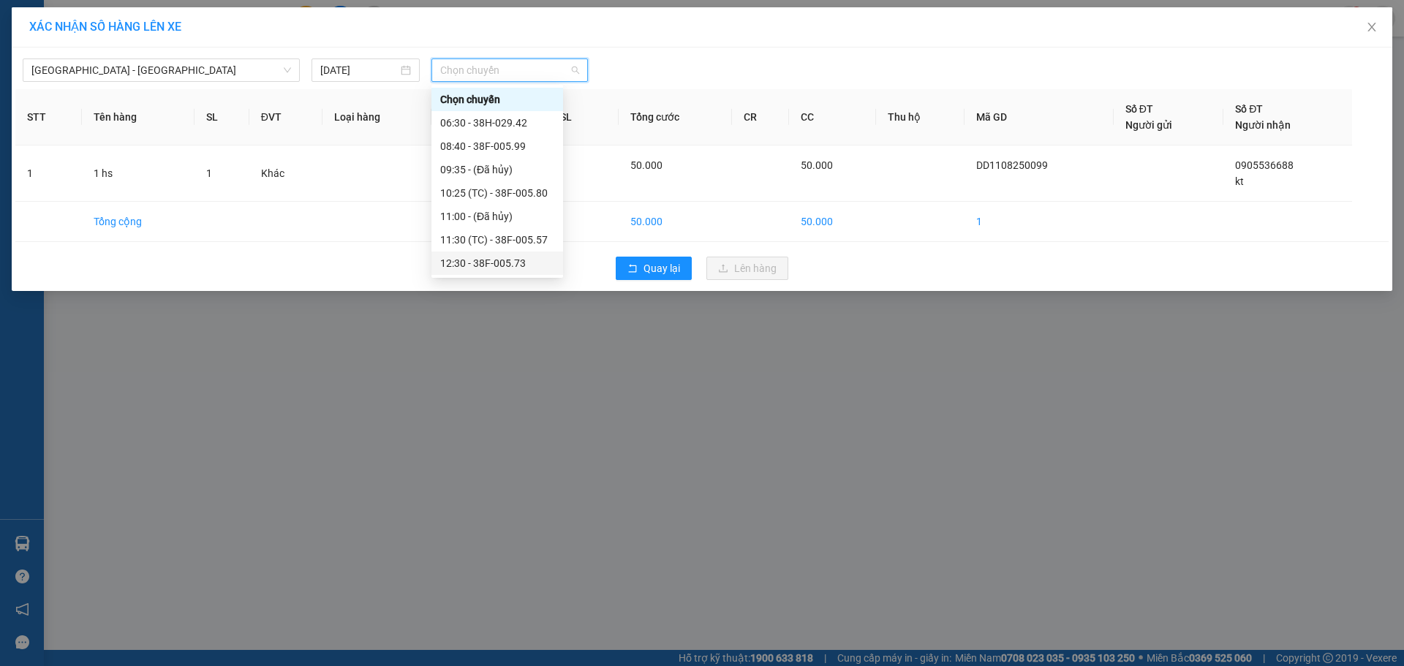
click at [519, 263] on div "12:30 - 38F-005.73" at bounding box center [497, 263] width 114 height 16
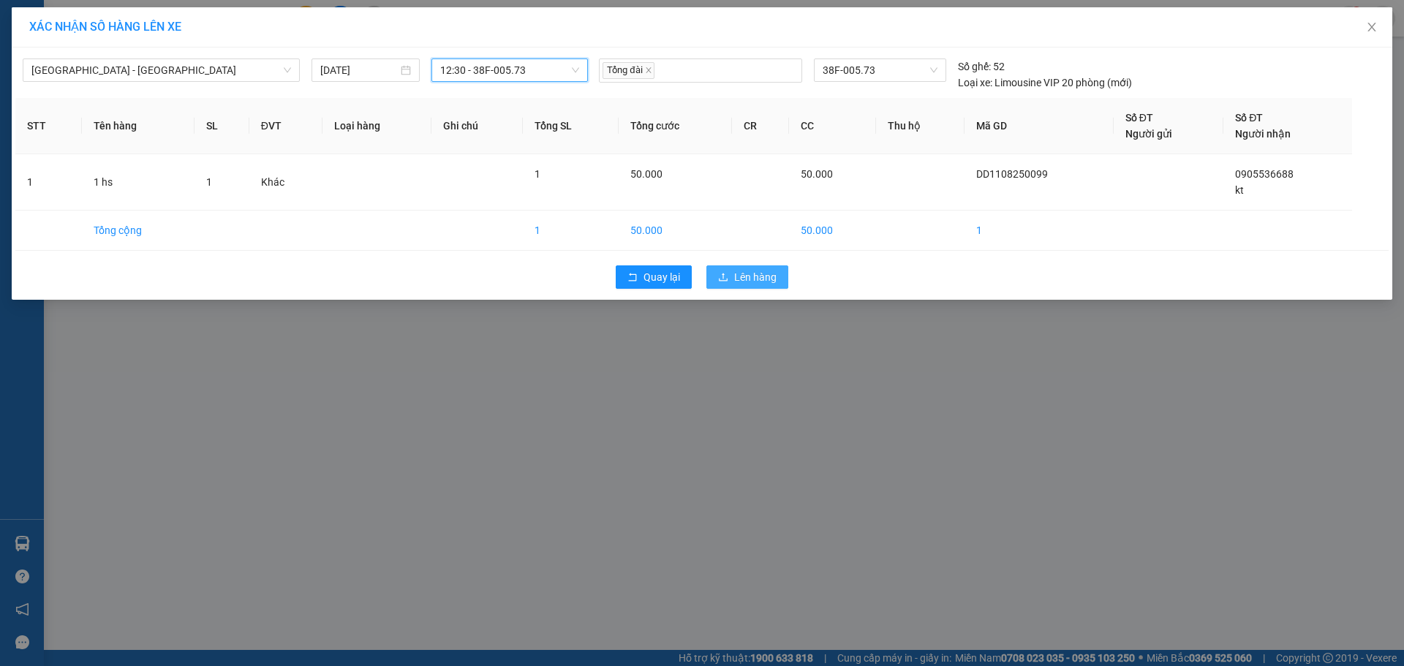
click at [758, 268] on button "Lên hàng" at bounding box center [747, 276] width 82 height 23
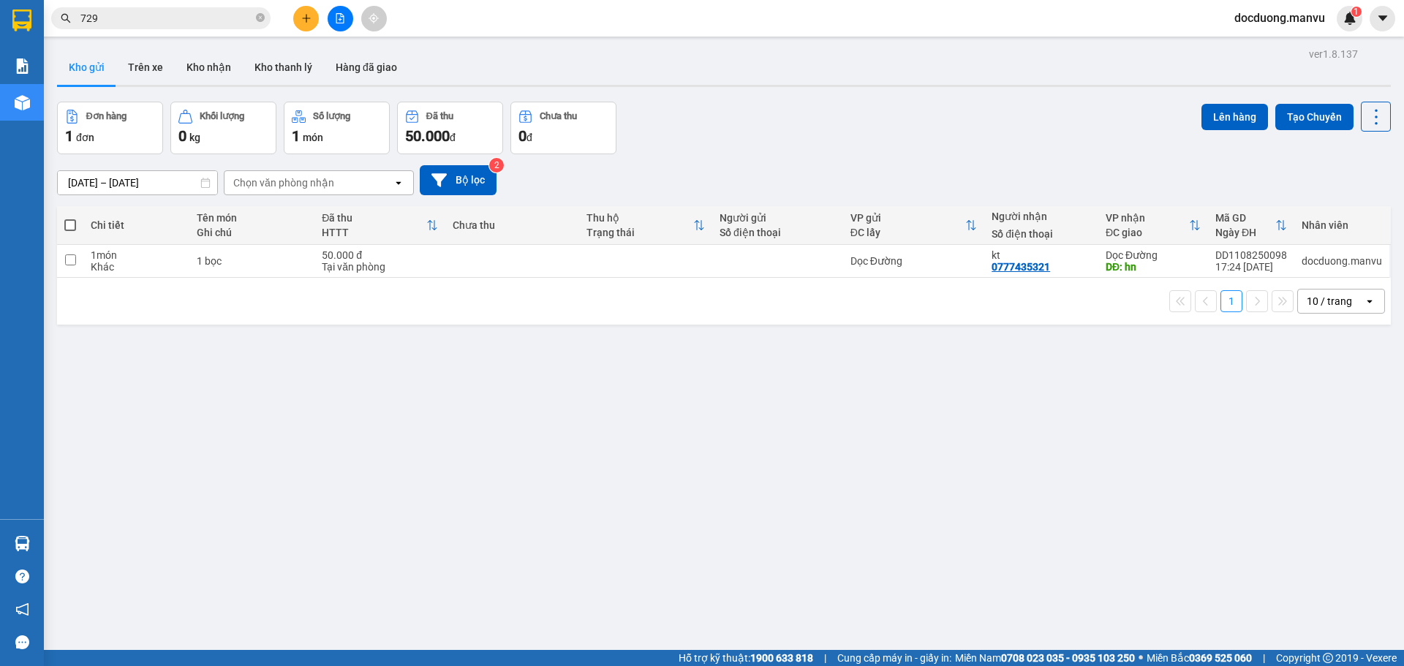
click at [587, 244] on th "Thu hộ Trạng thái" at bounding box center [645, 225] width 133 height 39
click at [851, 261] on div "Dọc Đường" at bounding box center [914, 261] width 127 height 12
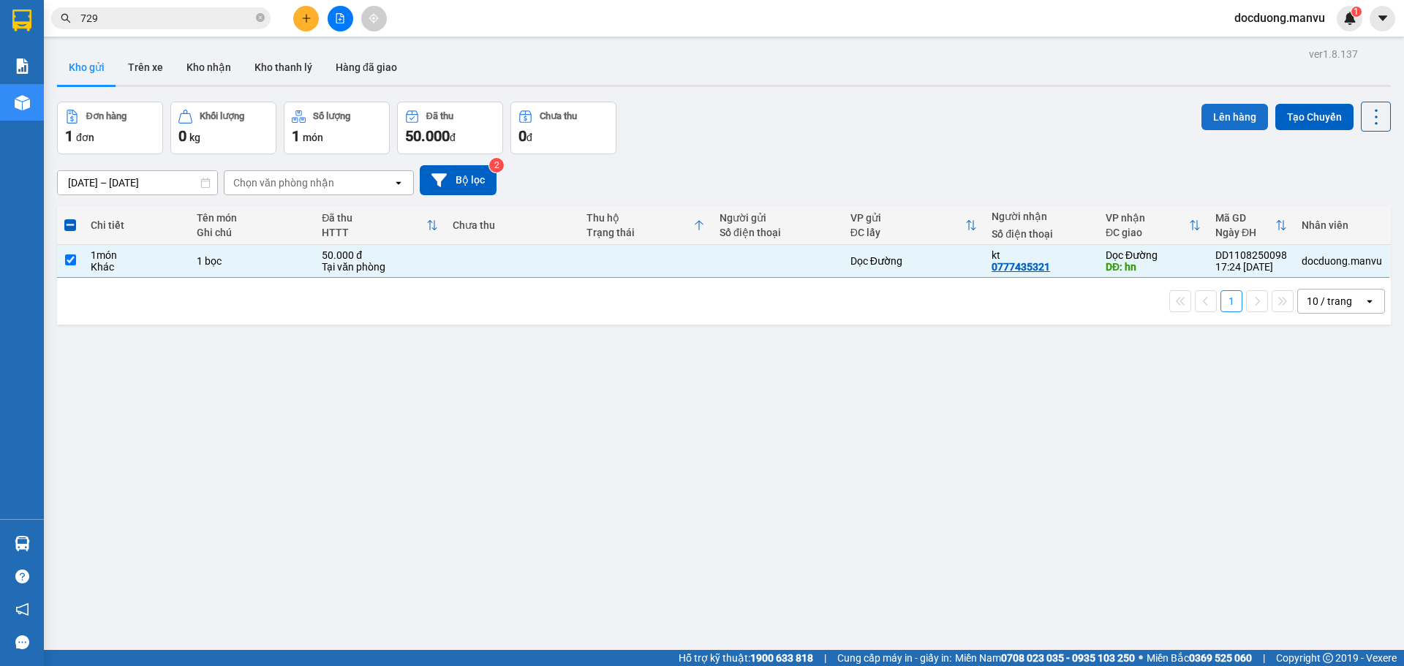
click at [1202, 128] on button "Lên hàng" at bounding box center [1235, 117] width 67 height 26
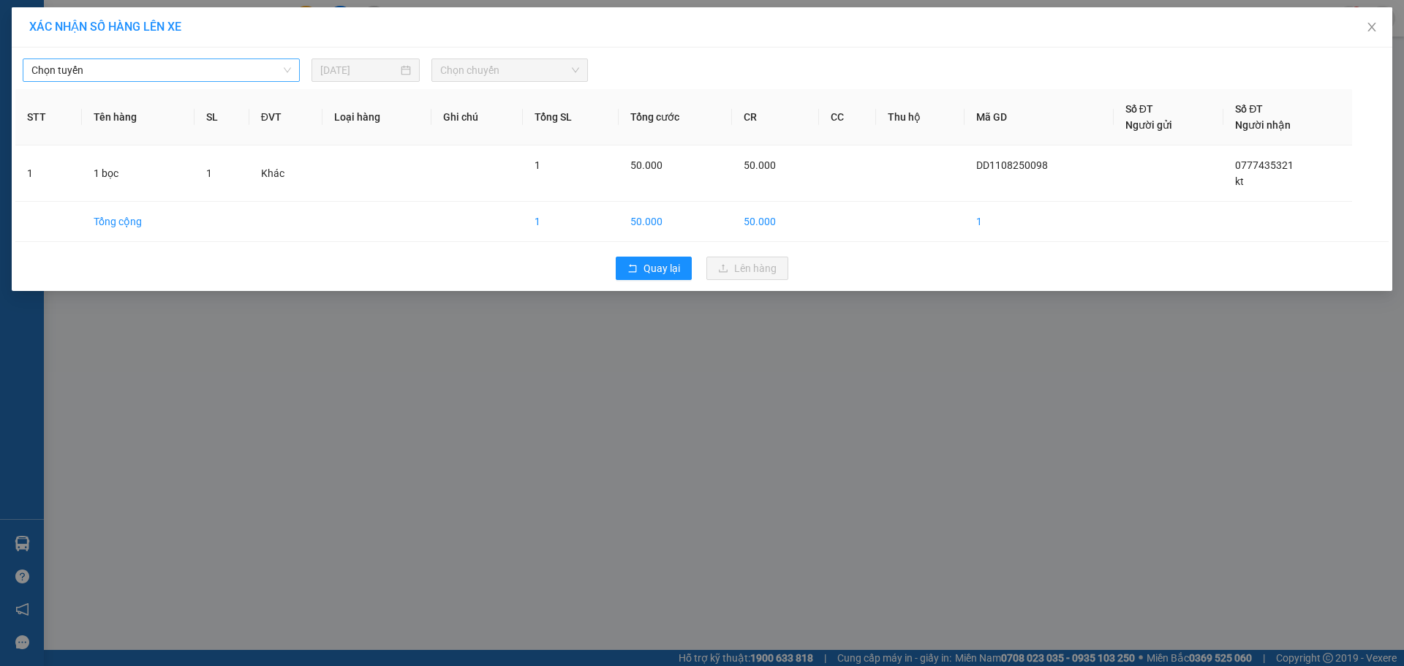
click at [177, 74] on span "Chọn tuyến" at bounding box center [161, 70] width 260 height 22
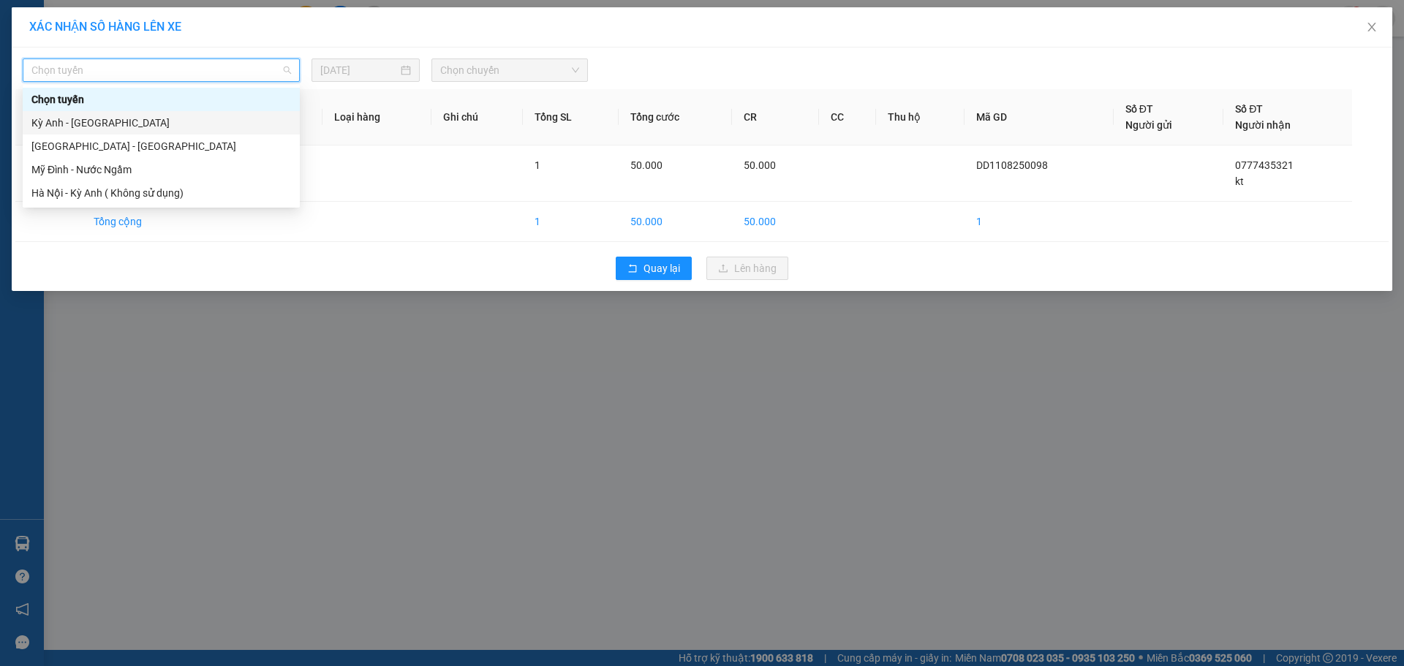
click at [99, 121] on div "Kỳ Anh - [GEOGRAPHIC_DATA]" at bounding box center [161, 123] width 260 height 16
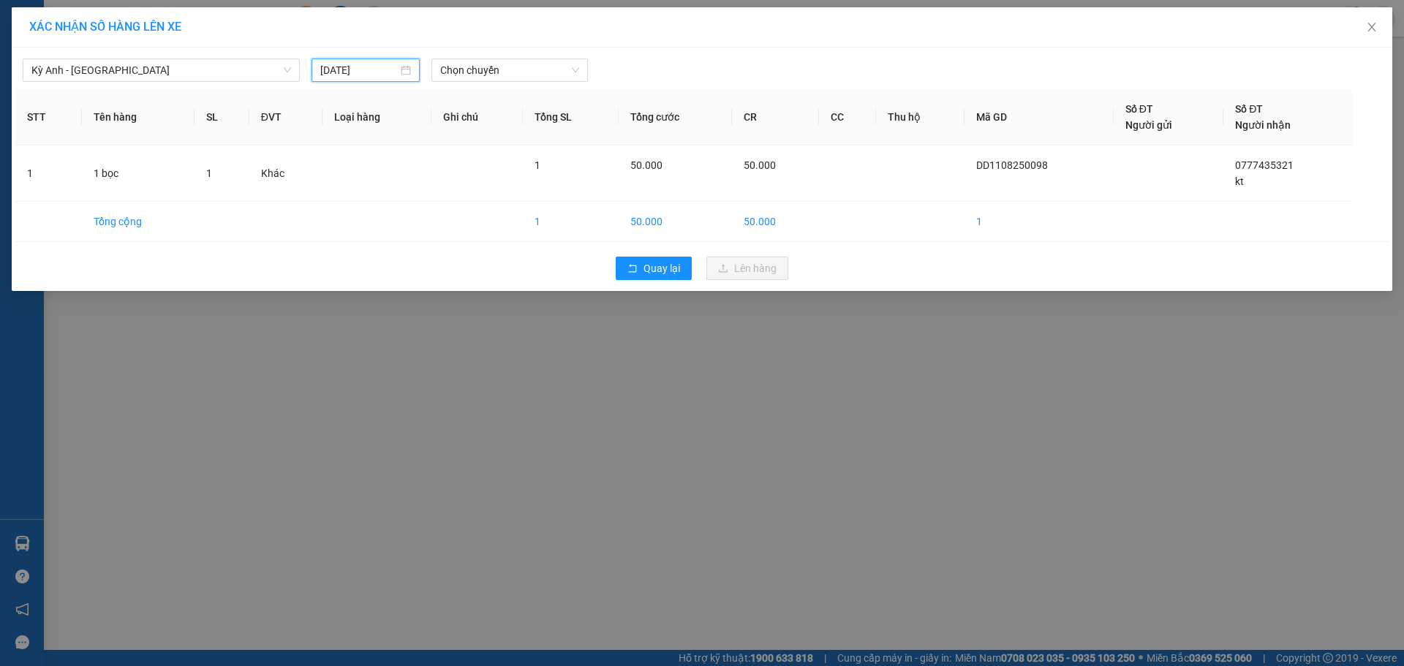
click at [348, 71] on input "[DATE]" at bounding box center [359, 70] width 78 height 16
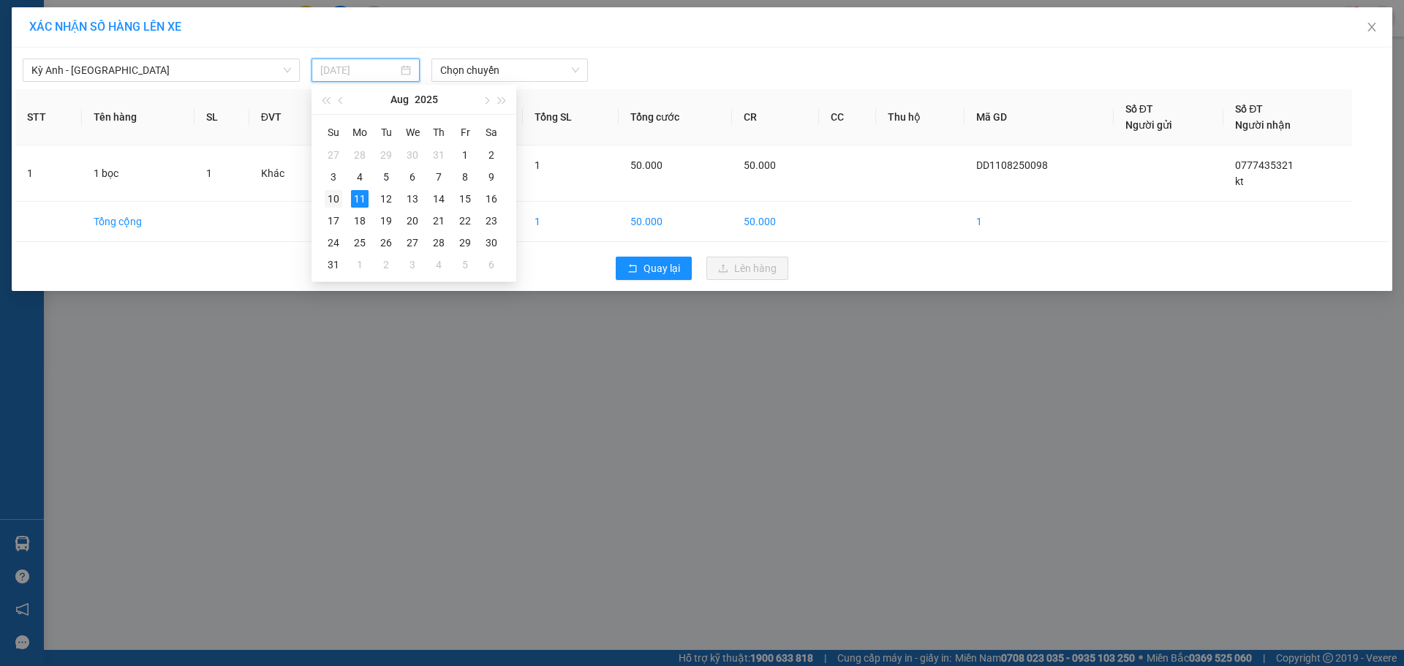
click at [343, 197] on td "10" at bounding box center [333, 199] width 26 height 22
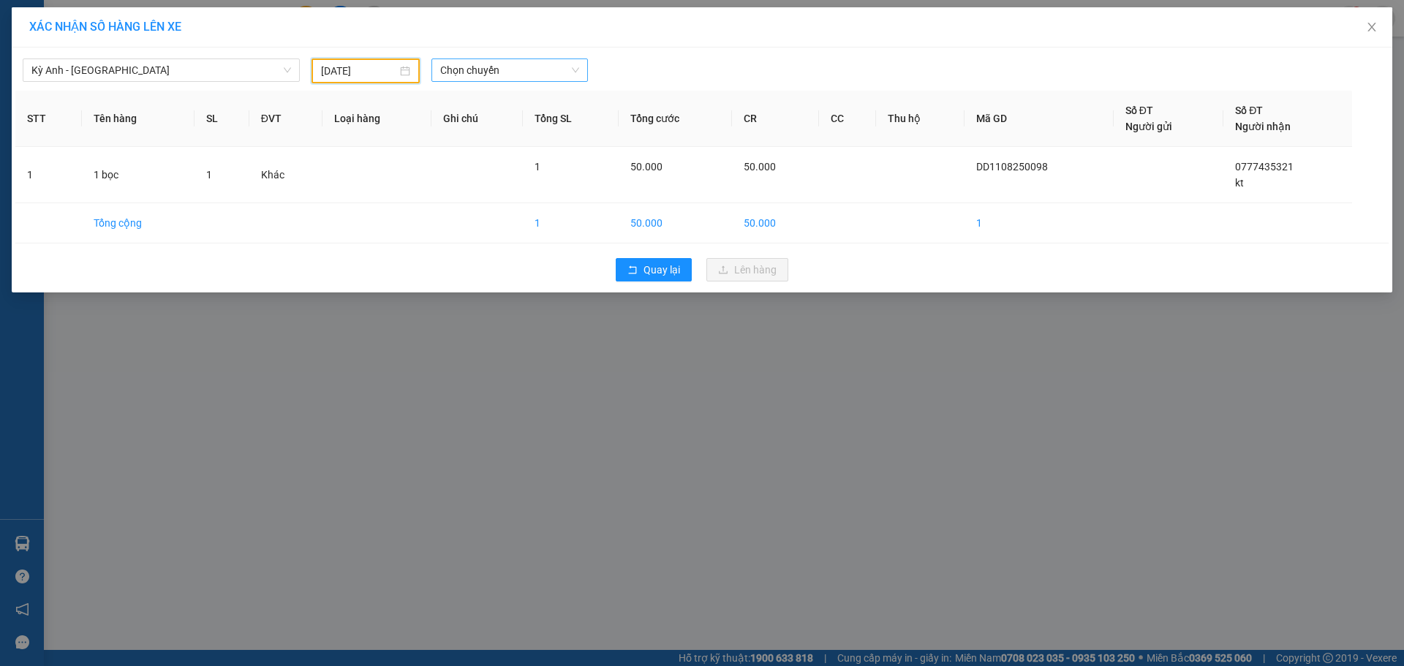
click at [509, 75] on span "Chọn chuyến" at bounding box center [509, 70] width 139 height 22
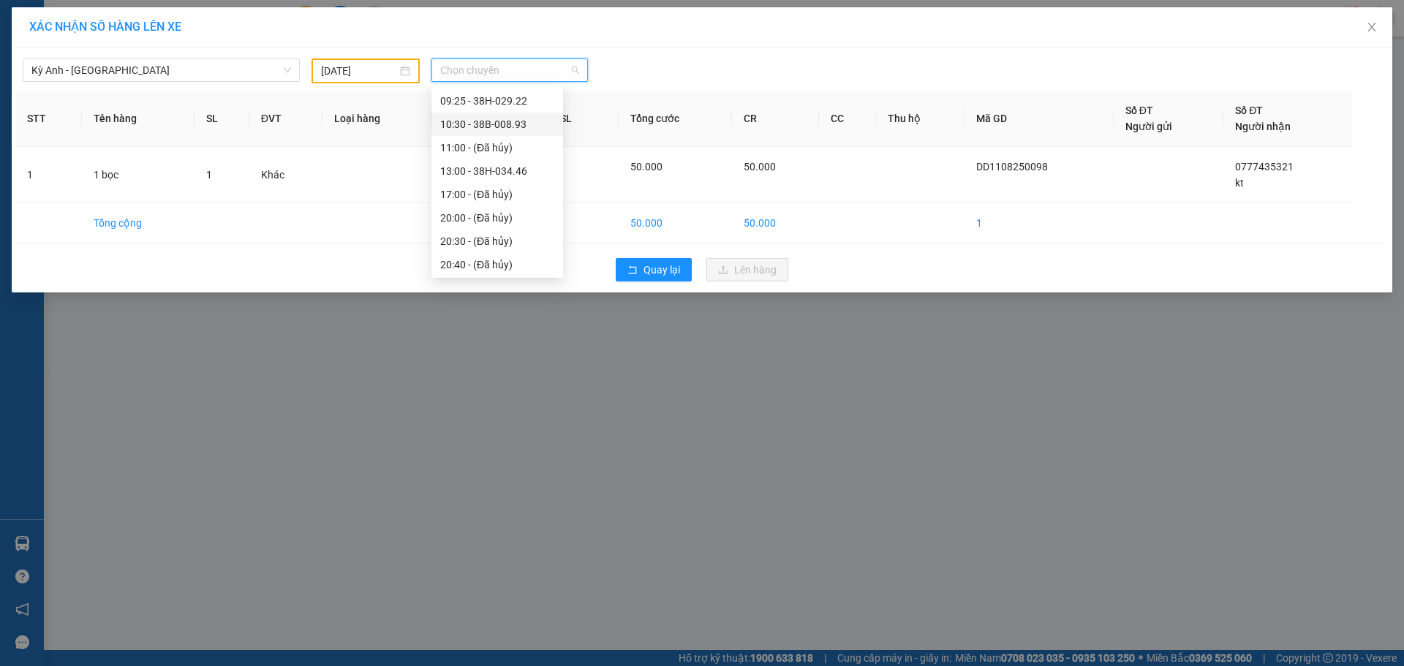
scroll to position [211, 0]
click at [505, 260] on div "22:00 - 38F-005.73" at bounding box center [497, 263] width 114 height 16
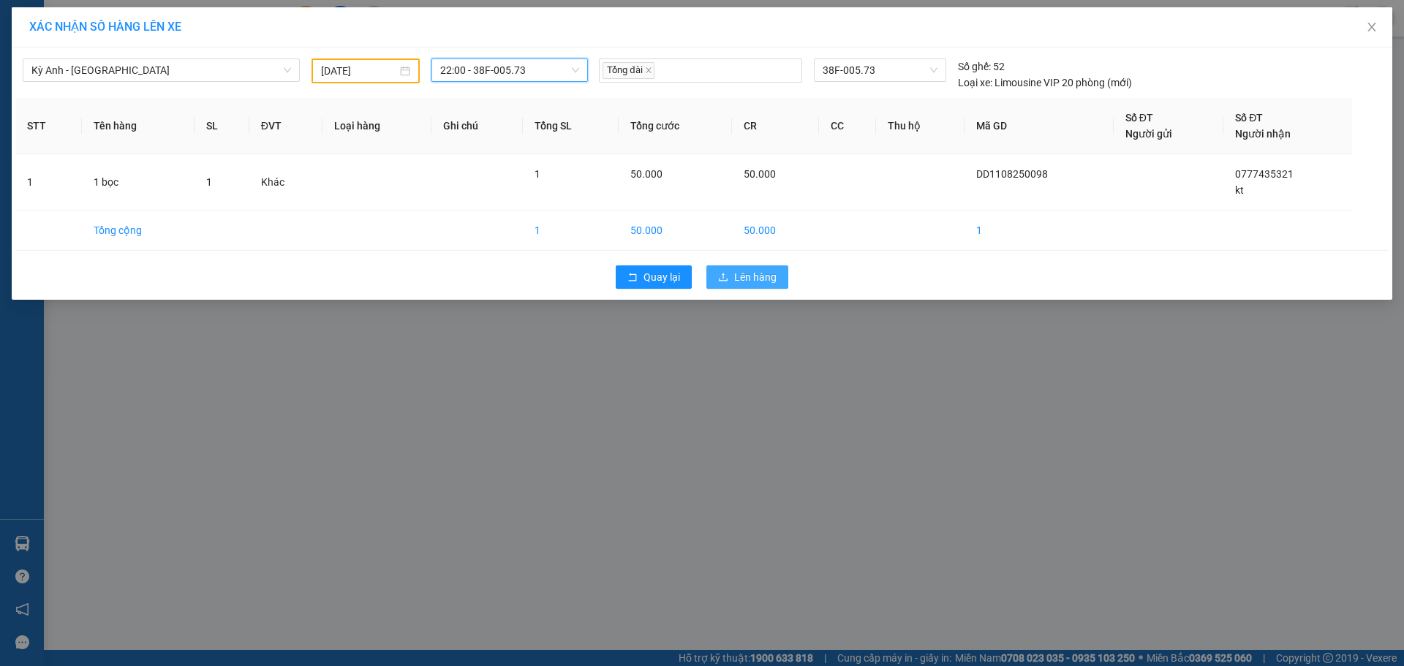
click at [749, 280] on span "Lên hàng" at bounding box center [755, 277] width 42 height 16
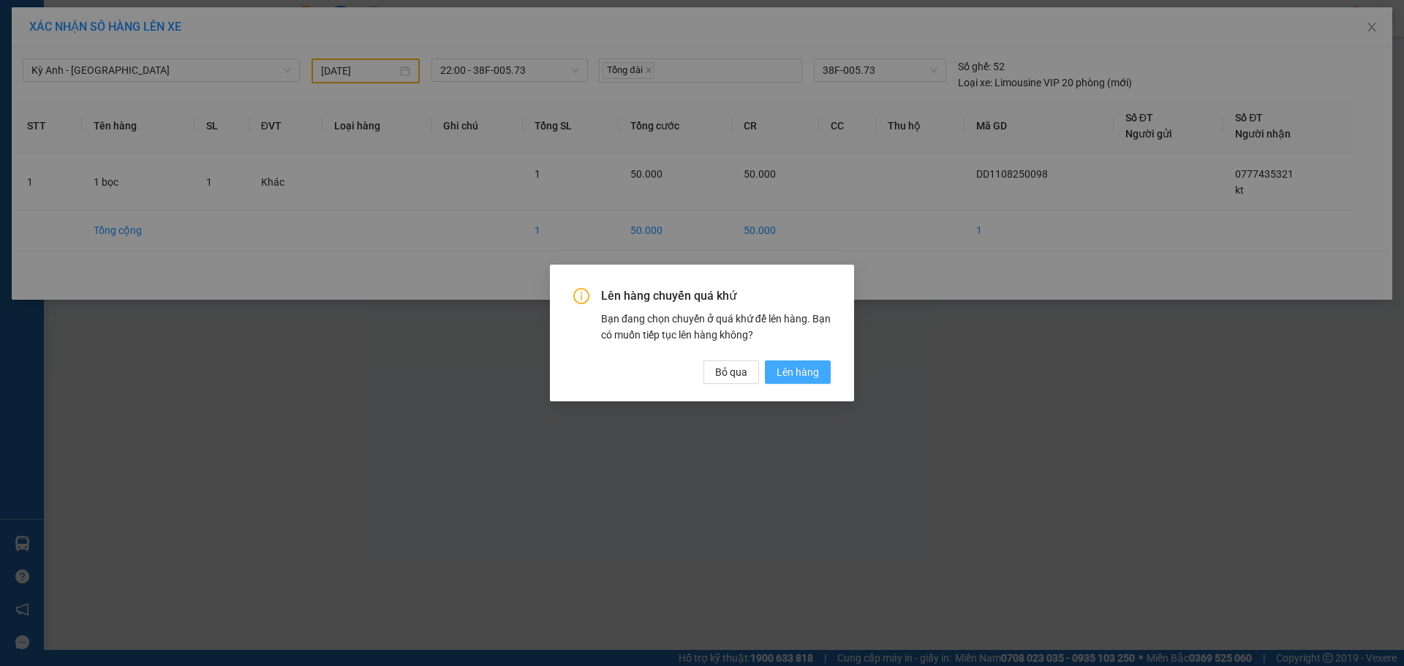
click at [781, 382] on button "Lên hàng" at bounding box center [798, 372] width 66 height 23
